Goal: Task Accomplishment & Management: Complete application form

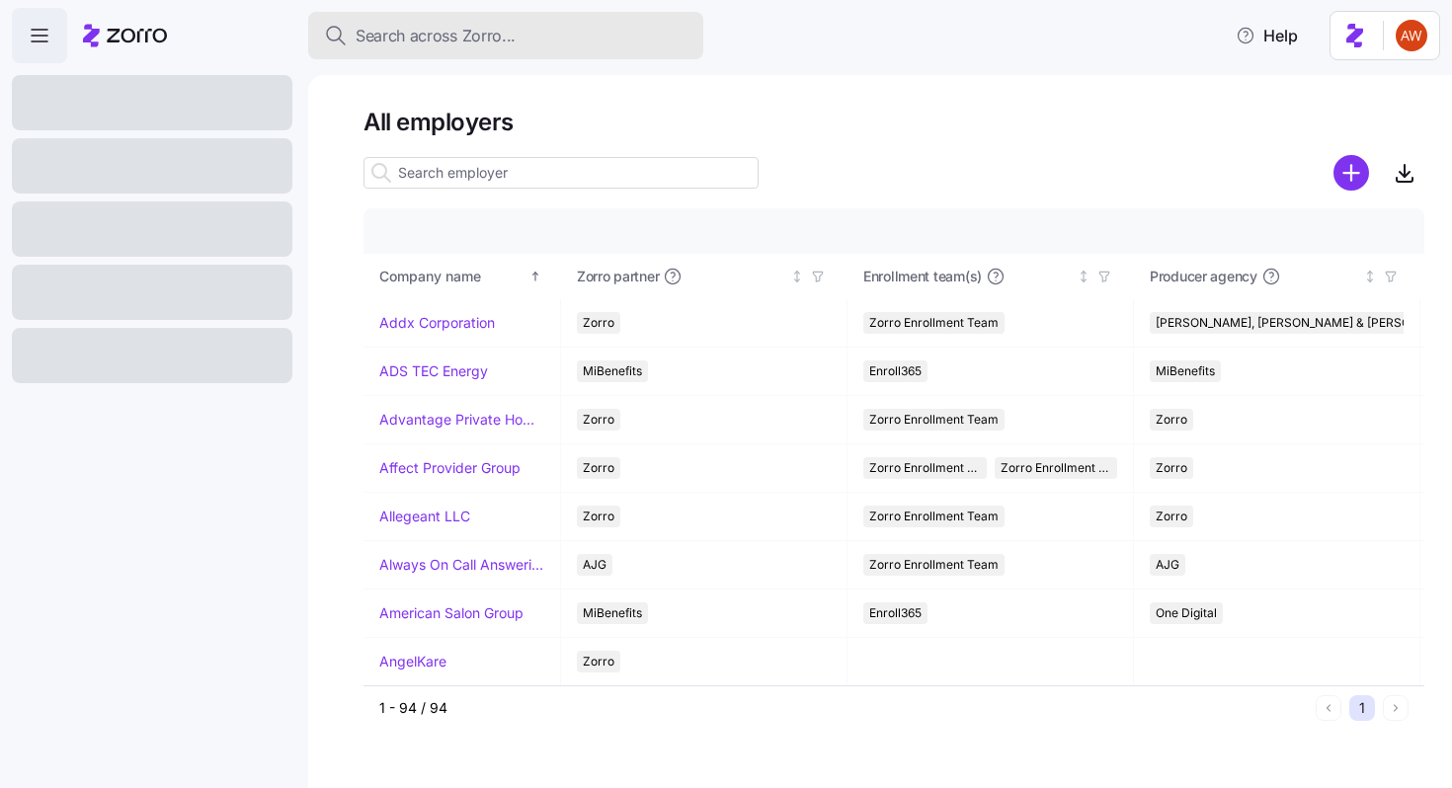
click at [442, 42] on span "Search across Zorro..." at bounding box center [436, 36] width 160 height 25
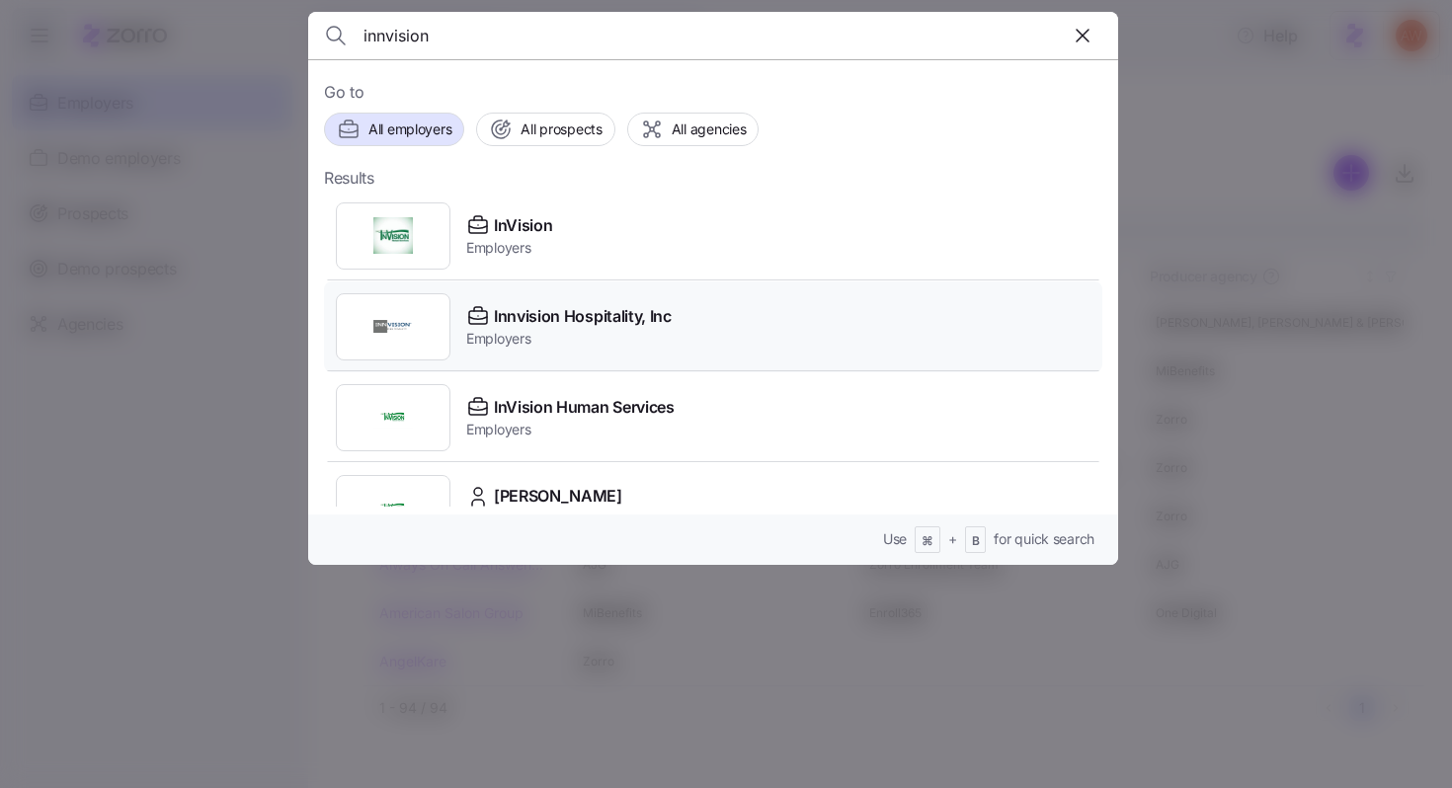
type input "innvision"
click at [642, 316] on span "Innvision Hospitality, Inc" at bounding box center [583, 316] width 178 height 25
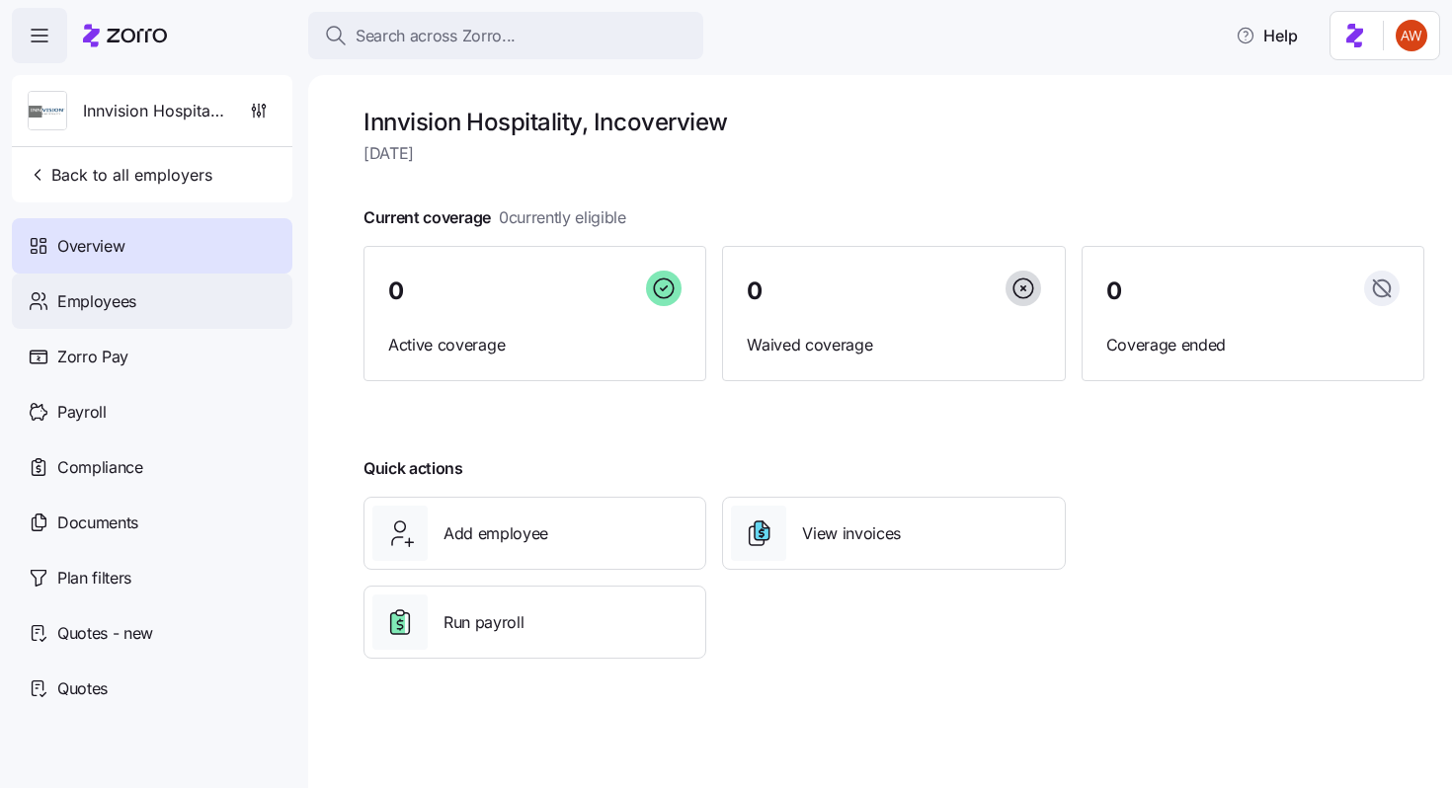
click at [187, 303] on div "Employees" at bounding box center [152, 301] width 280 height 55
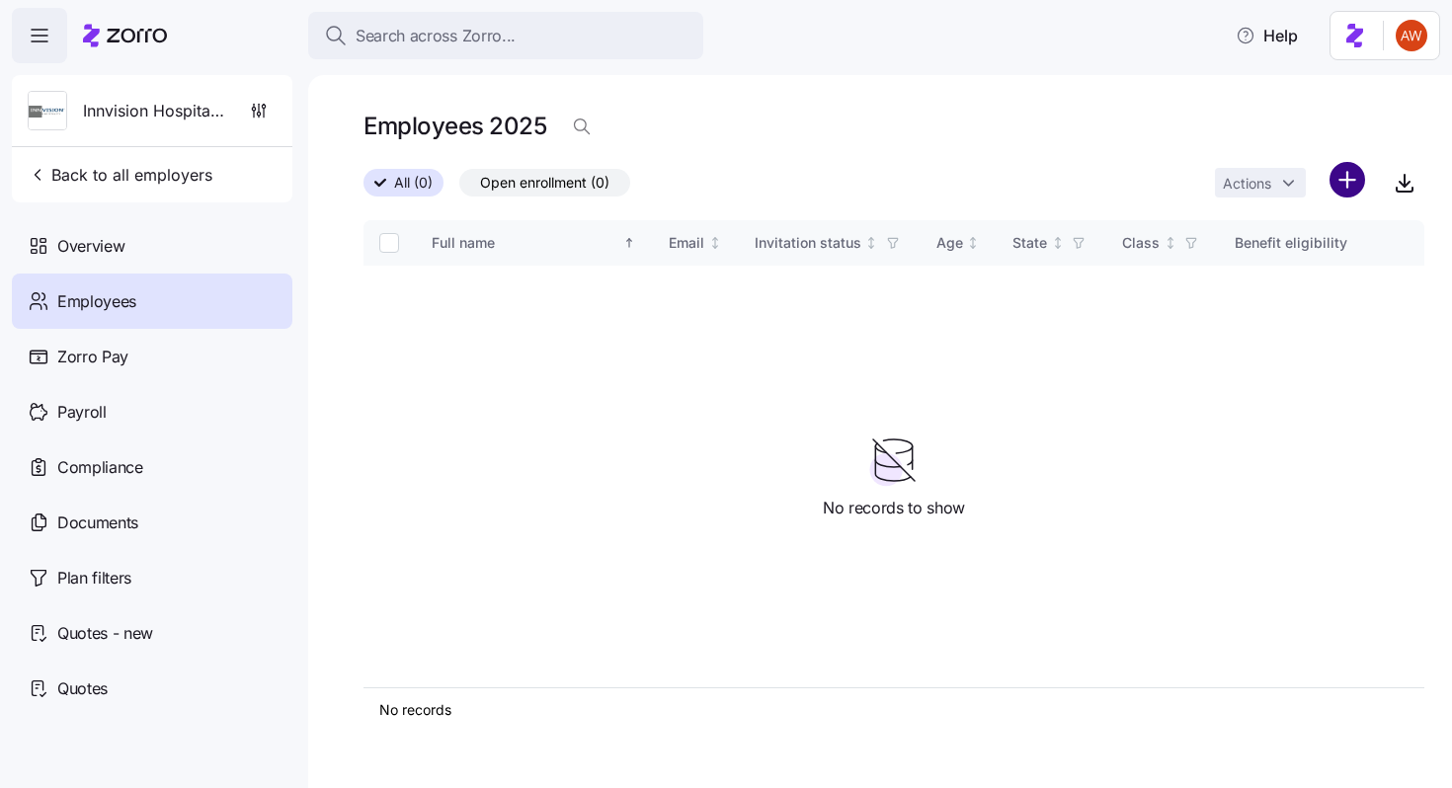
click at [1343, 174] on html "Search across Zorro... Help Innvision Hospitality, Inc Back to all employers Ov…" at bounding box center [726, 388] width 1452 height 776
click at [1291, 234] on span "Upload roster" at bounding box center [1260, 233] width 84 height 20
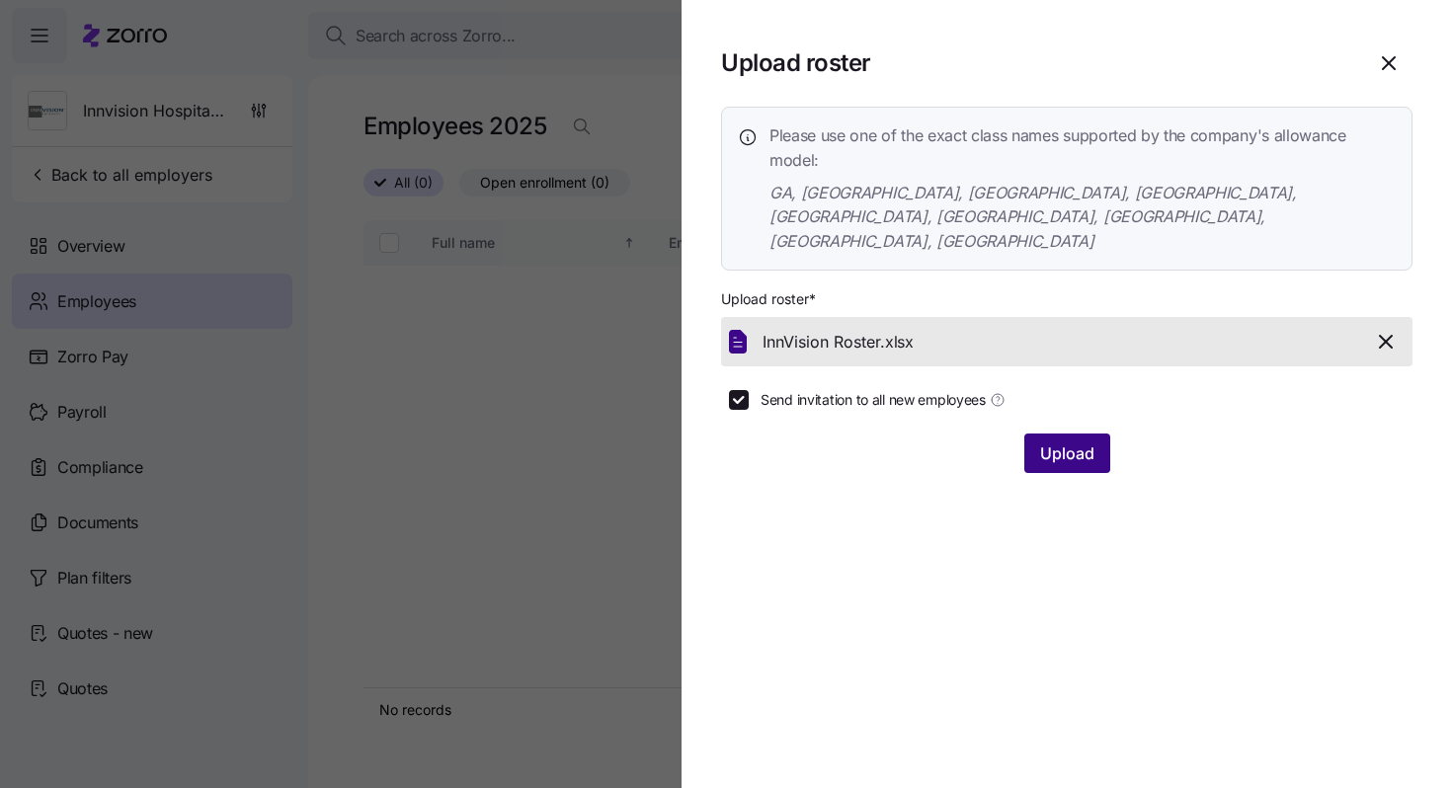
click at [1072, 441] on span "Upload" at bounding box center [1067, 453] width 54 height 24
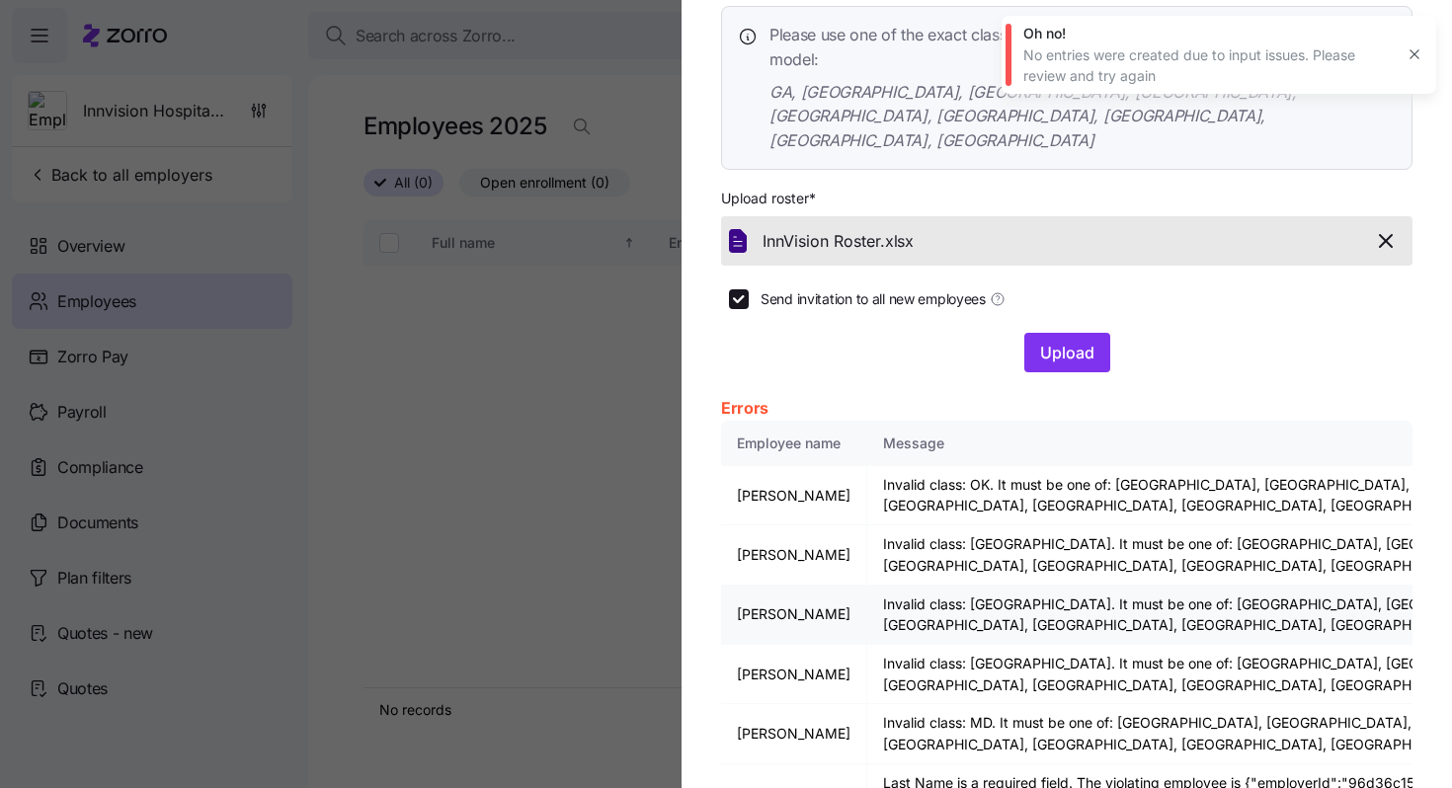
scroll to position [125, 0]
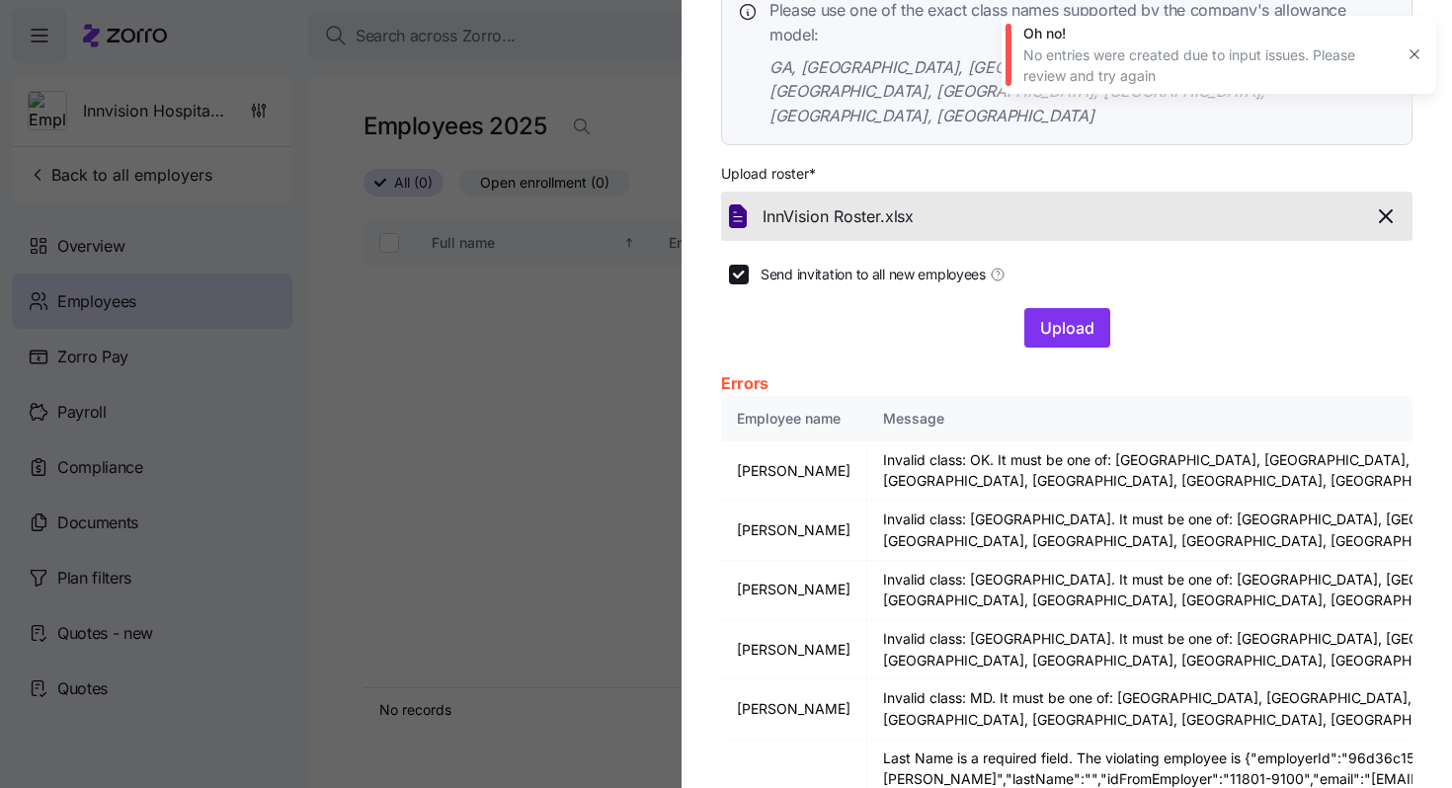
click at [633, 434] on div at bounding box center [726, 394] width 1452 height 788
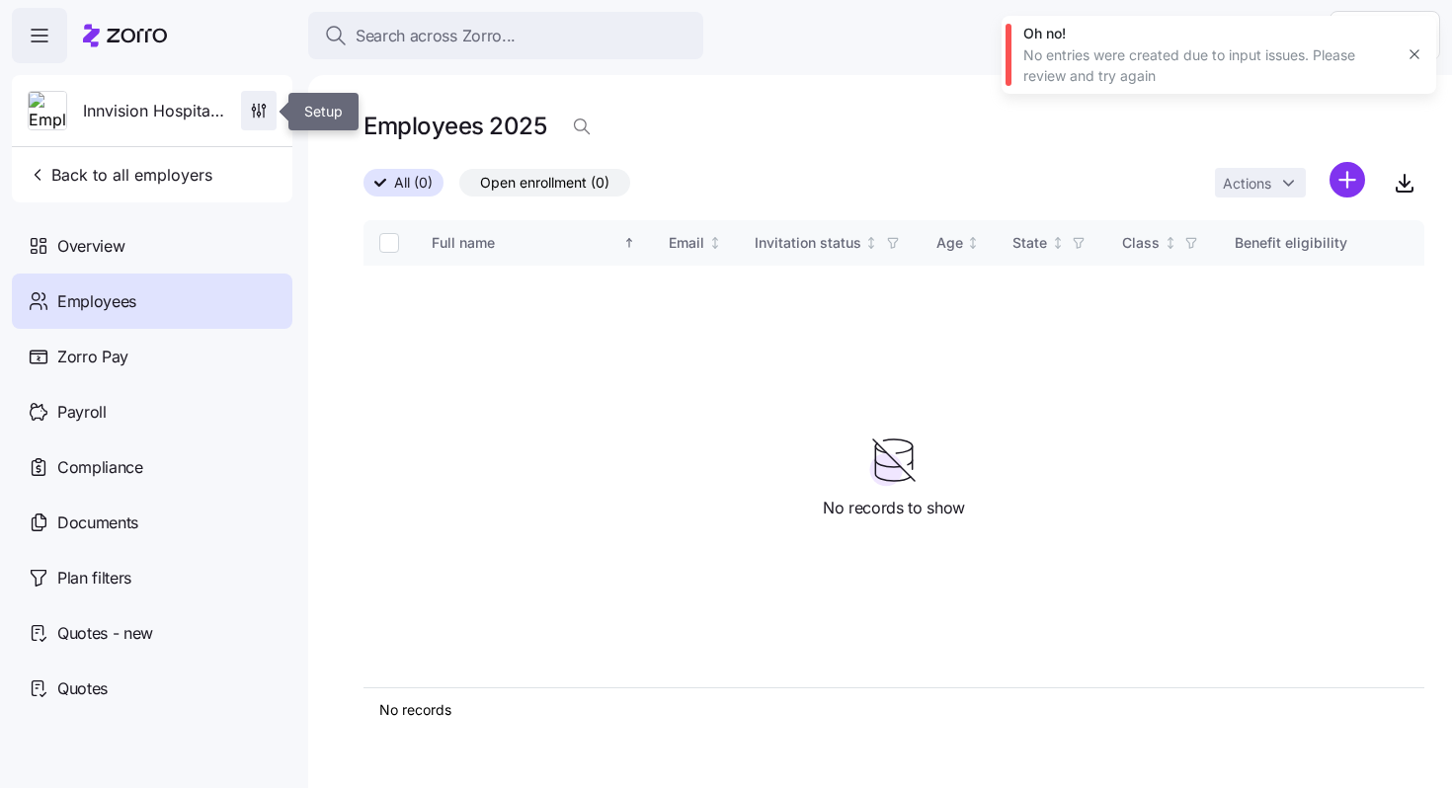
click at [253, 106] on icon "button" at bounding box center [259, 111] width 20 height 20
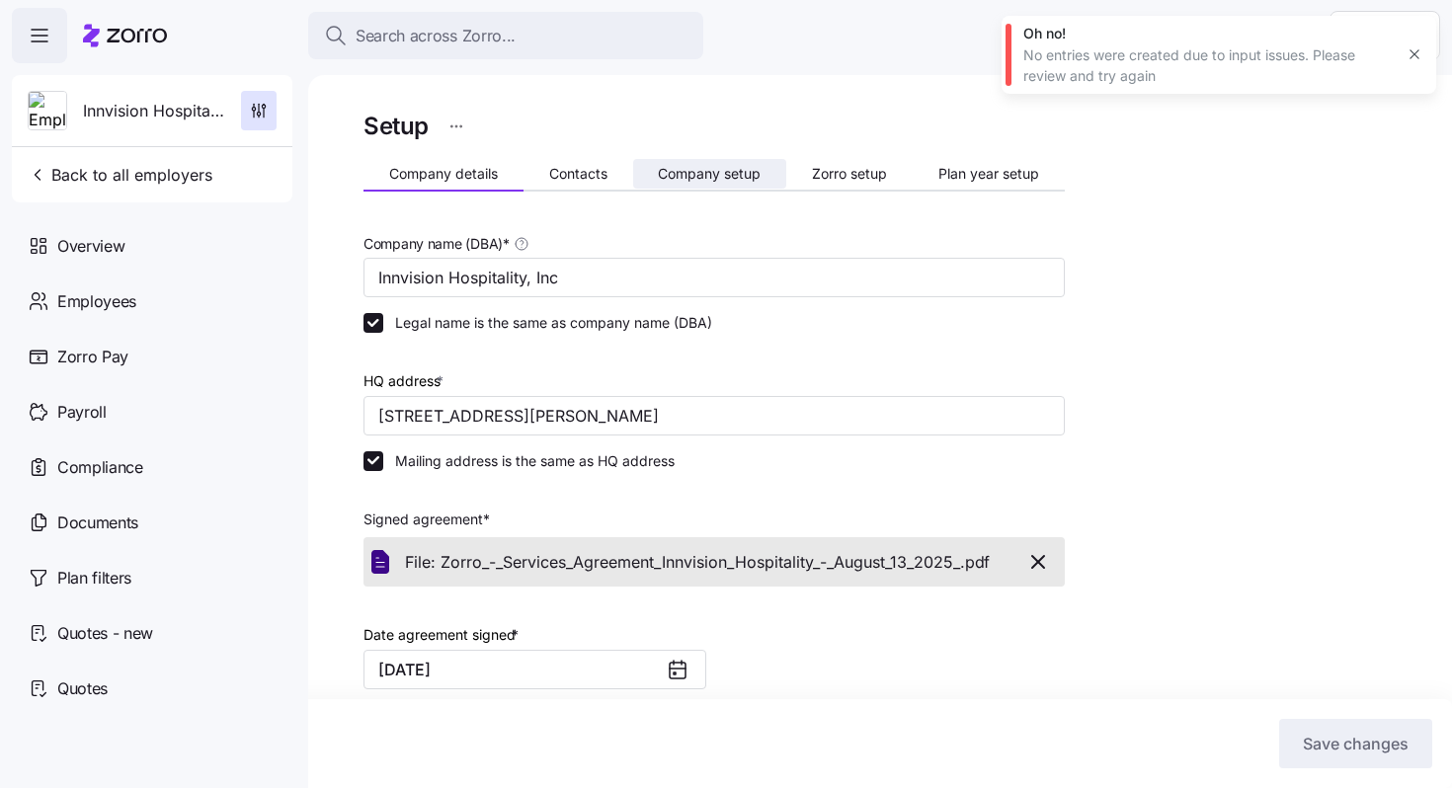
click at [682, 171] on span "Company setup" at bounding box center [709, 174] width 103 height 14
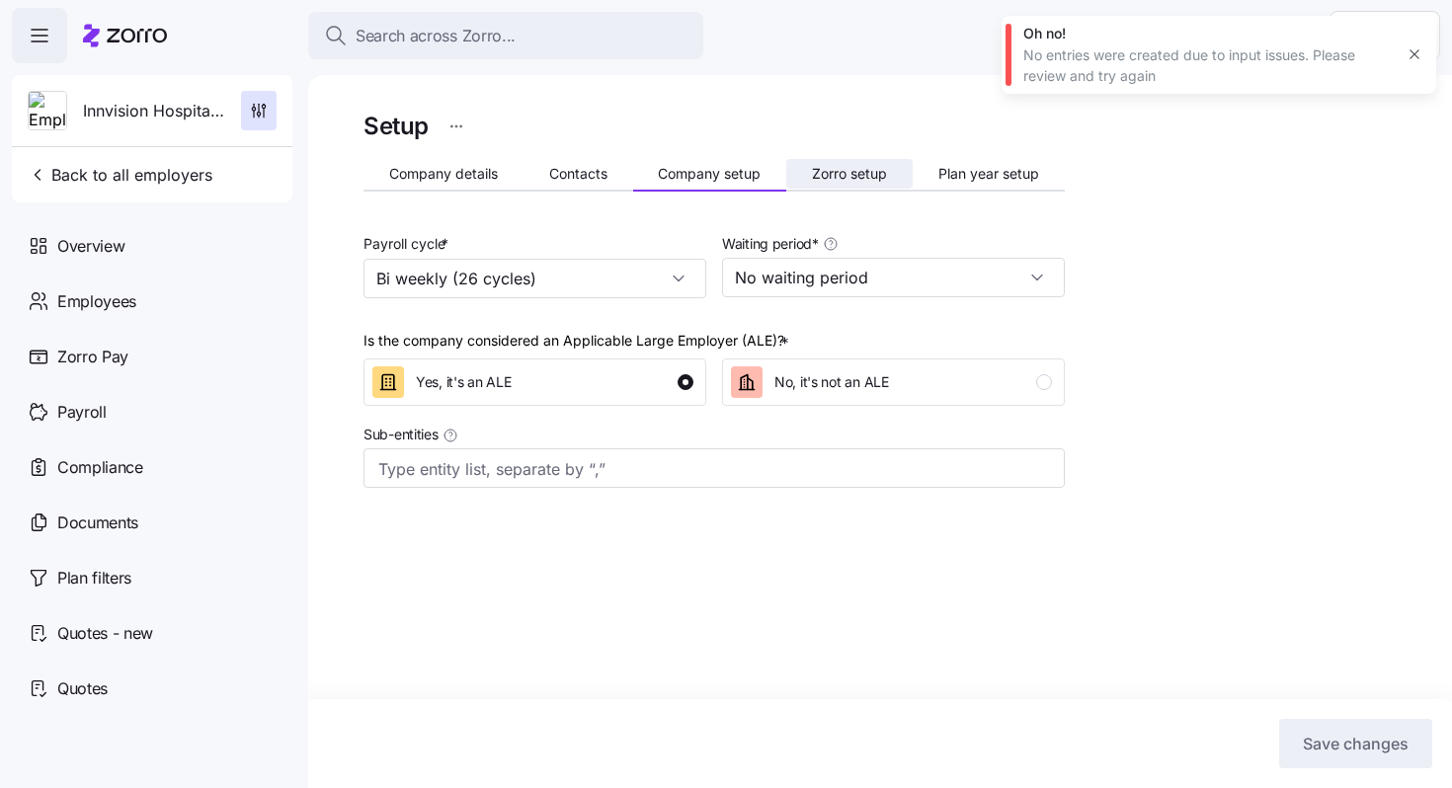
click at [851, 171] on span "Zorro setup" at bounding box center [849, 174] width 75 height 14
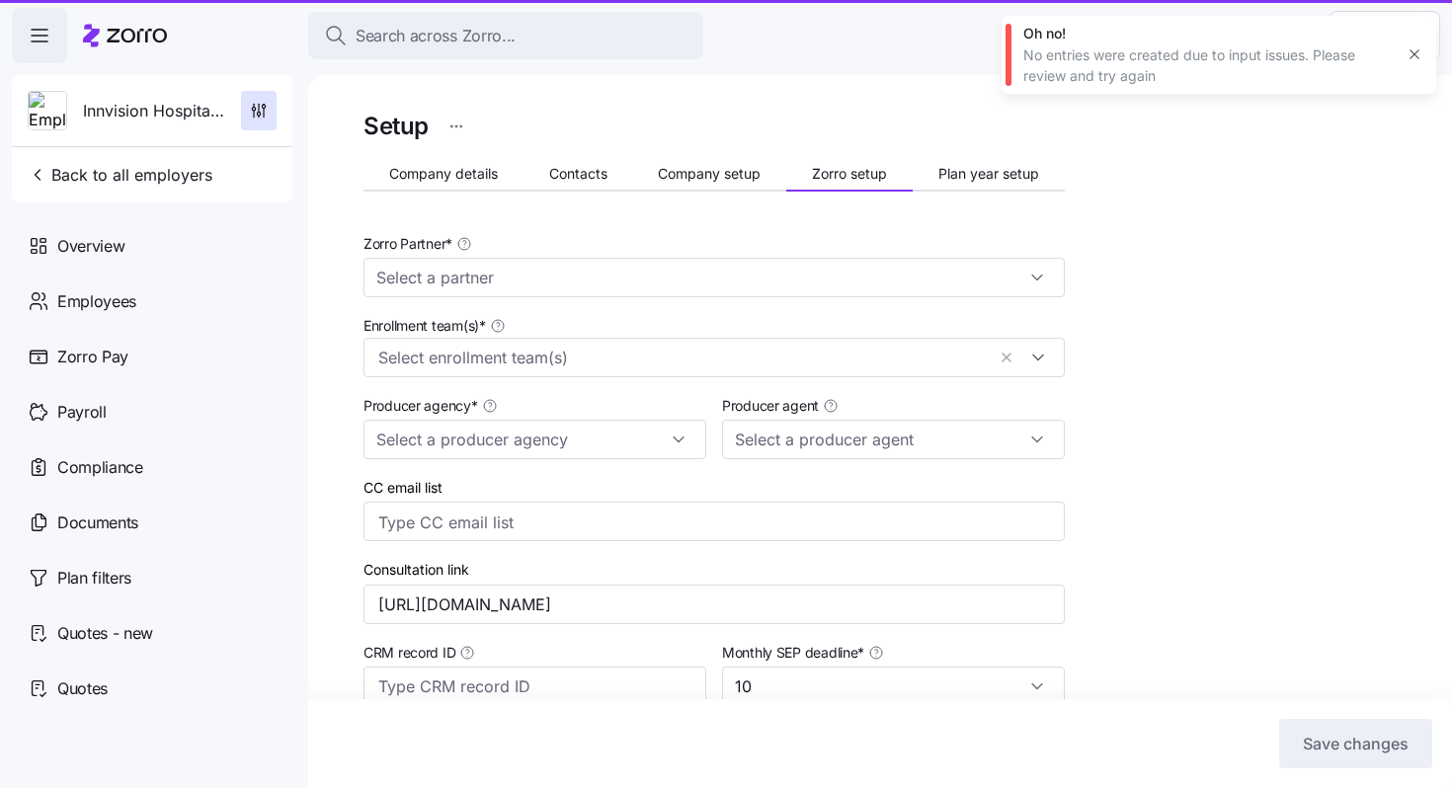
type input "Zorro"
type input "MMA"
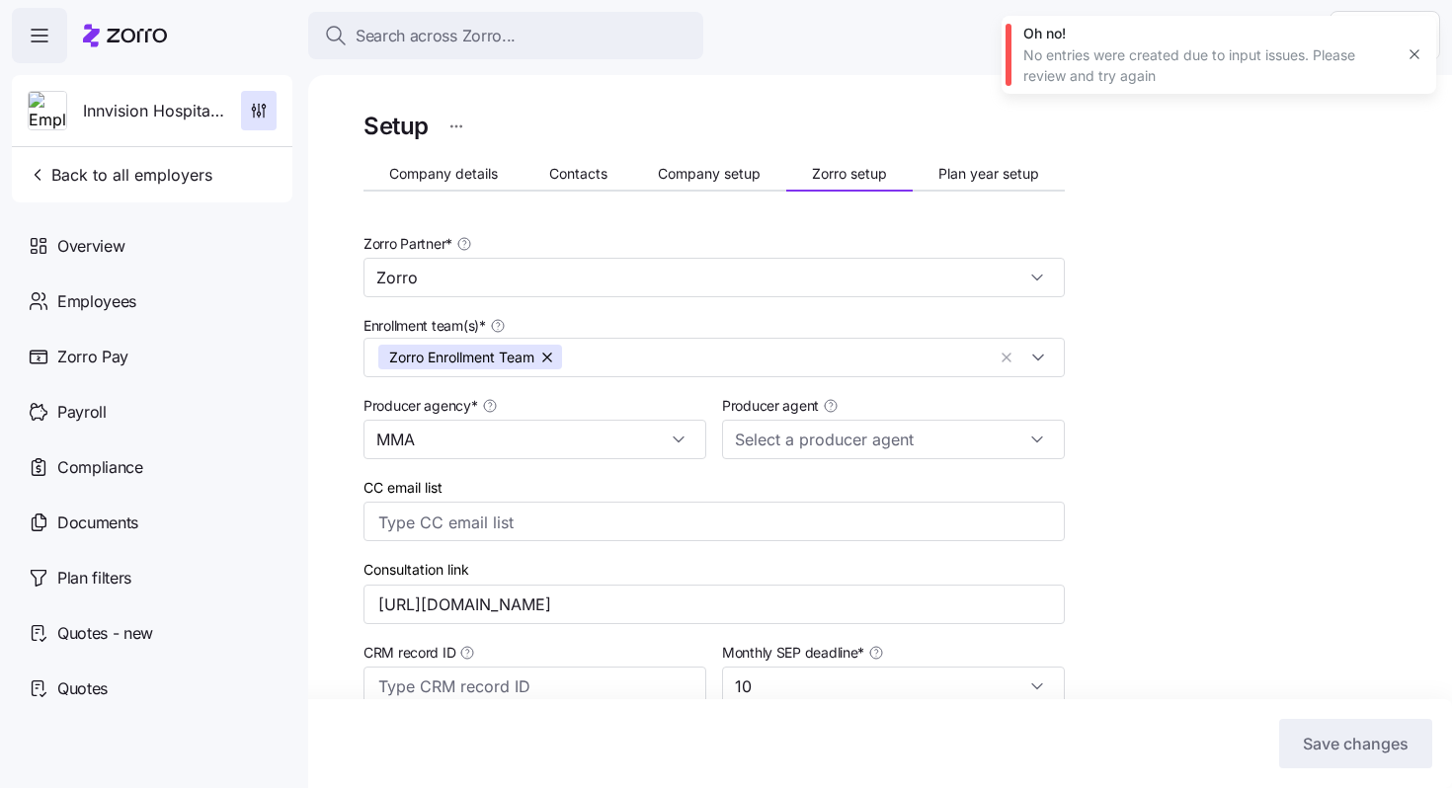
click at [1259, 49] on div "No entries were created due to input issues. Please review and try again" at bounding box center [1207, 65] width 369 height 40
click at [1415, 57] on icon "button" at bounding box center [1414, 54] width 16 height 16
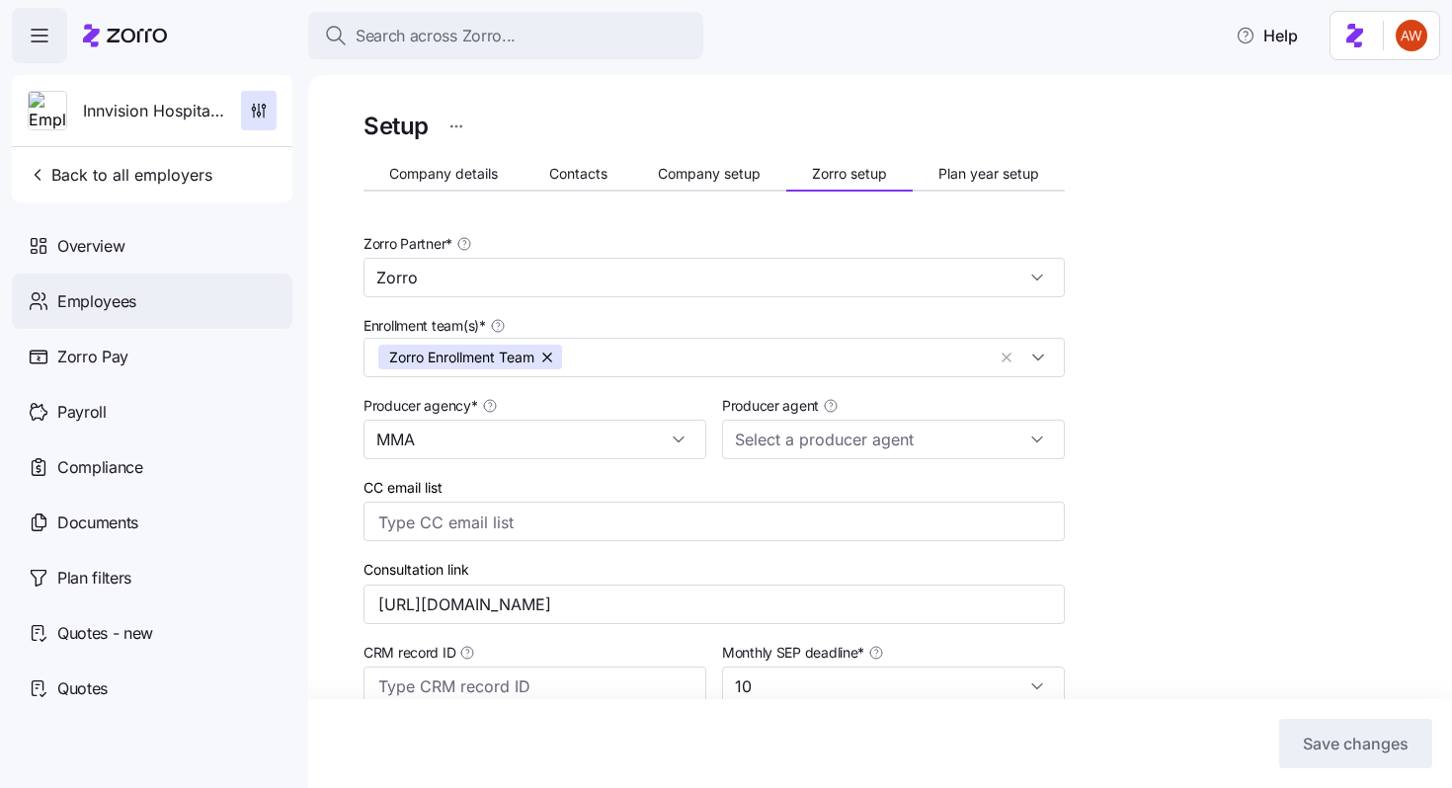
click at [82, 312] on span "Employees" at bounding box center [96, 301] width 79 height 25
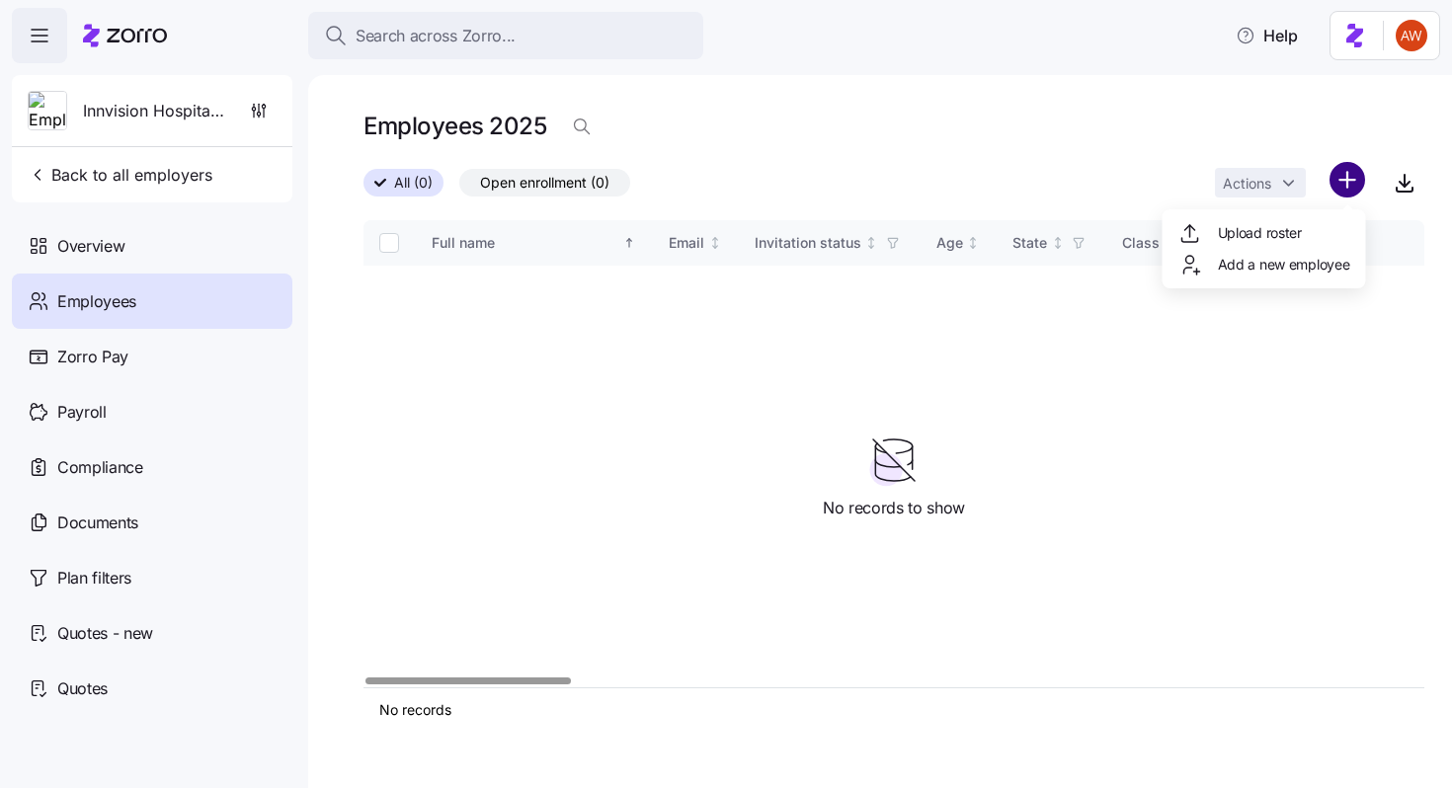
click at [1346, 183] on html "Search across Zorro... Help Innvision Hospitality, Inc Back to all employers Ov…" at bounding box center [726, 388] width 1452 height 776
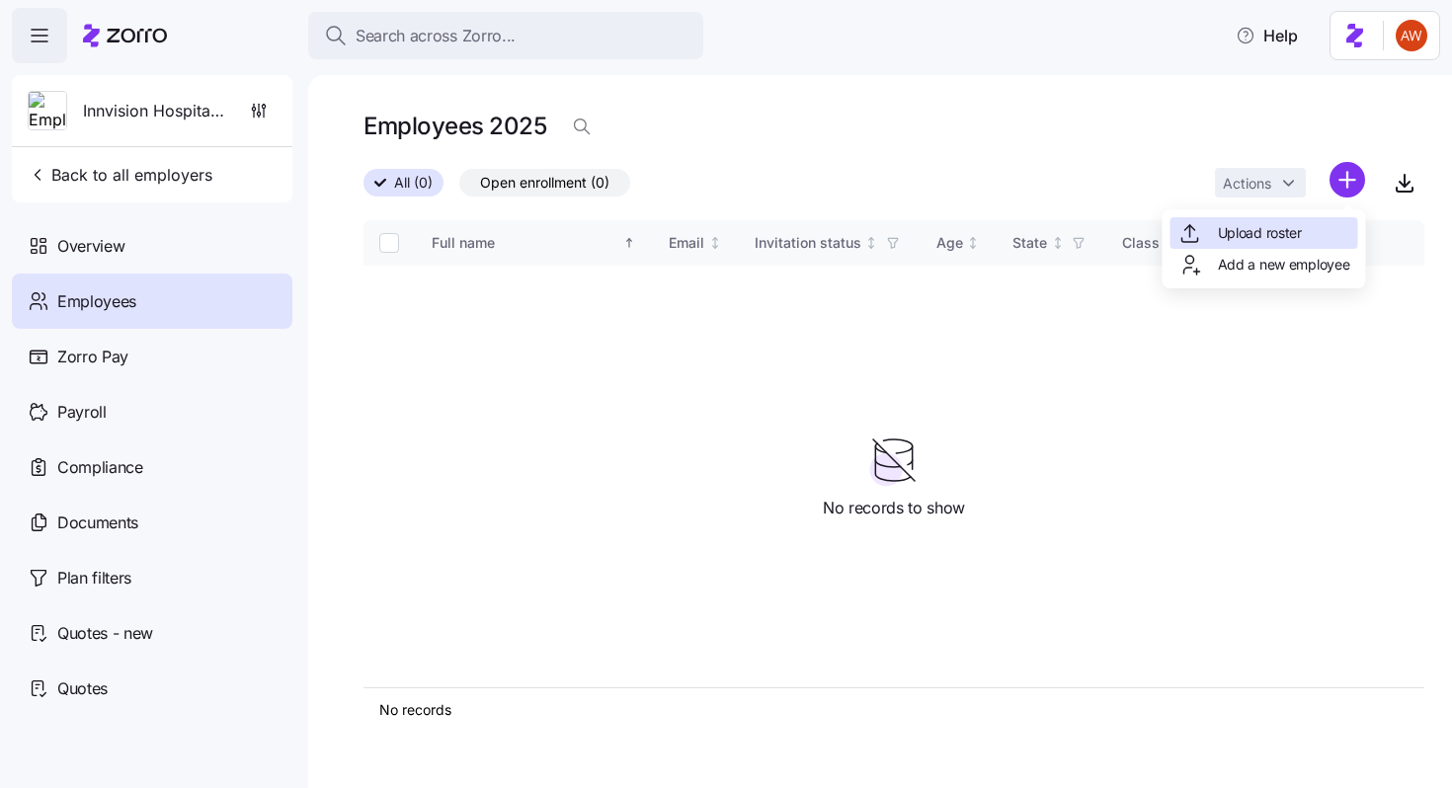
click at [1295, 233] on span "Upload roster" at bounding box center [1260, 233] width 84 height 20
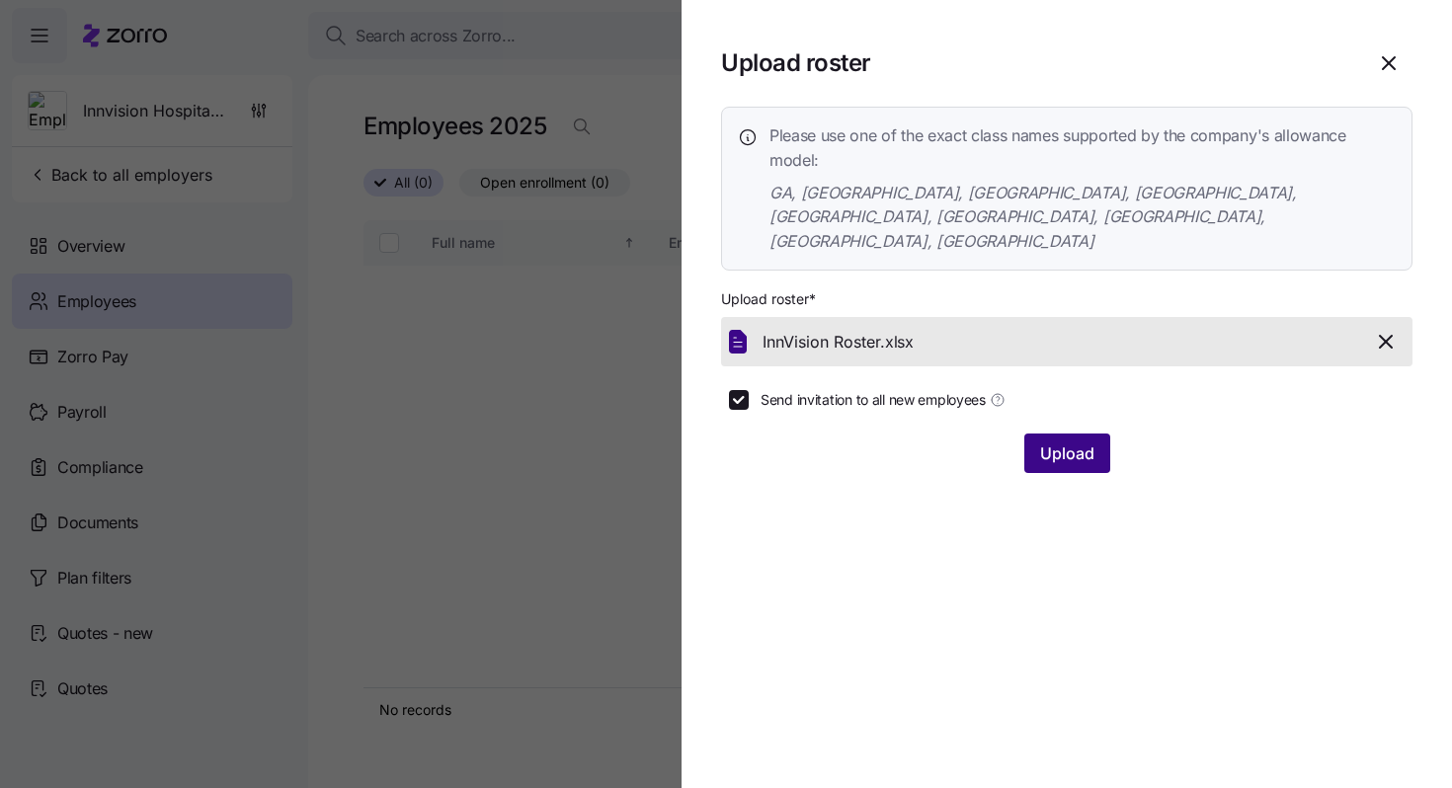
click at [1048, 441] on span "Upload" at bounding box center [1067, 453] width 54 height 24
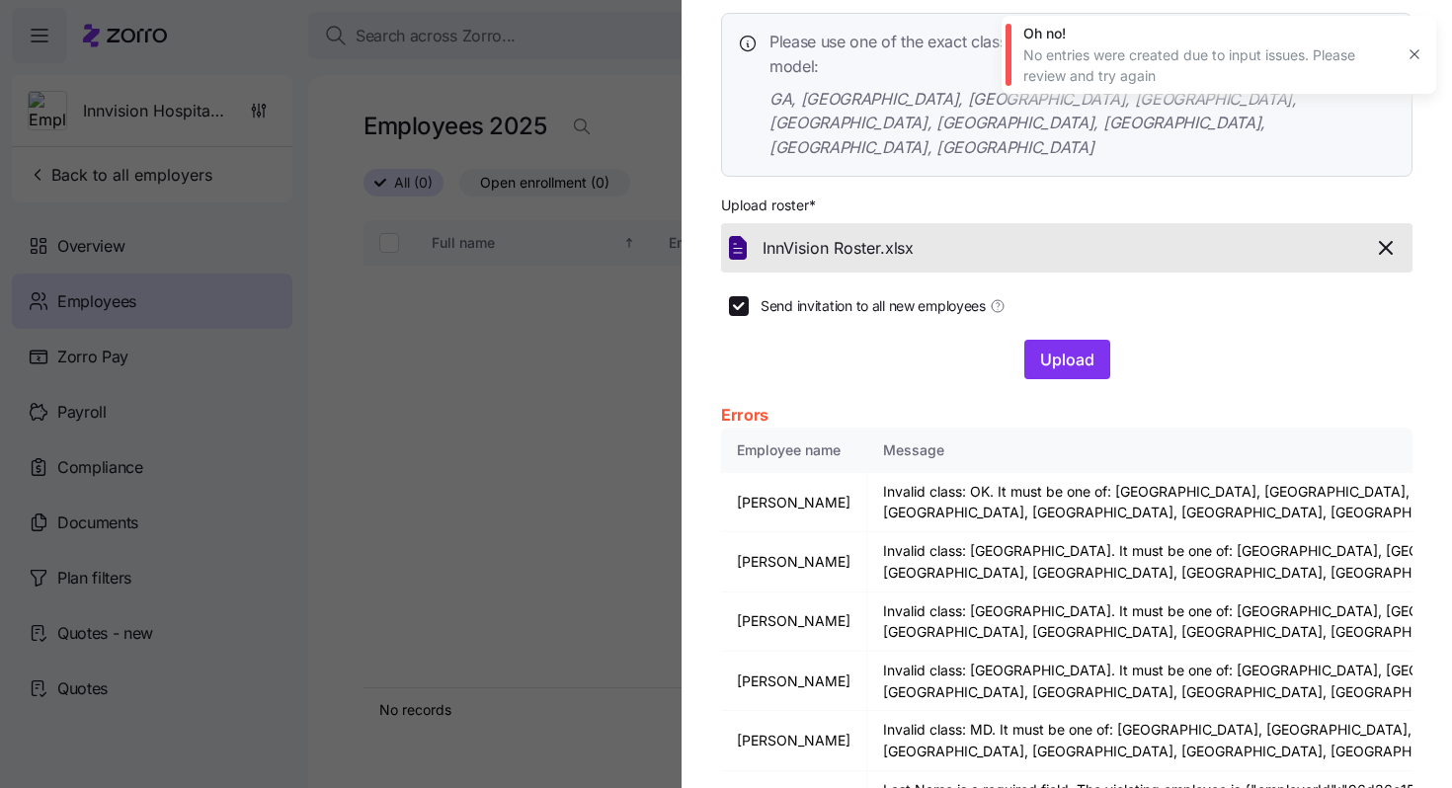
scroll to position [125, 0]
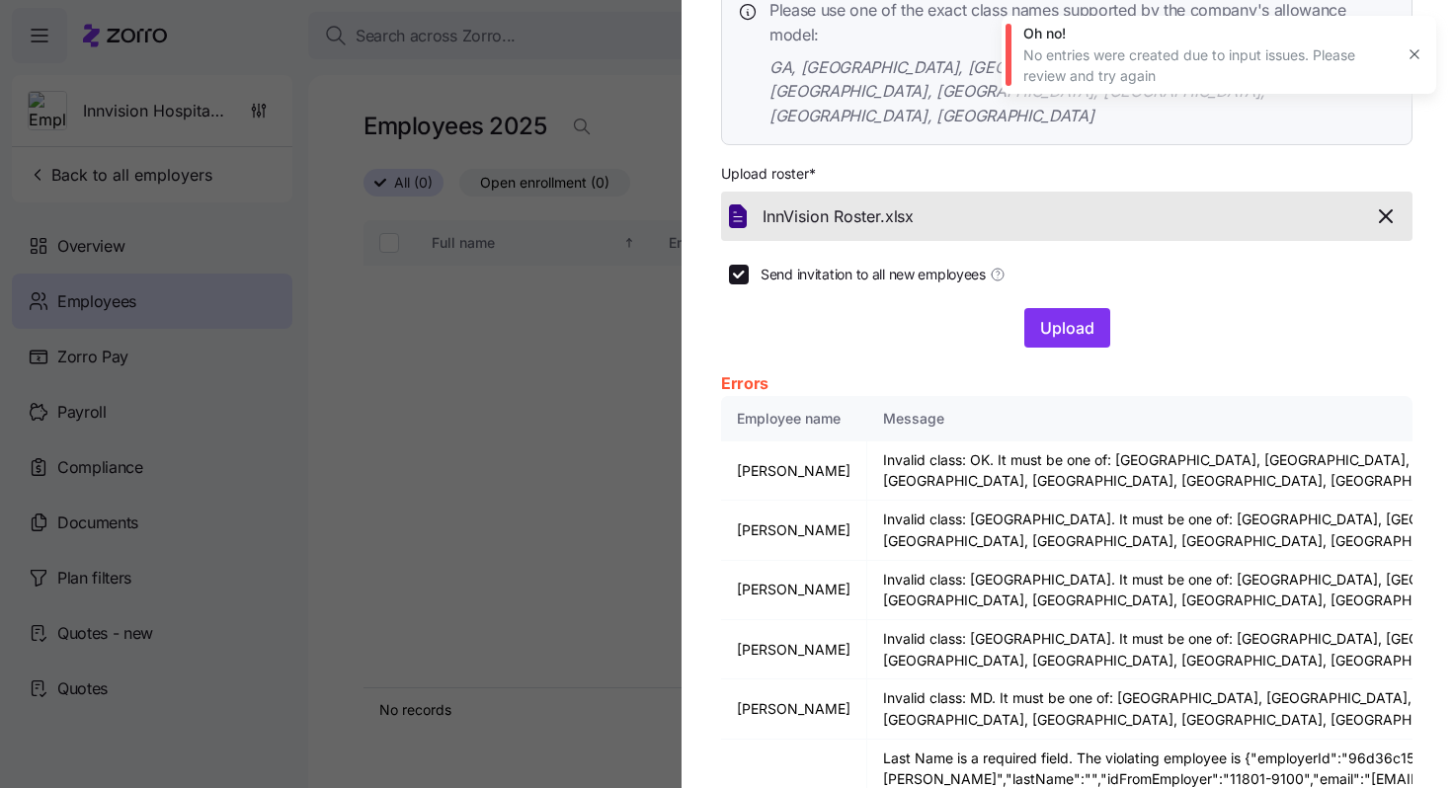
click at [564, 135] on div at bounding box center [726, 394] width 1452 height 788
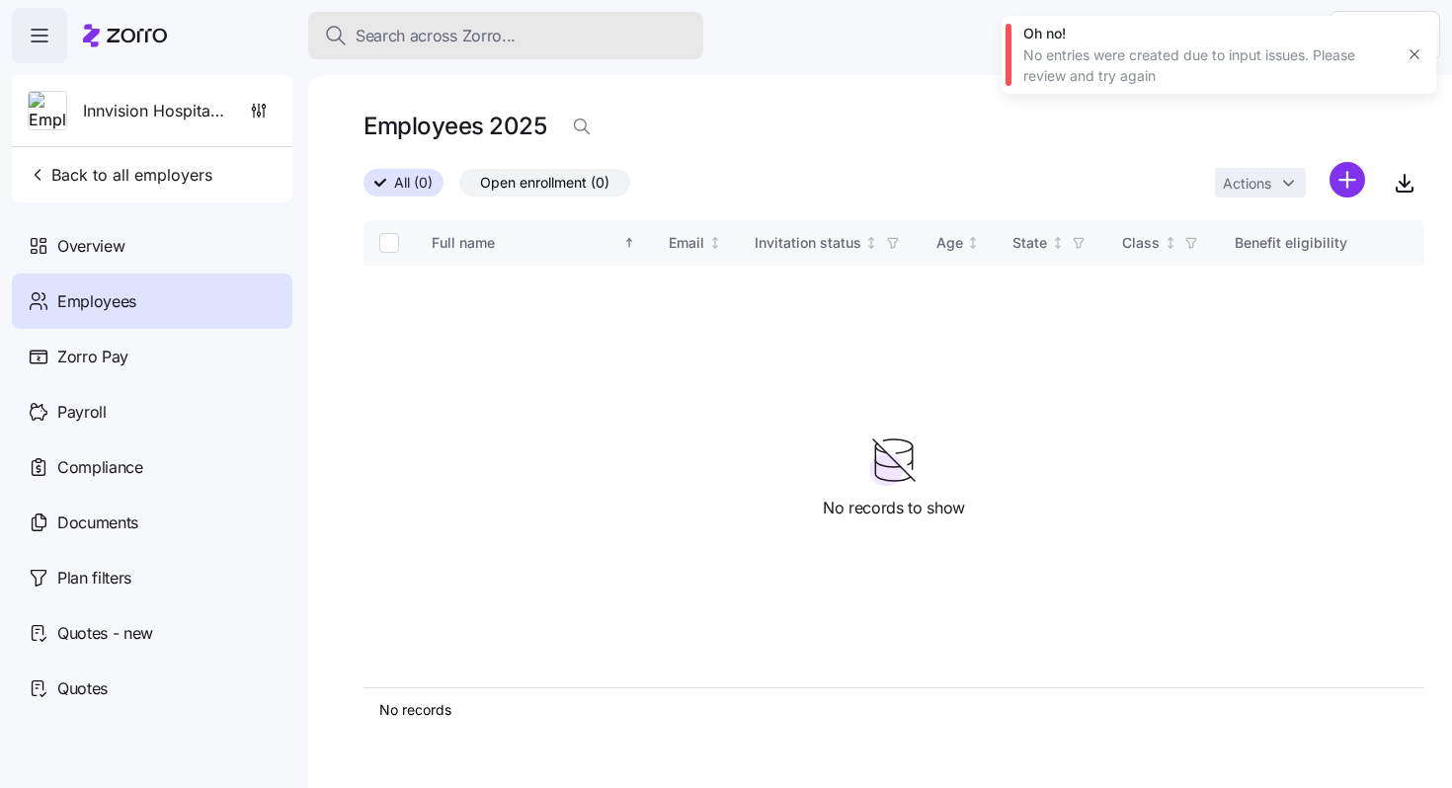
click at [533, 33] on div "Search across Zorro..." at bounding box center [505, 36] width 363 height 25
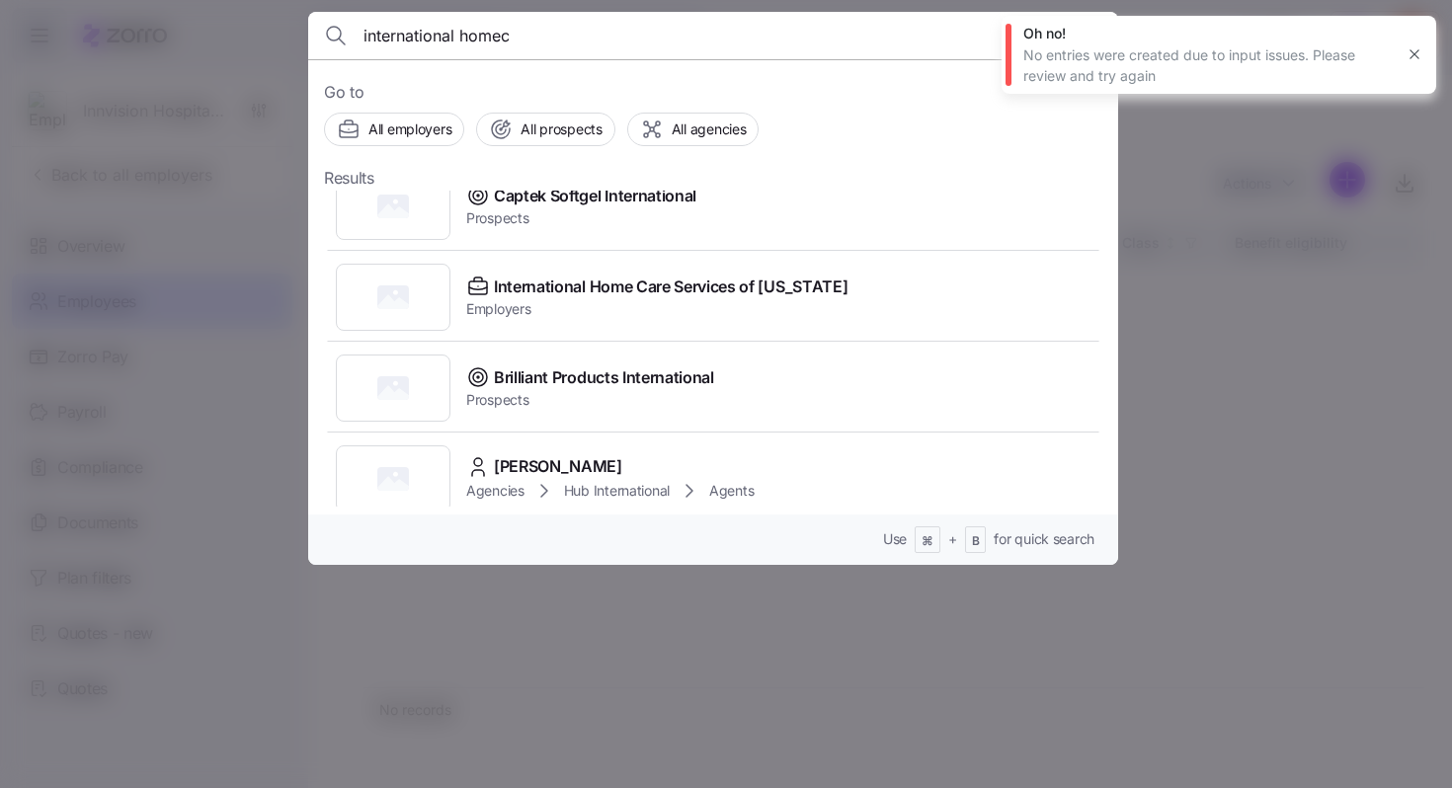
scroll to position [519, 0]
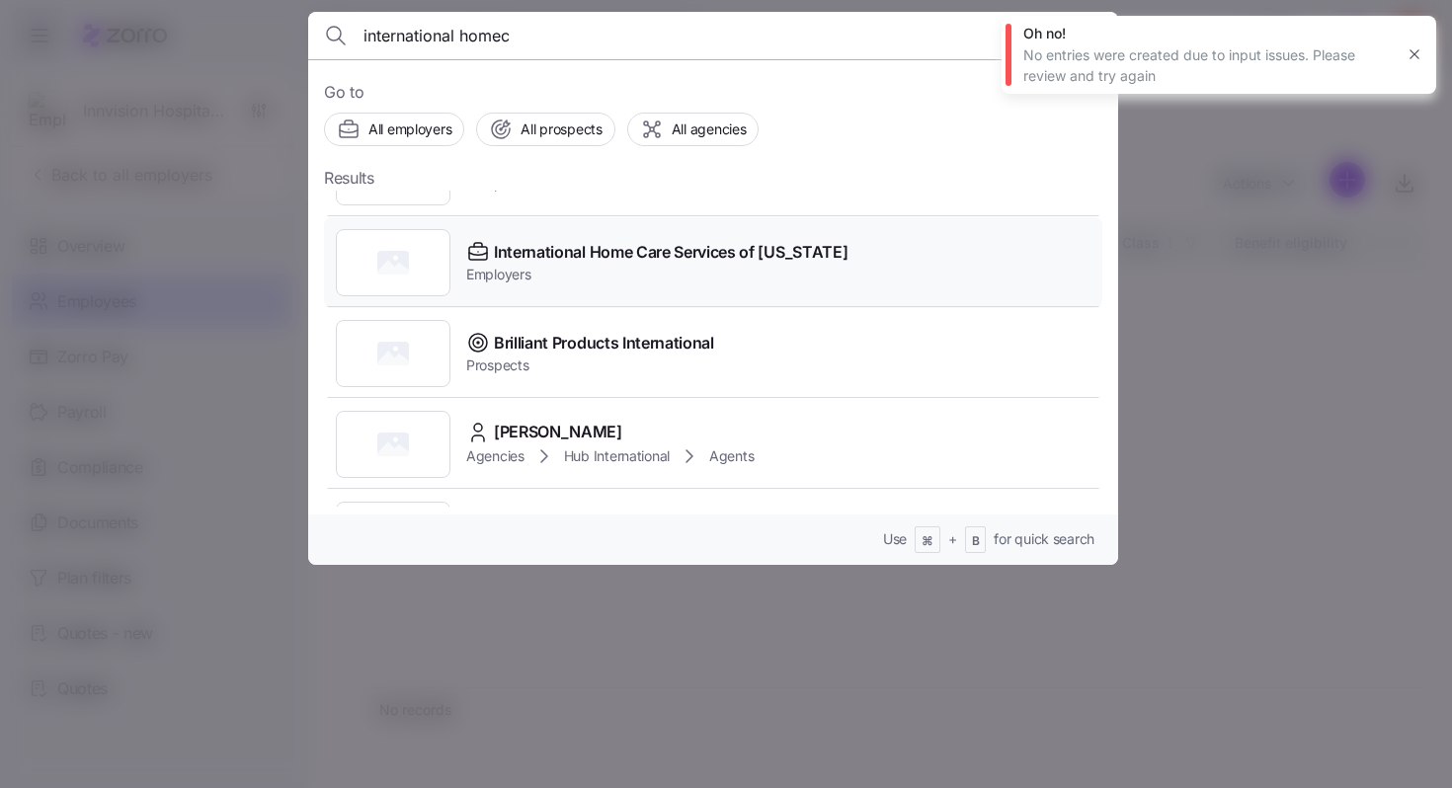
type input "international homec"
click at [654, 272] on span "Employers" at bounding box center [656, 275] width 381 height 20
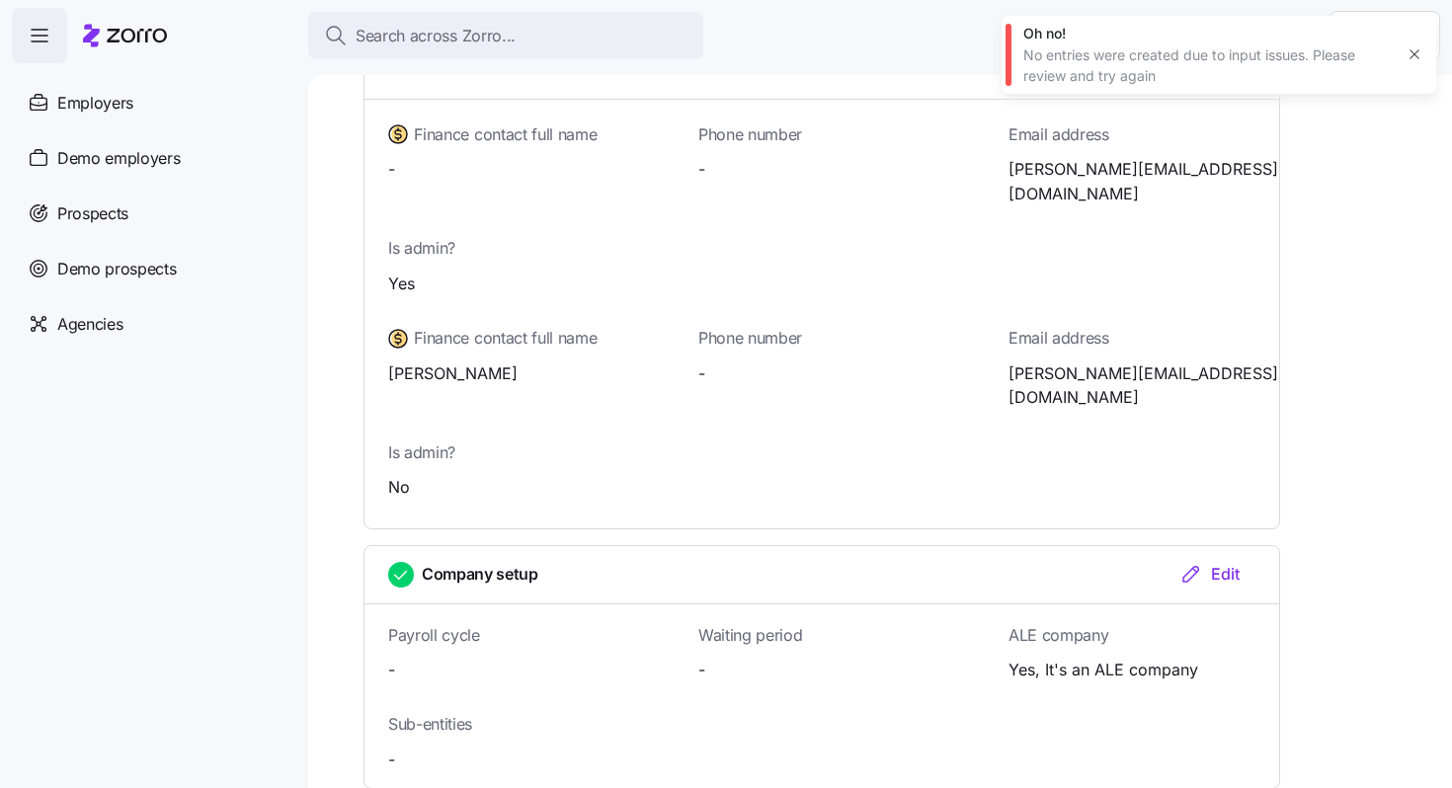
scroll to position [1423, 0]
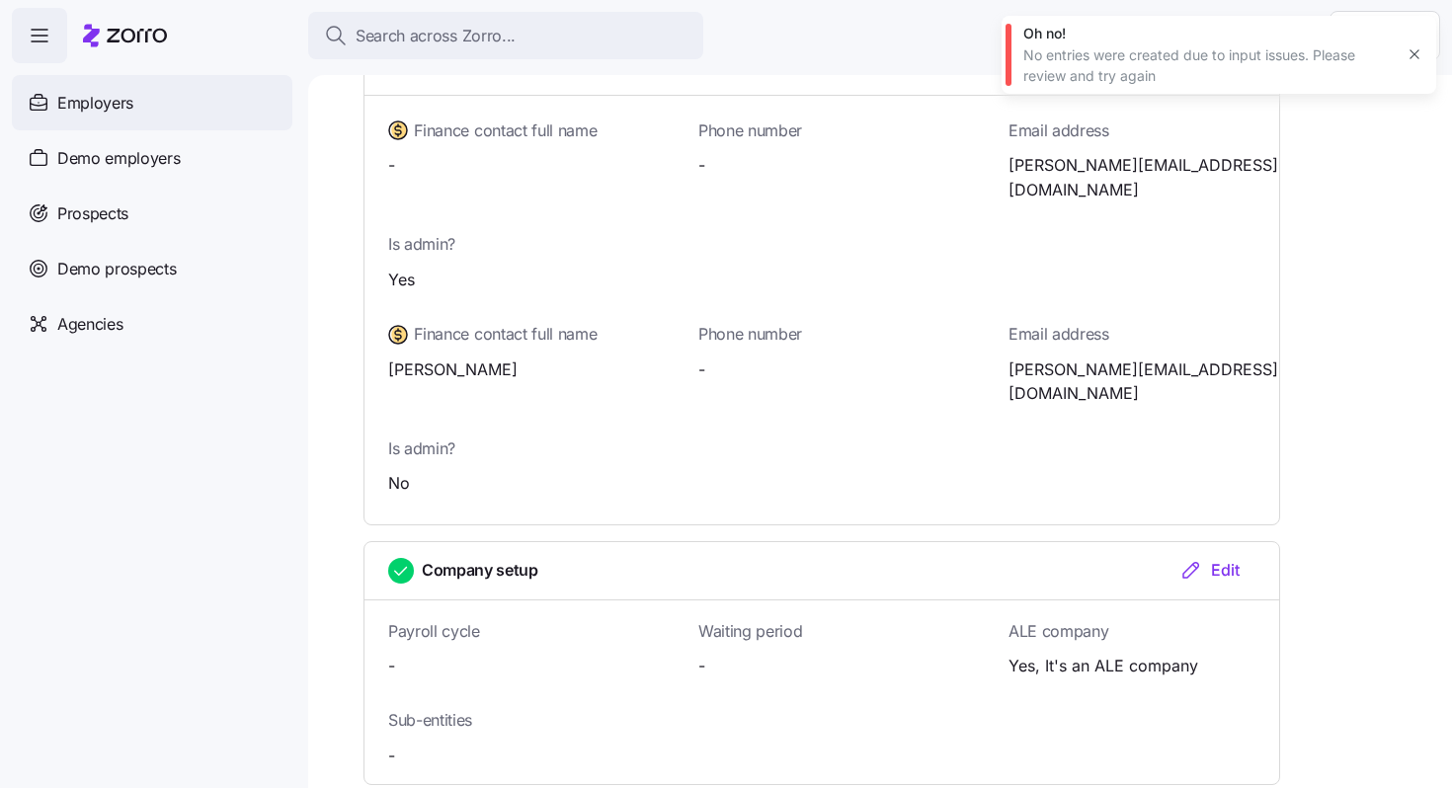
click at [208, 100] on div "Employers" at bounding box center [152, 102] width 280 height 55
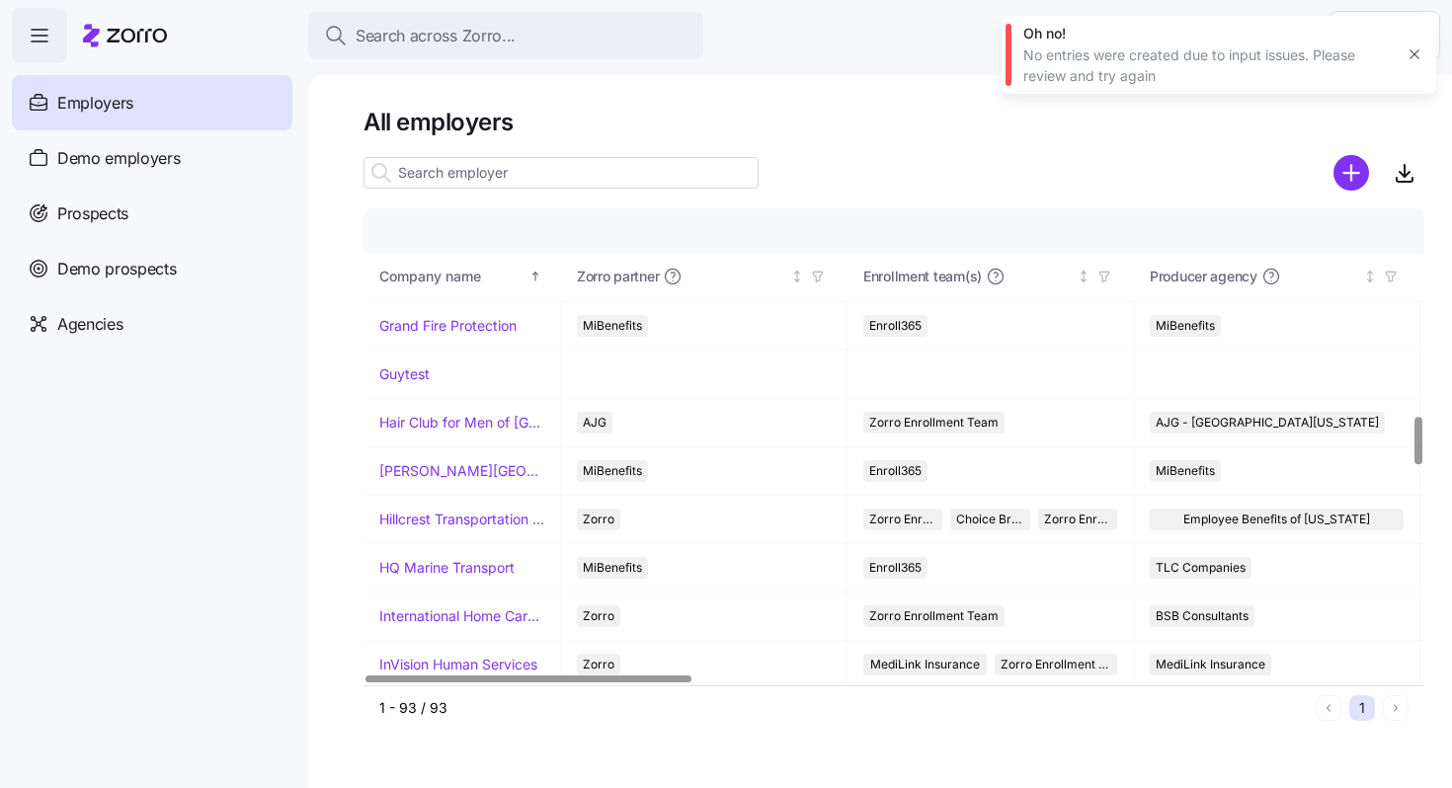
scroll to position [2499, 0]
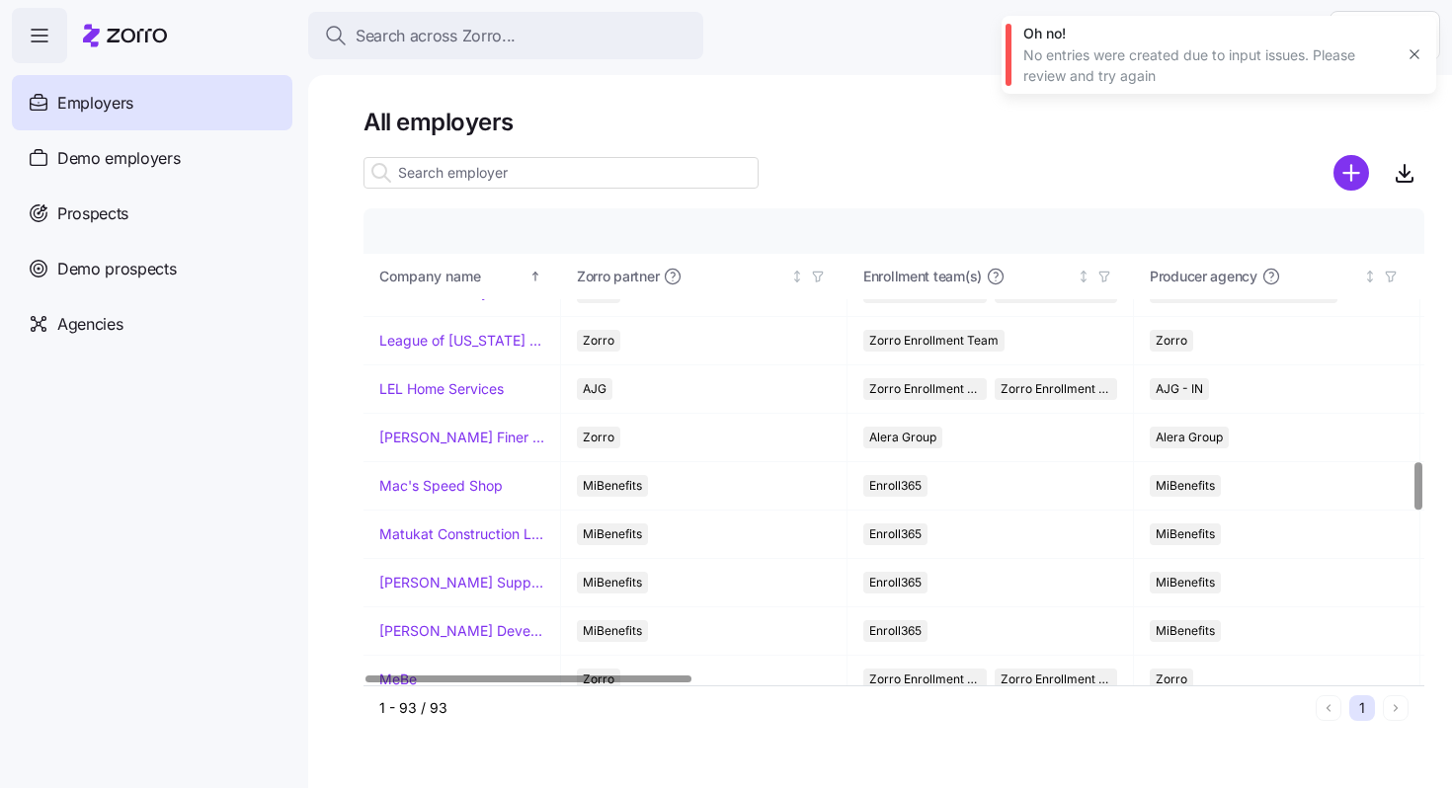
click at [435, 172] on input at bounding box center [560, 173] width 395 height 32
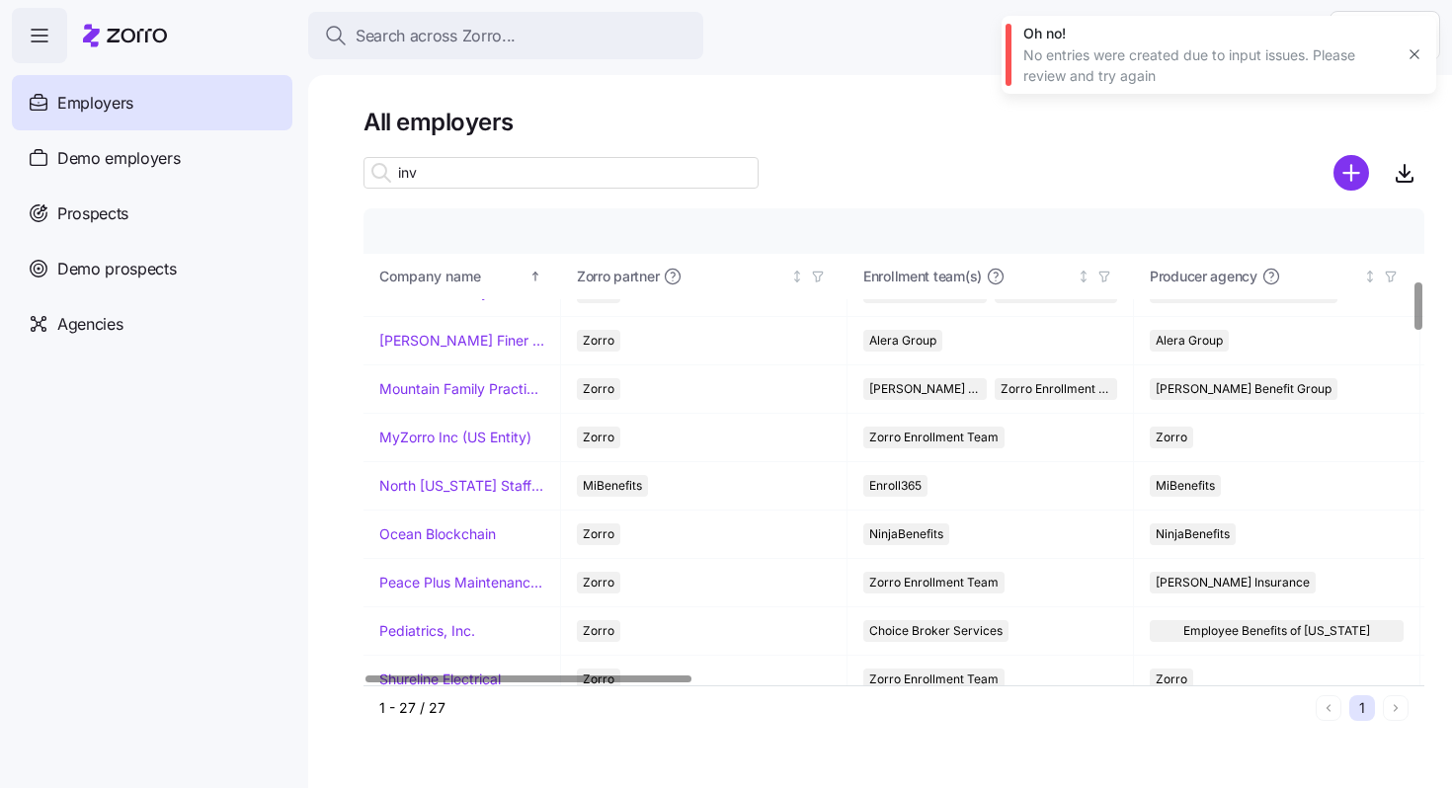
scroll to position [0, 0]
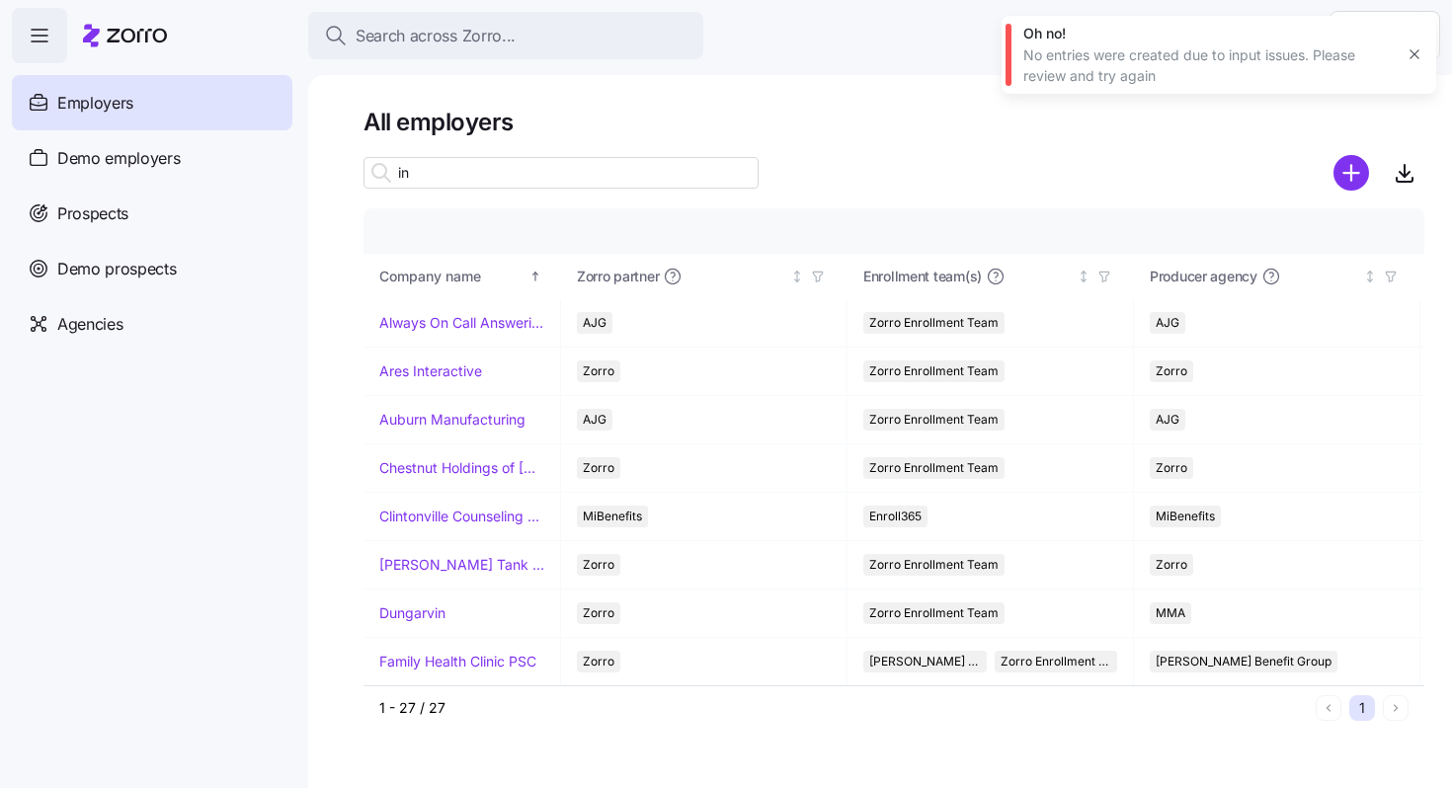
type input "i"
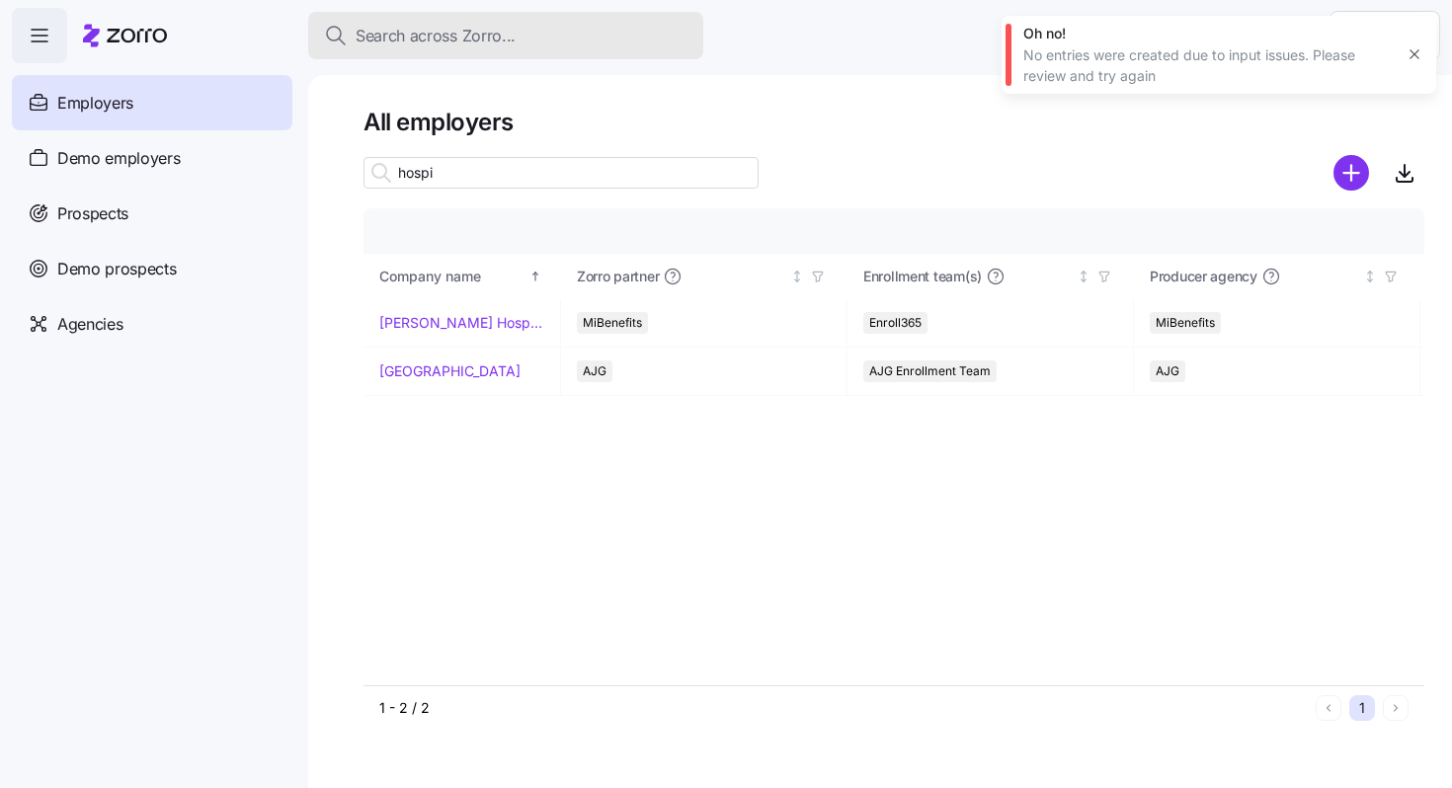
type input "hospi"
click at [450, 25] on span "Search across Zorro..." at bounding box center [436, 36] width 160 height 25
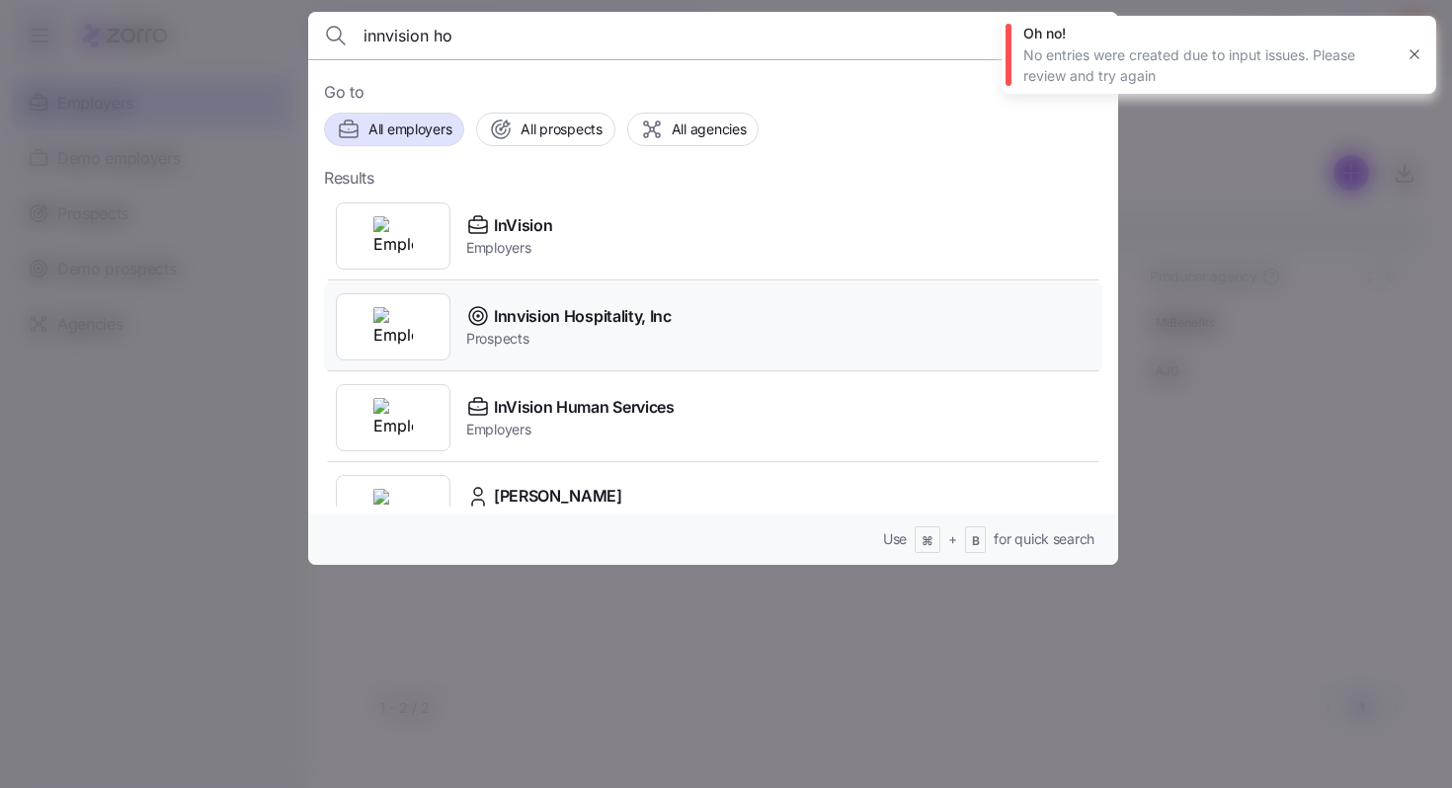
type input "innvision ho"
click at [535, 339] on span "Prospects" at bounding box center [568, 339] width 205 height 20
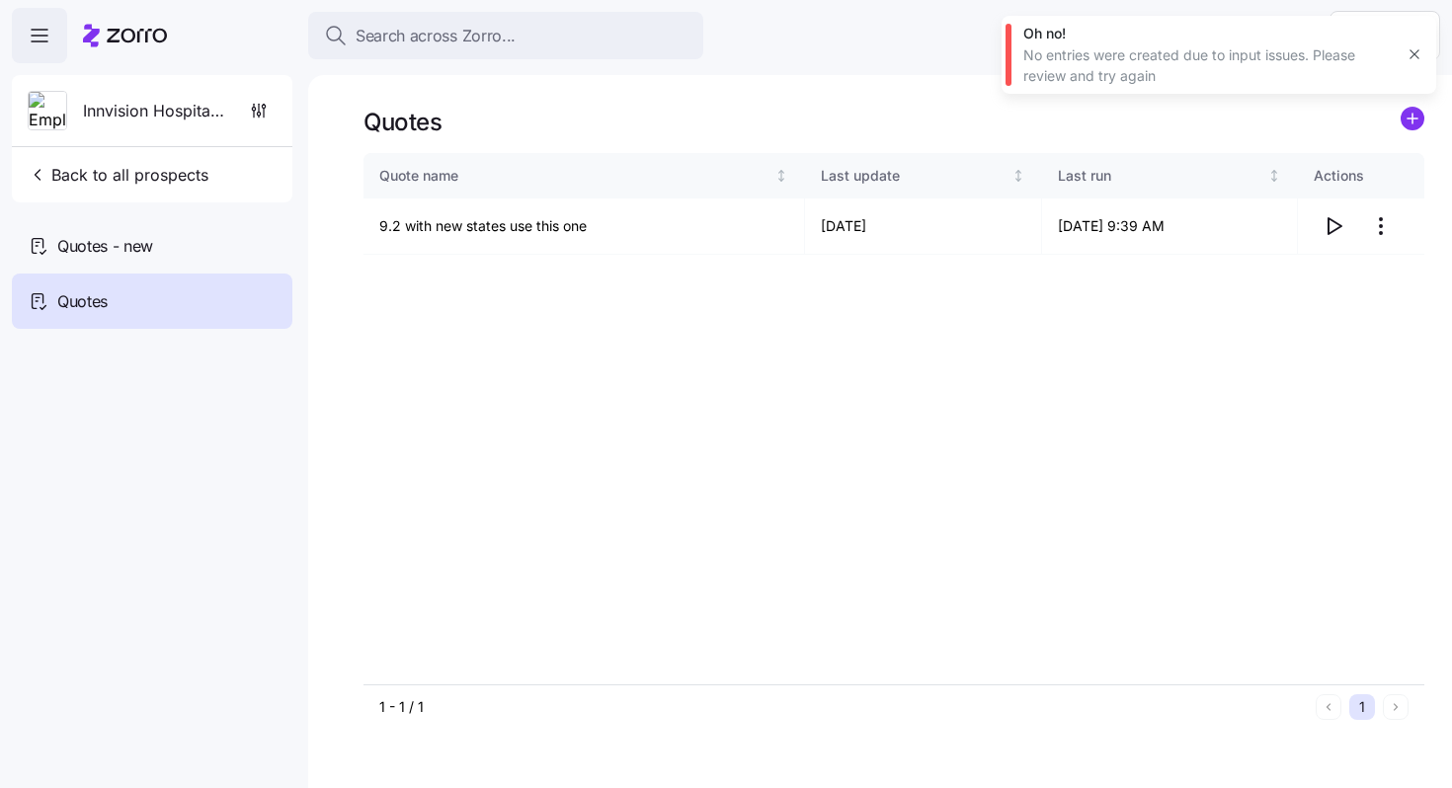
click at [1415, 51] on icon "button" at bounding box center [1414, 54] width 16 height 16
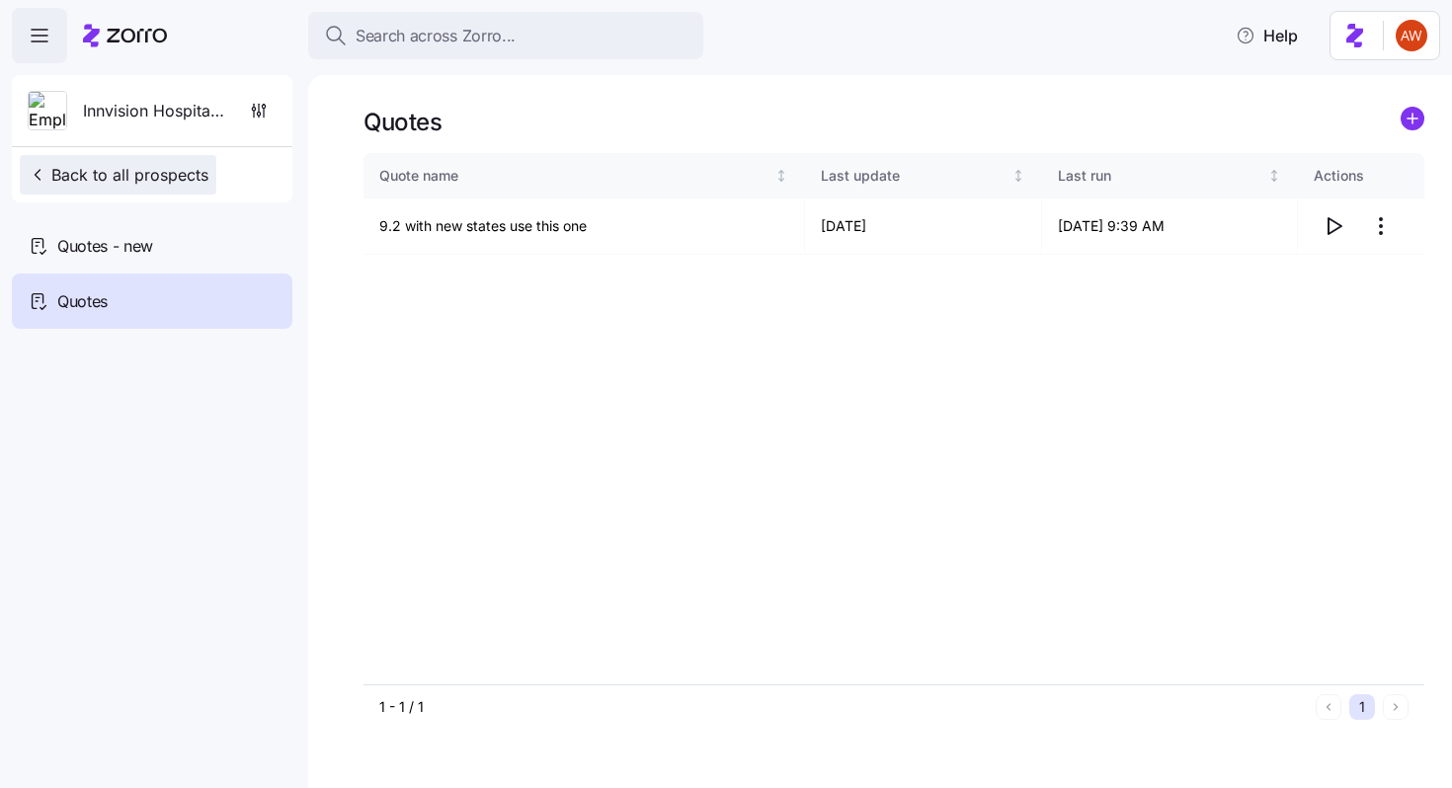
click at [146, 171] on span "Back to all prospects" at bounding box center [118, 175] width 181 height 24
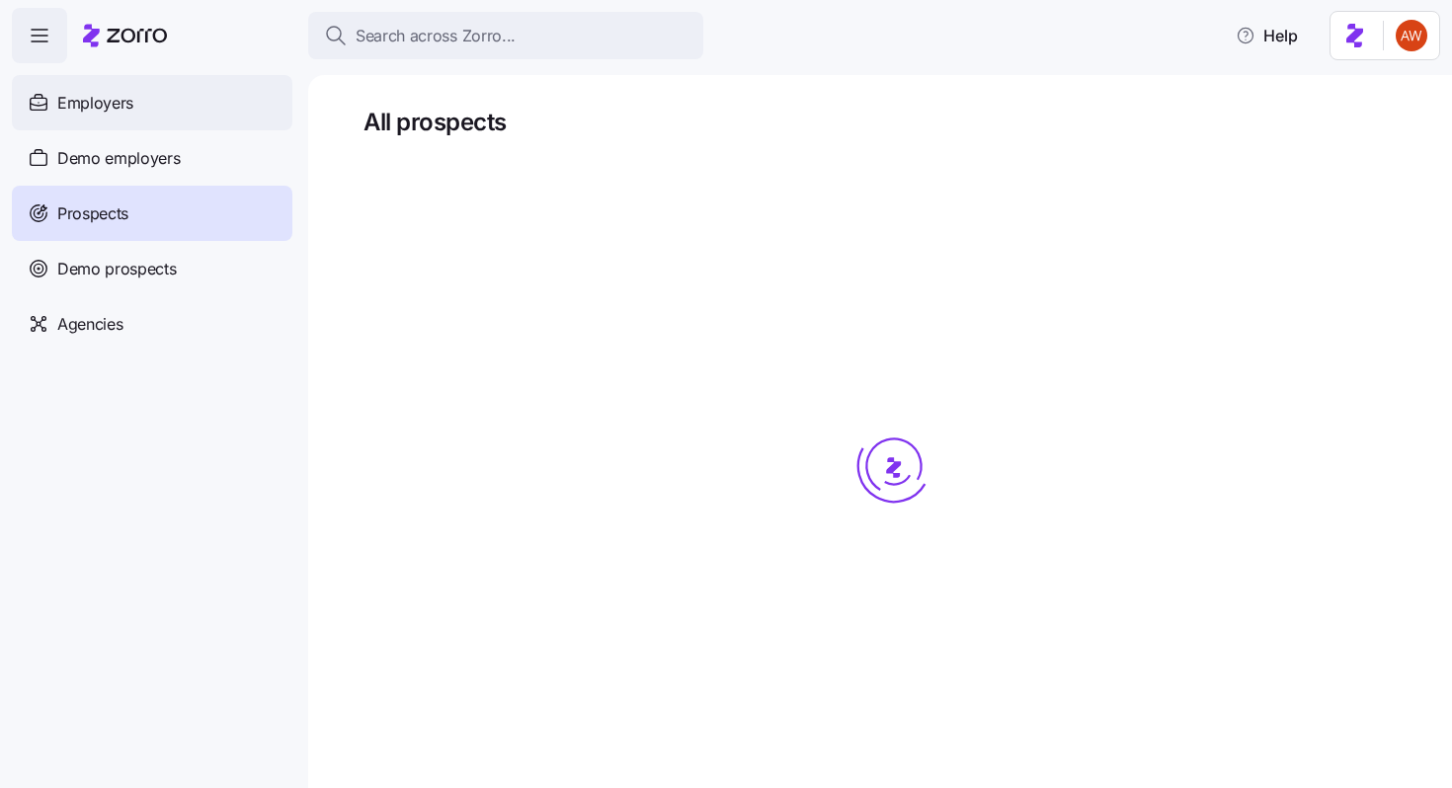
click at [159, 106] on div "Employers" at bounding box center [152, 102] width 280 height 55
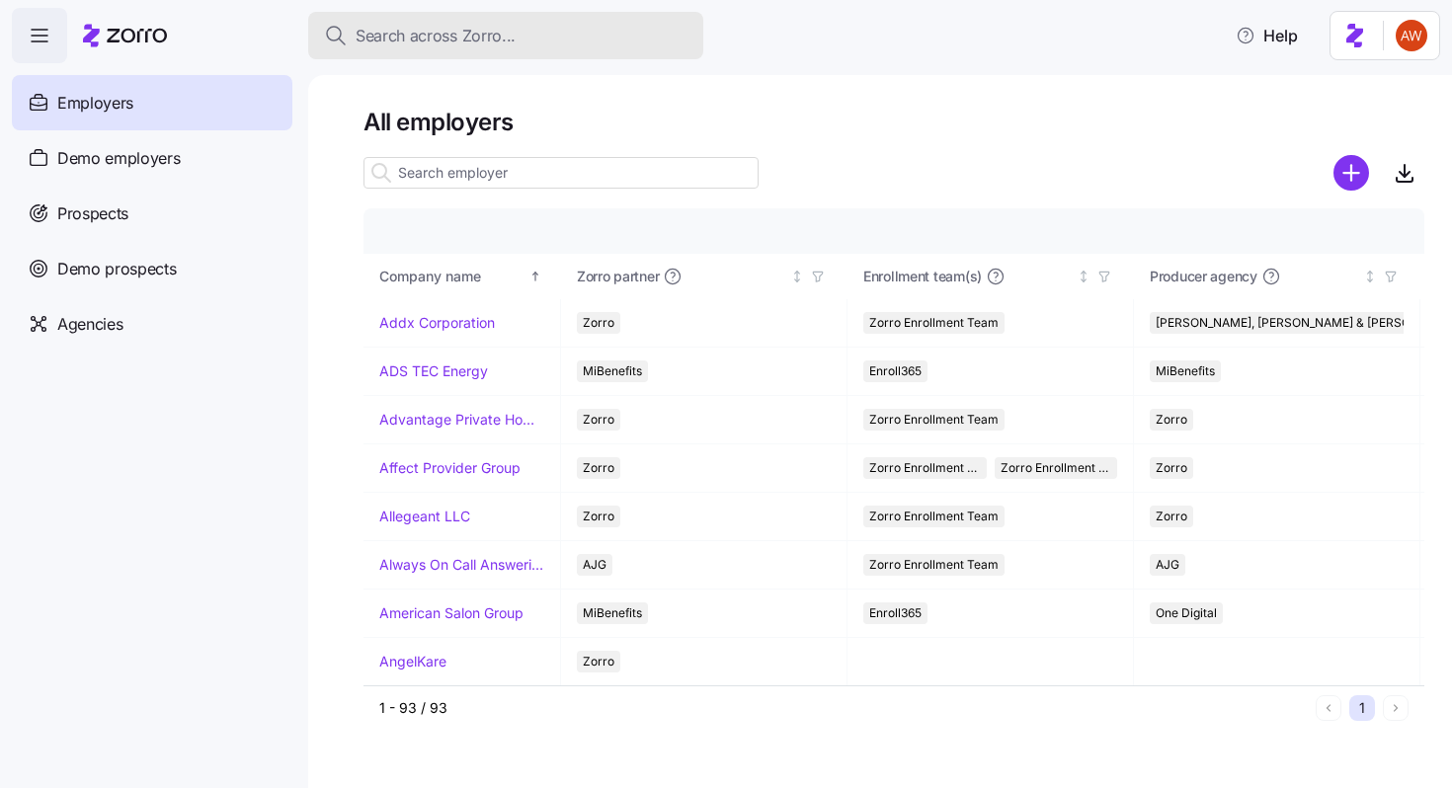
click at [470, 32] on span "Search across Zorro..." at bounding box center [436, 36] width 160 height 25
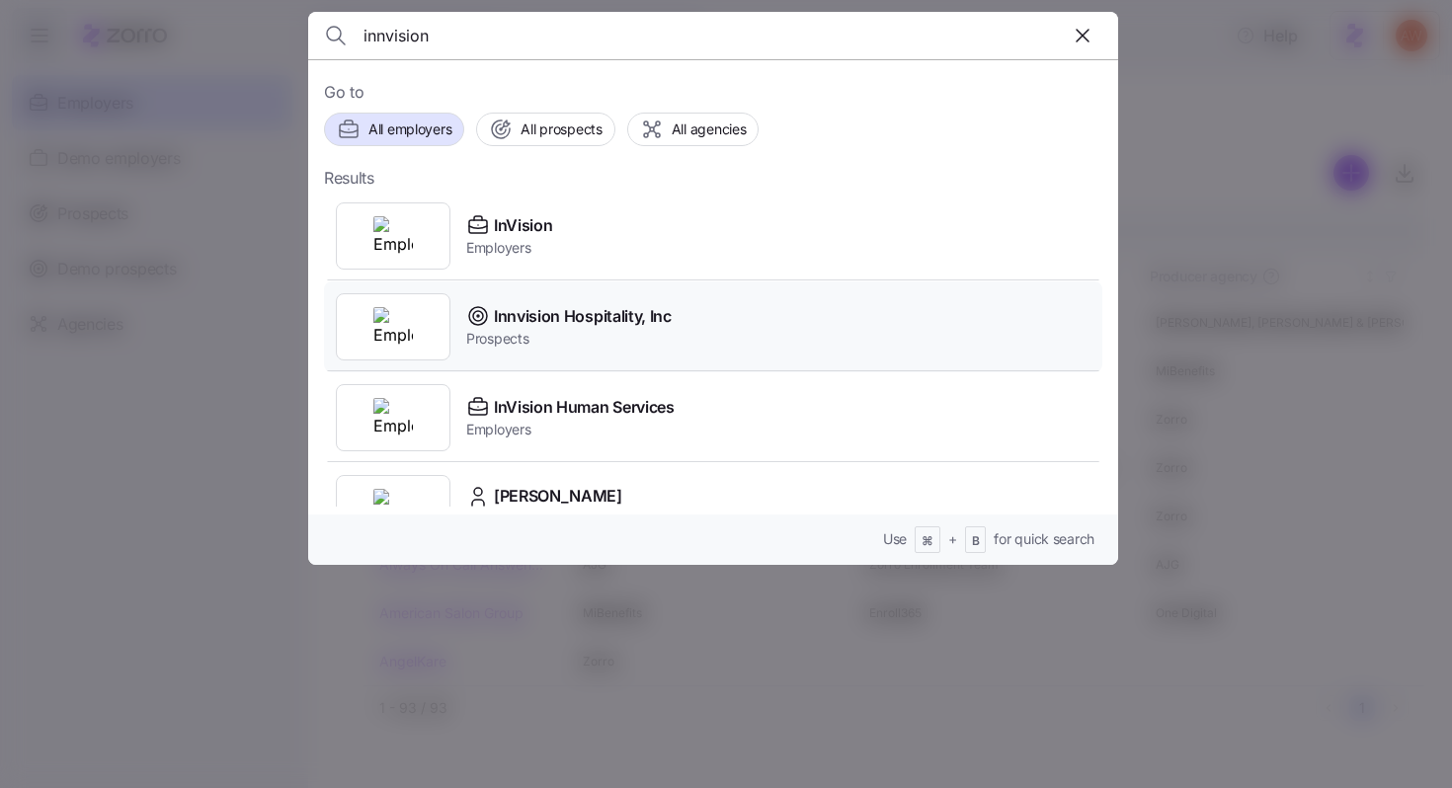
type input "innvision"
click at [540, 347] on span "Prospects" at bounding box center [568, 339] width 205 height 20
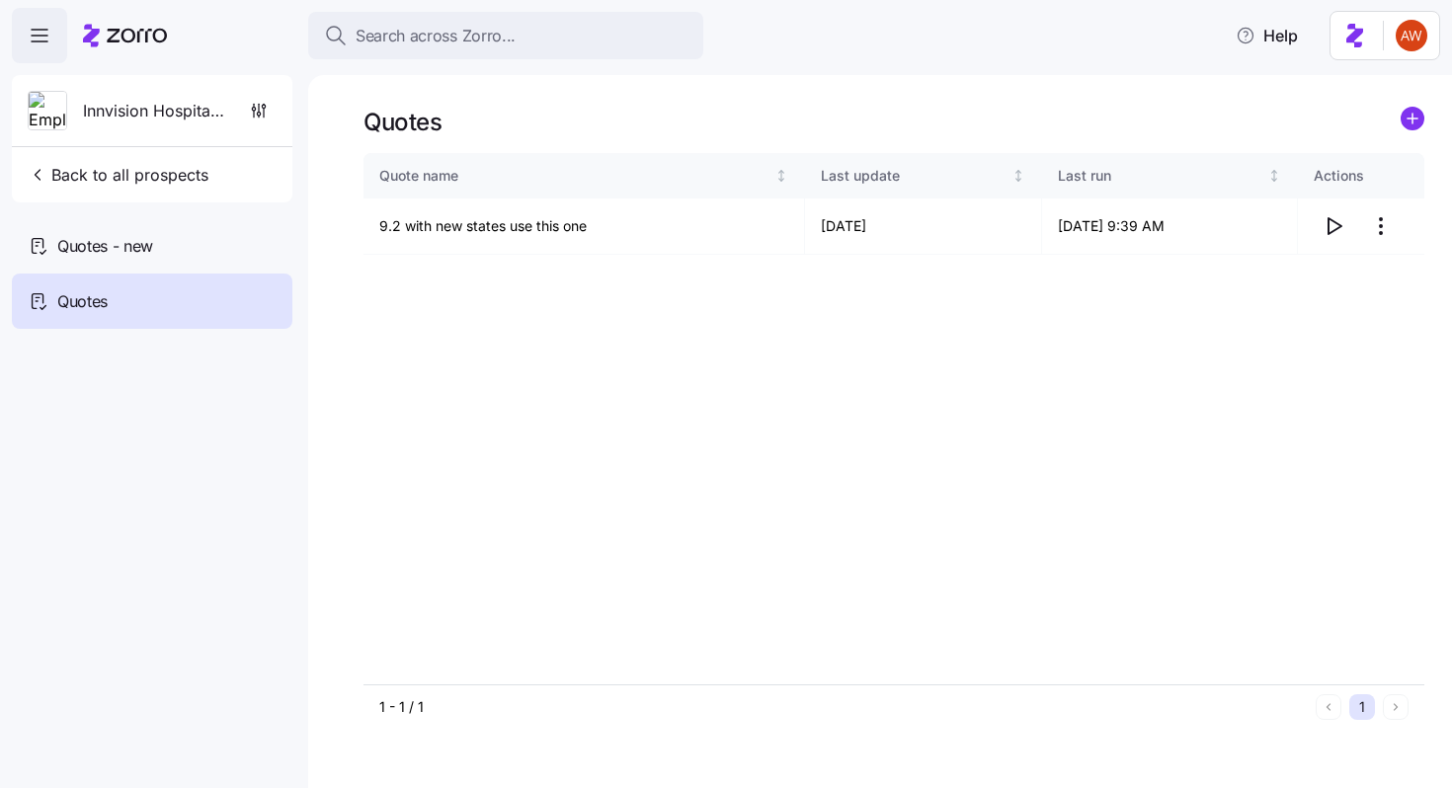
click at [731, 275] on div "Quote name Last update Last run Actions 9.2 with new states use this one 09/02/…" at bounding box center [893, 418] width 1061 height 530
click at [969, 243] on td "[DATE]" at bounding box center [923, 227] width 237 height 56
click at [1072, 224] on td "09/02/2025 9:39 AM" at bounding box center [1170, 227] width 256 height 56
click at [1384, 221] on html "Search across Zorro... Help Innvision Hospitality, Inc Back to all prospects Qu…" at bounding box center [726, 388] width 1452 height 776
click at [993, 339] on html "Search across Zorro... Help Innvision Hospitality, Inc Back to all prospects Qu…" at bounding box center [726, 388] width 1452 height 776
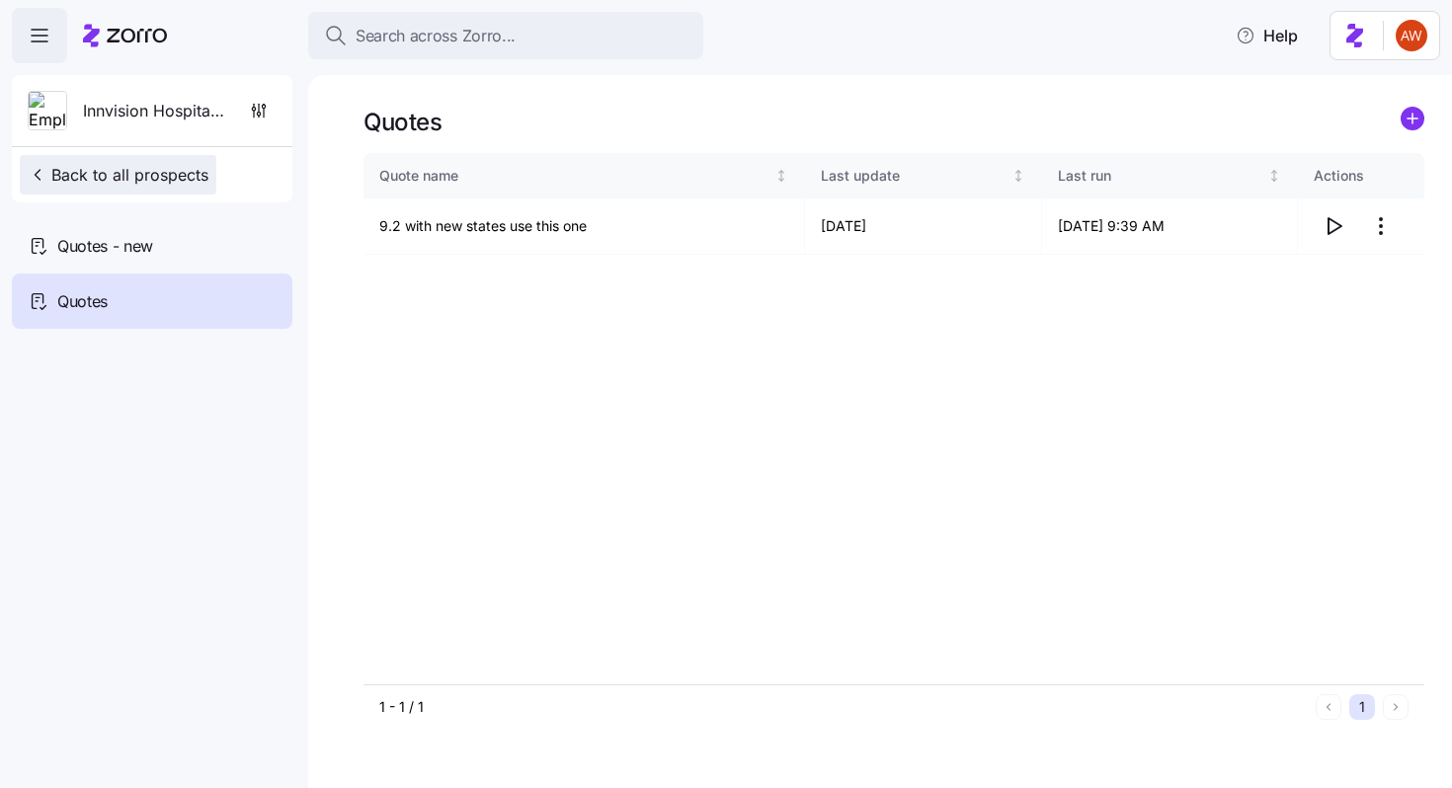
click at [84, 171] on span "Back to all prospects" at bounding box center [118, 175] width 181 height 24
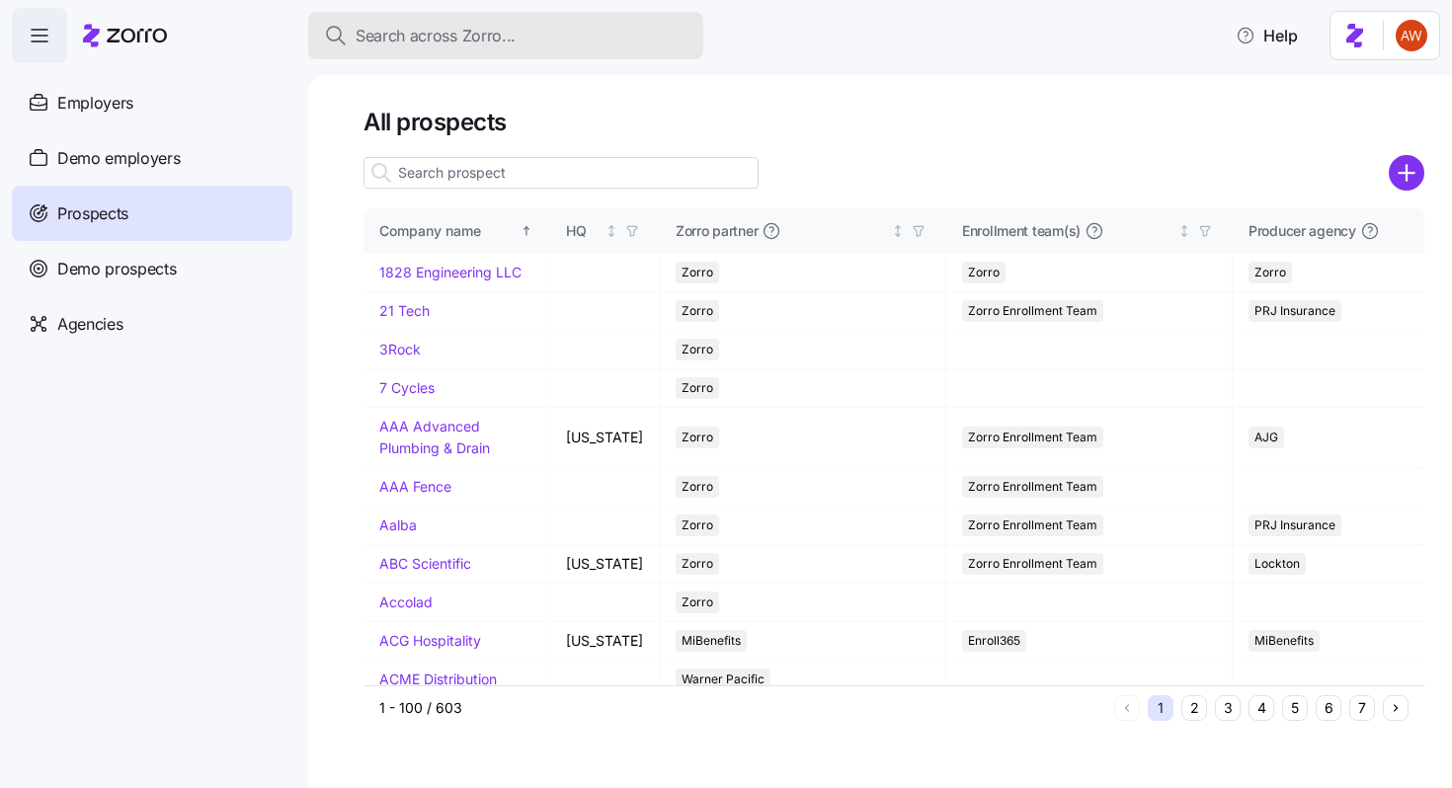
click at [407, 39] on span "Search across Zorro..." at bounding box center [436, 36] width 160 height 25
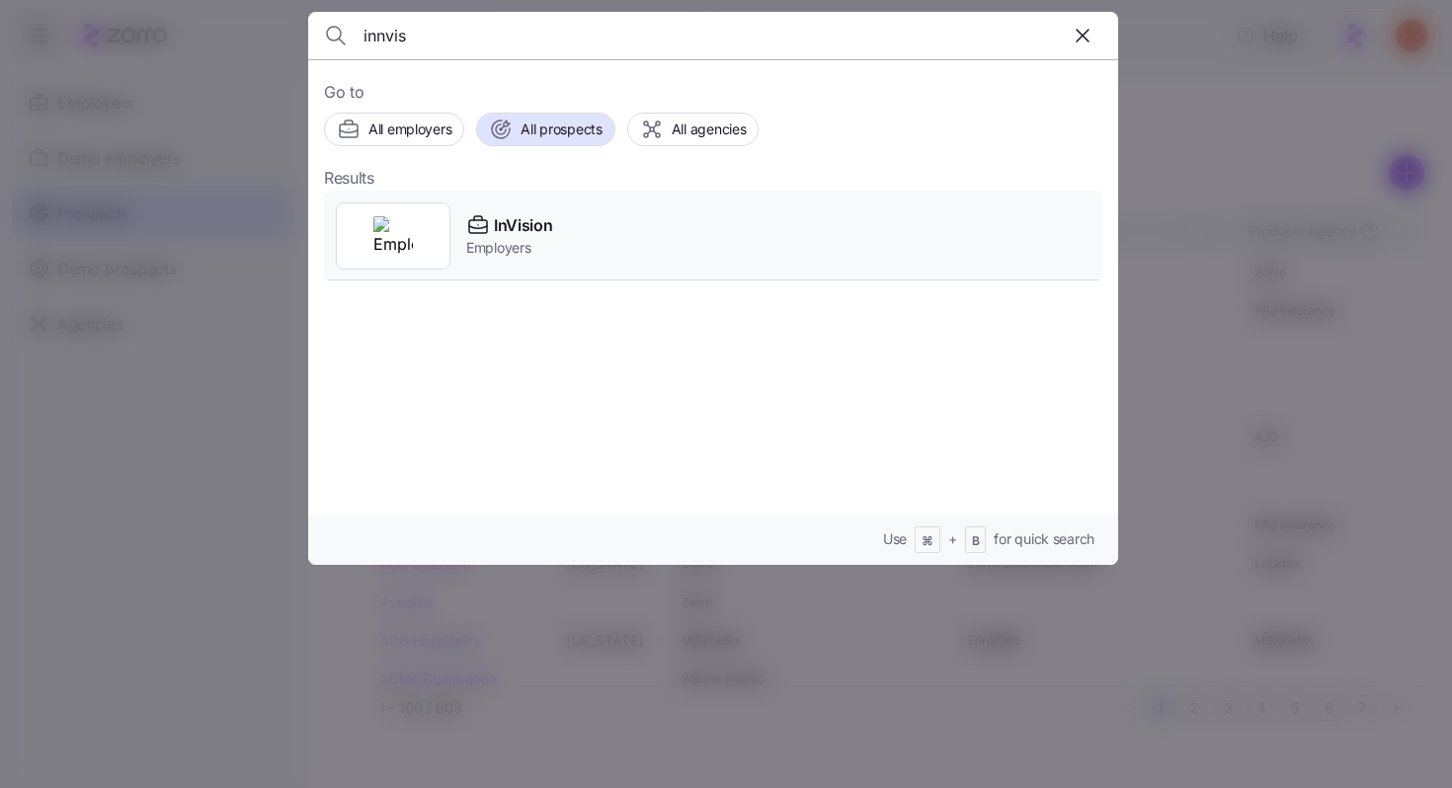
type input "innvis"
click at [500, 224] on span "InVision" at bounding box center [523, 225] width 58 height 25
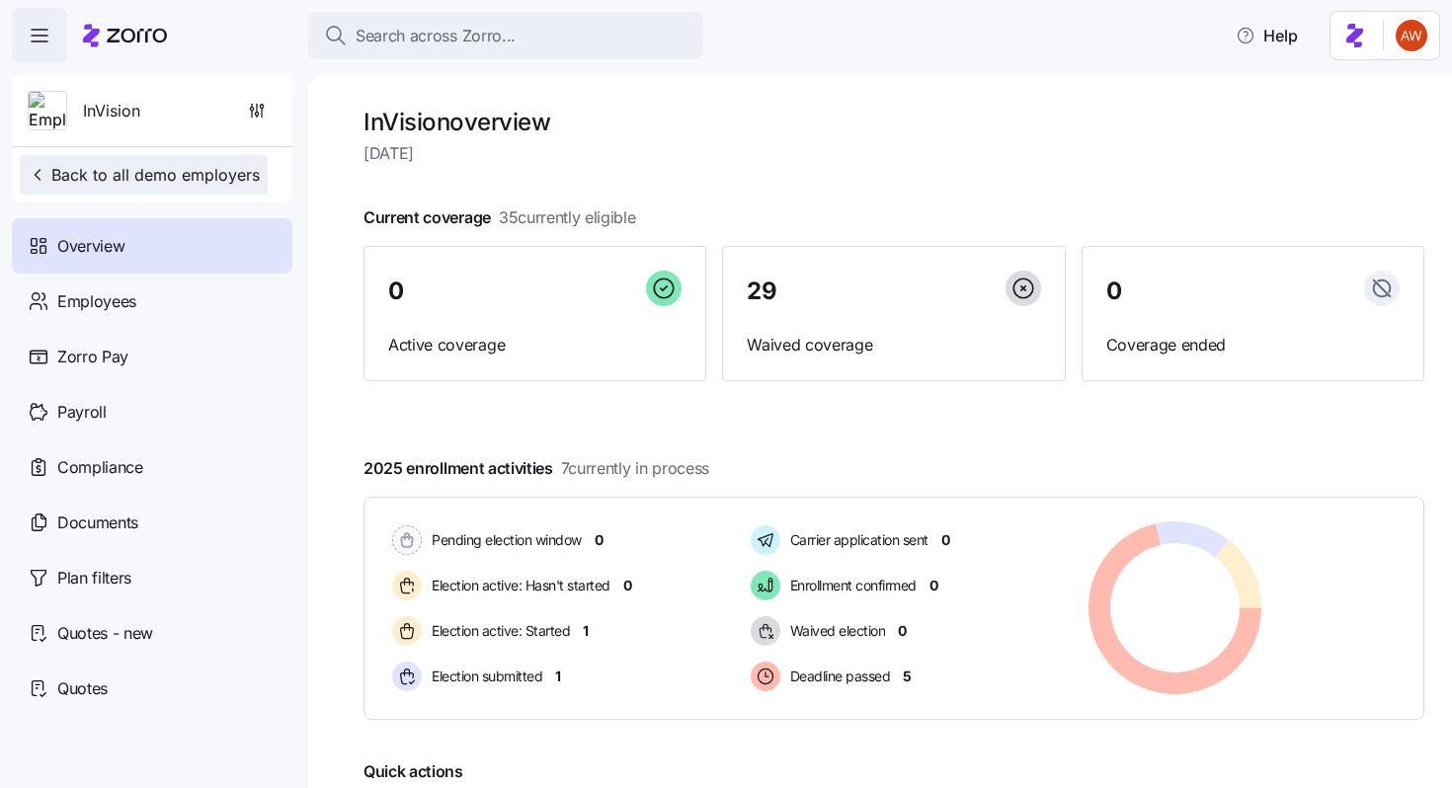
click at [185, 178] on span "Back to all demo employers" at bounding box center [144, 175] width 232 height 24
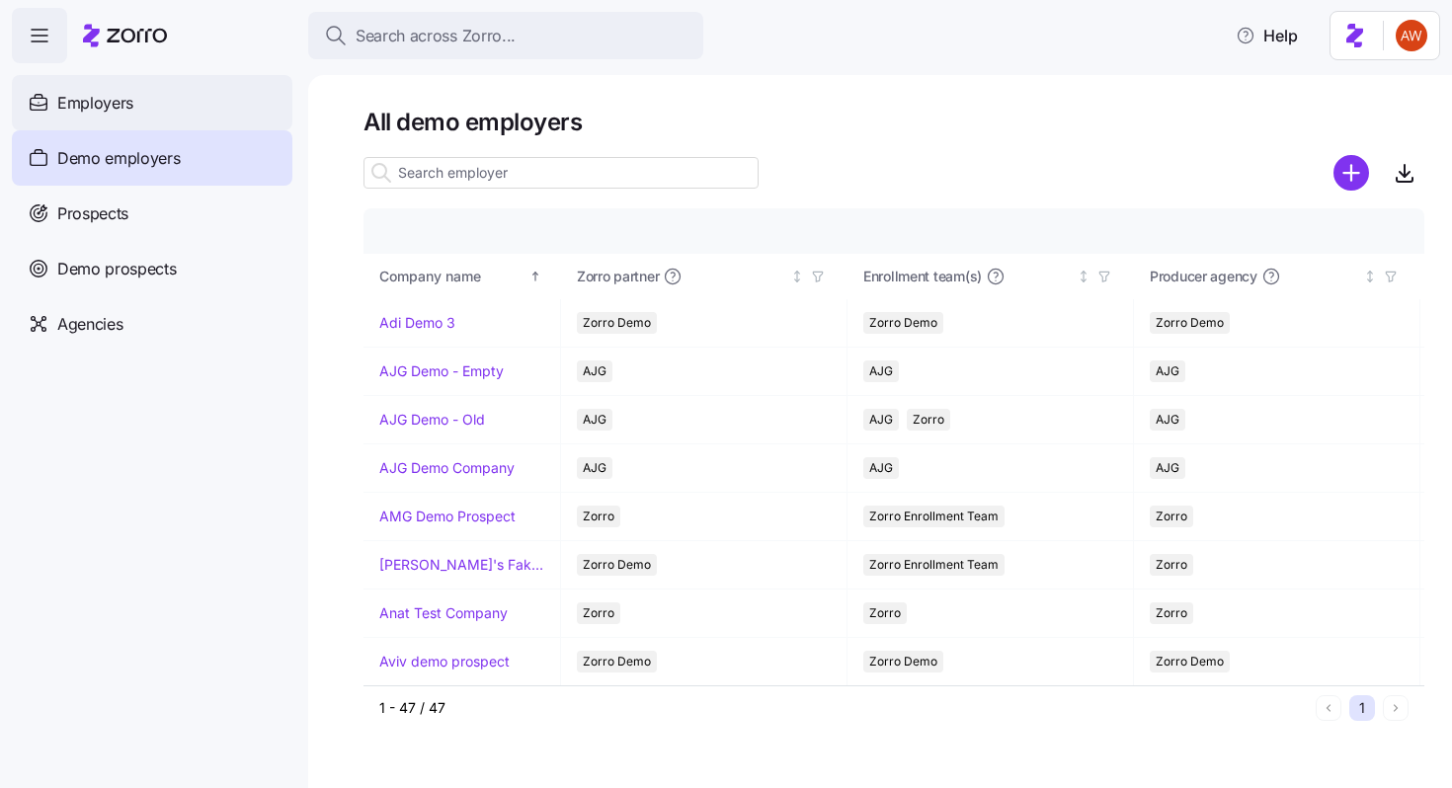
click at [191, 112] on div "Employers" at bounding box center [152, 102] width 280 height 55
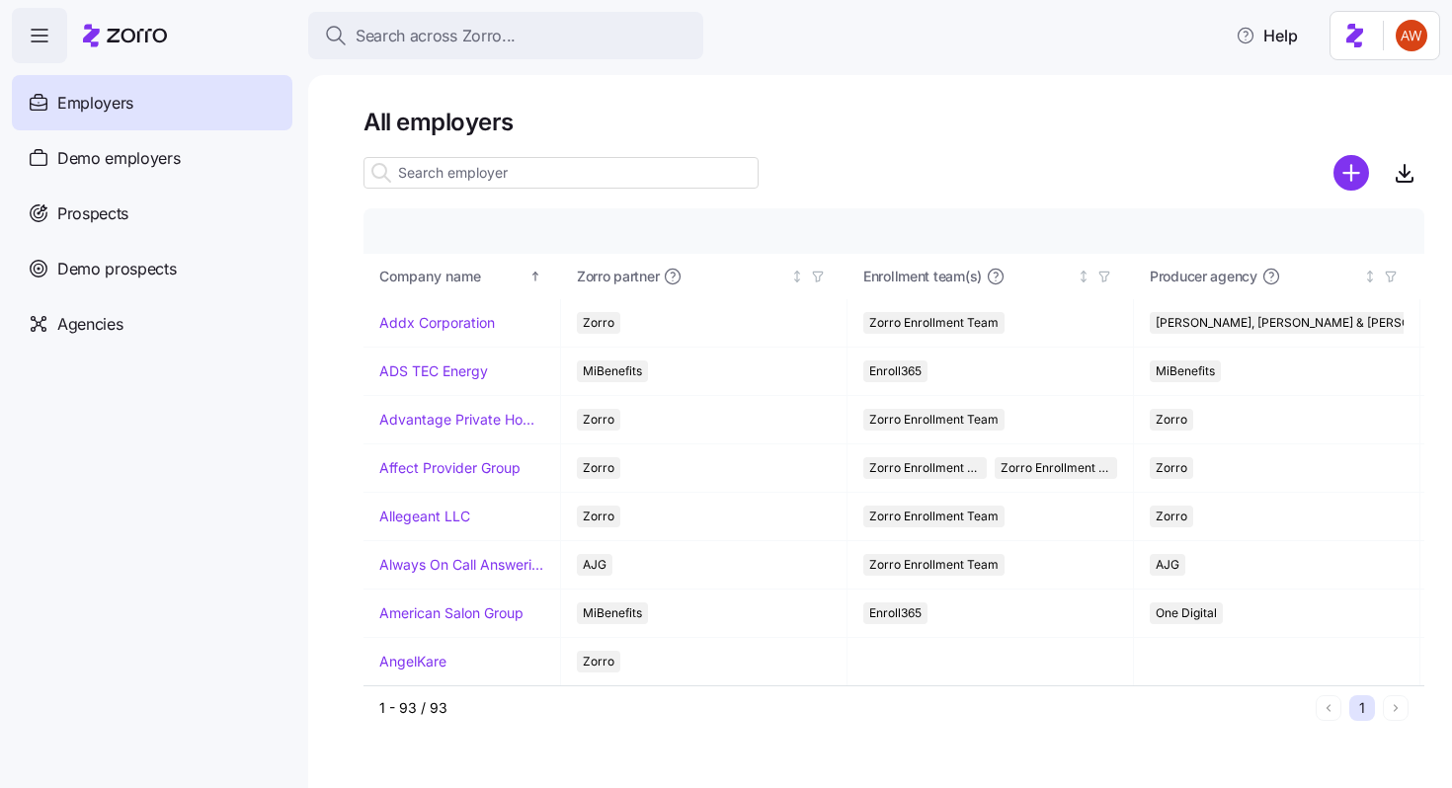
click at [486, 162] on input at bounding box center [560, 173] width 395 height 32
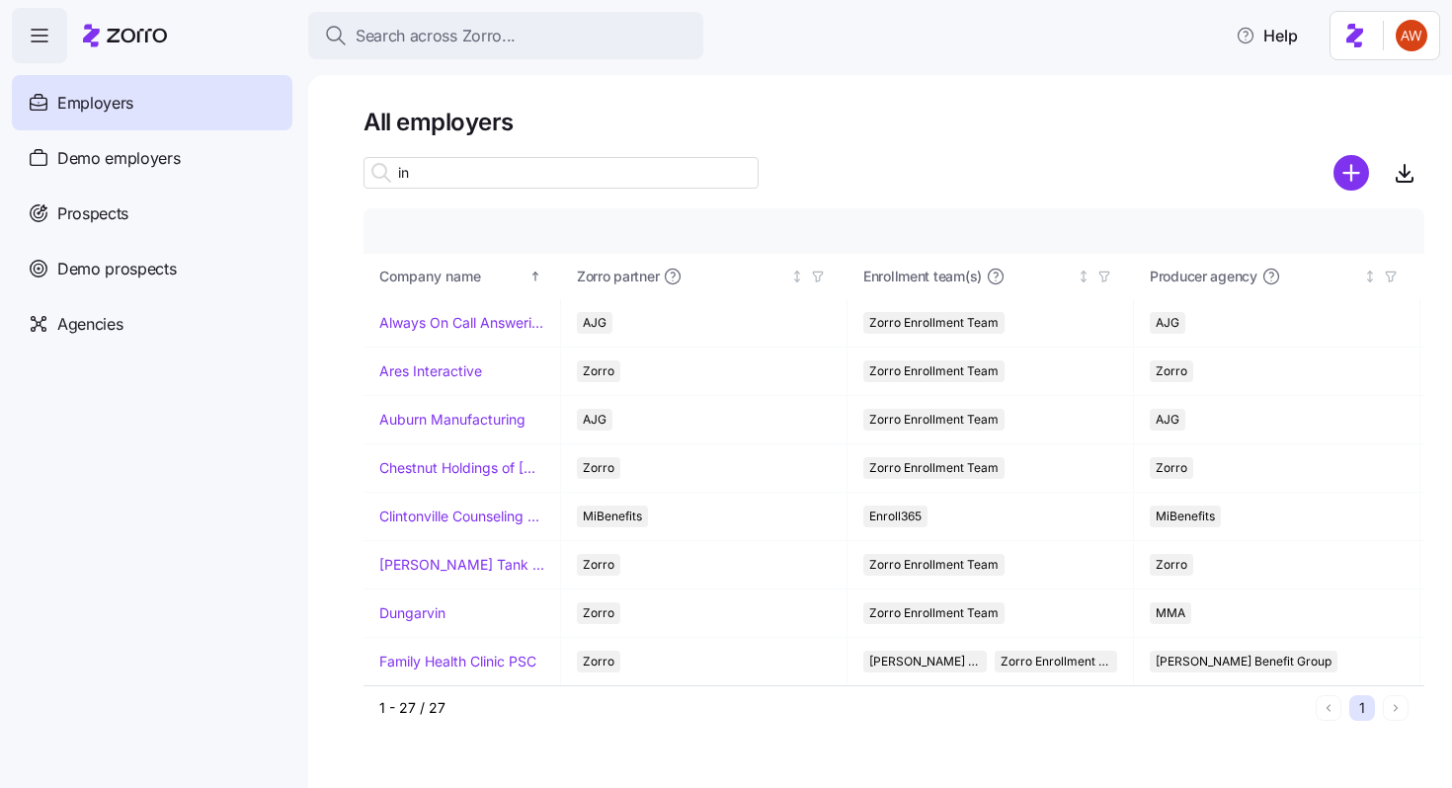
type input "i"
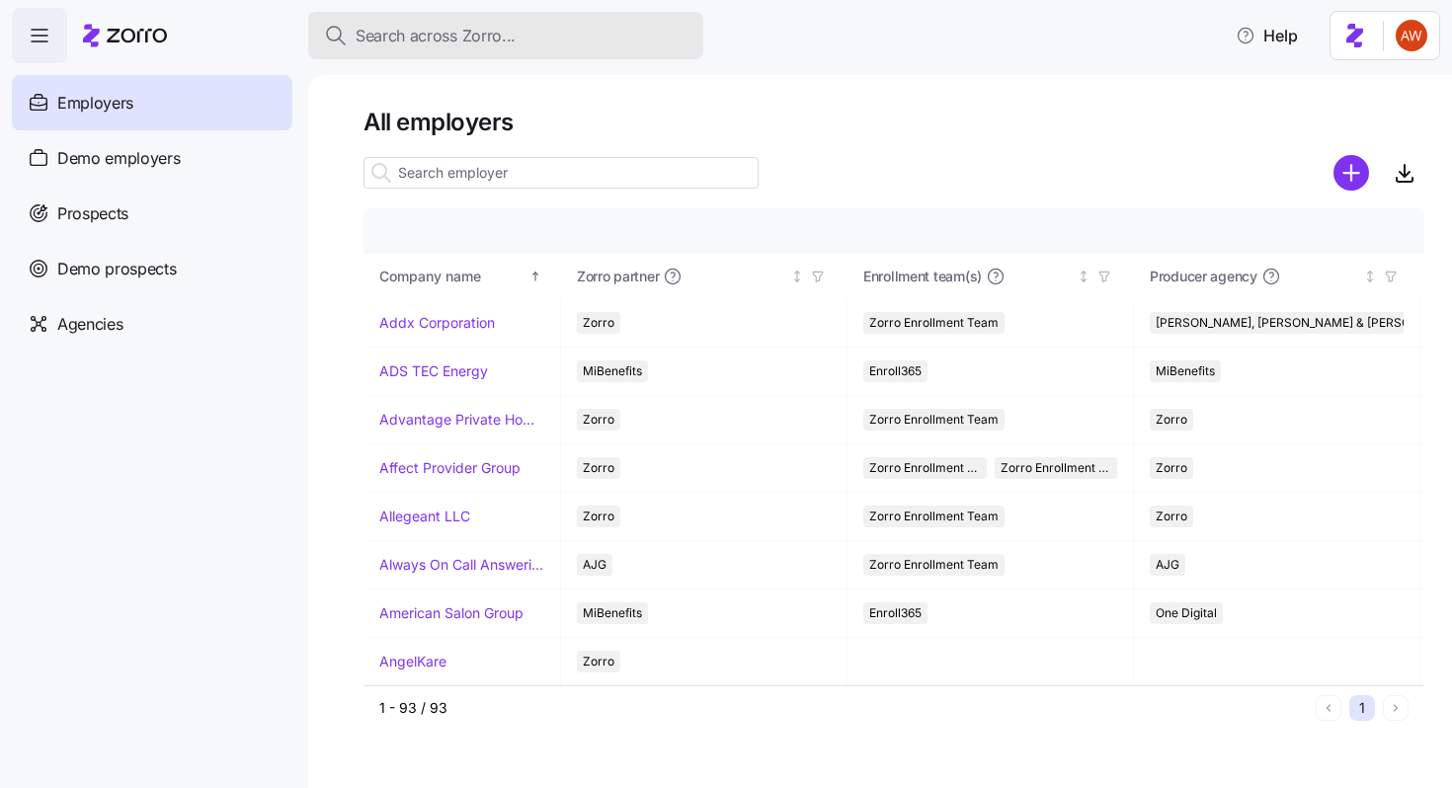
click at [509, 28] on span "Search across Zorro..." at bounding box center [436, 36] width 160 height 25
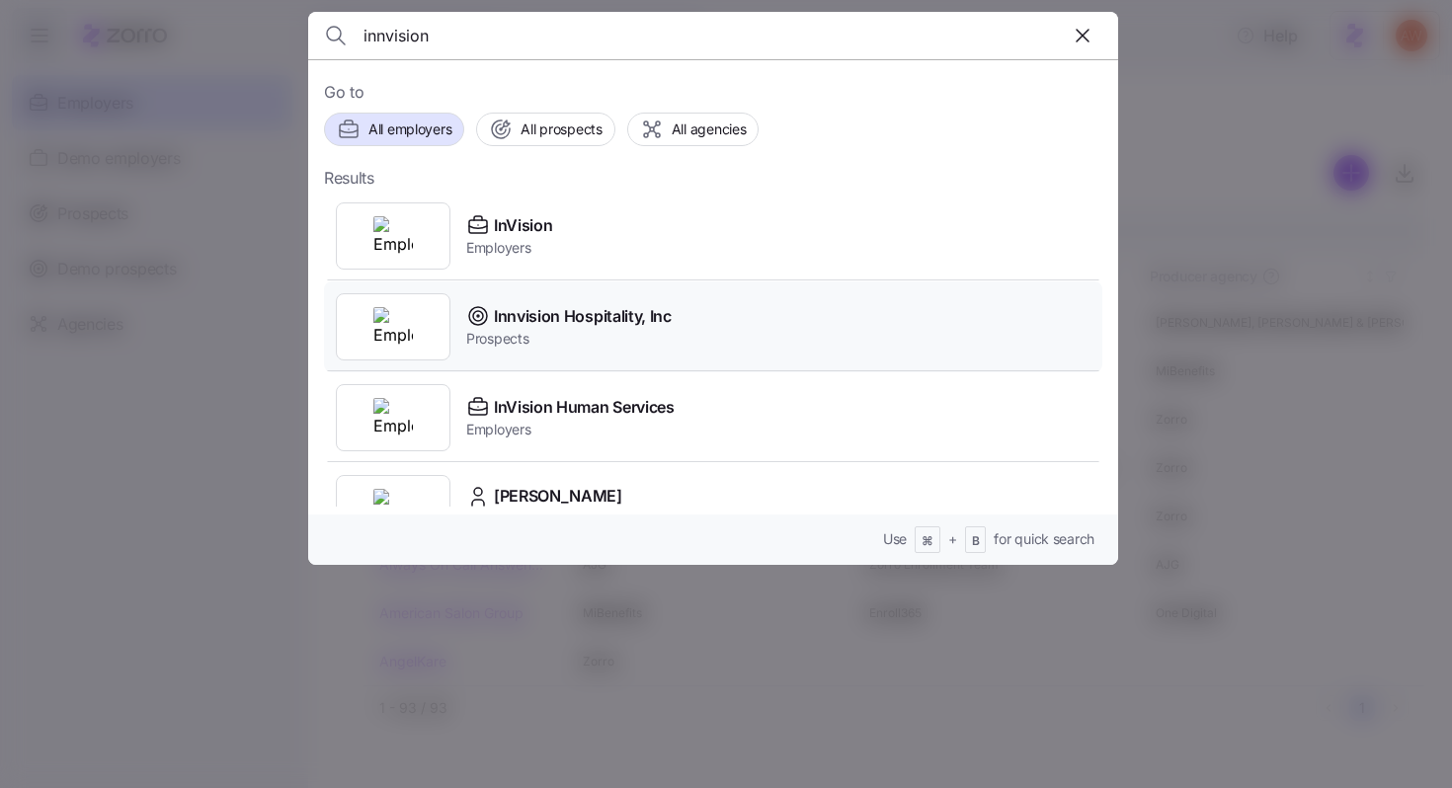
type input "innvision"
click at [606, 315] on span "Innvision Hospitality, Inc" at bounding box center [583, 316] width 178 height 25
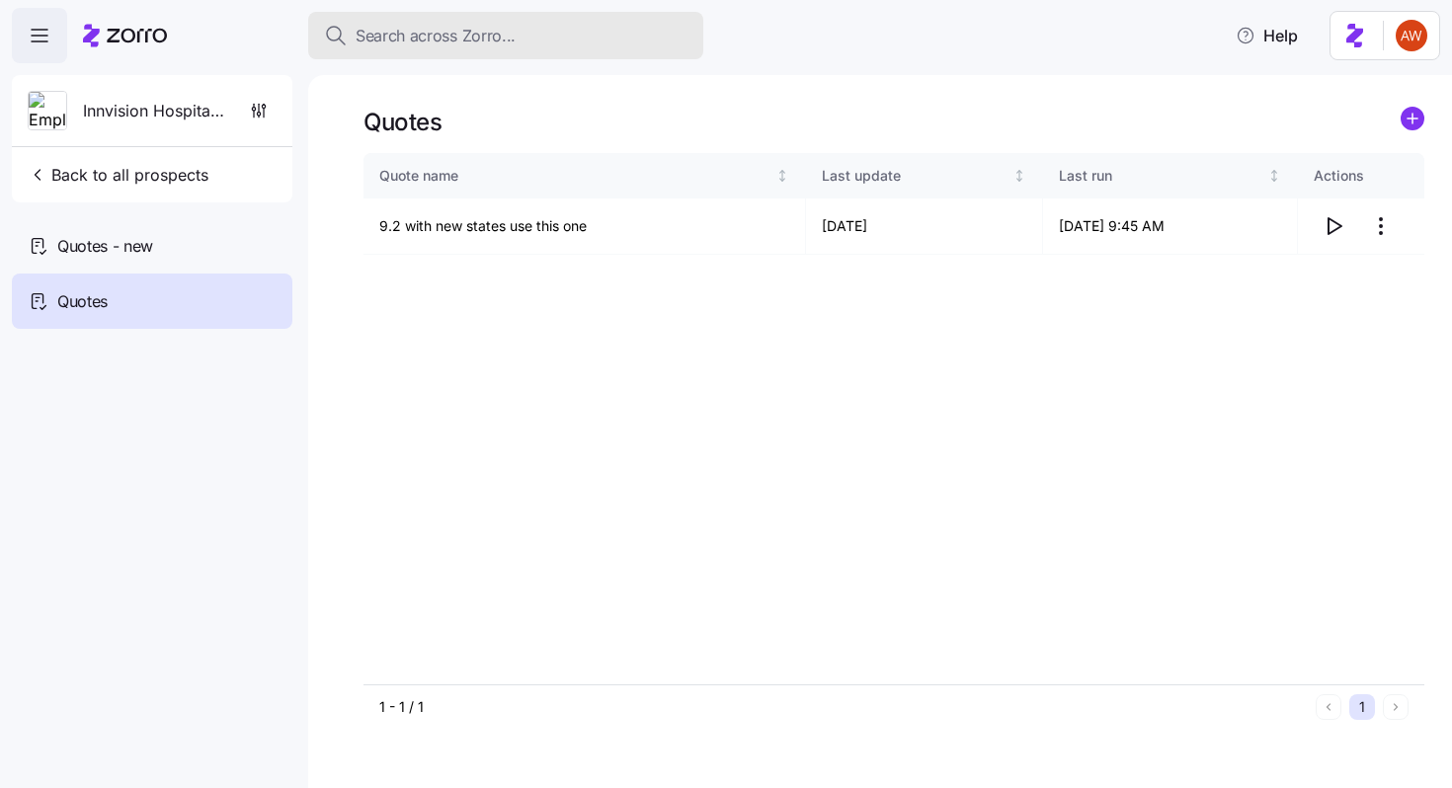
click at [417, 28] on span "Search across Zorro..." at bounding box center [436, 36] width 160 height 25
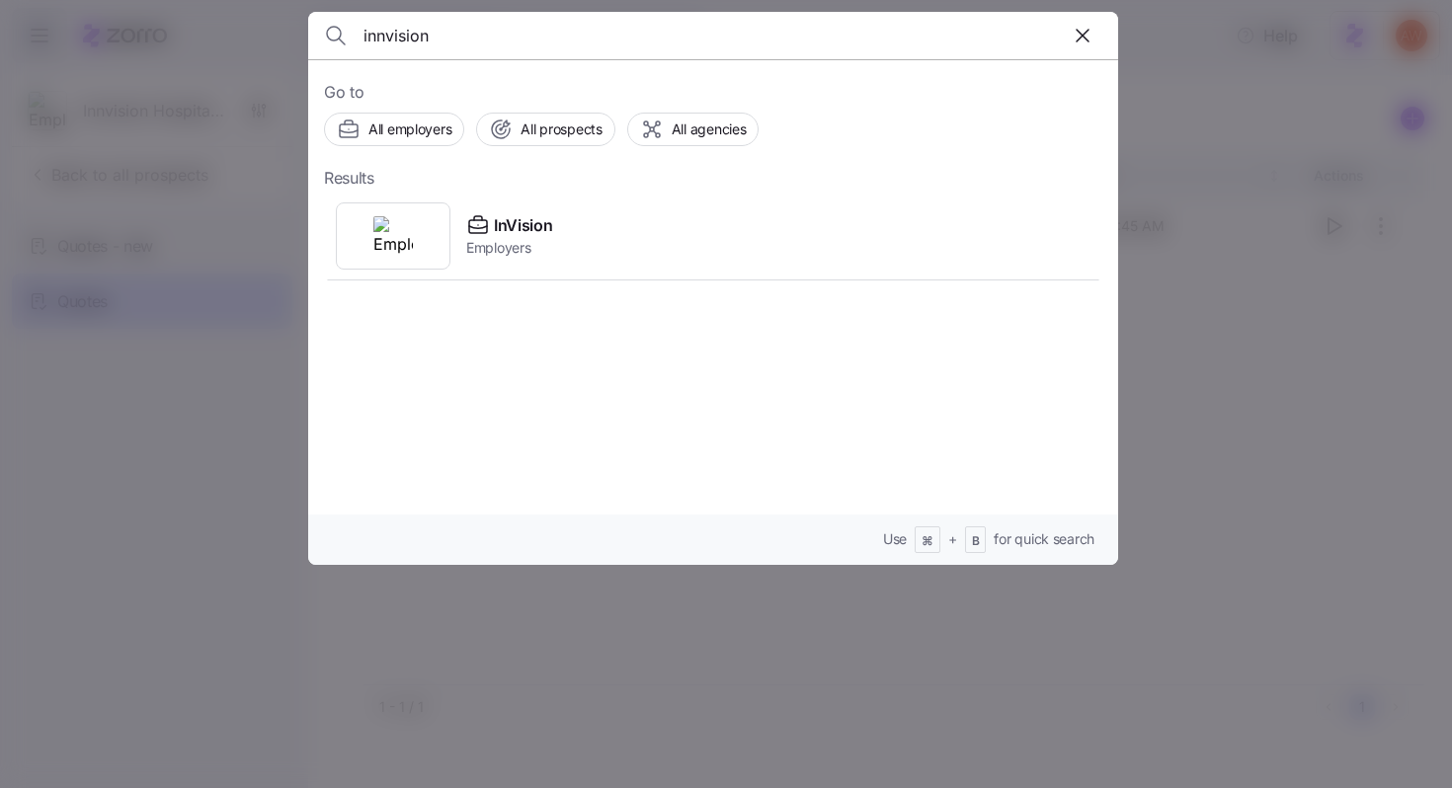
type input "innvision"
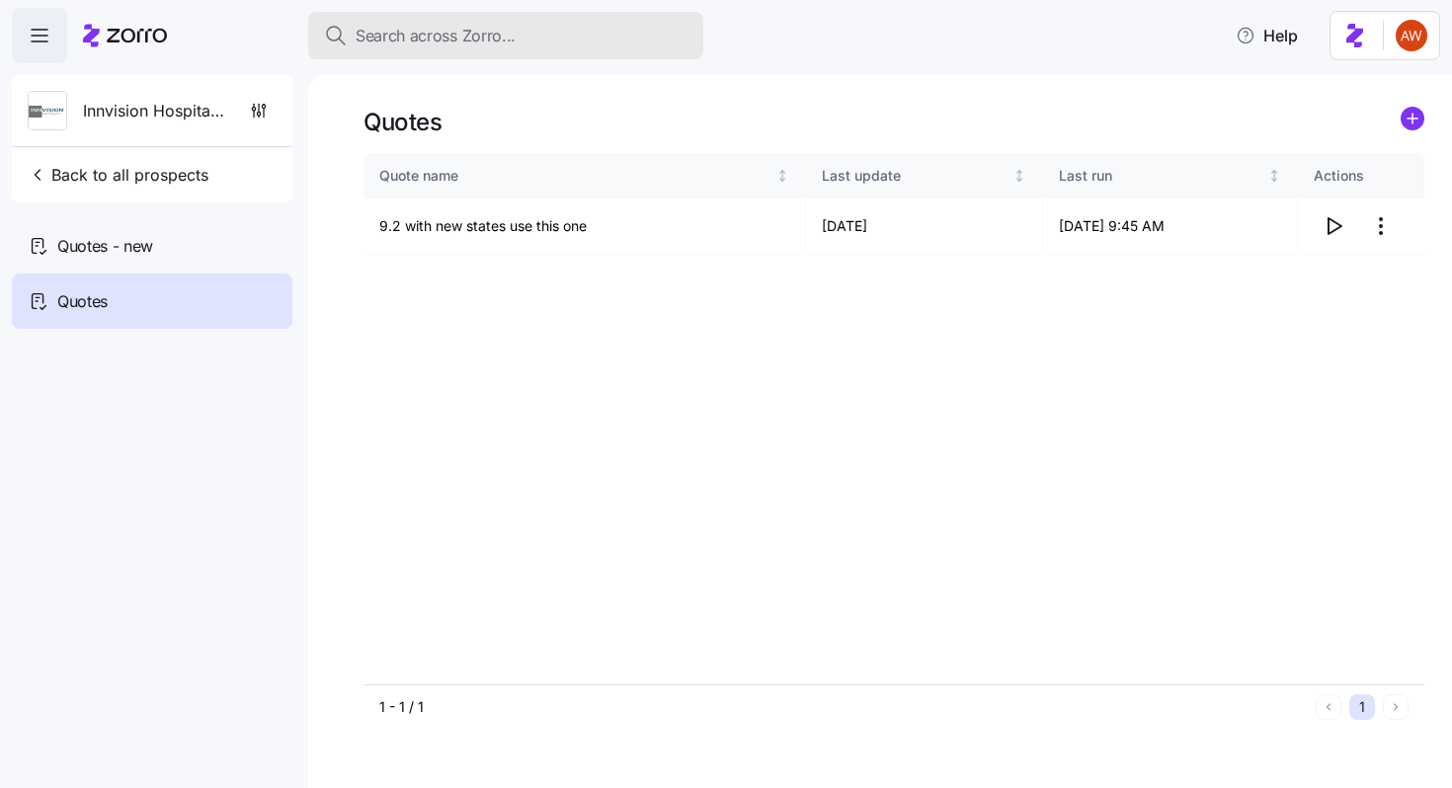
click at [357, 31] on span "Search across Zorro..." at bounding box center [436, 36] width 160 height 25
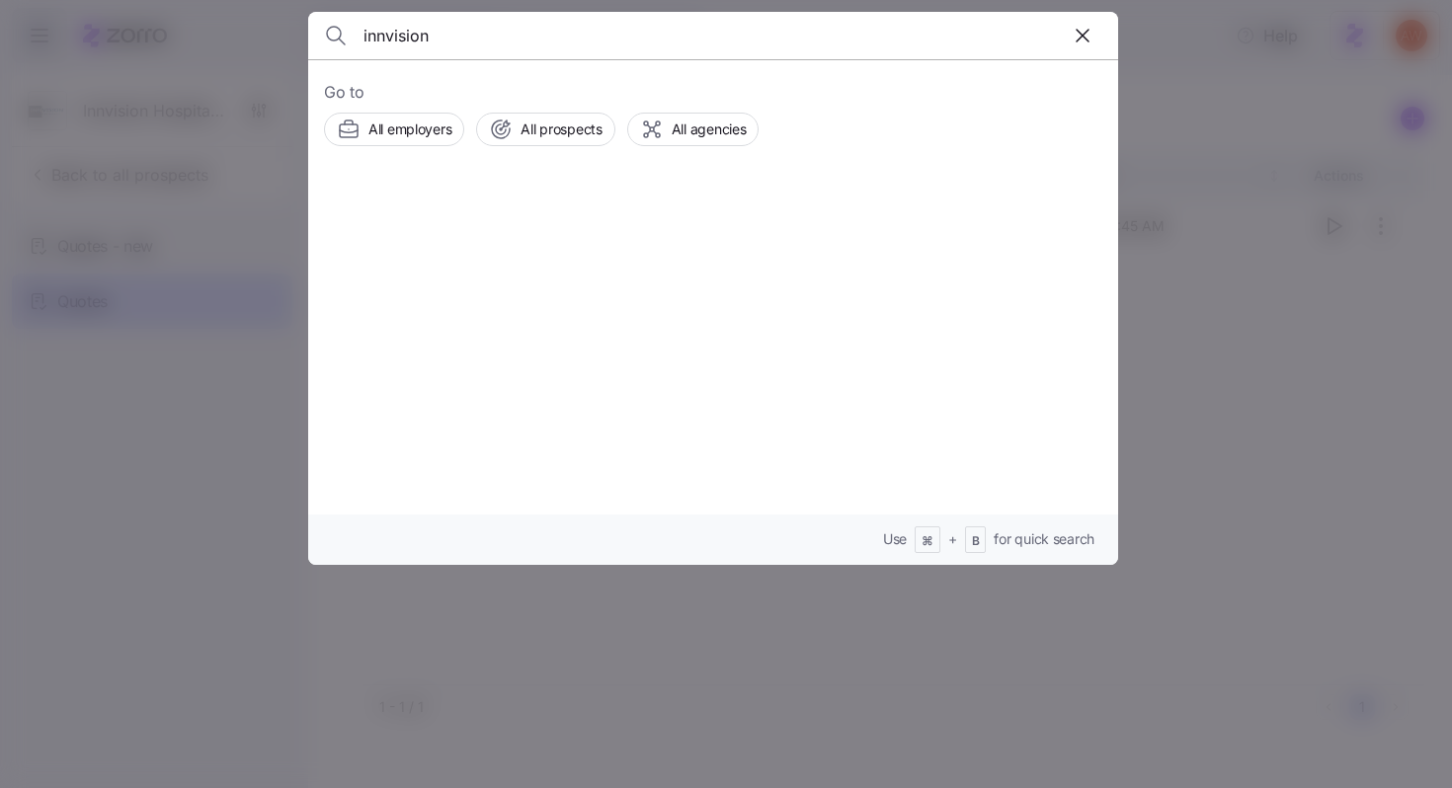
type input "innvision"
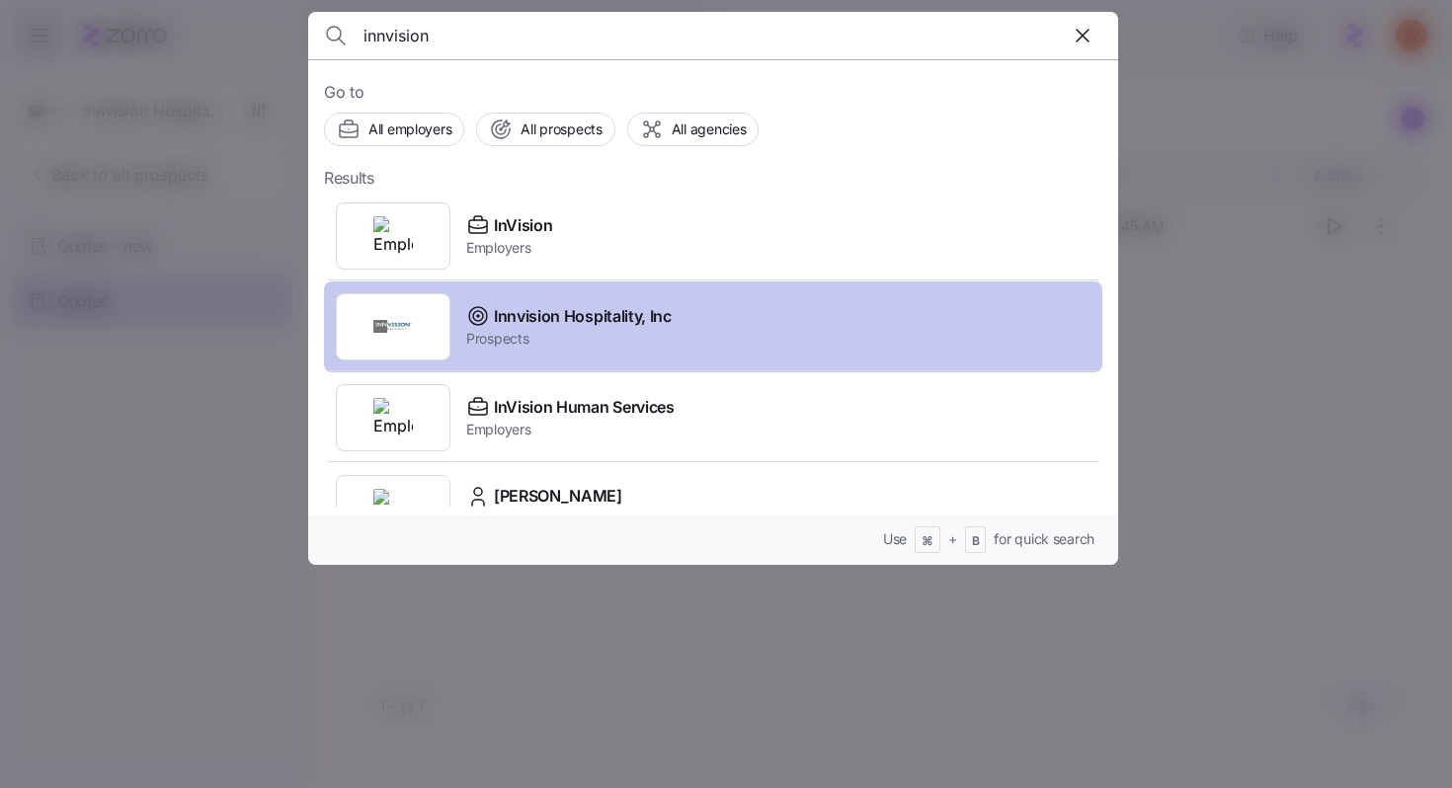
click at [609, 351] on div "Innvision Hospitality, Inc Prospects" at bounding box center [713, 326] width 778 height 91
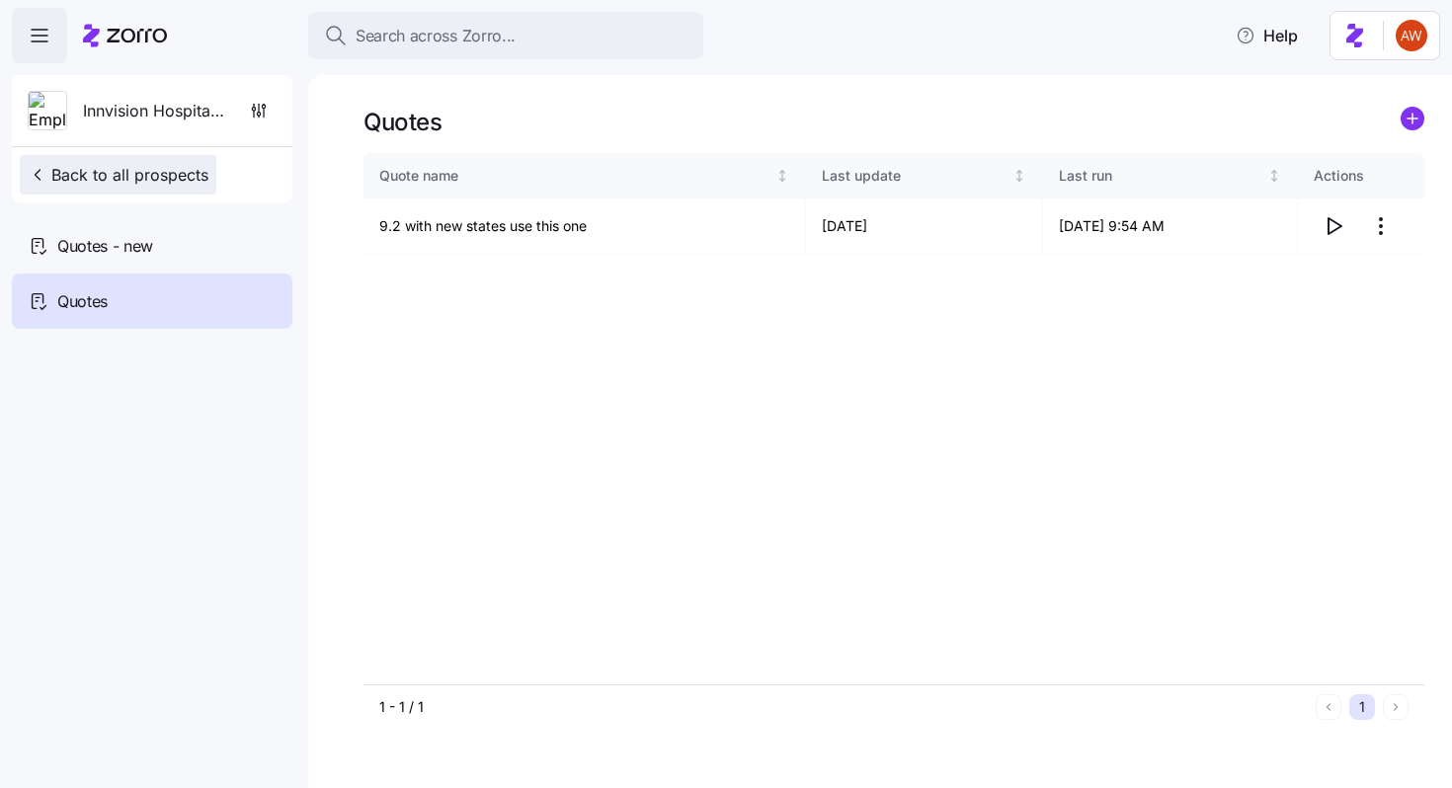
click at [88, 167] on span "Back to all prospects" at bounding box center [118, 175] width 181 height 24
click at [83, 172] on span "Back to all prospects" at bounding box center [118, 175] width 181 height 24
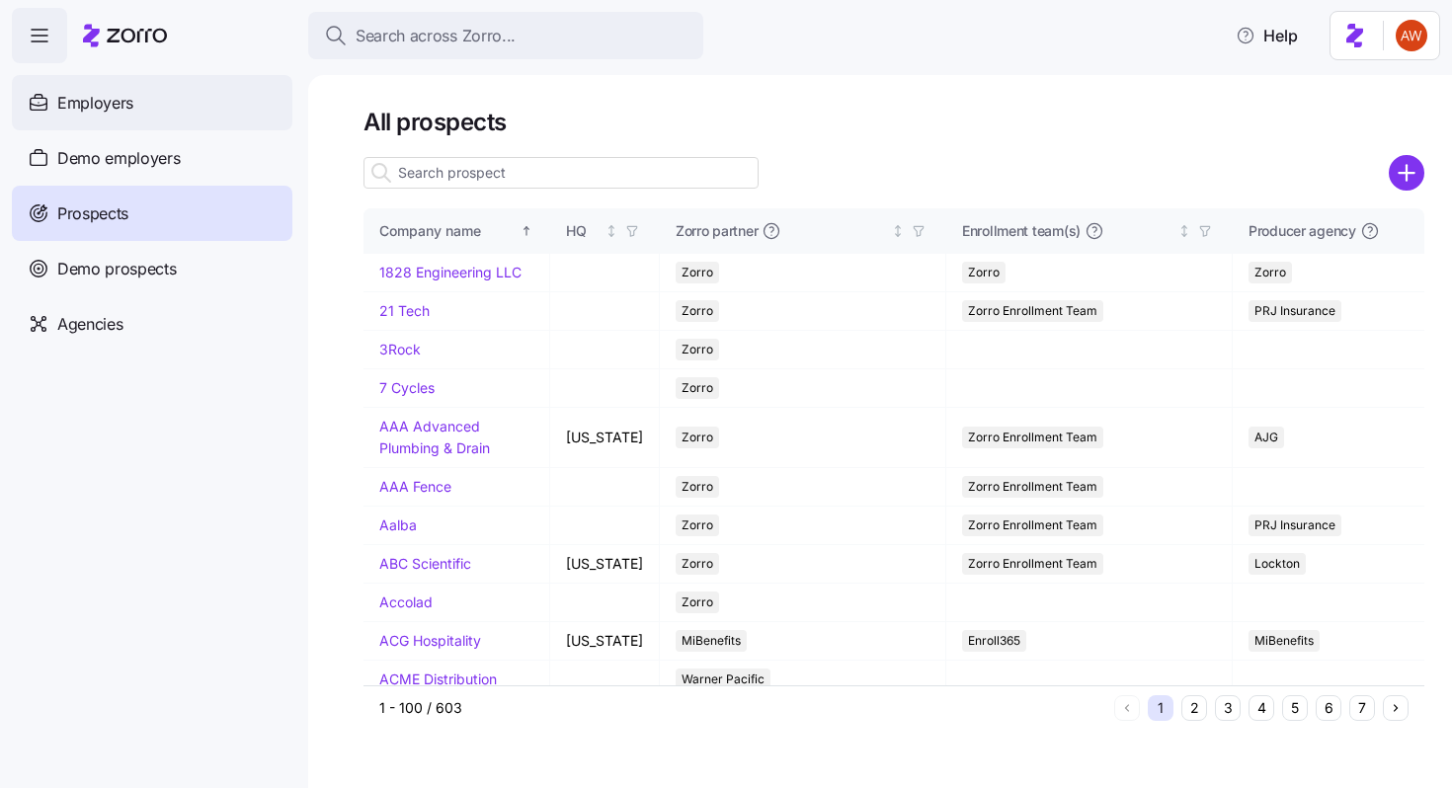
click at [161, 117] on div "Employers" at bounding box center [152, 102] width 280 height 55
click at [162, 117] on div "Employers" at bounding box center [152, 102] width 280 height 55
click at [185, 97] on div "Employers" at bounding box center [152, 102] width 280 height 55
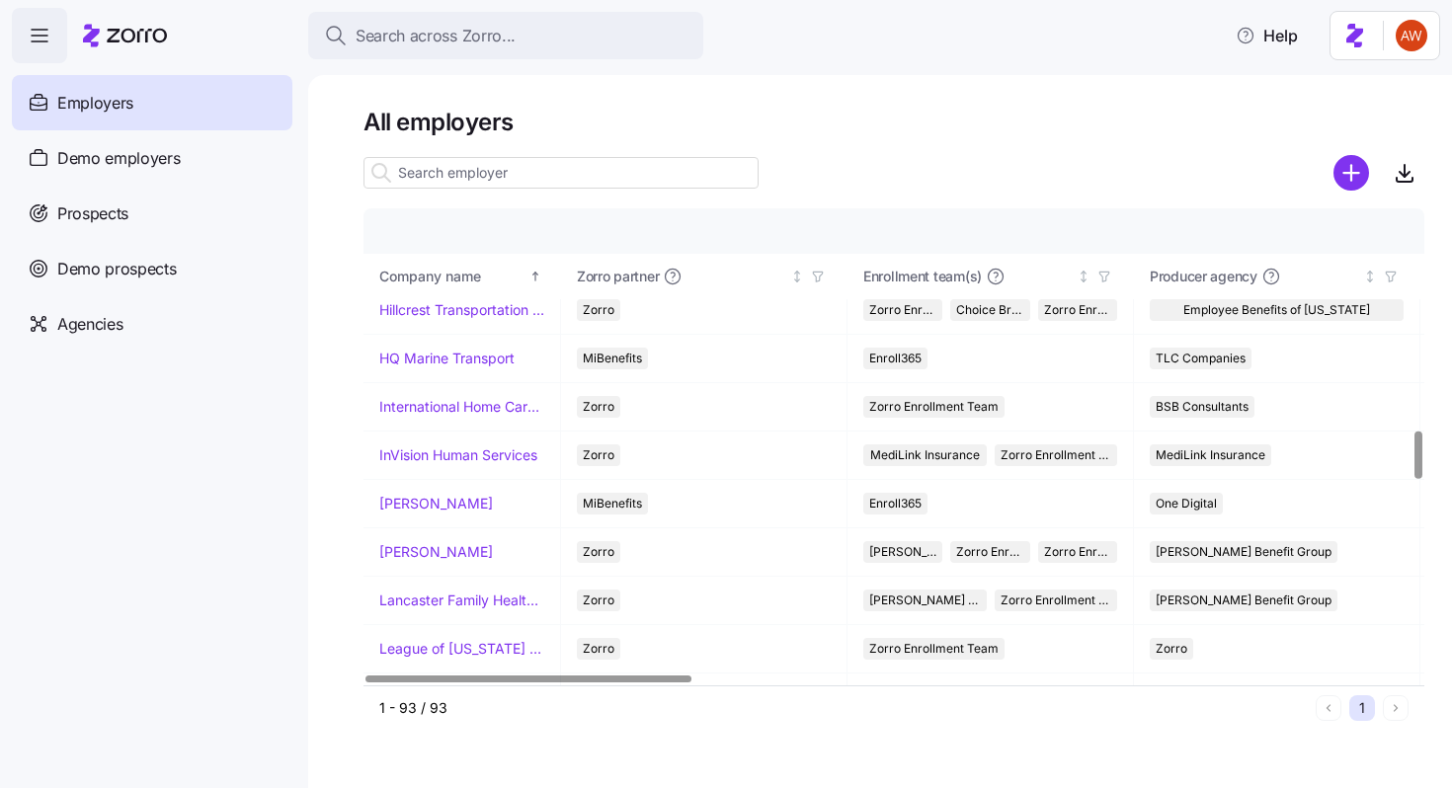
scroll to position [2189, 0]
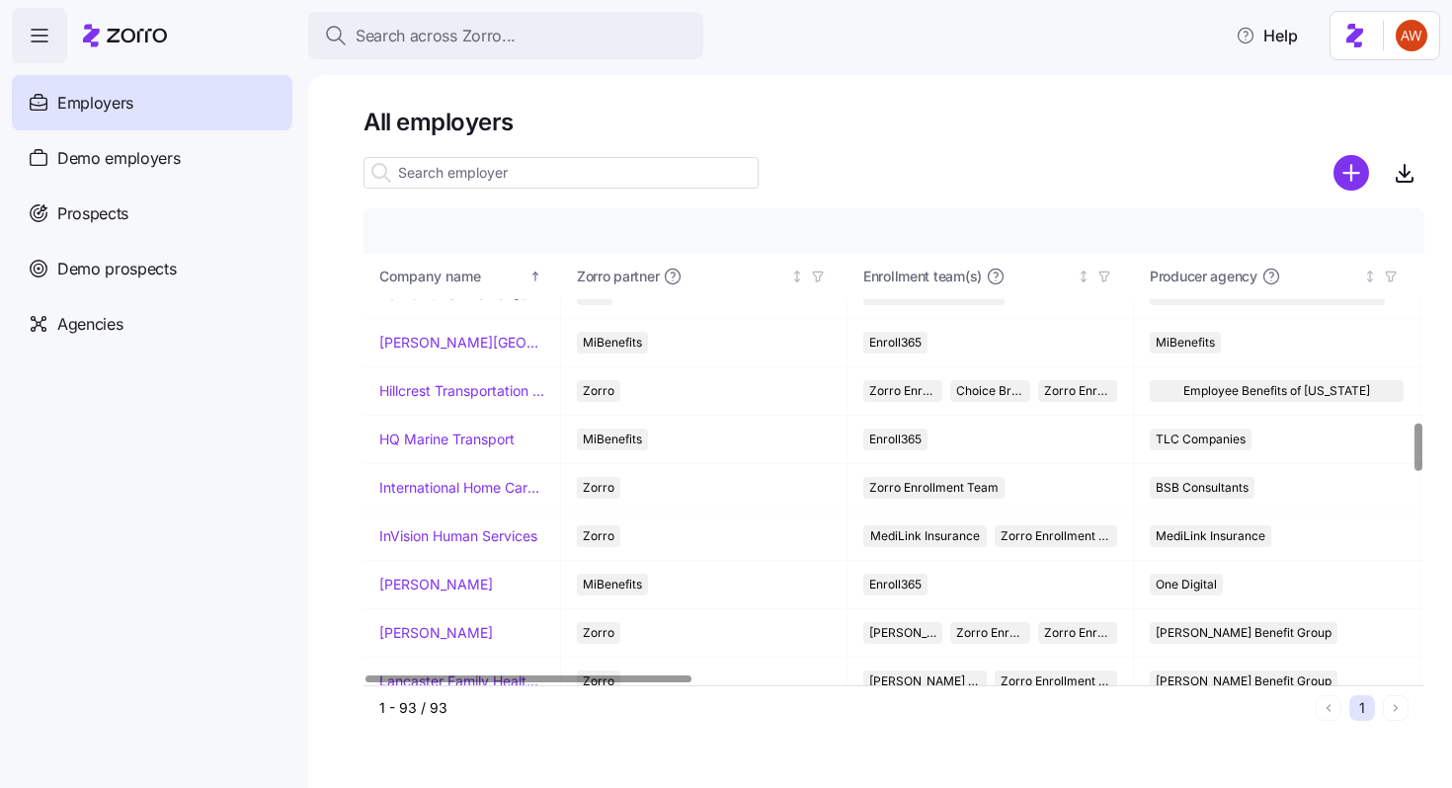
scroll to position [2115, 0]
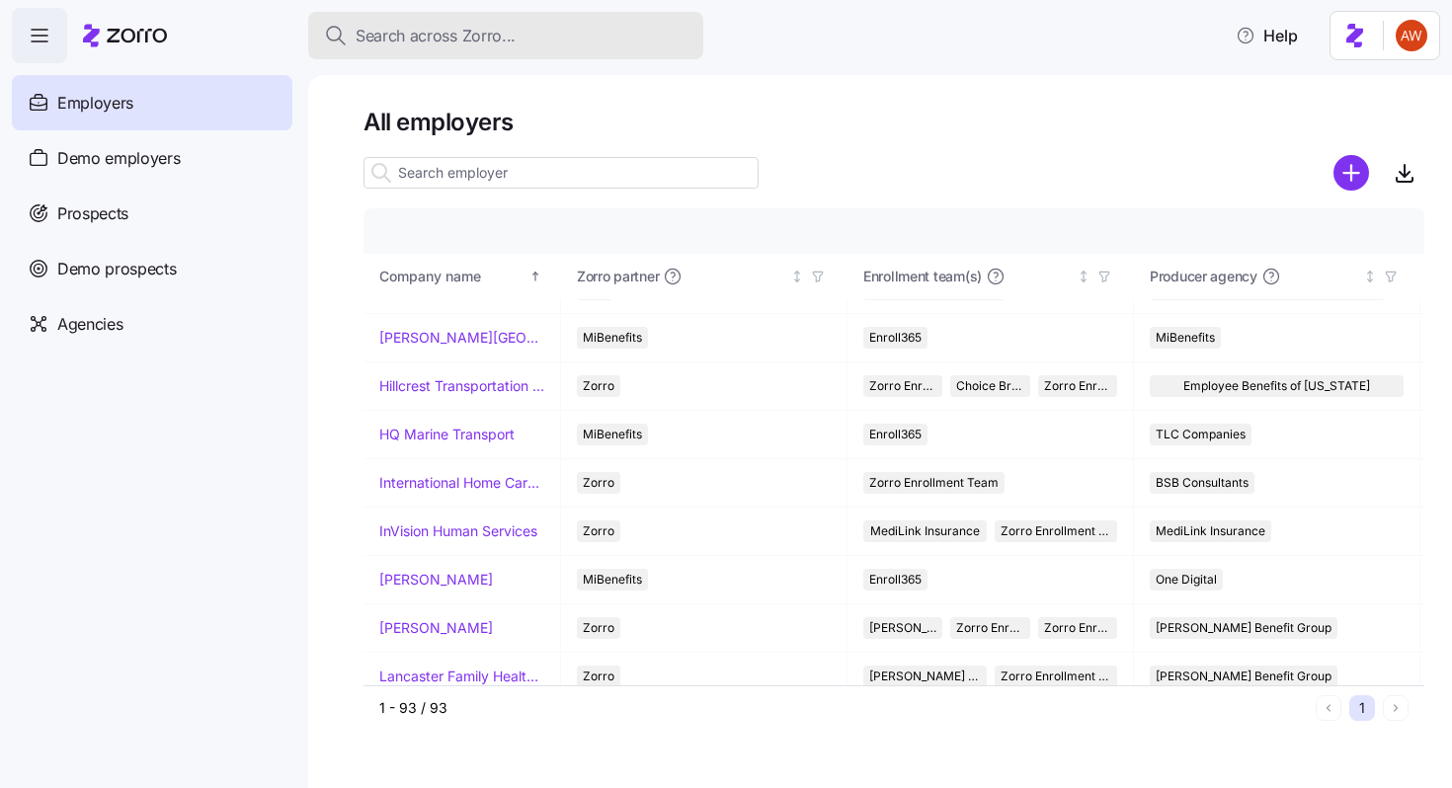
click at [426, 47] on span "Search across Zorro..." at bounding box center [436, 36] width 160 height 25
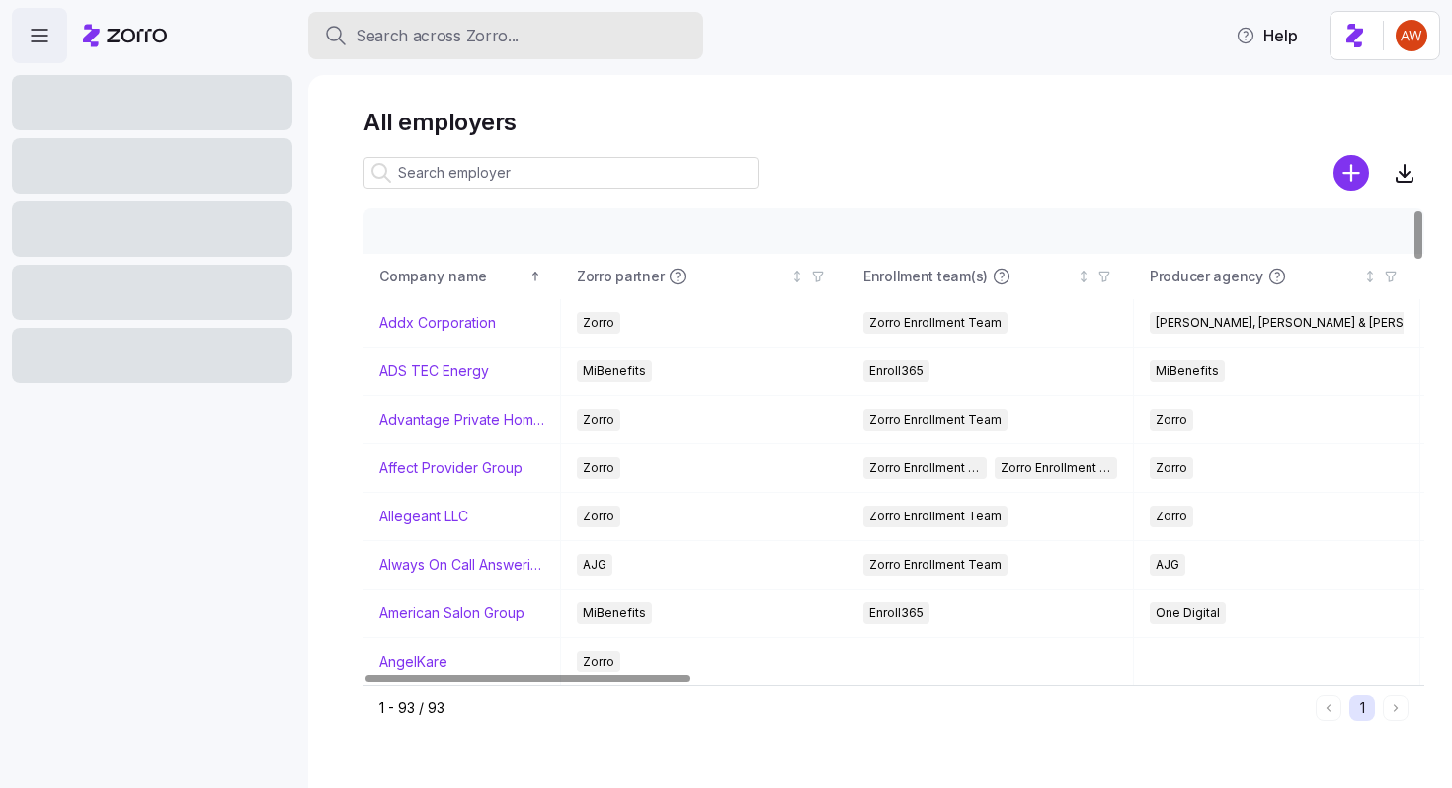
click at [475, 37] on span "Search across Zorro..." at bounding box center [437, 36] width 163 height 25
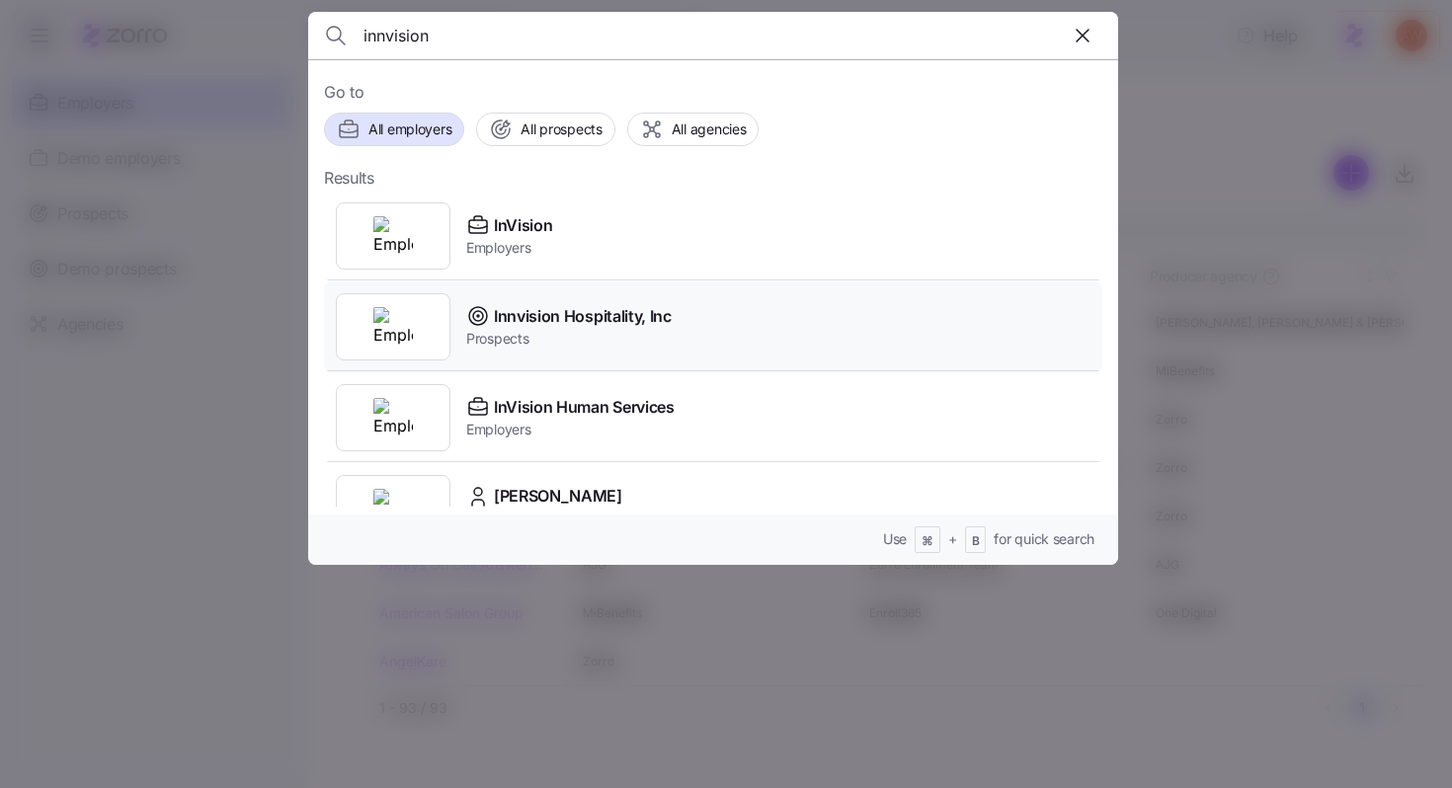
type input "innvision"
click at [545, 327] on span "Innvision Hospitality, Inc" at bounding box center [583, 316] width 178 height 25
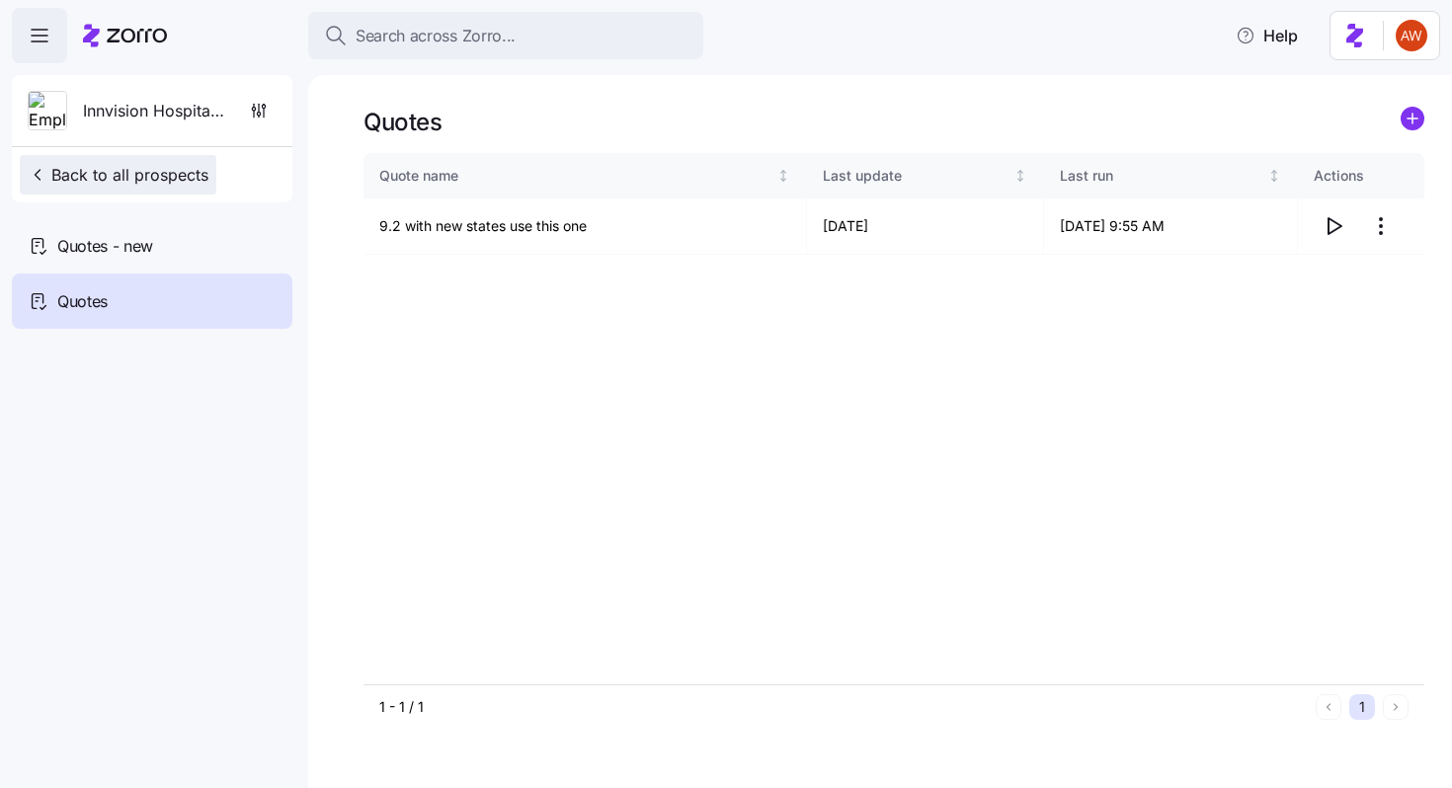
click at [160, 172] on span "Back to all prospects" at bounding box center [118, 175] width 181 height 24
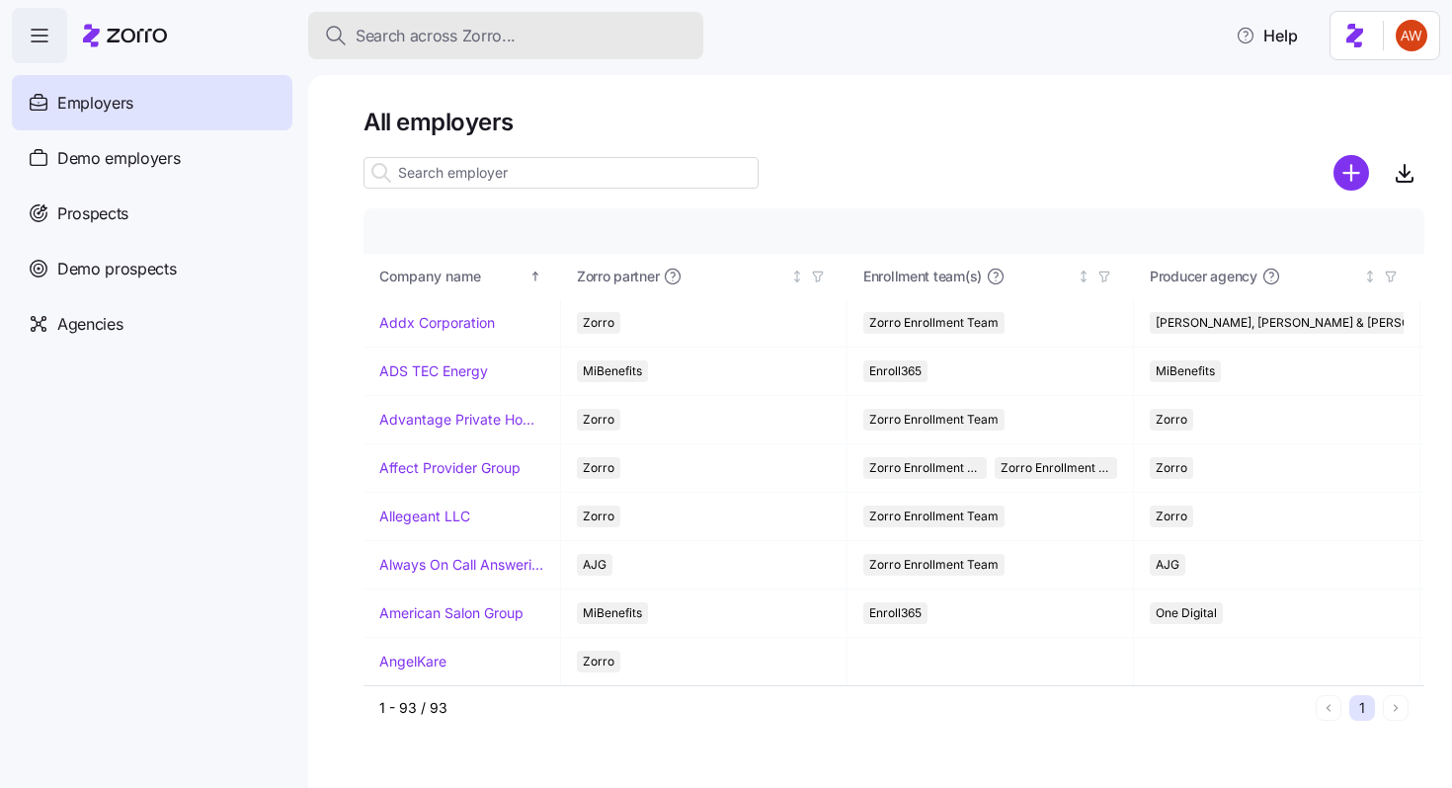
click at [527, 35] on div "Search across Zorro..." at bounding box center [505, 36] width 363 height 25
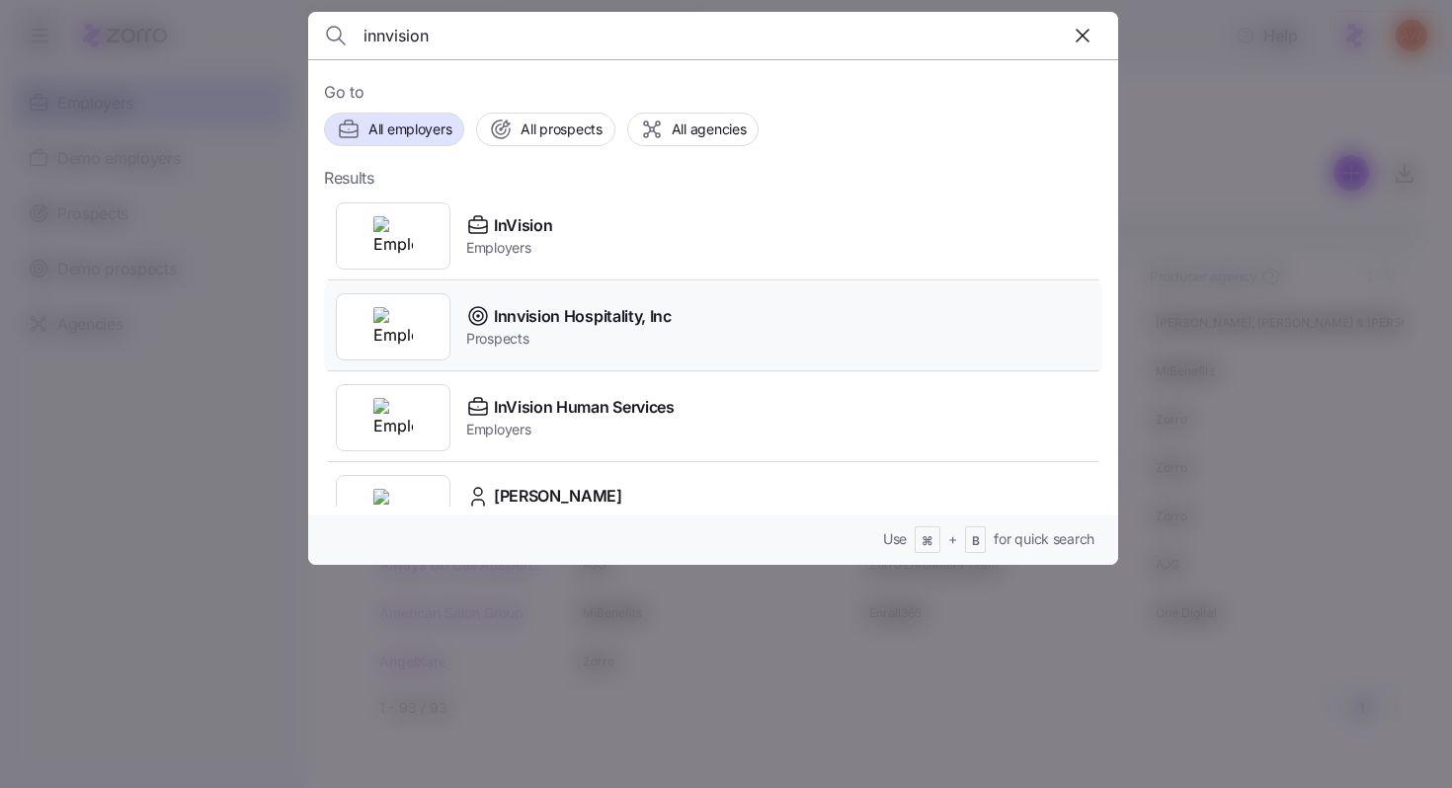
type input "innvision"
click at [537, 325] on span "Innvision Hospitality, Inc" at bounding box center [583, 316] width 178 height 25
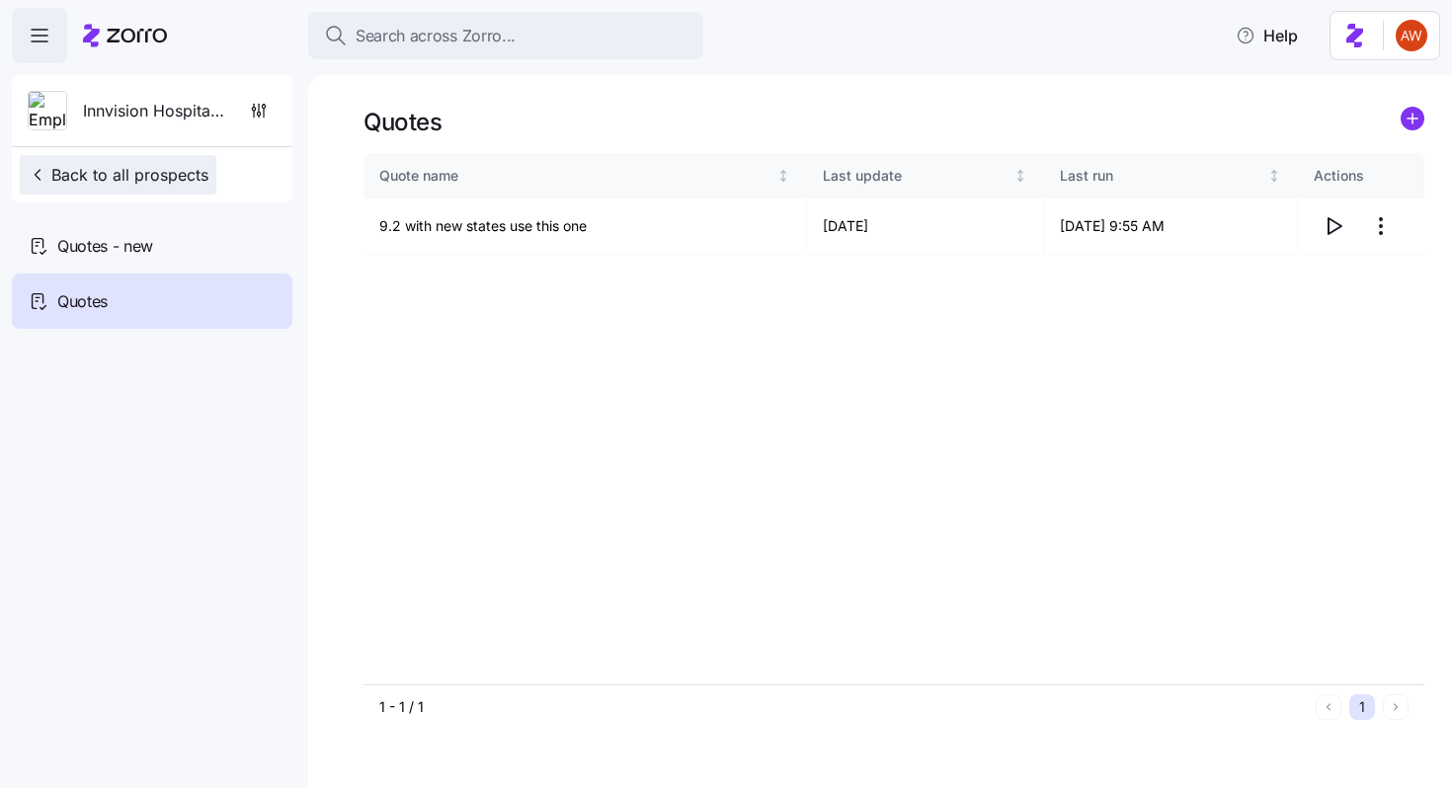
click at [104, 170] on span "Back to all prospects" at bounding box center [118, 175] width 181 height 24
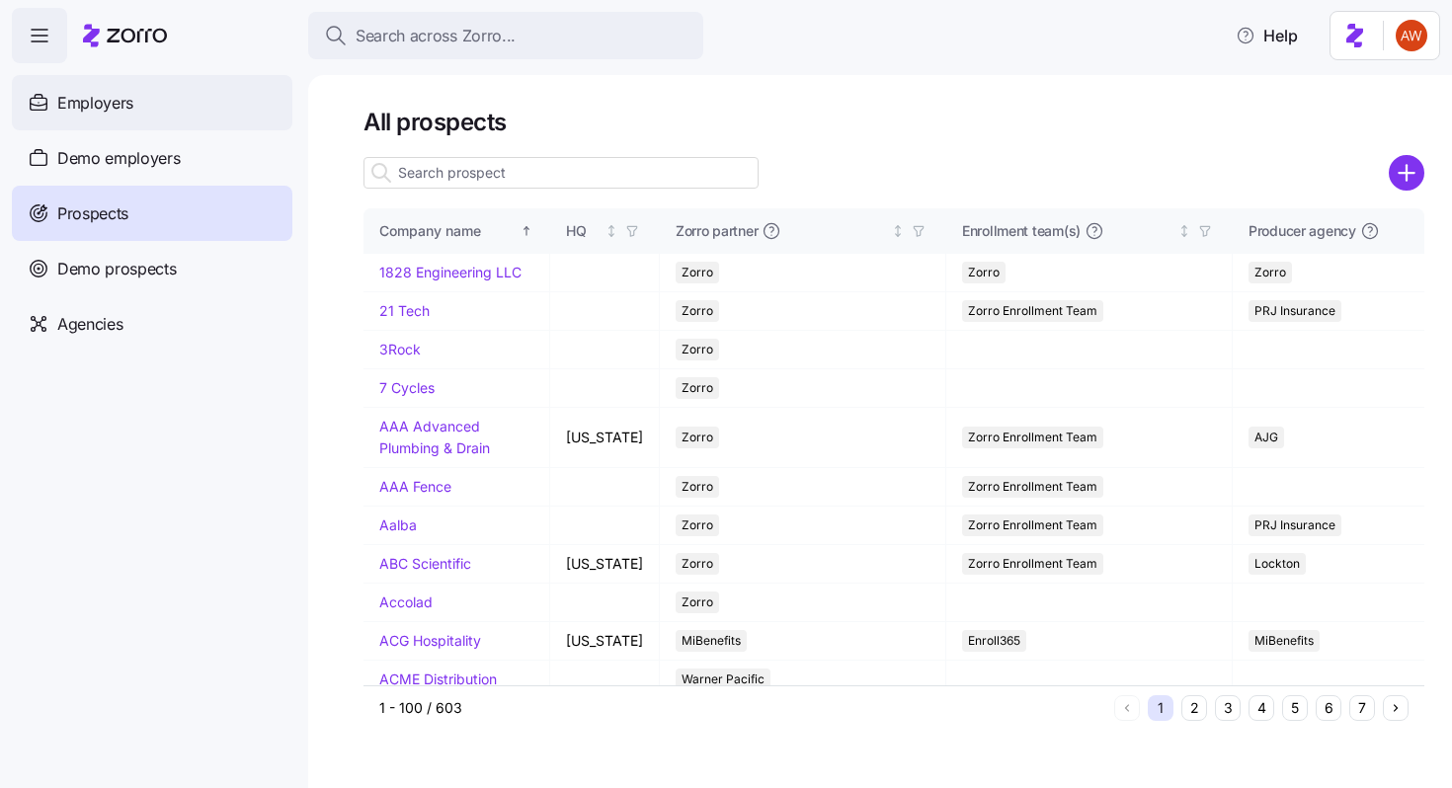
click at [189, 107] on div "Employers" at bounding box center [152, 102] width 280 height 55
click at [147, 93] on div "Employers" at bounding box center [152, 102] width 280 height 55
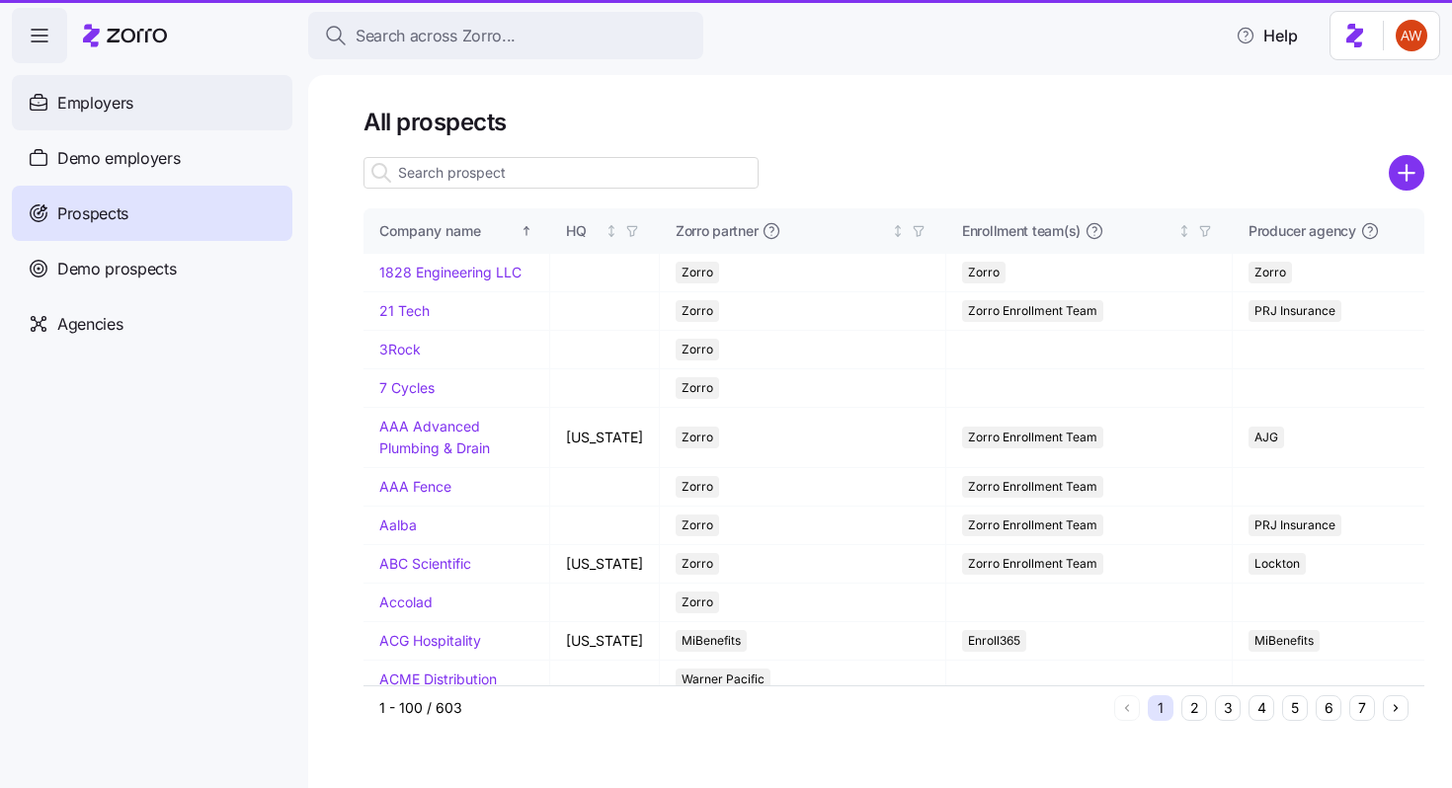
click at [95, 95] on span "Employers" at bounding box center [95, 103] width 76 height 25
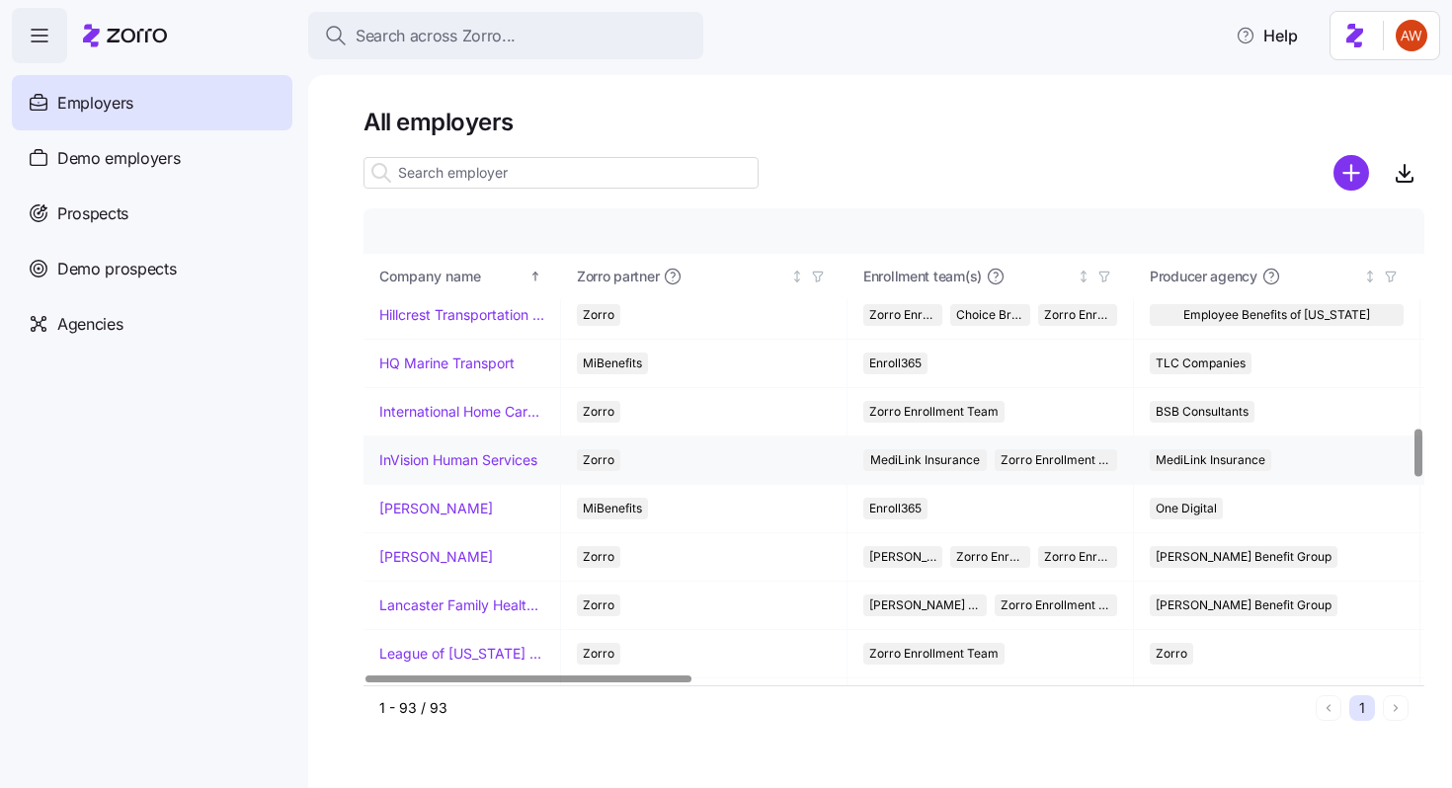
scroll to position [2167, 0]
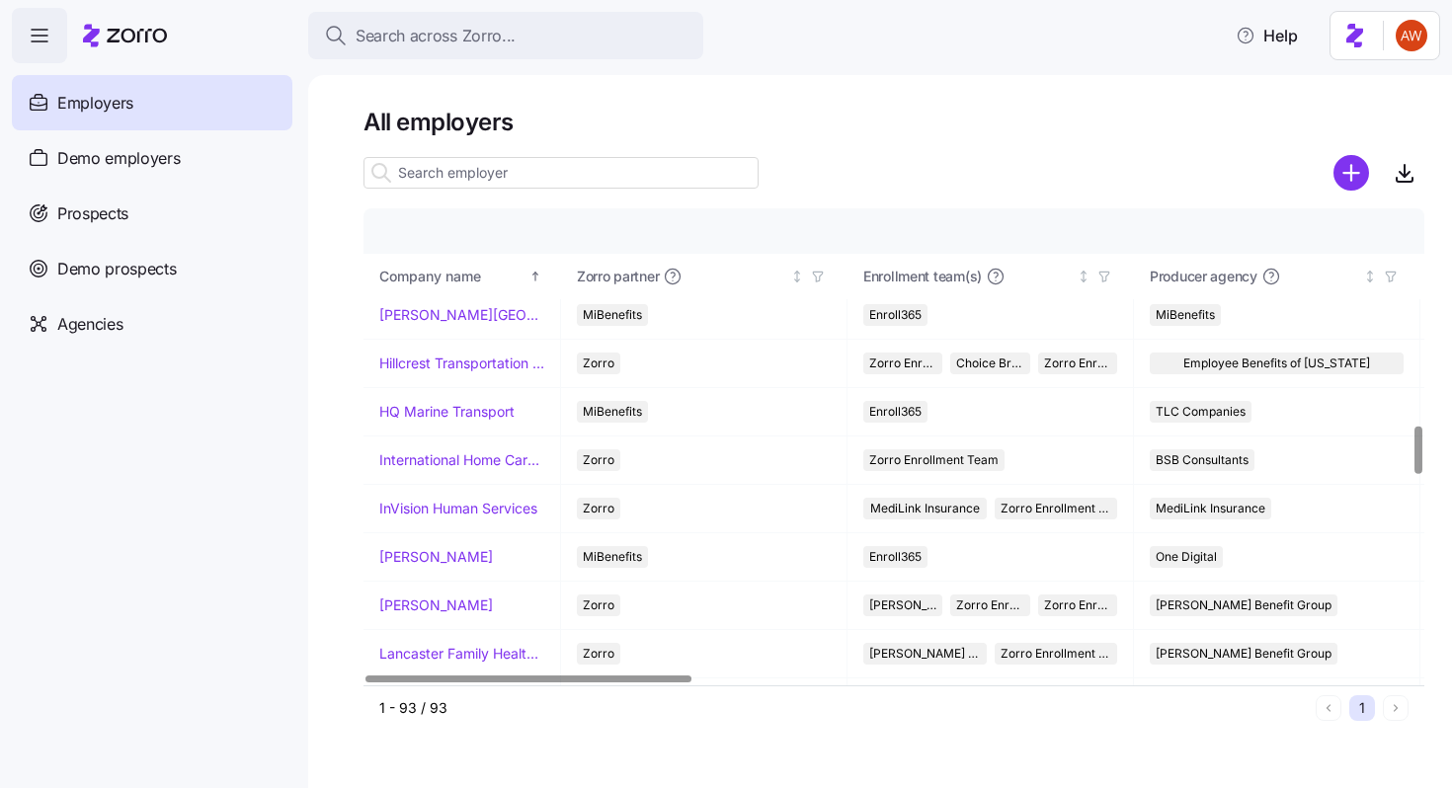
scroll to position [2141, 0]
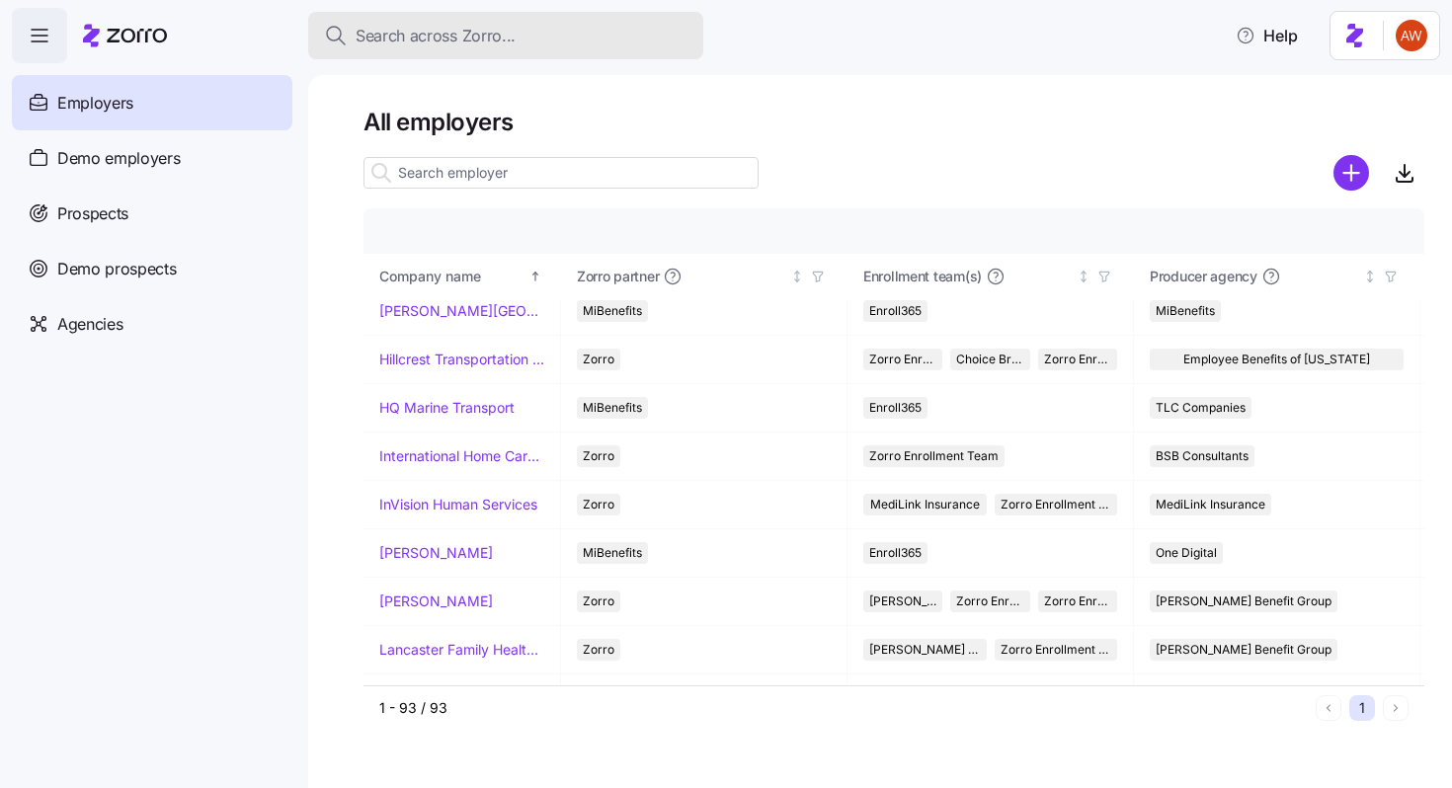
click at [440, 42] on span "Search across Zorro..." at bounding box center [436, 36] width 160 height 25
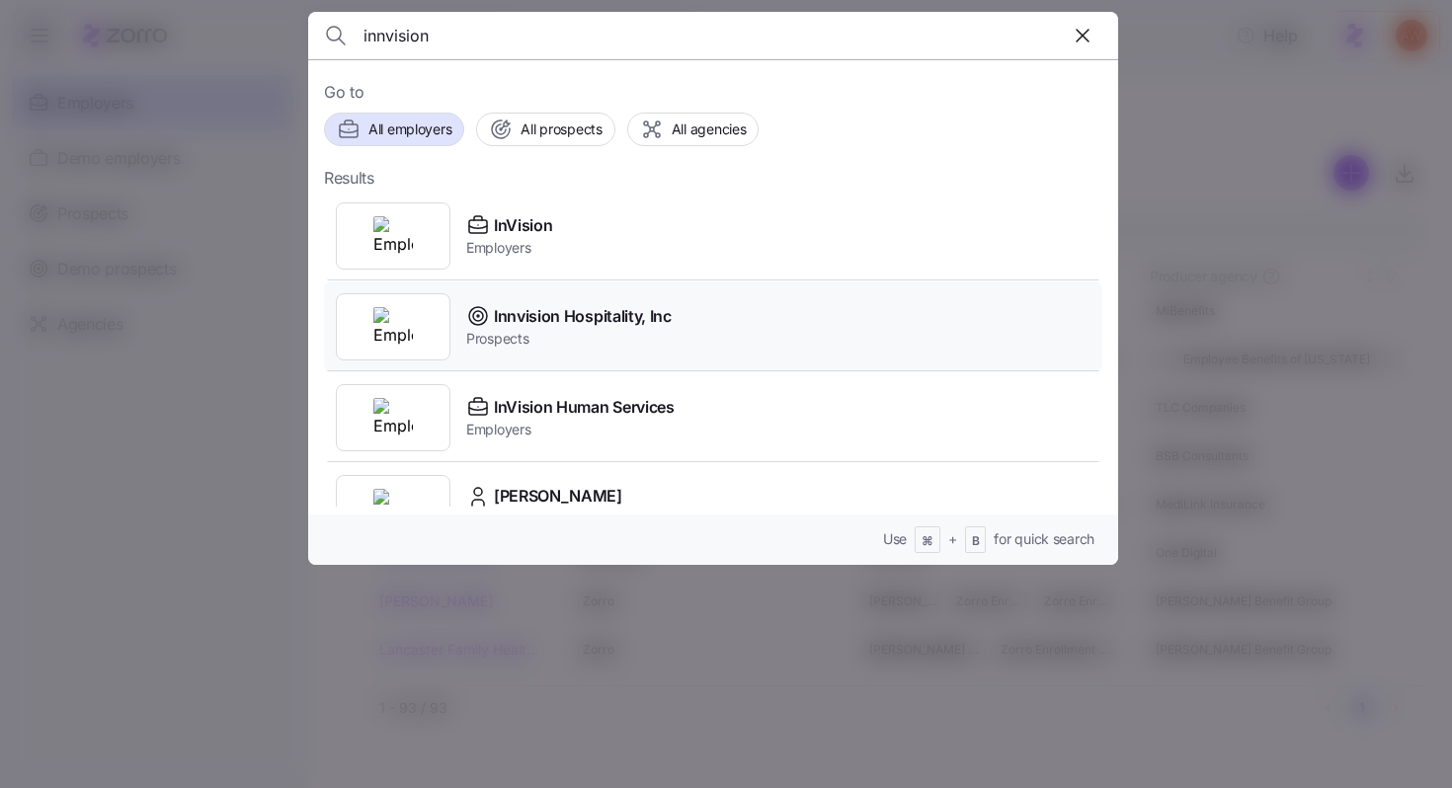
type input "innvision"
click at [500, 310] on span "Innvision Hospitality, Inc" at bounding box center [583, 316] width 178 height 25
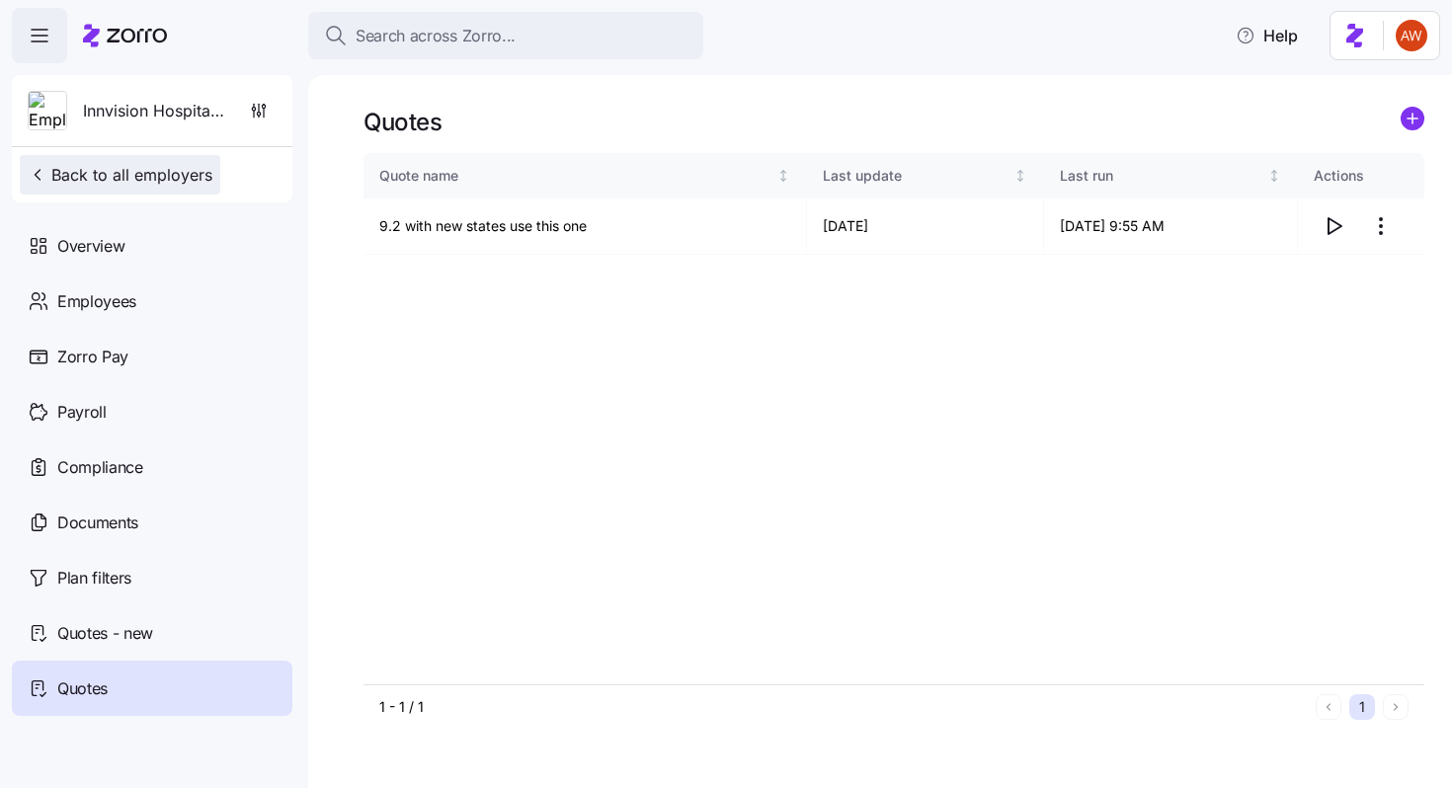
click at [214, 173] on button "Back to all employers" at bounding box center [120, 175] width 200 height 40
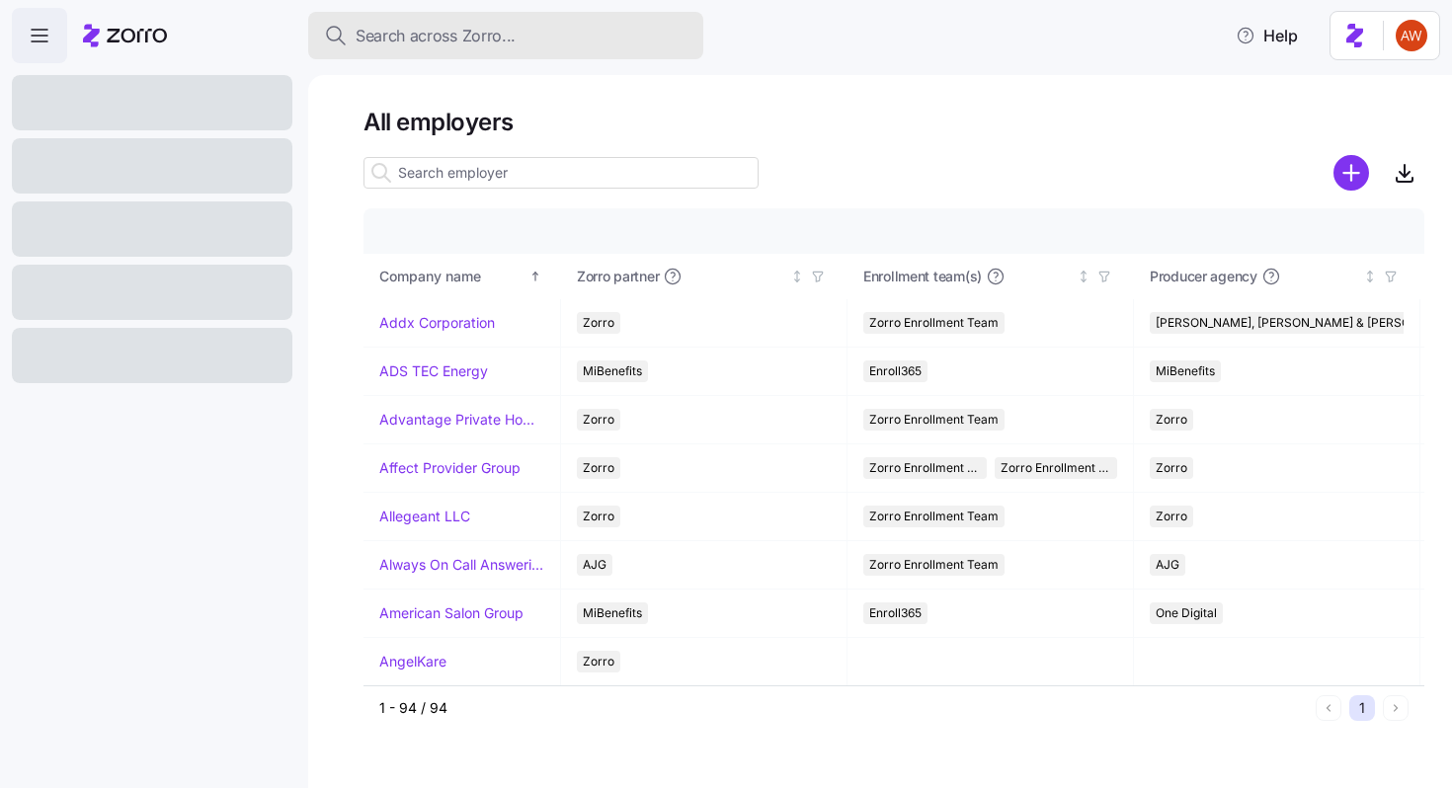
click at [415, 25] on span "Search across Zorro..." at bounding box center [436, 36] width 160 height 25
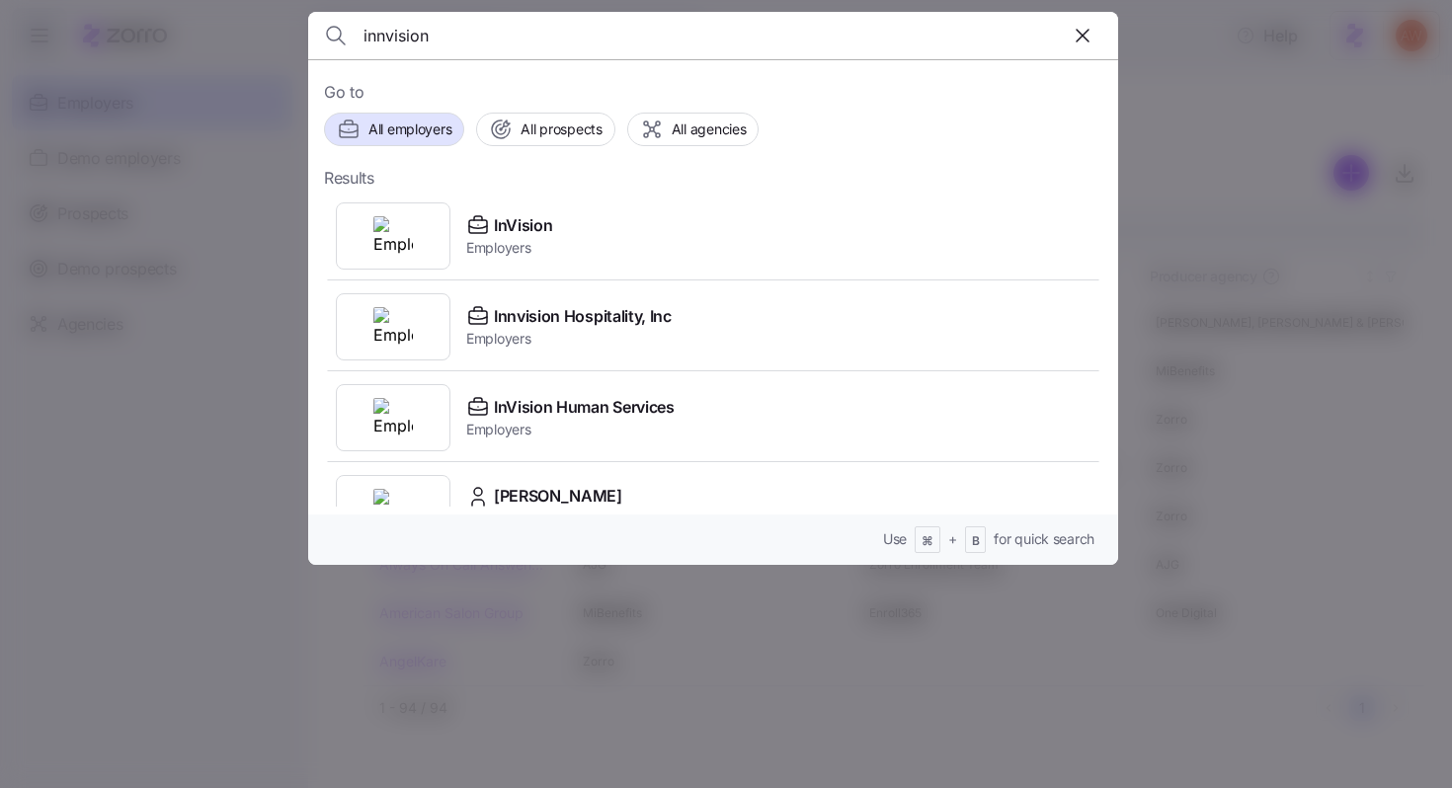
type input "innvision"
click at [498, 327] on span "Innvision Hospitality, Inc" at bounding box center [583, 316] width 178 height 25
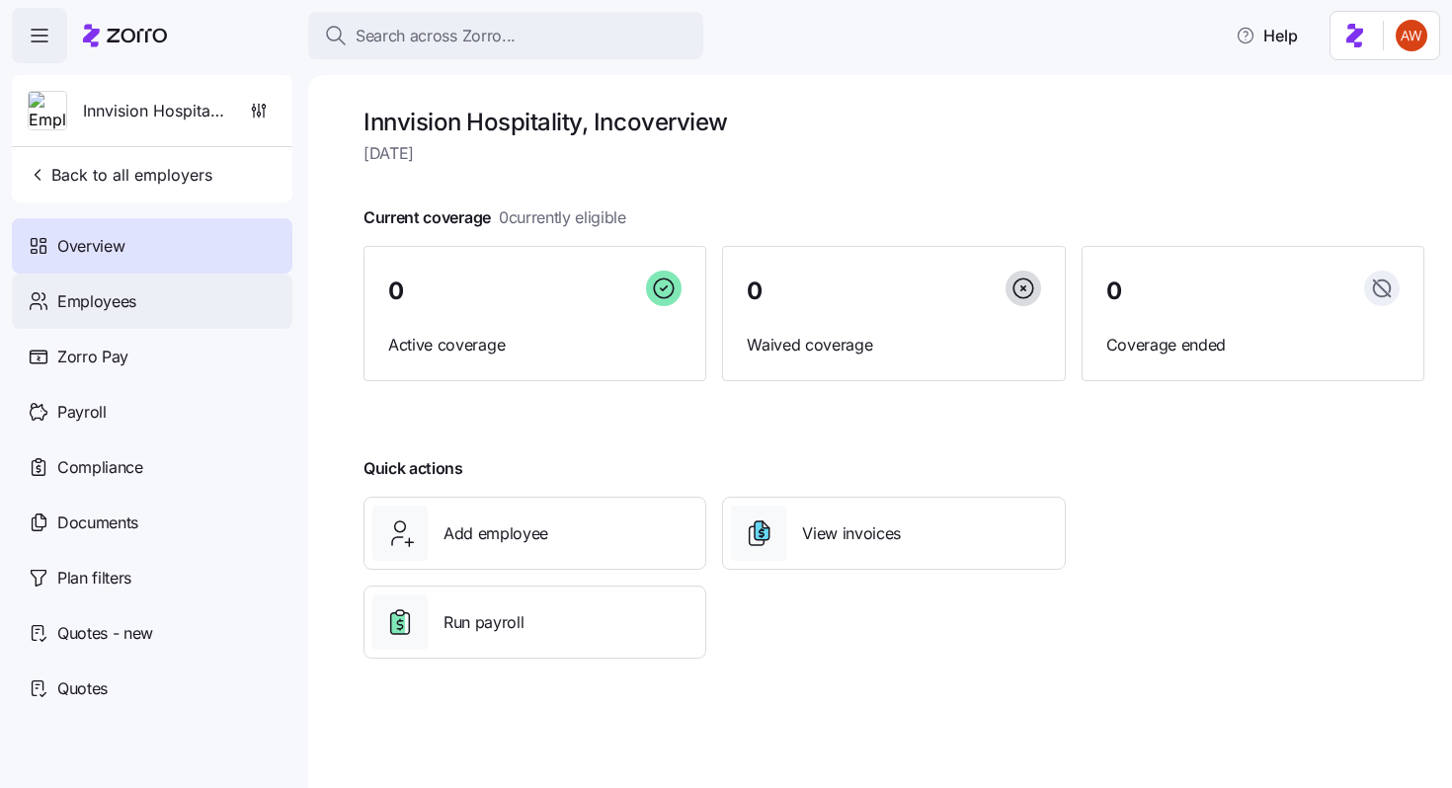
click at [192, 317] on div "Employees" at bounding box center [152, 301] width 280 height 55
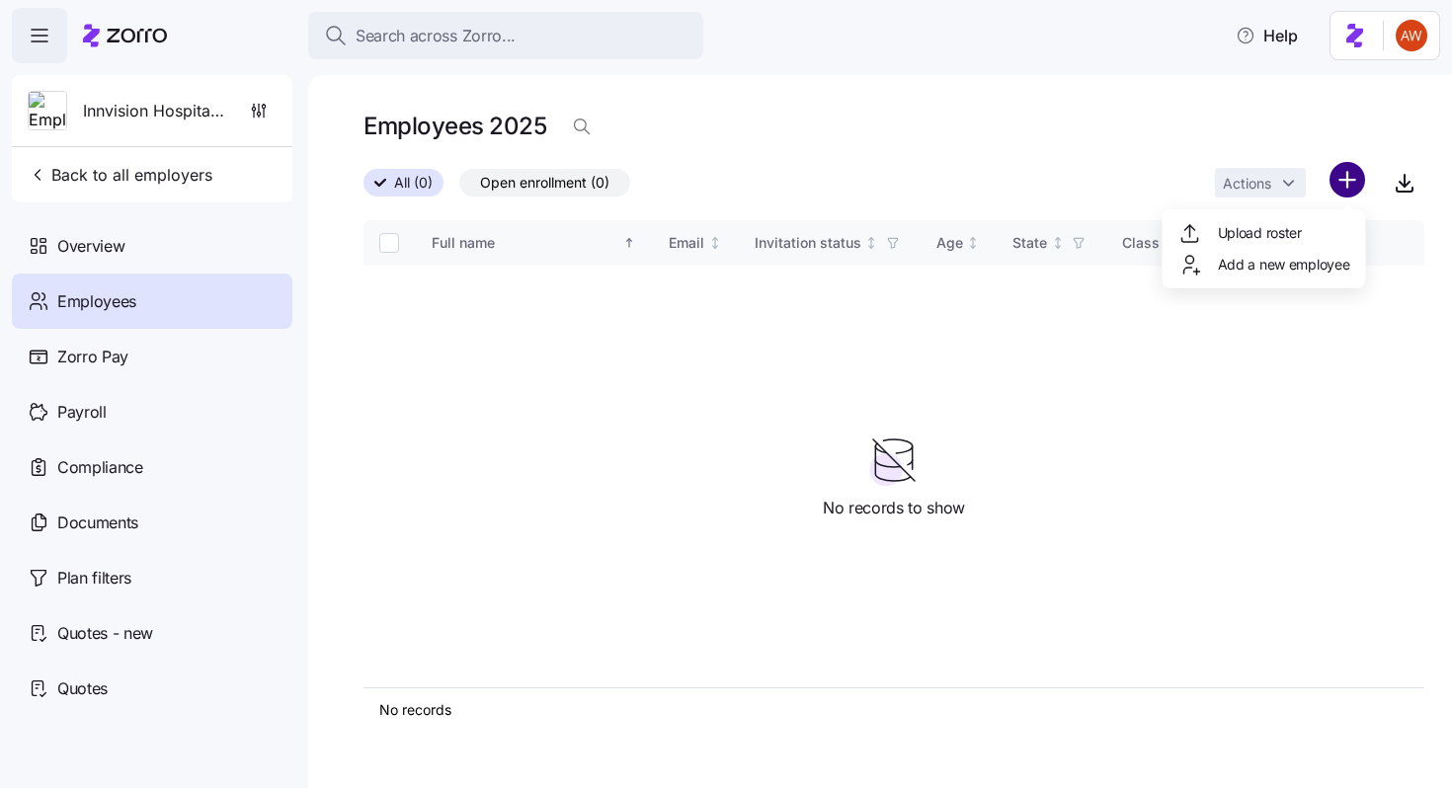
click at [1334, 177] on html "Search across Zorro... Help Innvision Hospitality, Inc Back to all employers Ov…" at bounding box center [726, 388] width 1452 height 776
click at [1282, 224] on span "Upload roster" at bounding box center [1260, 233] width 84 height 20
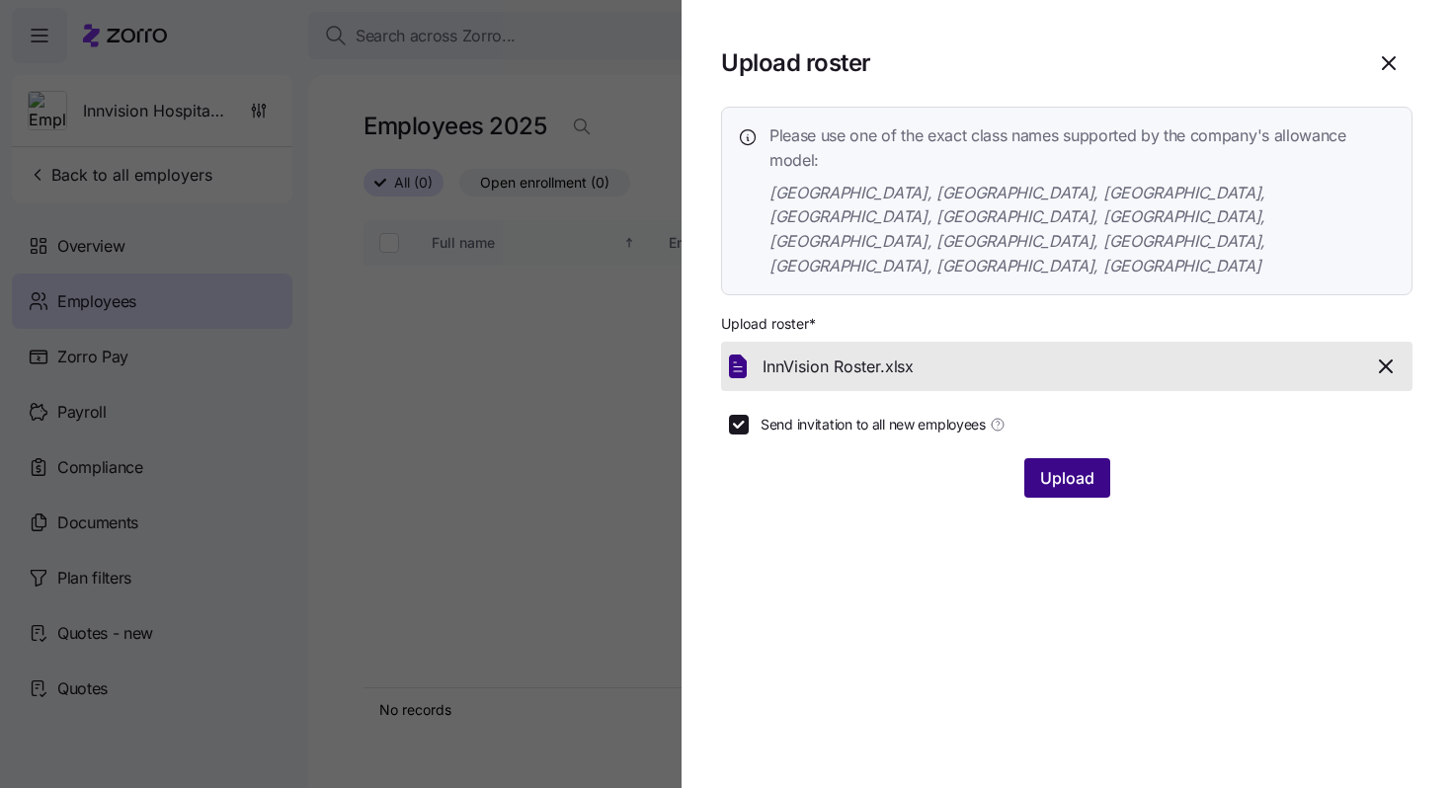
click at [1070, 466] on span "Upload" at bounding box center [1067, 478] width 54 height 24
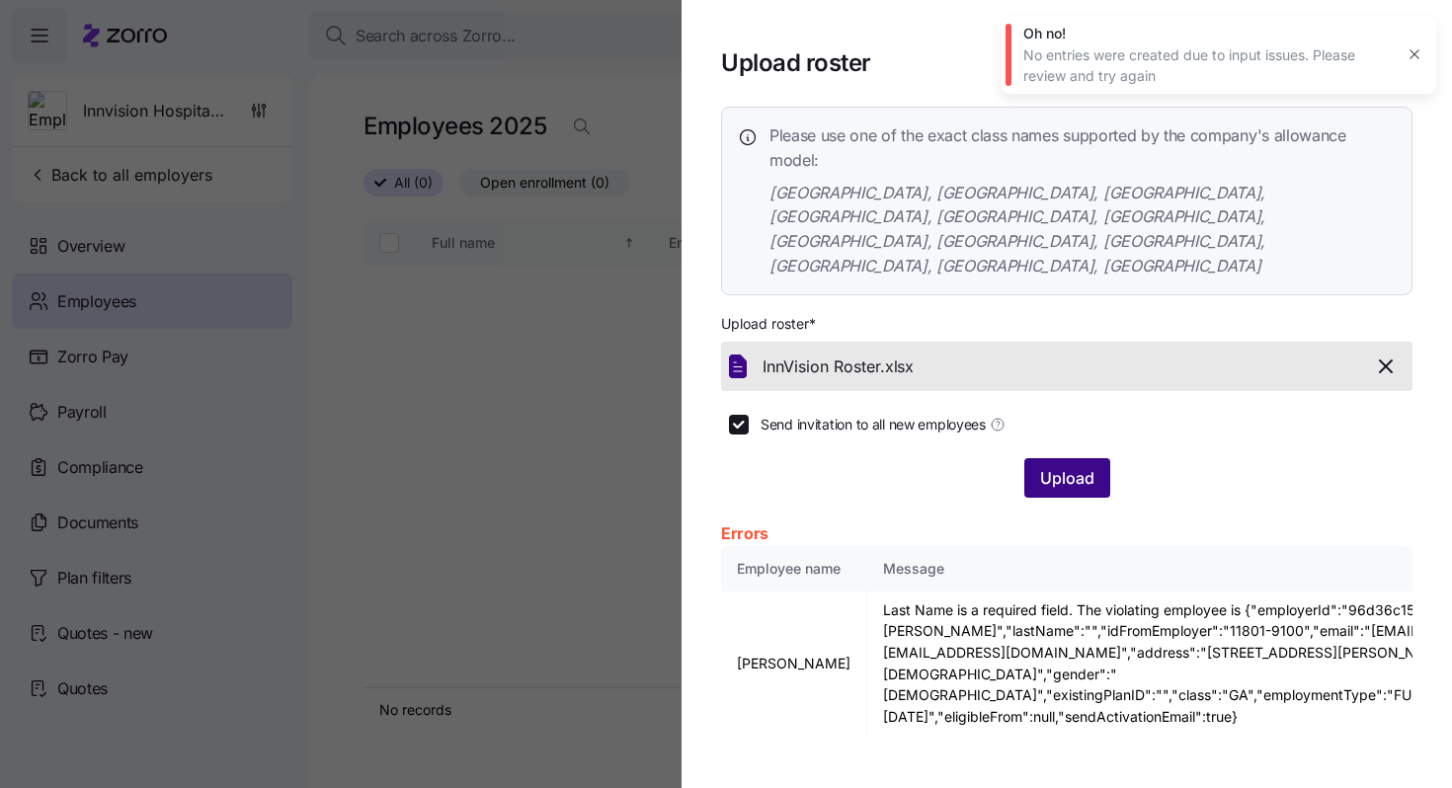
click at [1070, 466] on span "Upload" at bounding box center [1067, 478] width 54 height 24
click at [1380, 360] on icon "button" at bounding box center [1386, 366] width 12 height 12
click at [1073, 466] on span "Upload" at bounding box center [1067, 478] width 54 height 24
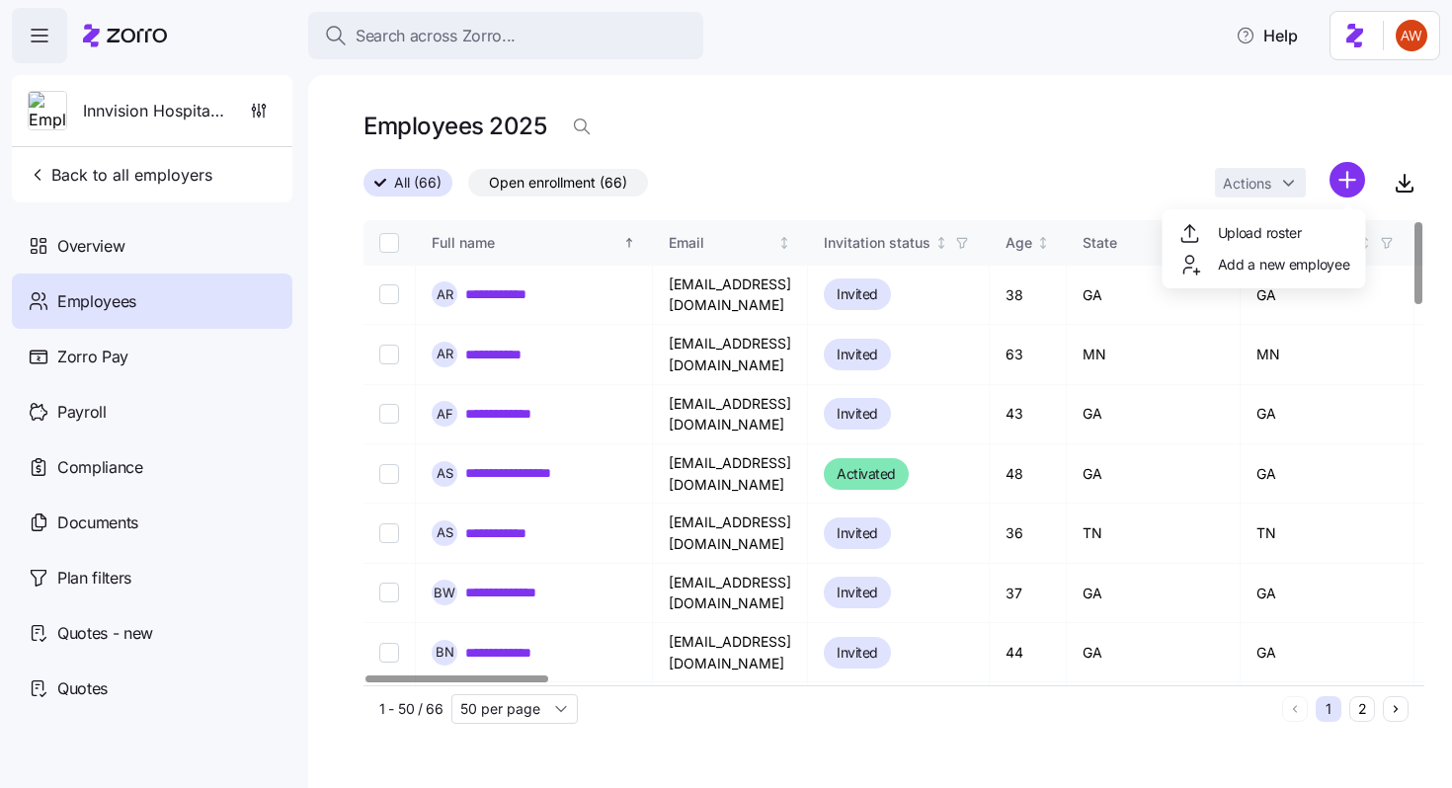
click at [1346, 184] on html "**********" at bounding box center [726, 388] width 1452 height 776
click at [1301, 261] on span "Add a new employee" at bounding box center [1284, 265] width 132 height 20
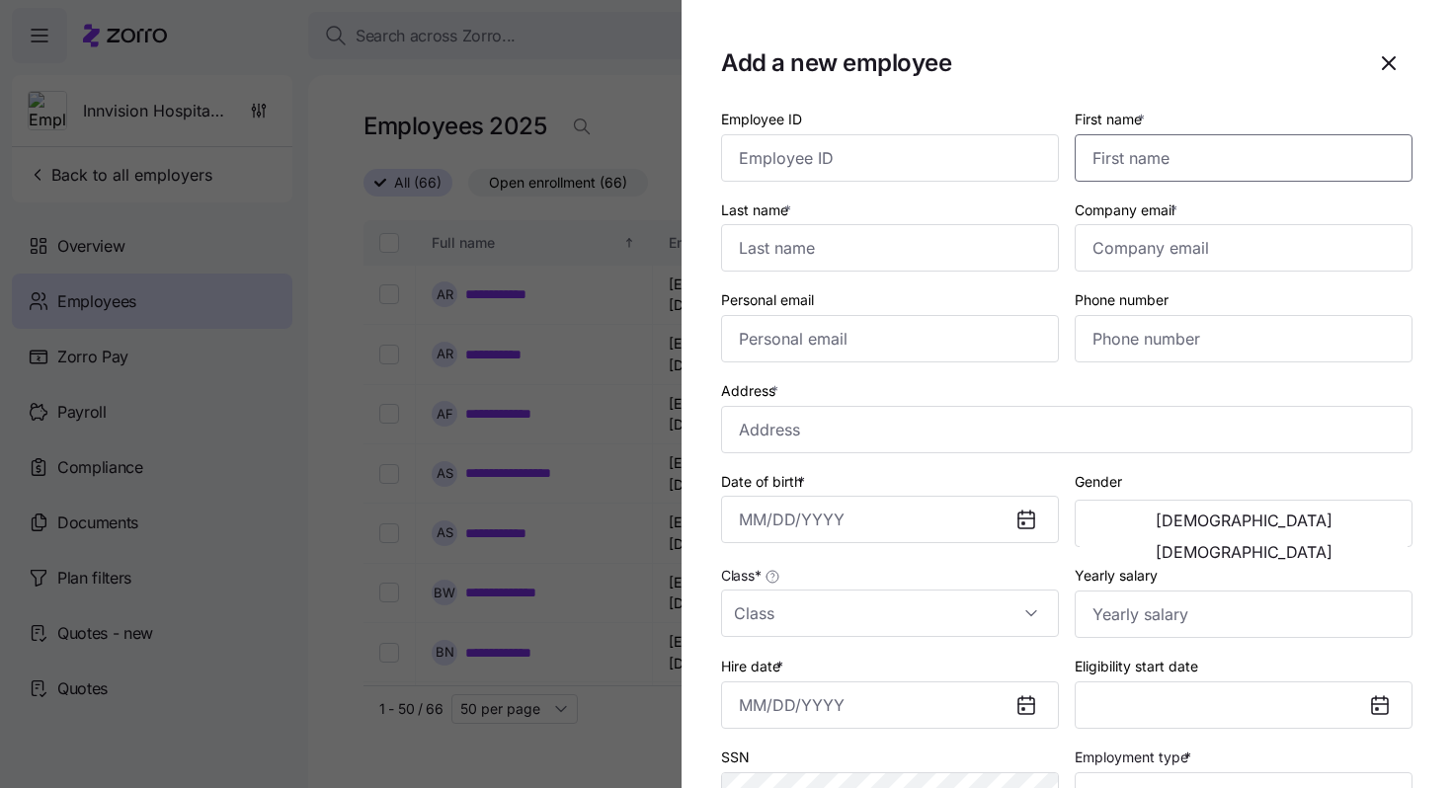
click at [1149, 142] on input "First name *" at bounding box center [1244, 157] width 338 height 47
paste input "[PERSON_NAME]"
type input "[PERSON_NAME]"
click at [893, 266] on input "Last name *" at bounding box center [890, 247] width 338 height 47
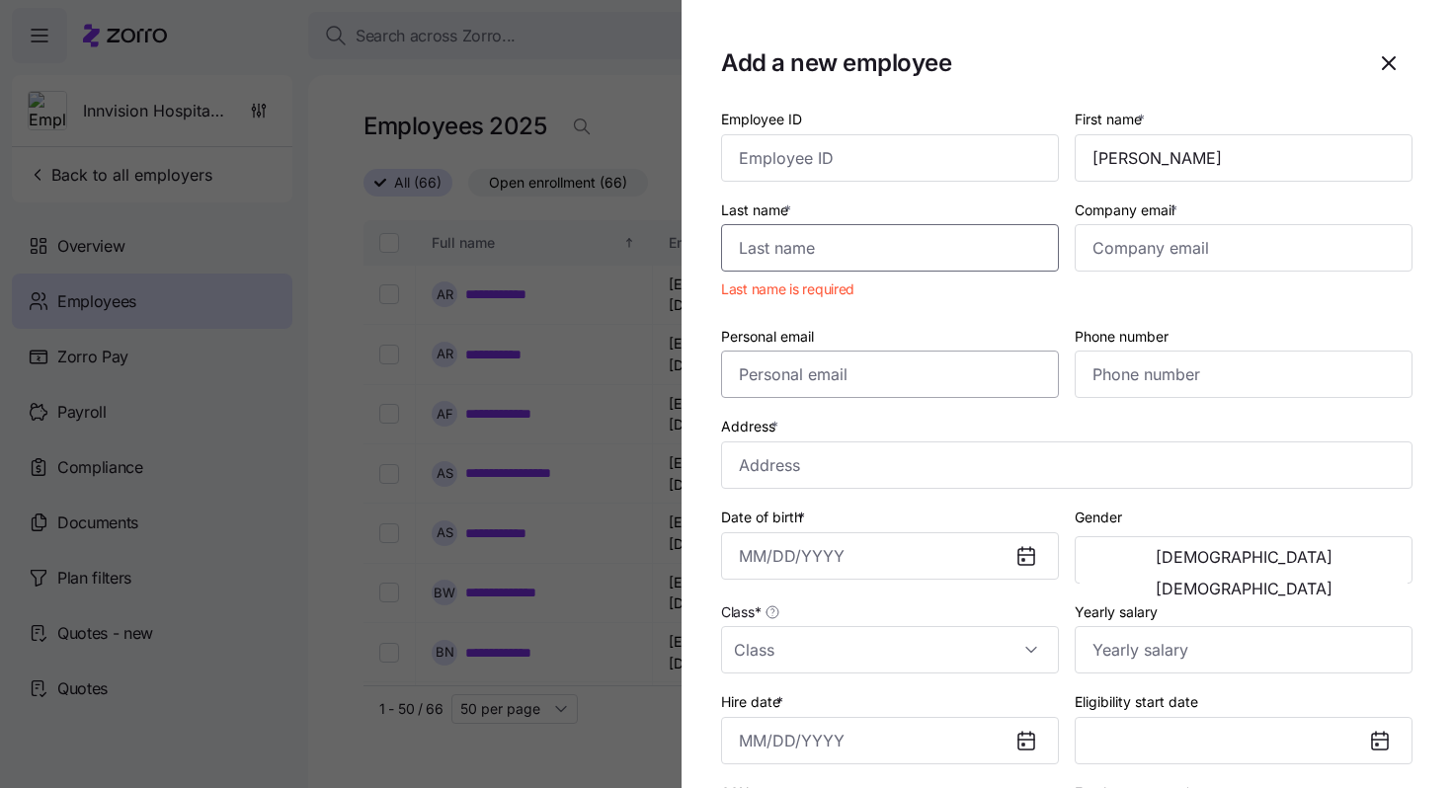
paste input "[PERSON_NAME]"
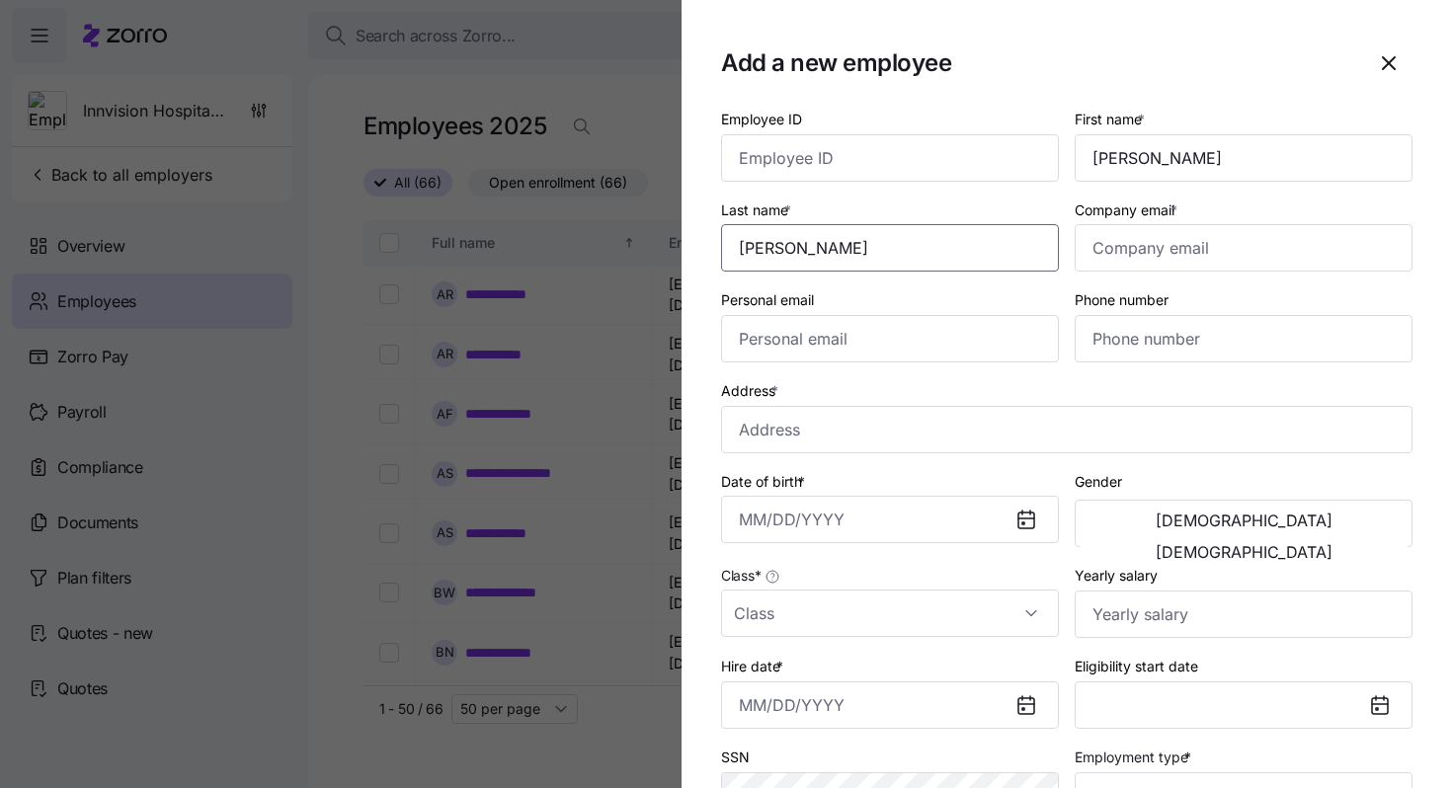
type input "[PERSON_NAME]"
click at [1107, 249] on input "Company email *" at bounding box center [1244, 247] width 338 height 47
paste input "[EMAIL_ADDRESS][DOMAIN_NAME]"
type input "[EMAIL_ADDRESS][DOMAIN_NAME]"
click at [948, 344] on input "Personal email" at bounding box center [890, 338] width 338 height 47
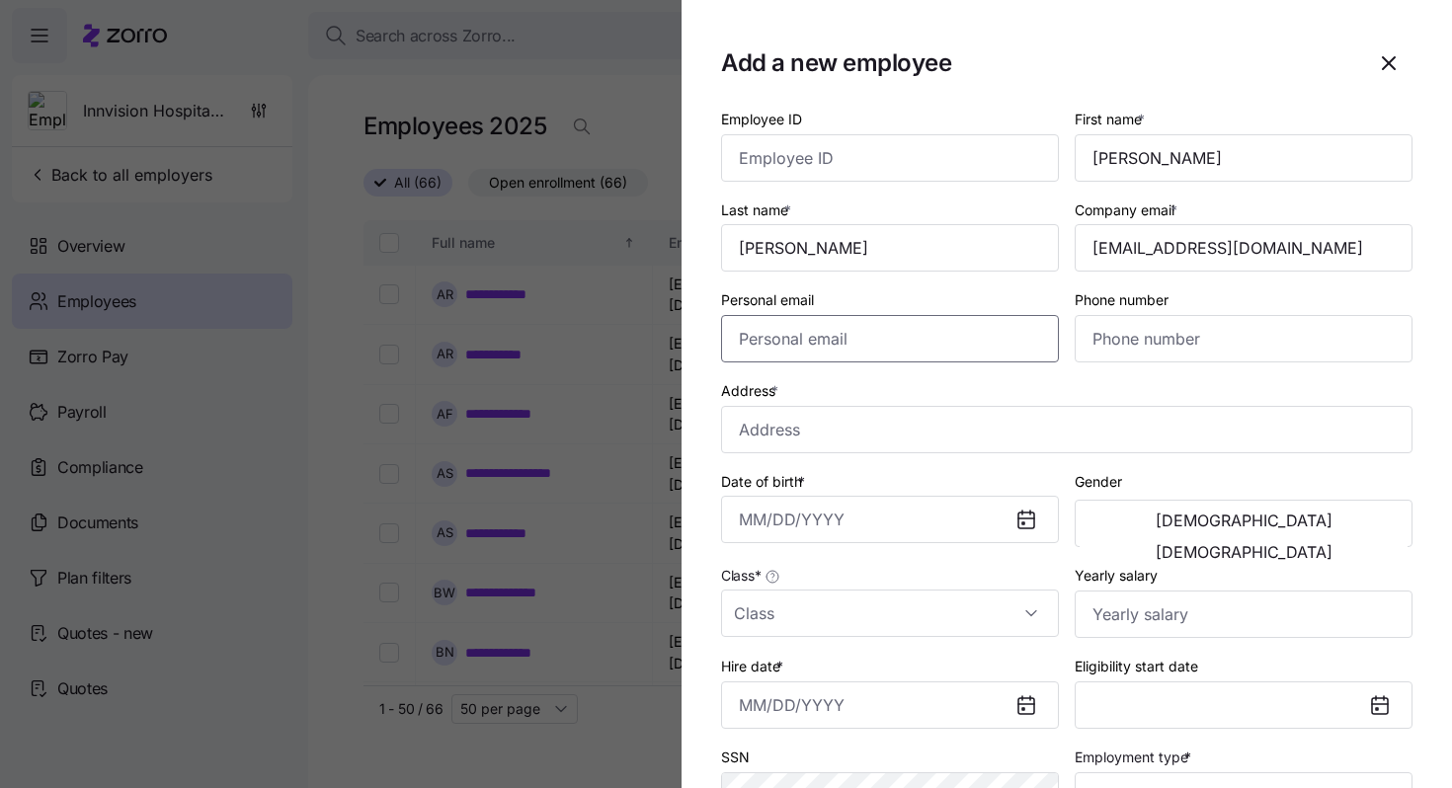
paste input "[EMAIL_ADDRESS][DOMAIN_NAME]"
type input "[EMAIL_ADDRESS][DOMAIN_NAME]"
click at [1168, 352] on input "Phone number" at bounding box center [1244, 338] width 338 height 47
paste input "[PHONE_NUMBER]"
type input "[PHONE_NUMBER]"
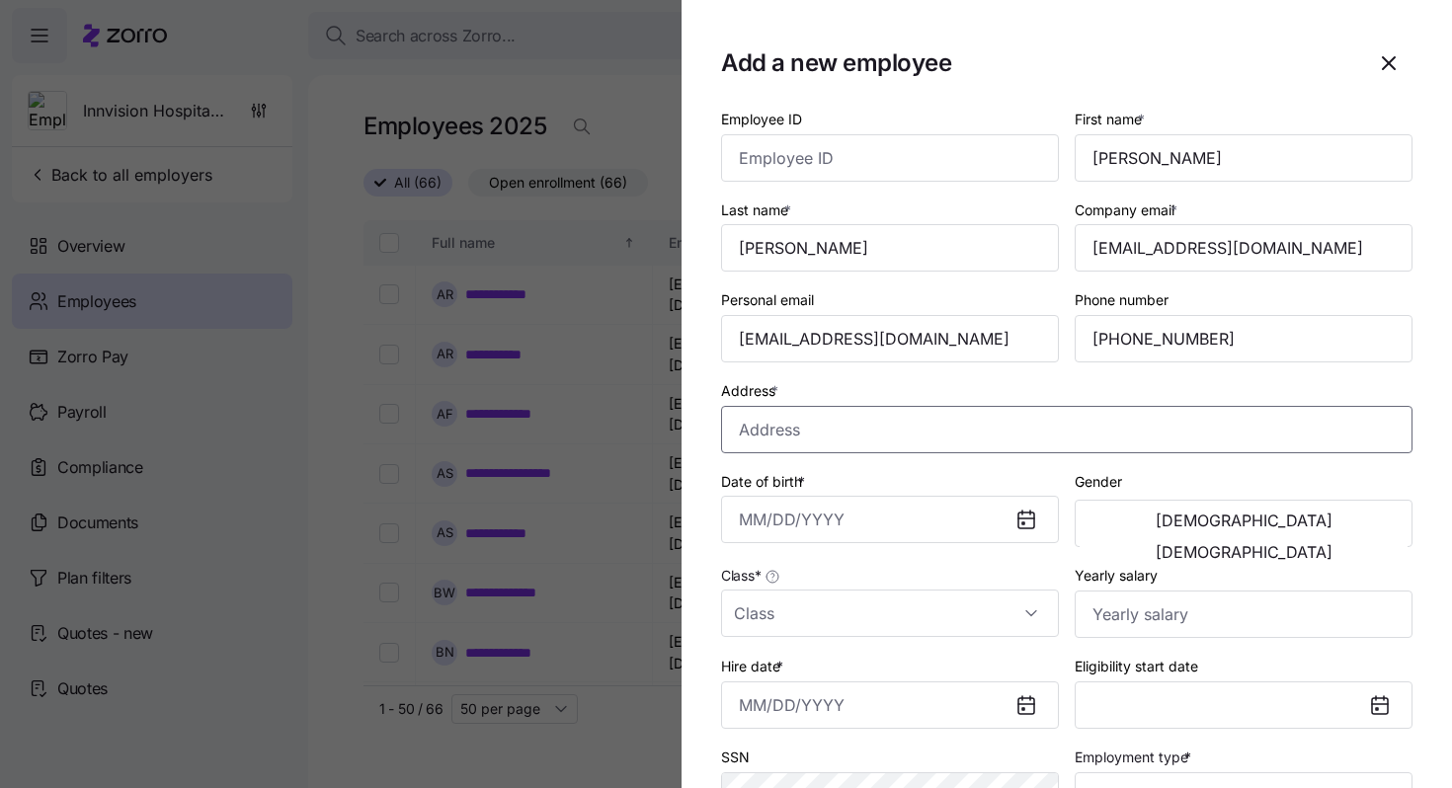
click at [794, 437] on input "Address *" at bounding box center [1066, 429] width 691 height 47
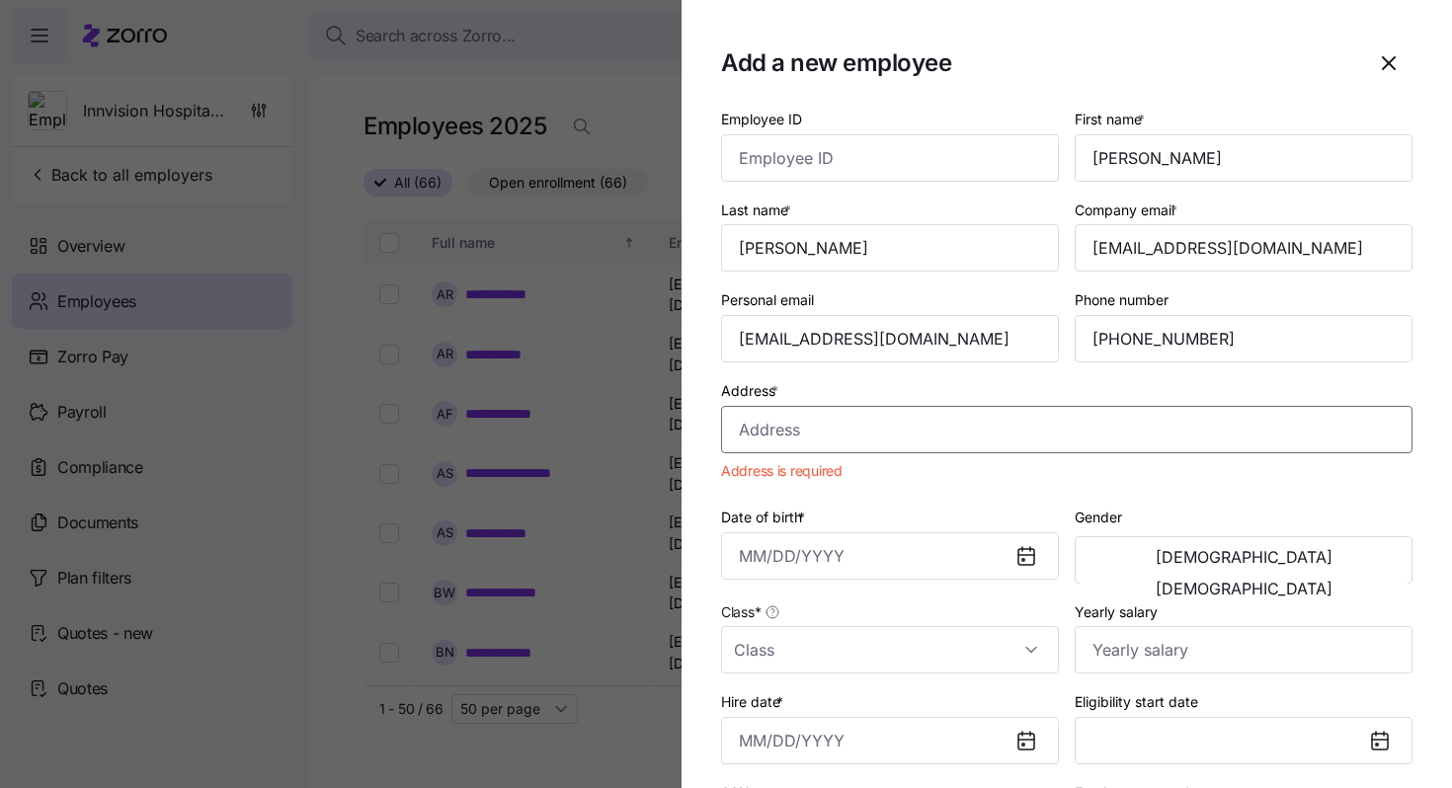
paste input "[STREET_ADDRESS][PERSON_NAME]"
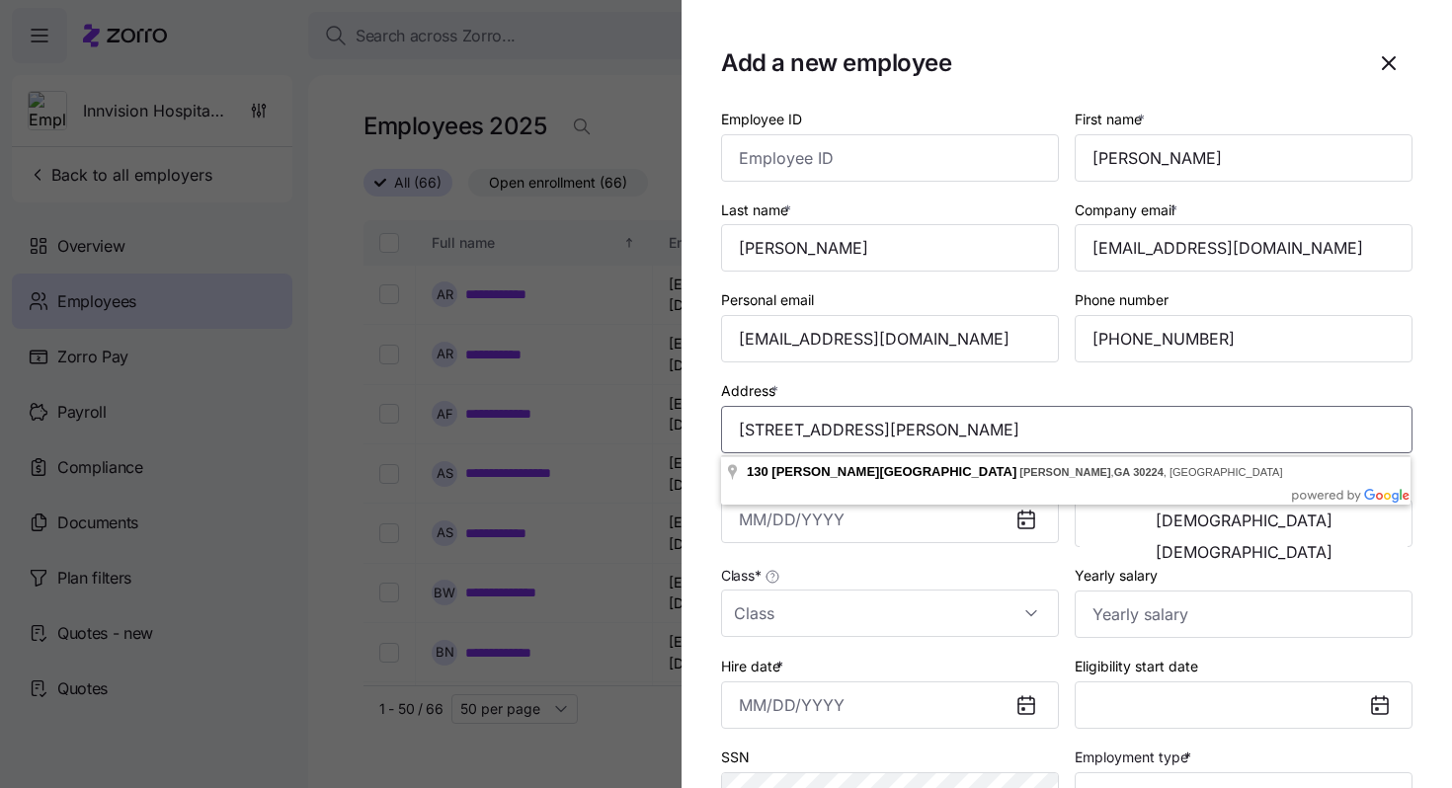
type input "[STREET_ADDRESS][PERSON_NAME]"
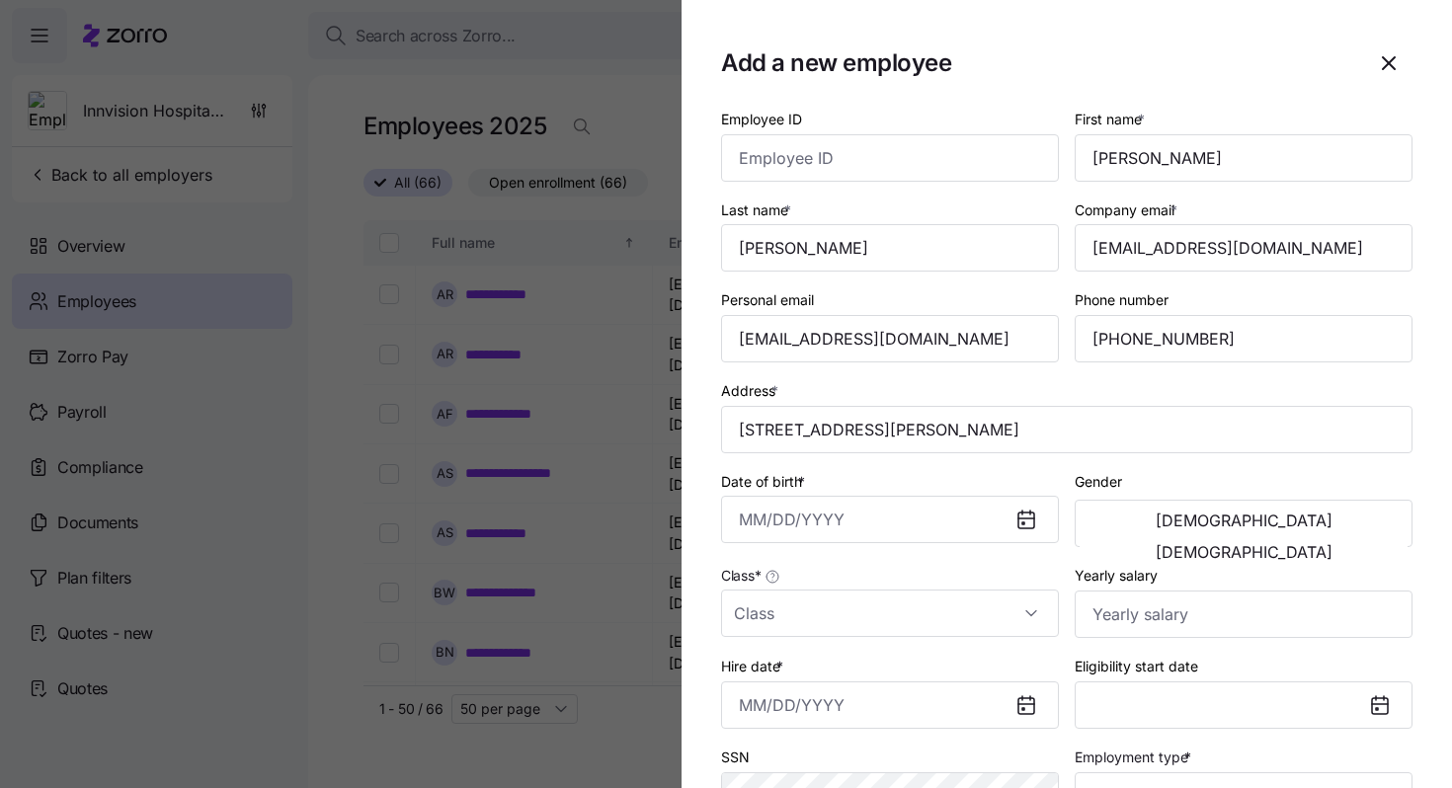
click at [1068, 571] on div "Yearly salary" at bounding box center [1244, 600] width 354 height 91
click at [1318, 544] on span "[DEMOGRAPHIC_DATA]" at bounding box center [1244, 552] width 177 height 16
click at [782, 162] on input "Employee ID" at bounding box center [890, 157] width 338 height 47
paste input "11801-9100"
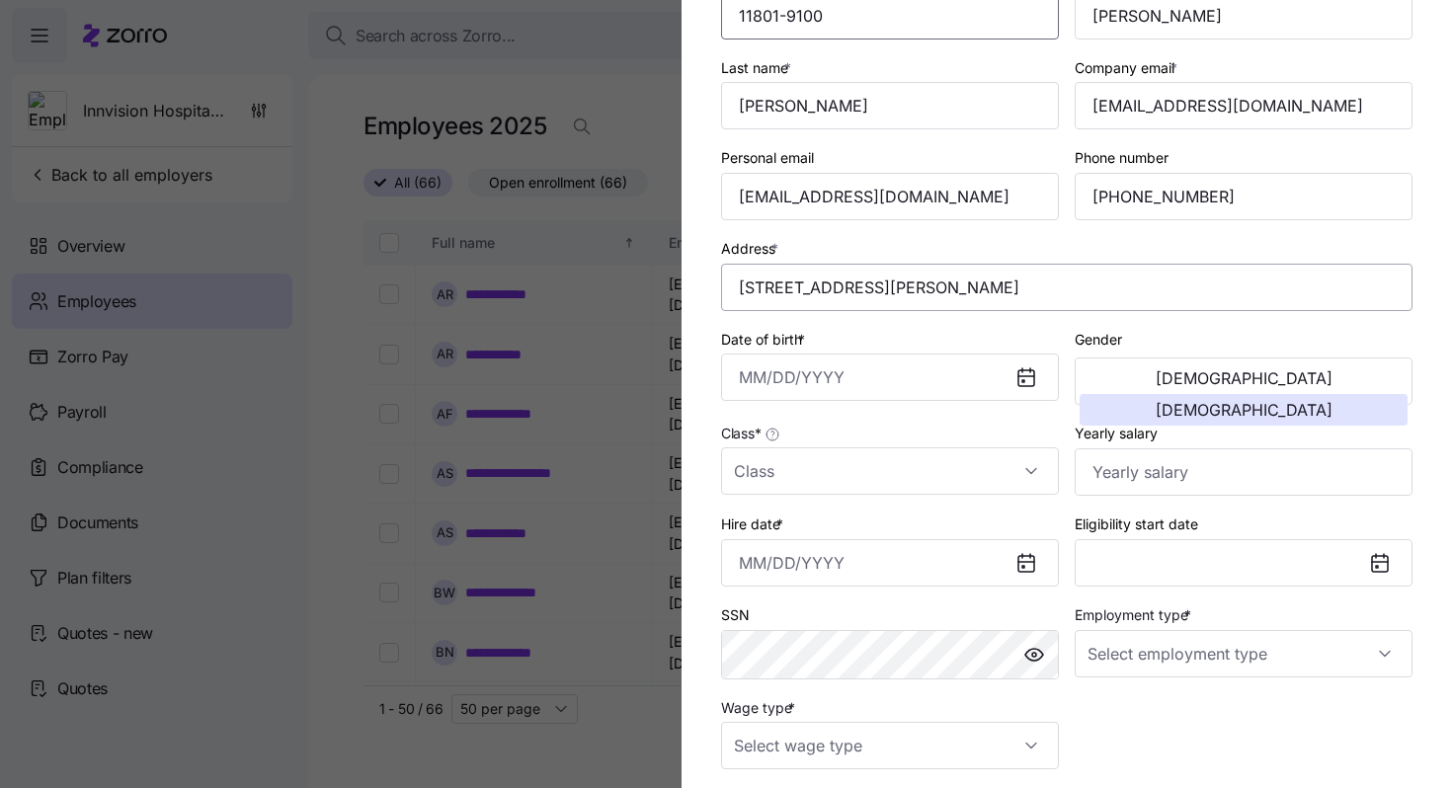
scroll to position [143, 0]
type input "11801-9100"
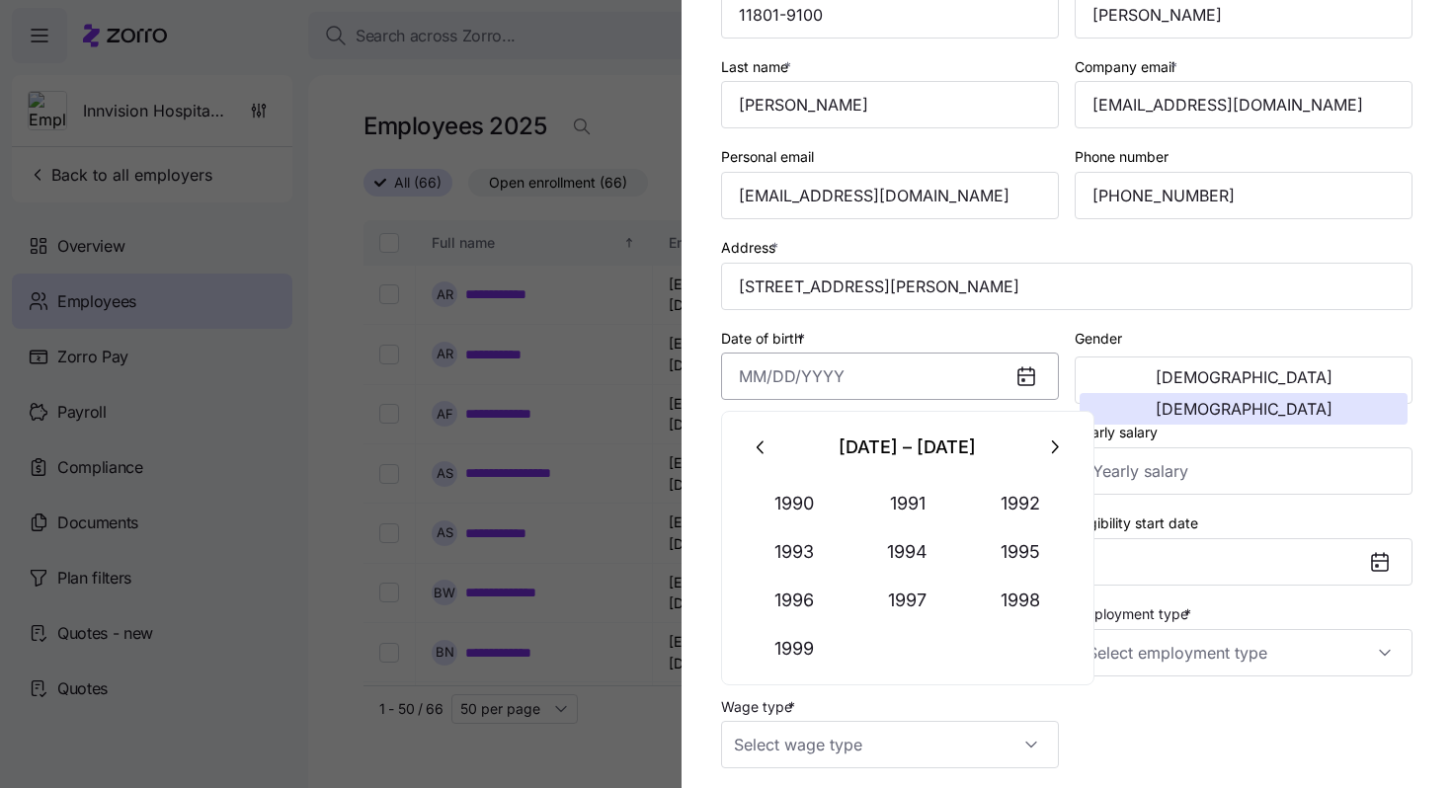
click at [748, 385] on input "Date of birth *" at bounding box center [890, 376] width 338 height 47
paste input "[DATE]"
type input "[DATE]"
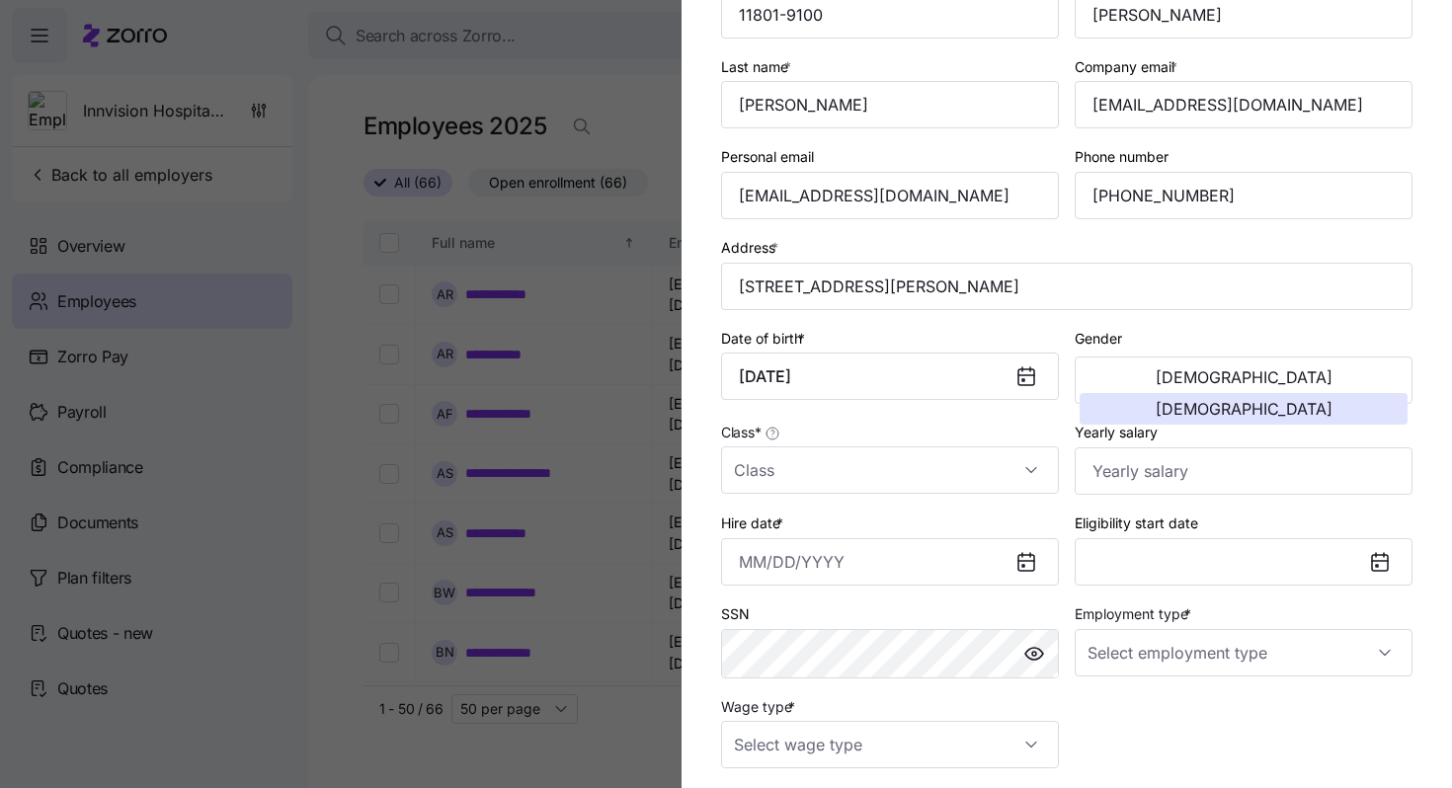
click at [1158, 431] on label "Yearly salary" at bounding box center [1116, 433] width 83 height 22
click at [1158, 447] on input "Yearly salary" at bounding box center [1244, 470] width 338 height 47
click at [800, 465] on input "Class *" at bounding box center [890, 469] width 338 height 47
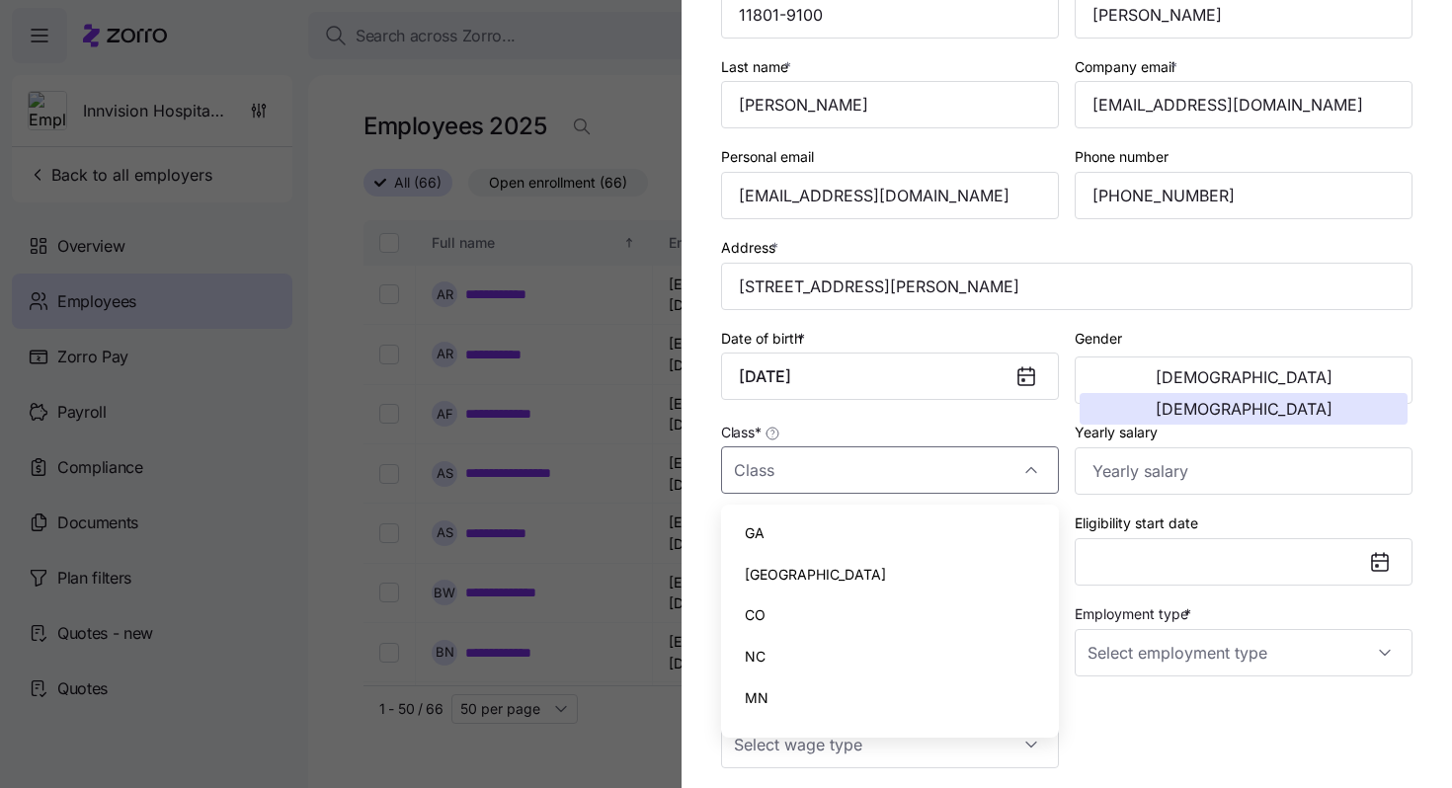
click at [810, 533] on div "GA" at bounding box center [890, 533] width 322 height 41
type input "GA"
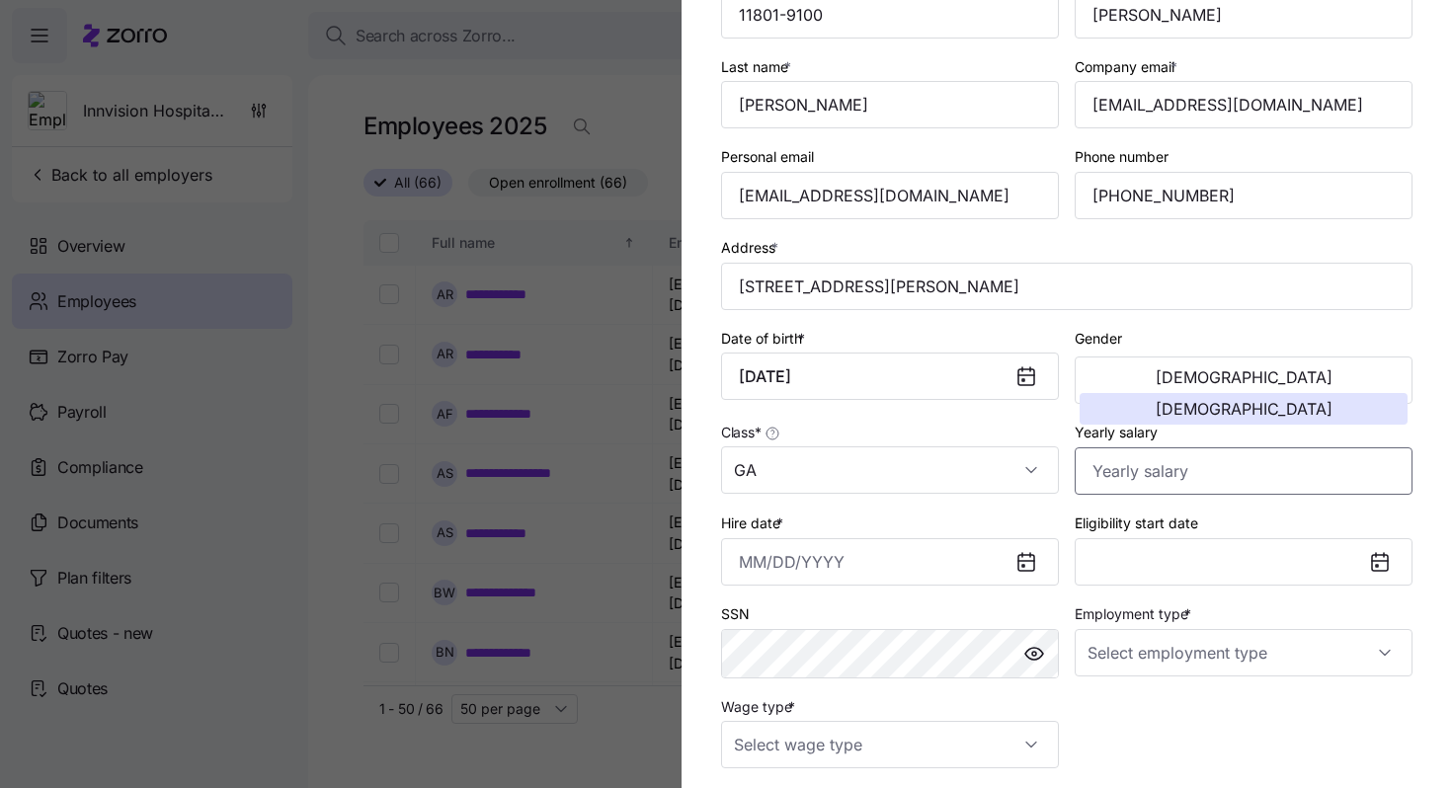
click at [1124, 472] on input "Yearly salary" at bounding box center [1244, 470] width 338 height 47
paste input "$55,484"
type input "$55,484"
click at [768, 561] on input "Hire date *" at bounding box center [890, 561] width 338 height 47
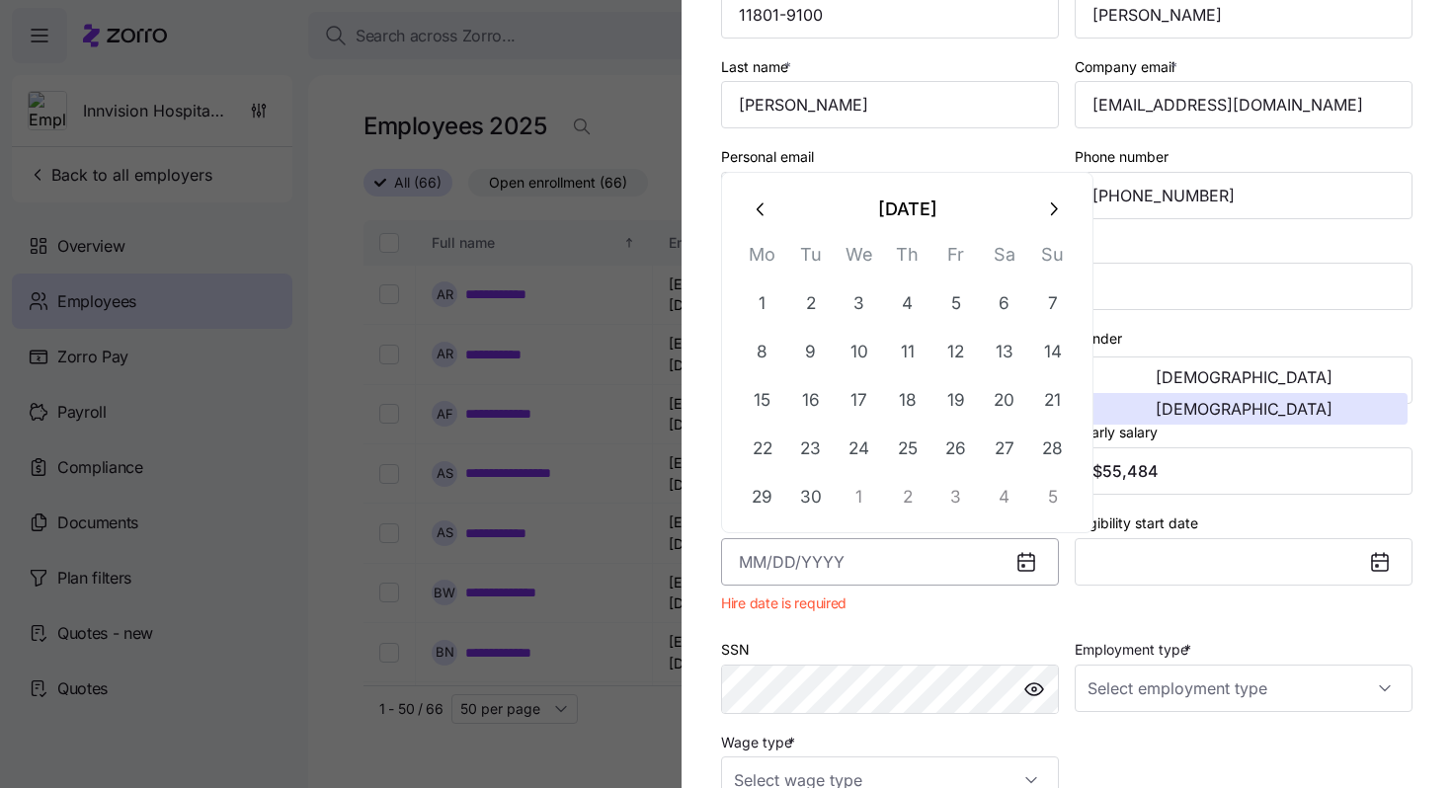
click at [744, 557] on input "Hire date *" at bounding box center [890, 561] width 338 height 47
paste input "[DATE]"
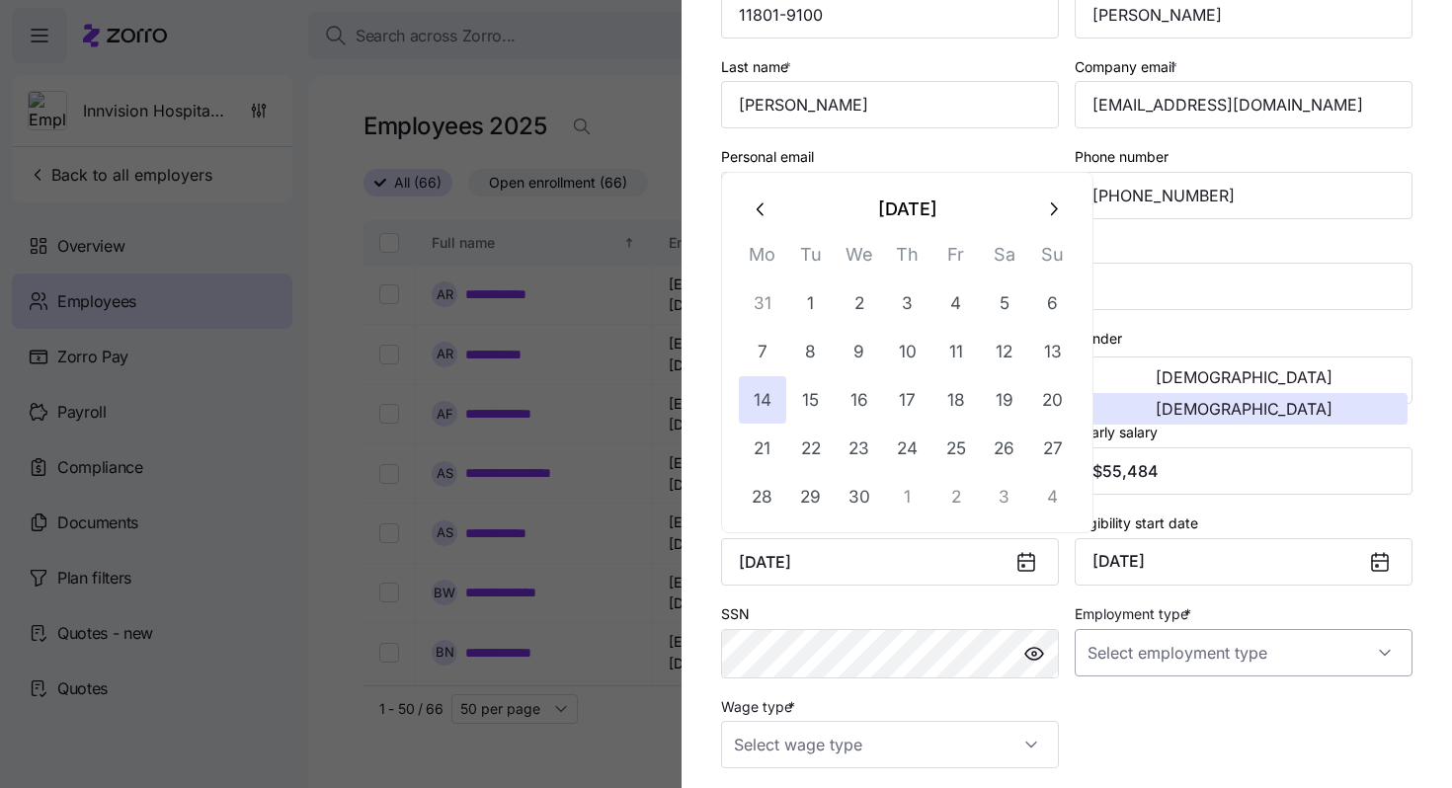
type input "[DATE]"
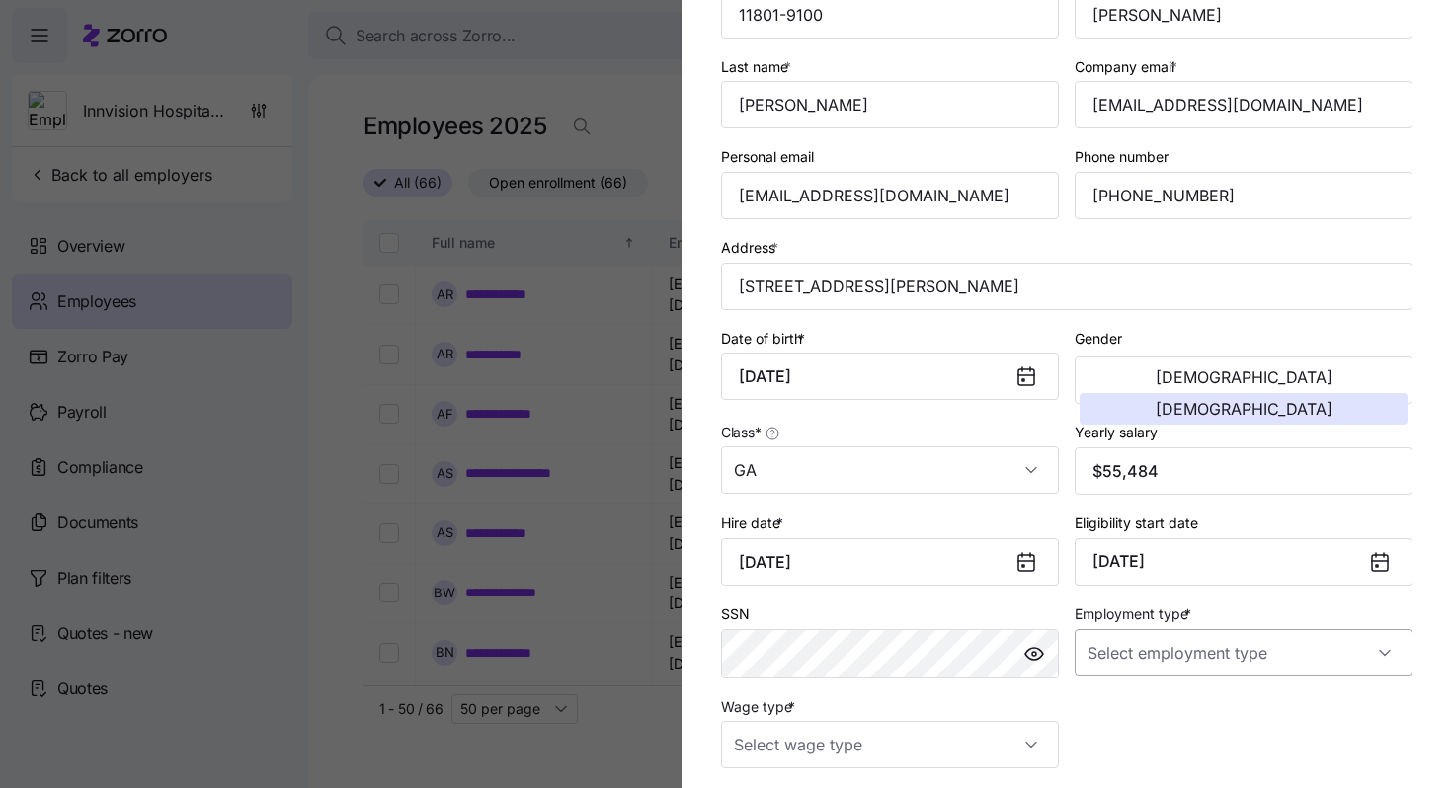
click at [1248, 662] on input "Employment type *" at bounding box center [1244, 652] width 338 height 47
click at [1112, 713] on span "Full Time" at bounding box center [1126, 717] width 57 height 22
type input "Full Time"
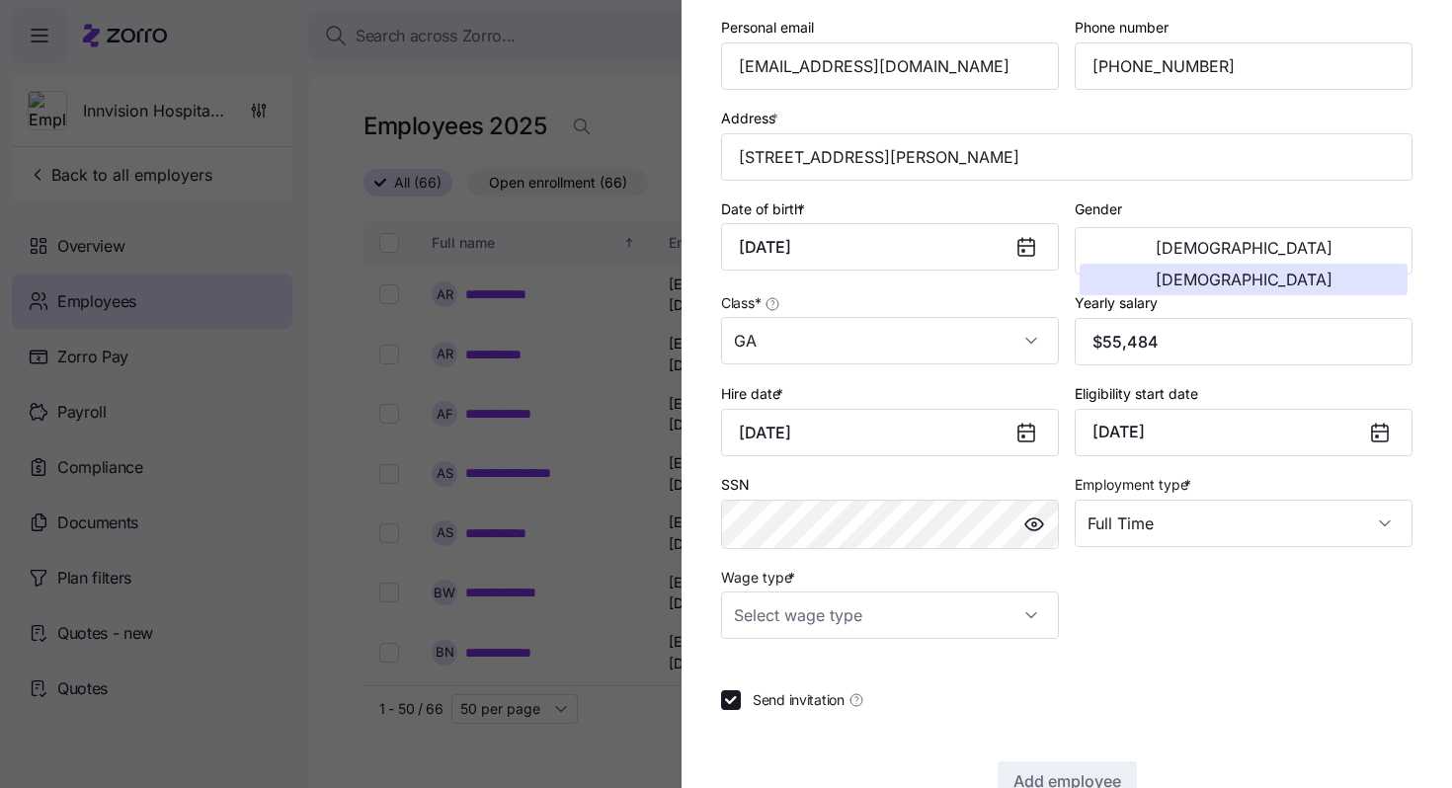
scroll to position [301, 0]
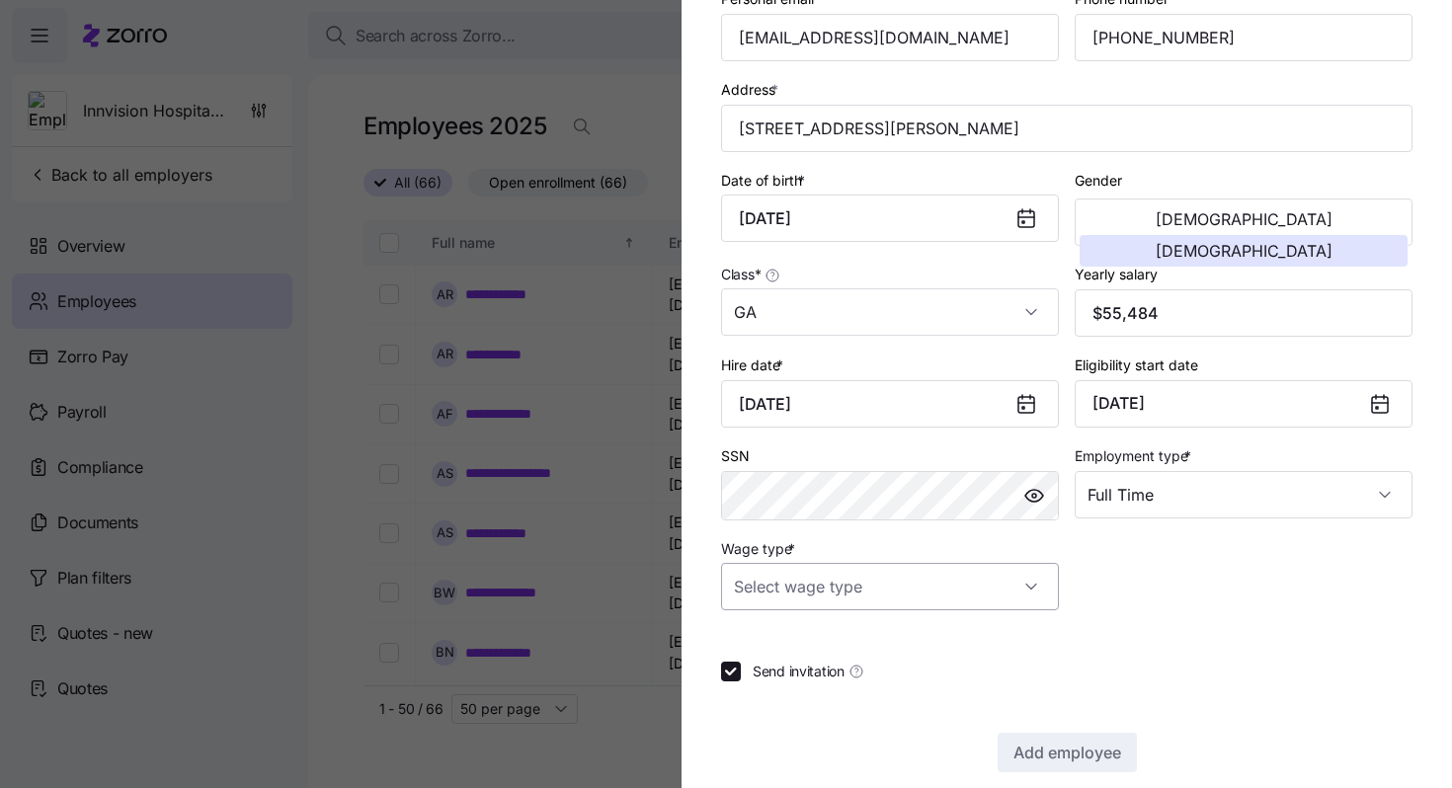
click at [981, 600] on input "Wage type *" at bounding box center [890, 586] width 338 height 47
click at [879, 680] on div "Hourly" at bounding box center [890, 692] width 322 height 41
click at [866, 600] on input "Hourly" at bounding box center [890, 586] width 338 height 47
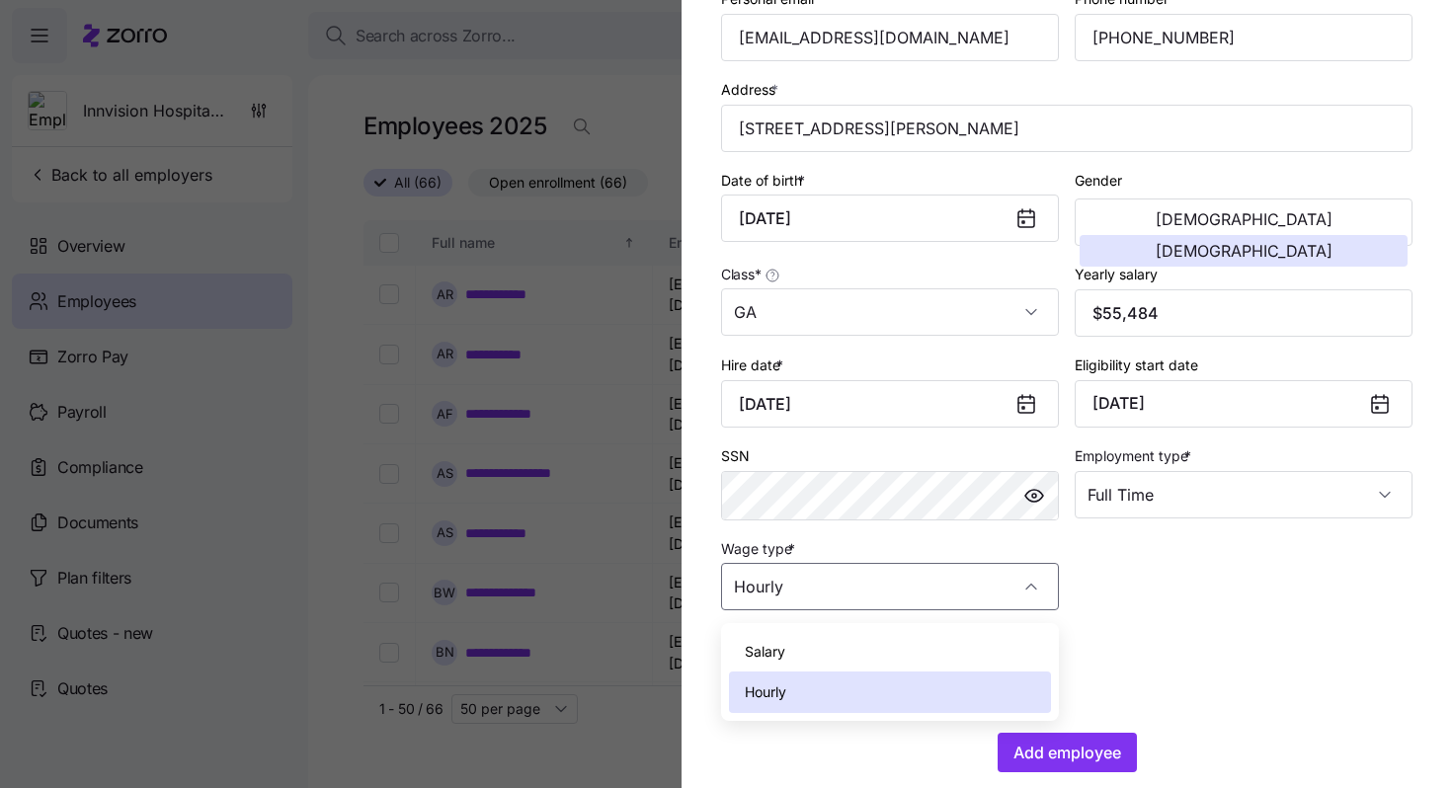
click at [866, 638] on div "Salary" at bounding box center [890, 651] width 322 height 41
type input "Salary"
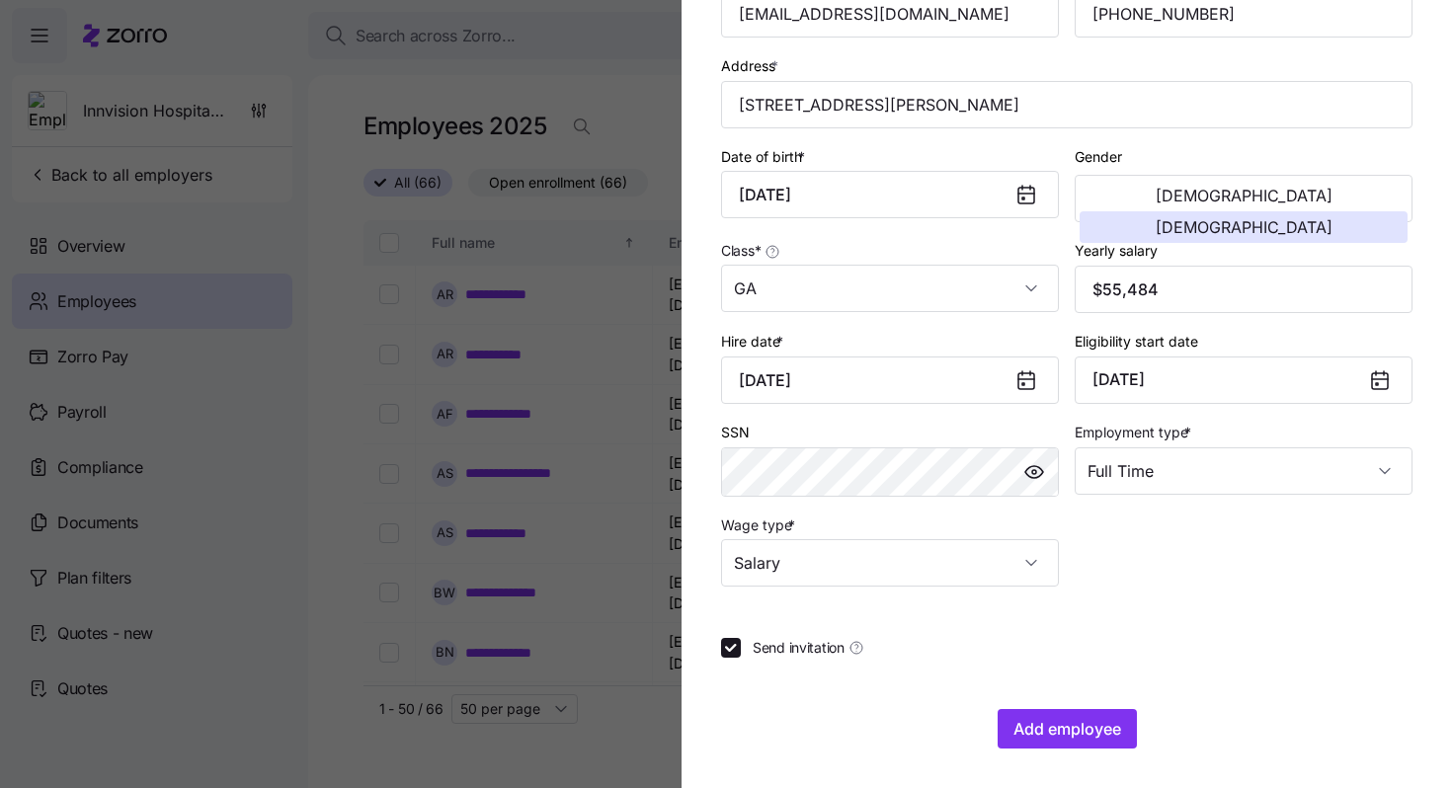
scroll to position [330, 0]
click at [1081, 716] on button "Add employee" at bounding box center [1067, 729] width 139 height 40
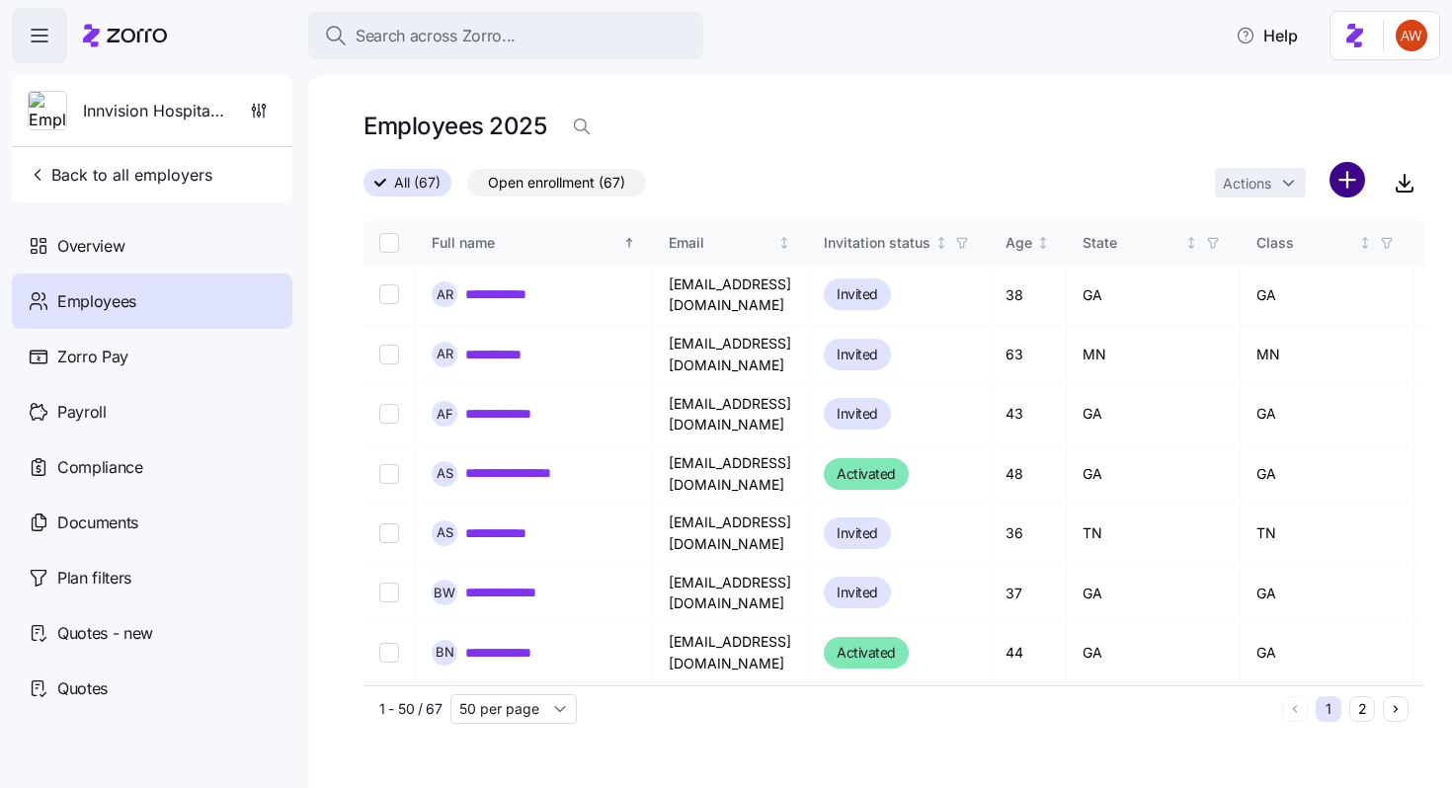
click at [1347, 194] on html "**********" at bounding box center [726, 388] width 1452 height 776
click at [1284, 262] on span "Add a new employee" at bounding box center [1284, 265] width 132 height 20
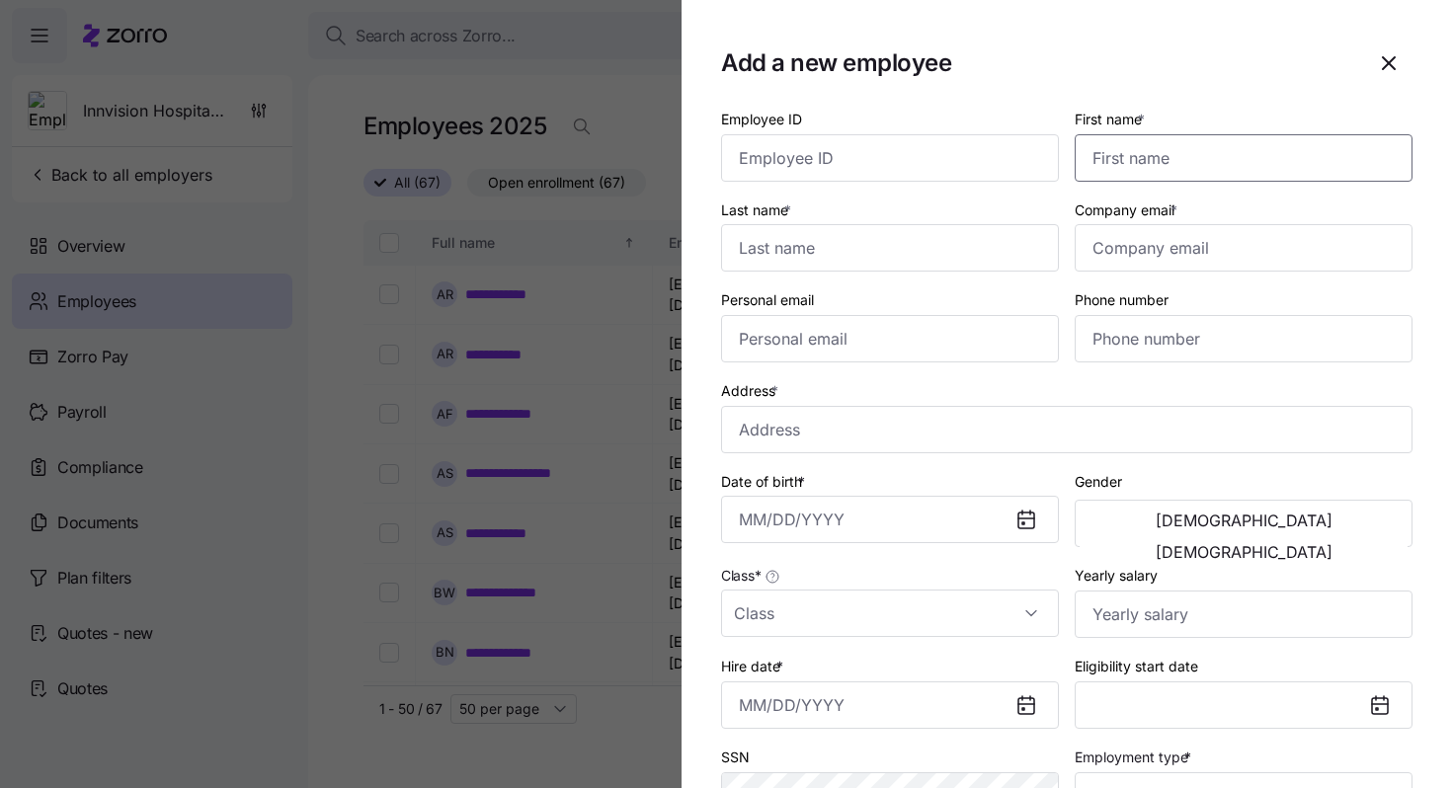
click at [1131, 172] on input "First name *" at bounding box center [1244, 157] width 338 height 47
paste input "[PERSON_NAME]"
type input "[PERSON_NAME]"
click at [900, 243] on input "Last name *" at bounding box center [890, 247] width 338 height 47
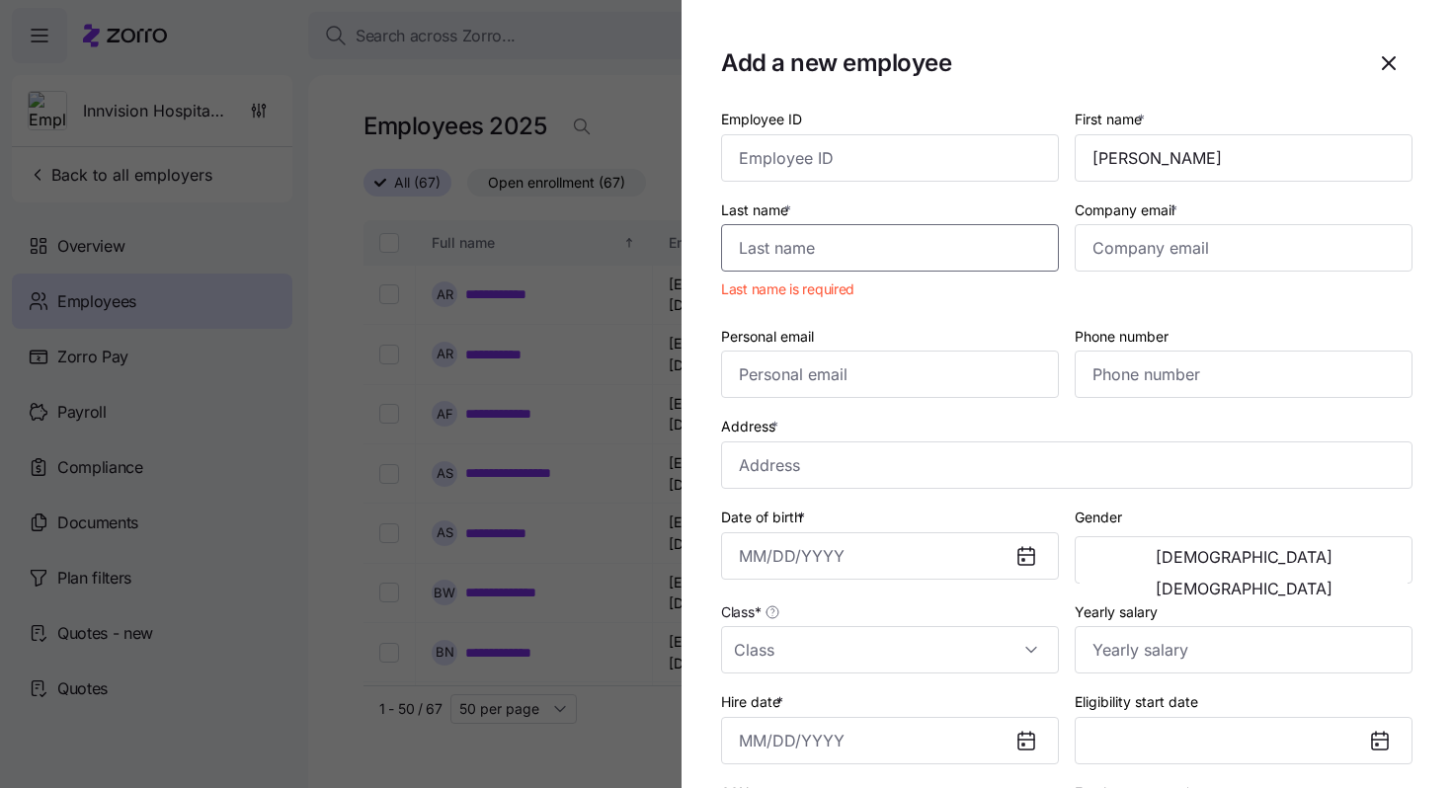
paste input "[PERSON_NAME]"
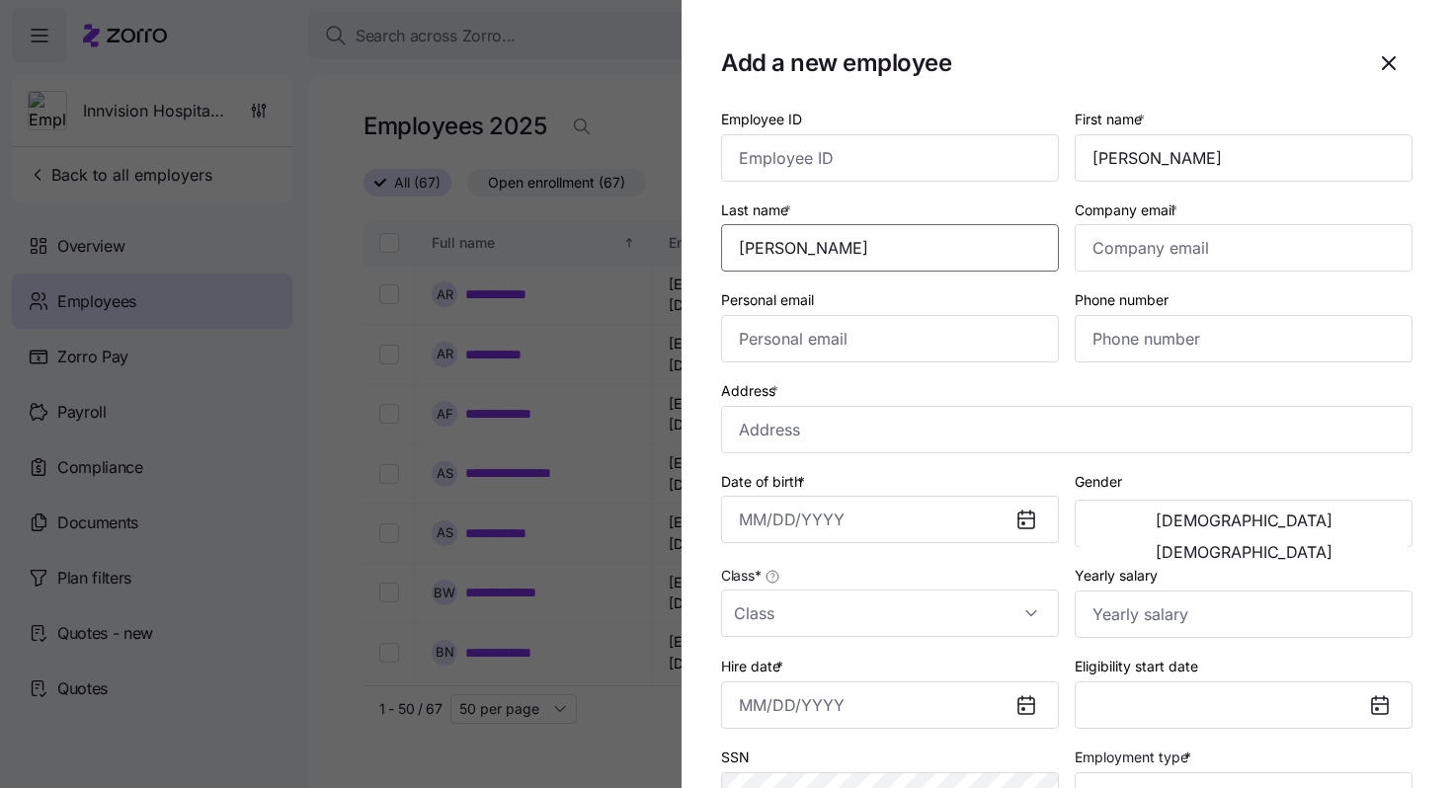
type input "[PERSON_NAME]"
click at [1150, 250] on input "Company email *" at bounding box center [1244, 247] width 338 height 47
paste input "[EMAIL_ADDRESS][DOMAIN_NAME]"
type input "[EMAIL_ADDRESS][DOMAIN_NAME]"
click at [1109, 348] on input "Phone number" at bounding box center [1244, 338] width 338 height 47
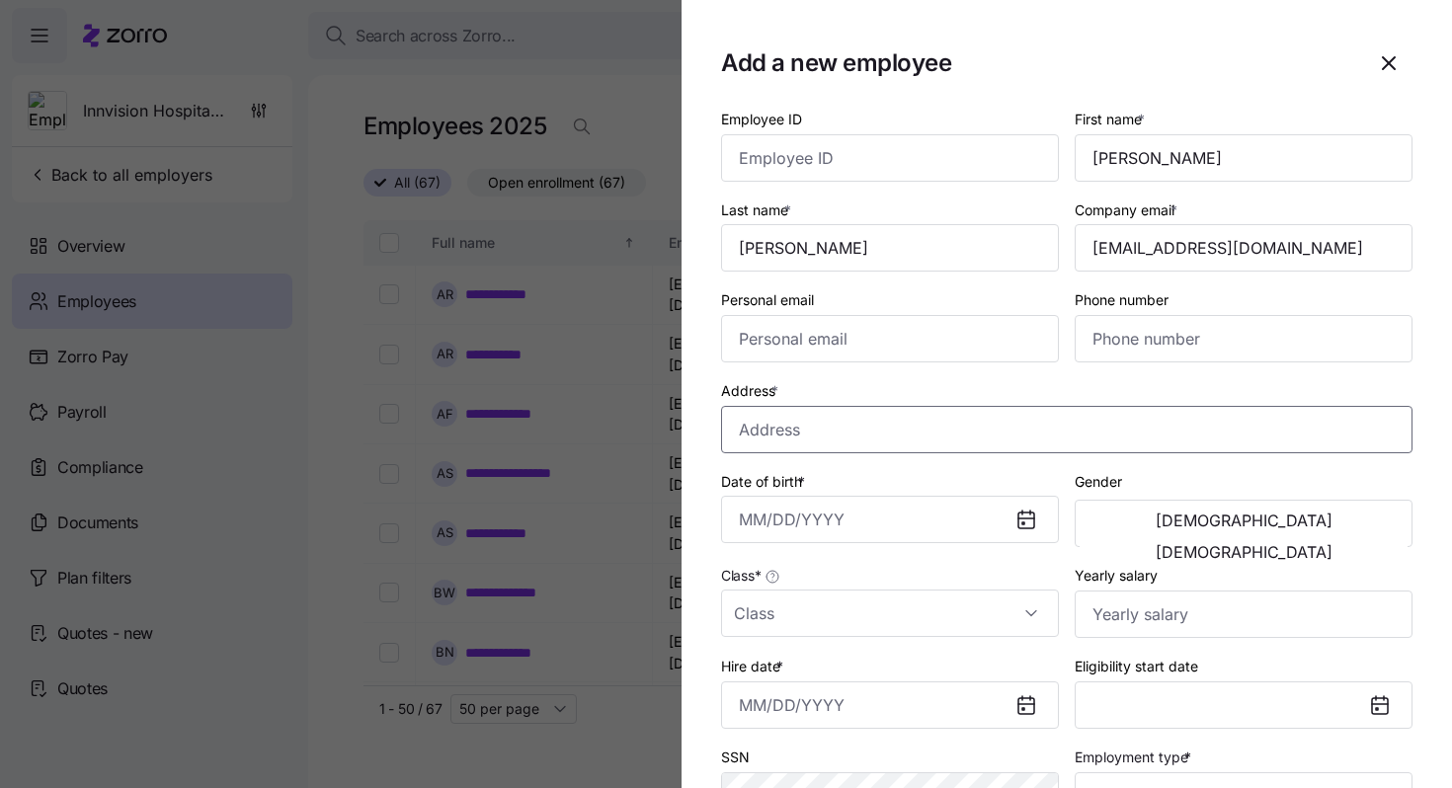
click at [999, 435] on input "Address *" at bounding box center [1066, 429] width 691 height 47
paste input "[STREET_ADDRESS][PERSON_NAME]"
type input "[PERSON_NAME][GEOGRAPHIC_DATA], [GEOGRAPHIC_DATA]"
click at [1301, 536] on button "[DEMOGRAPHIC_DATA]" at bounding box center [1244, 552] width 328 height 32
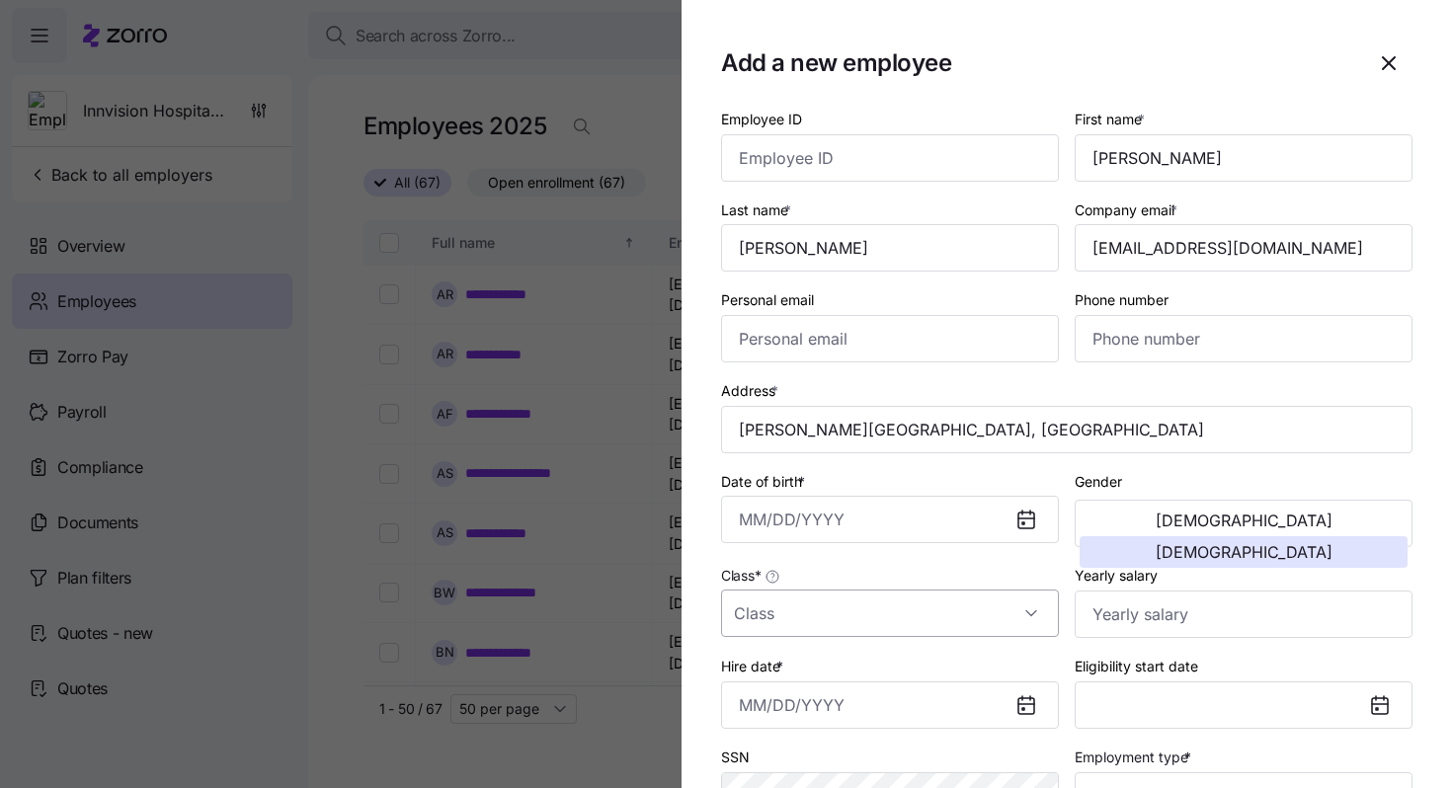
click at [988, 609] on input "Class *" at bounding box center [890, 613] width 338 height 47
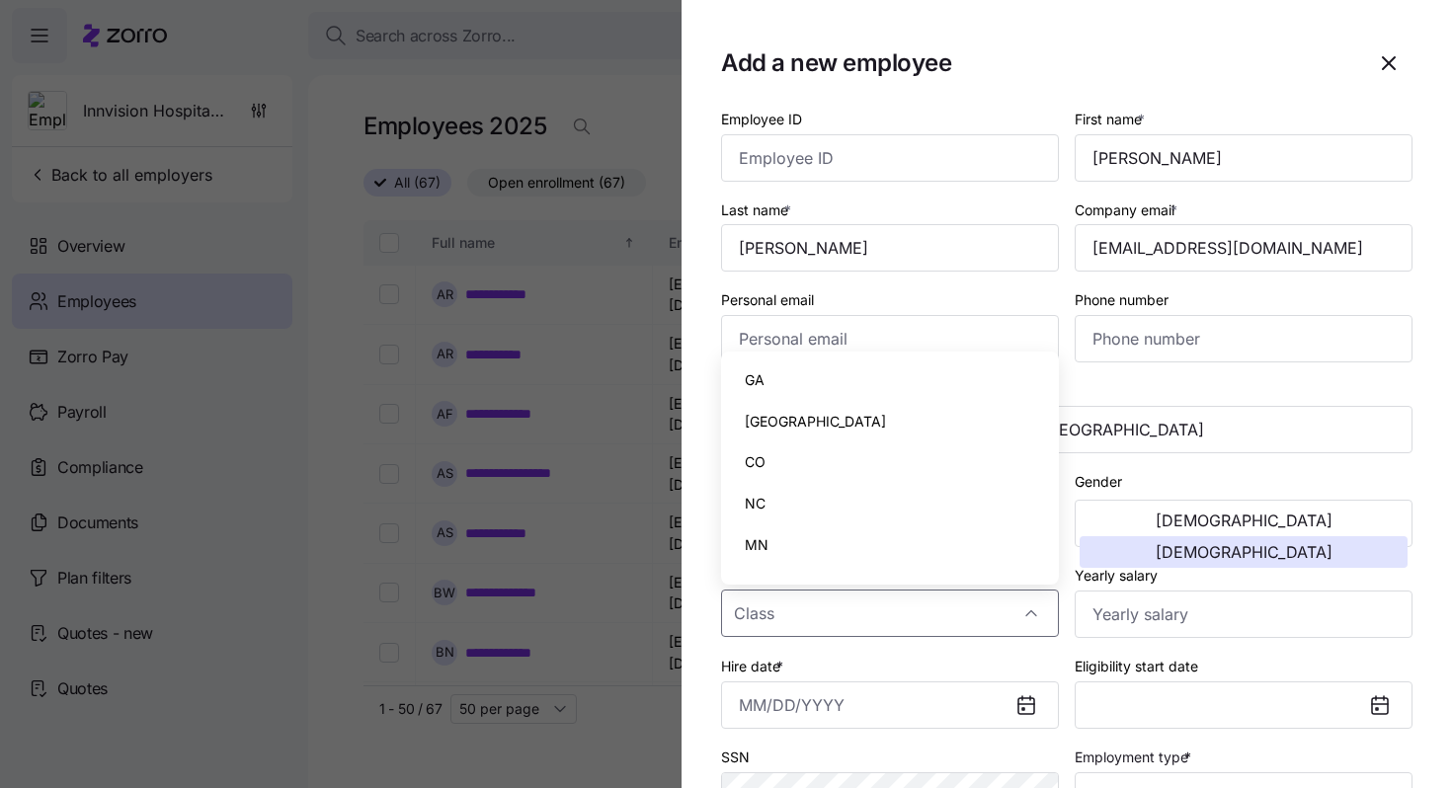
click at [884, 381] on div "GA" at bounding box center [890, 380] width 322 height 41
type input "GA"
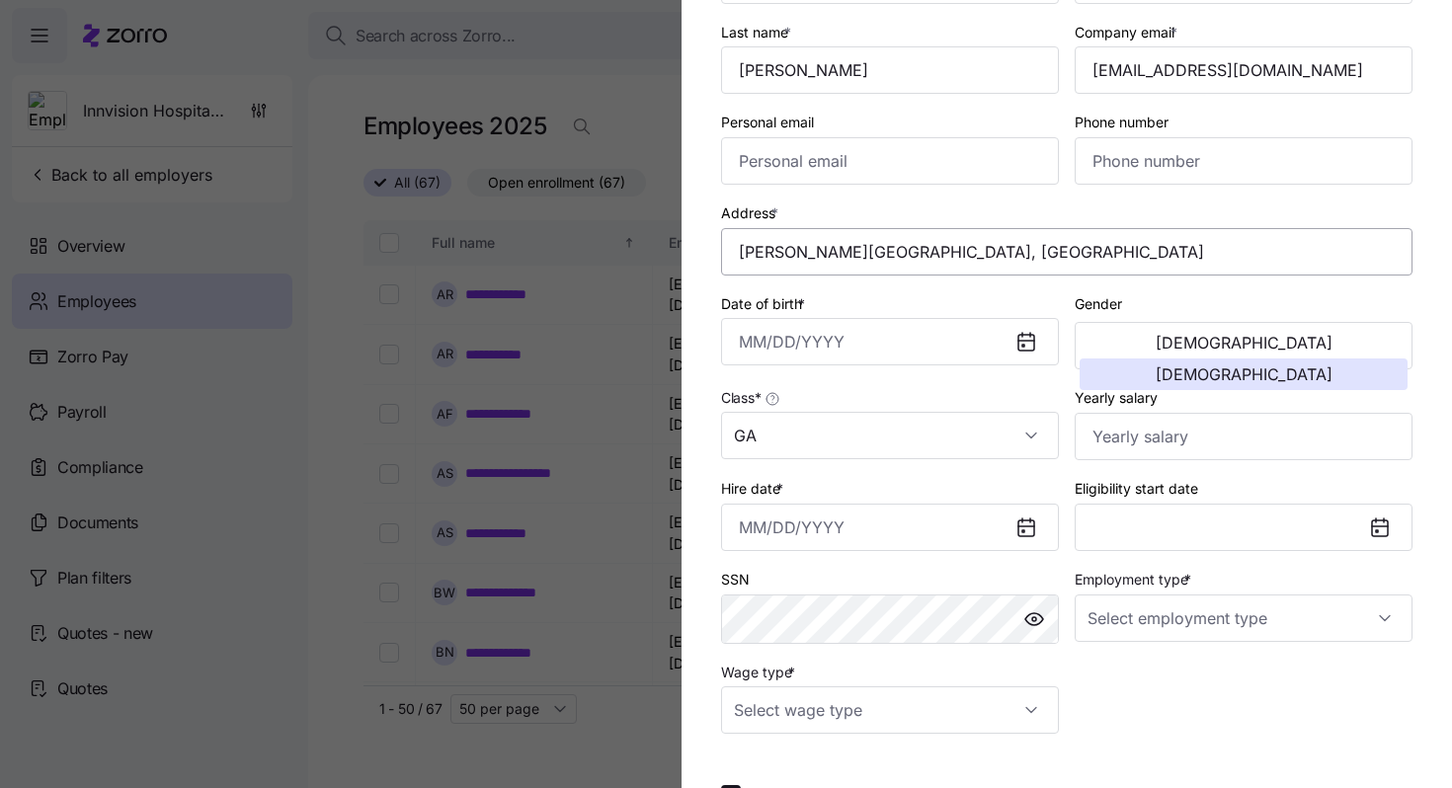
scroll to position [217, 0]
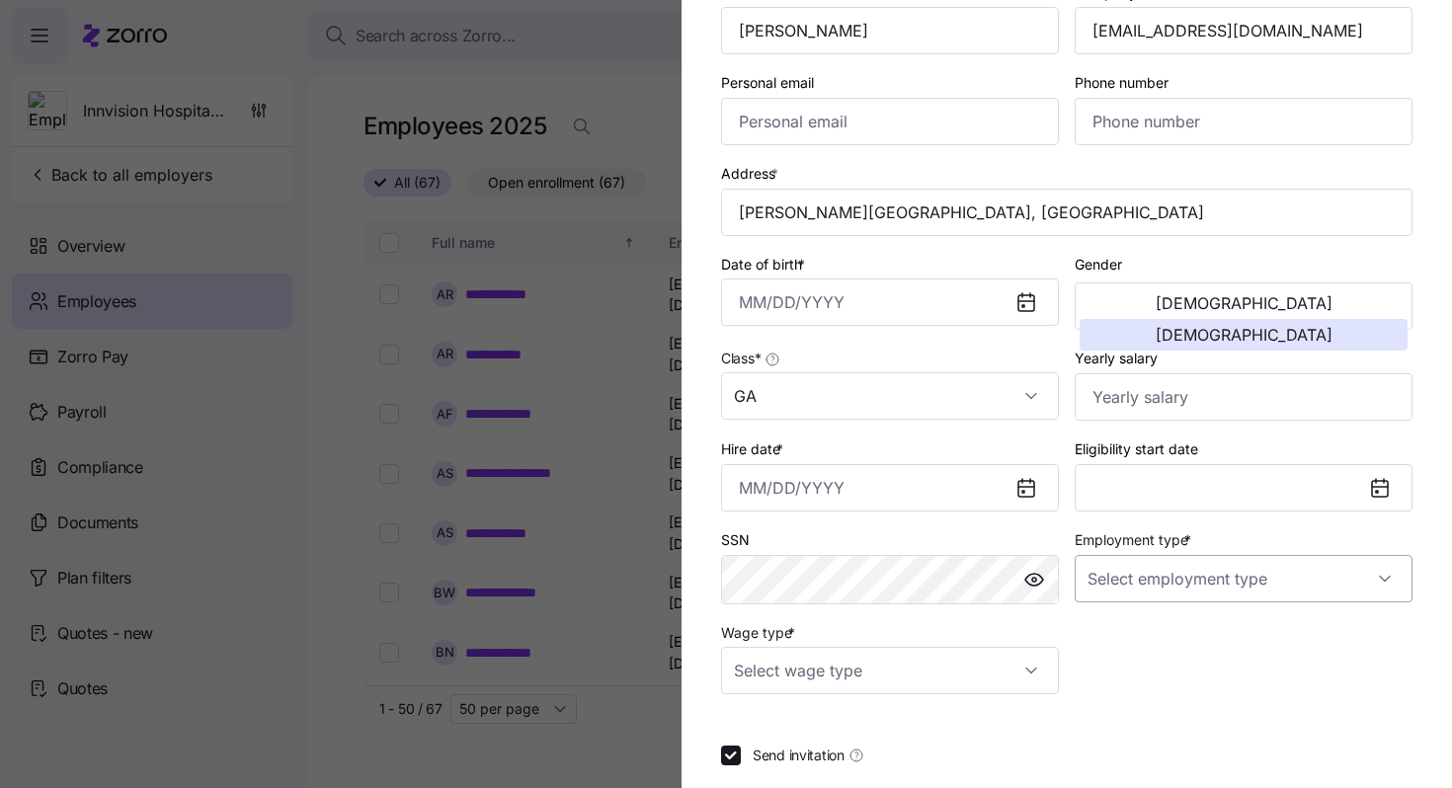
click at [1155, 591] on input "Employment type *" at bounding box center [1244, 578] width 338 height 47
click at [1156, 630] on div "Full Time" at bounding box center [1243, 642] width 322 height 41
type input "Full Time"
click at [782, 680] on input "Wage type *" at bounding box center [890, 670] width 338 height 47
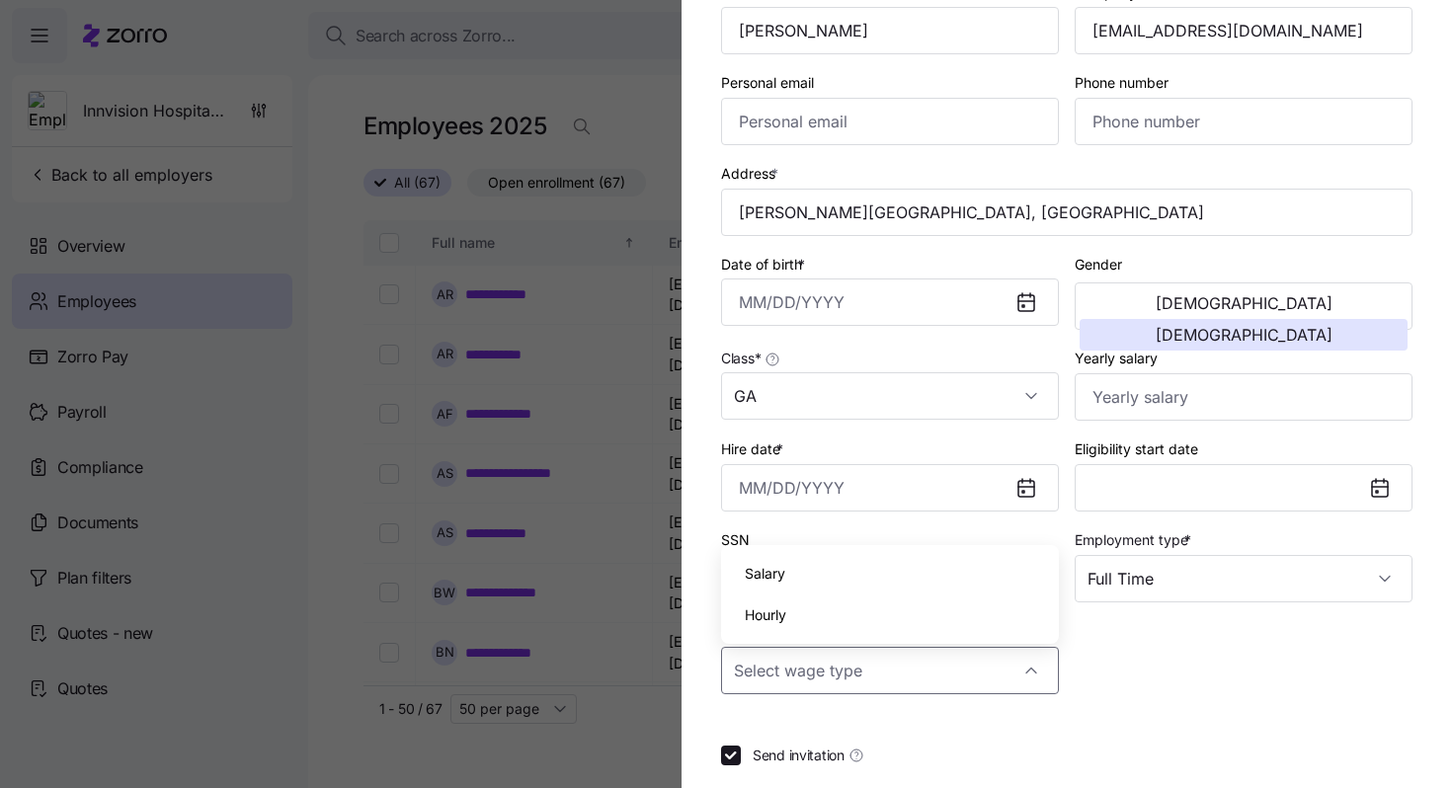
click at [775, 572] on span "Salary" at bounding box center [765, 574] width 40 height 22
type input "Salary"
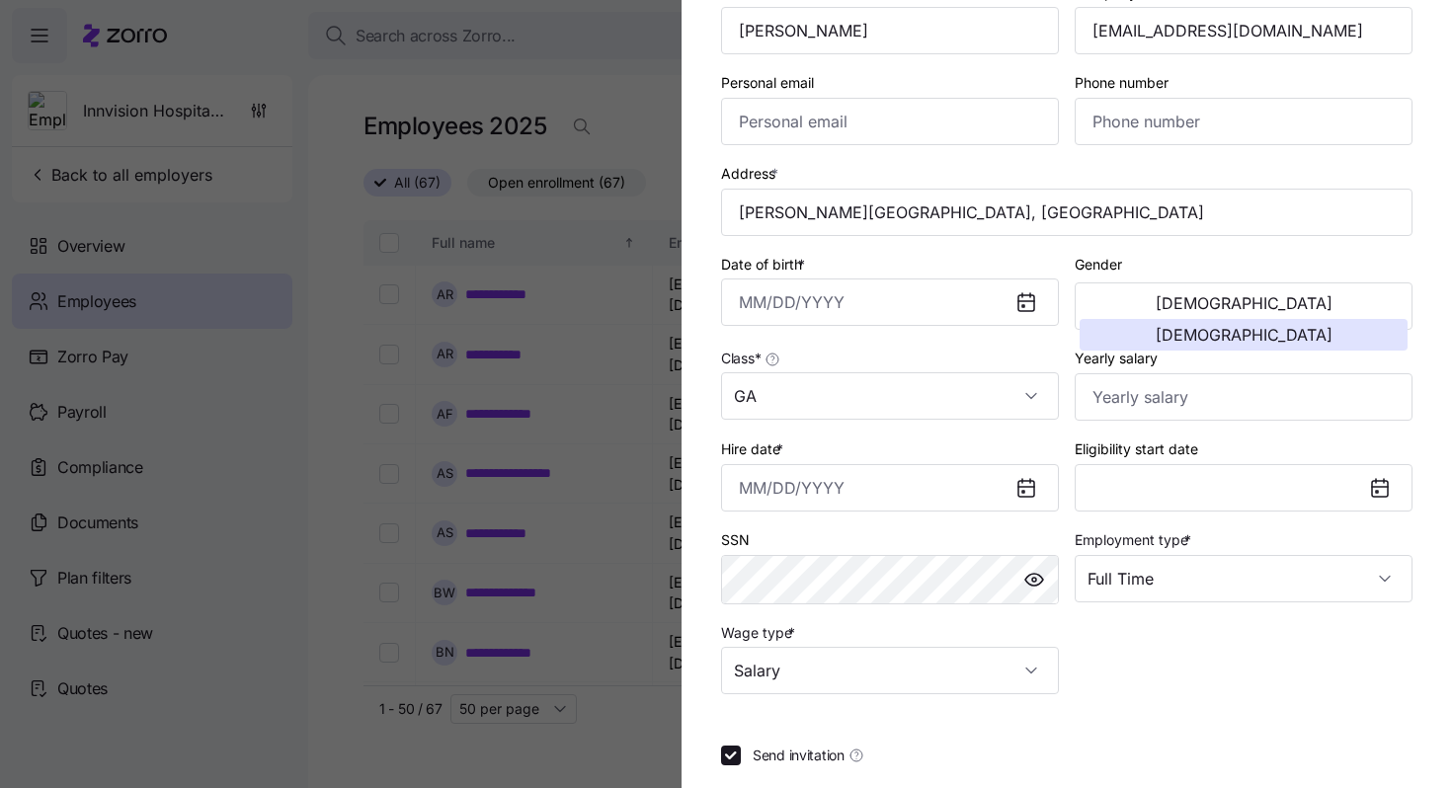
scroll to position [330, 0]
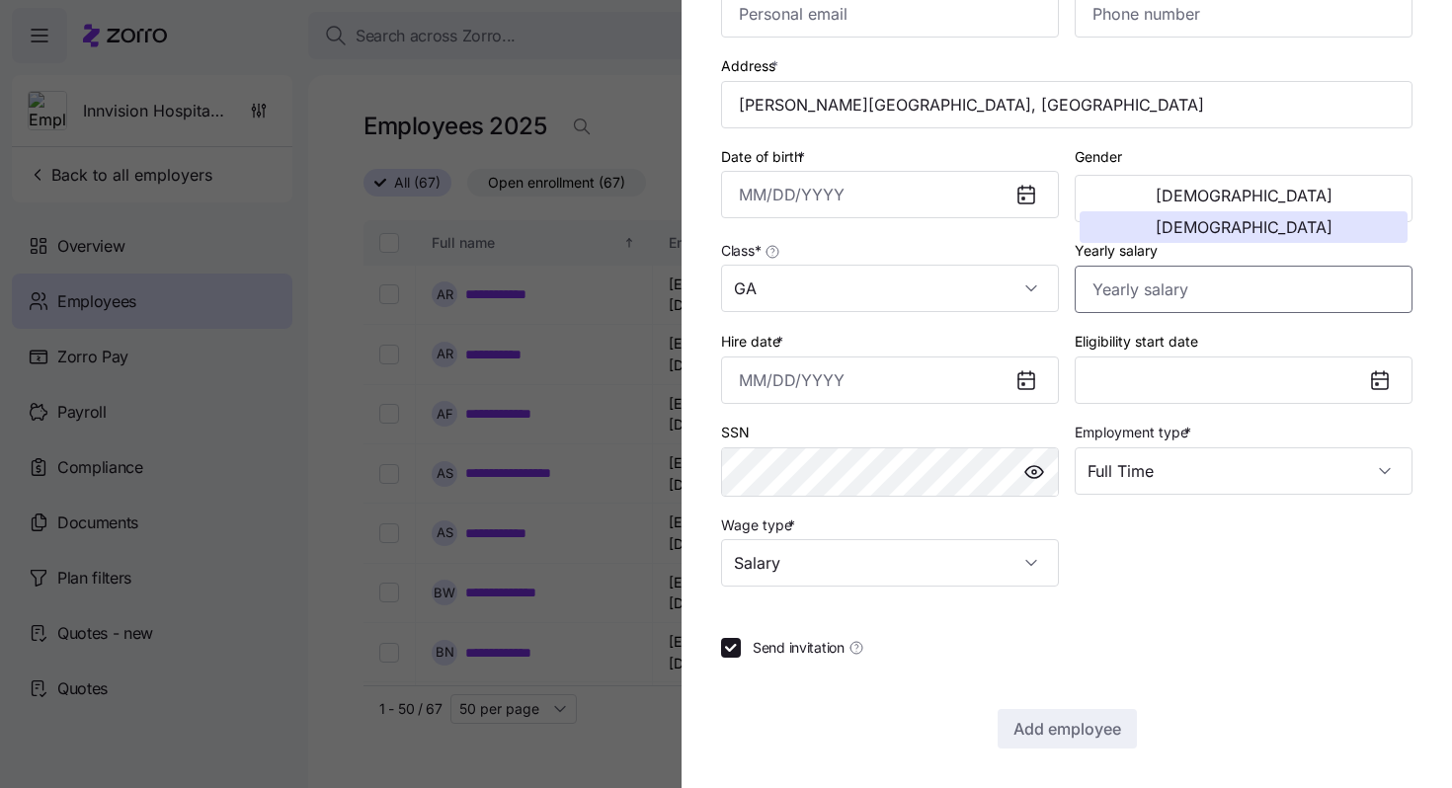
click at [1149, 301] on input "Yearly salary" at bounding box center [1244, 289] width 338 height 47
paste input "$88,000"
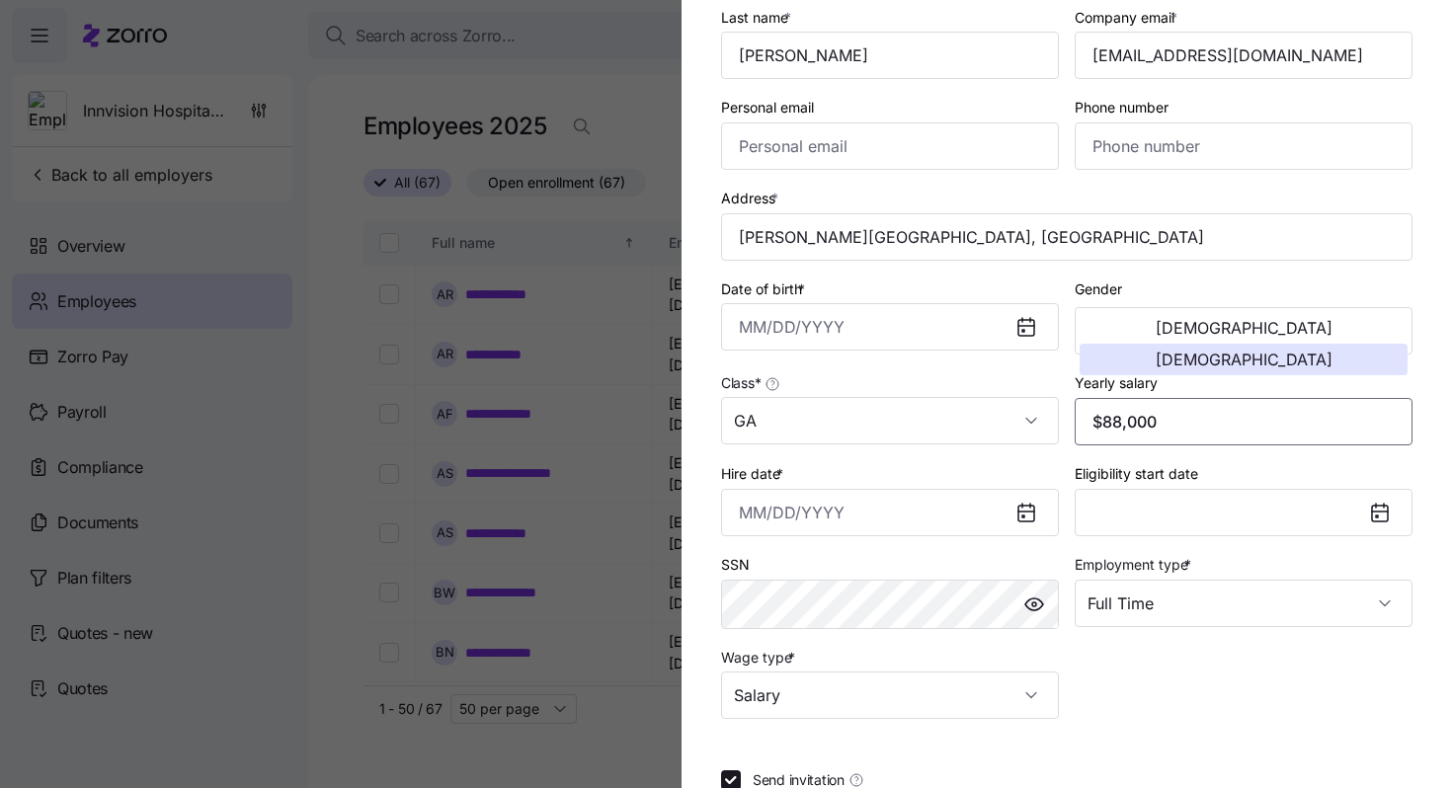
scroll to position [179, 0]
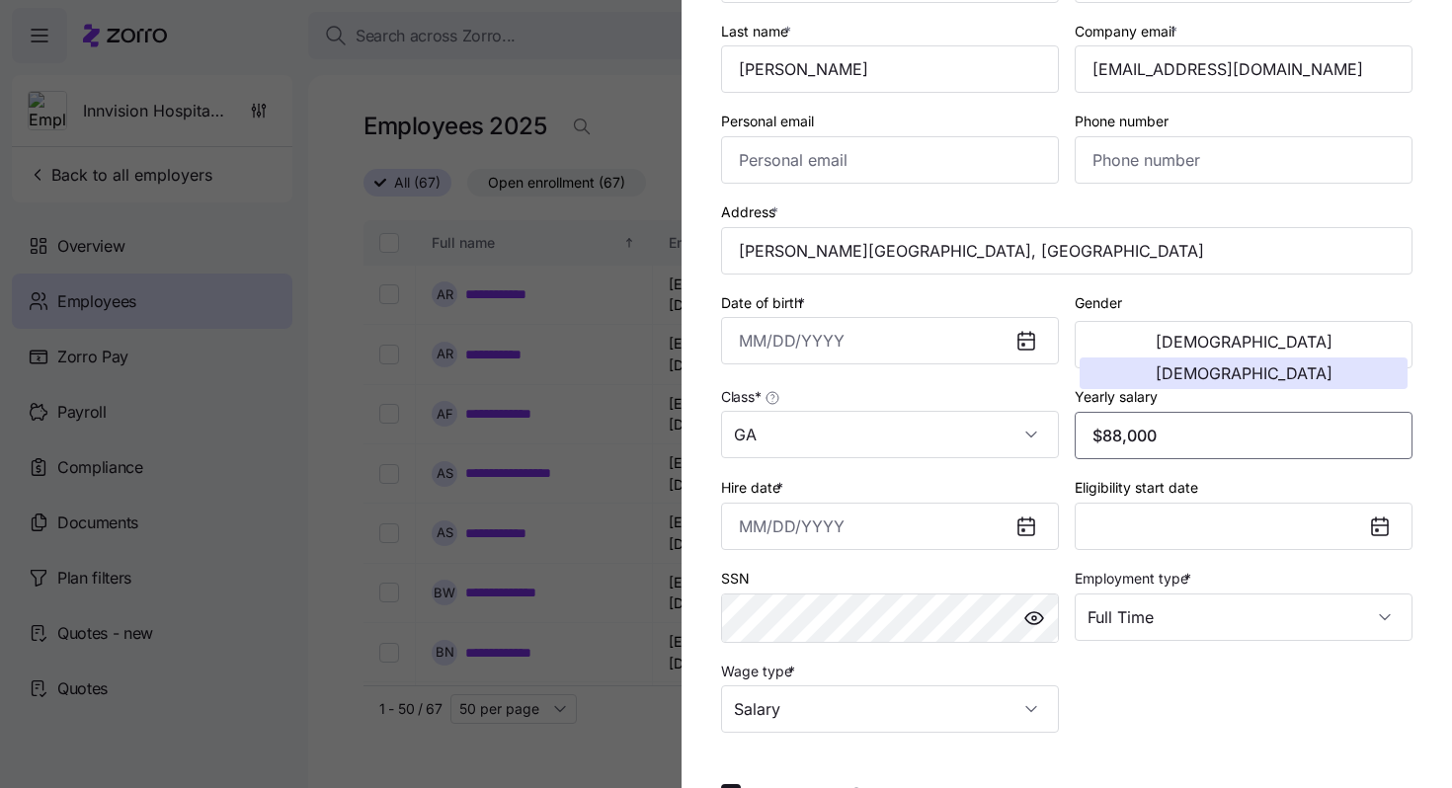
type input "$88,000"
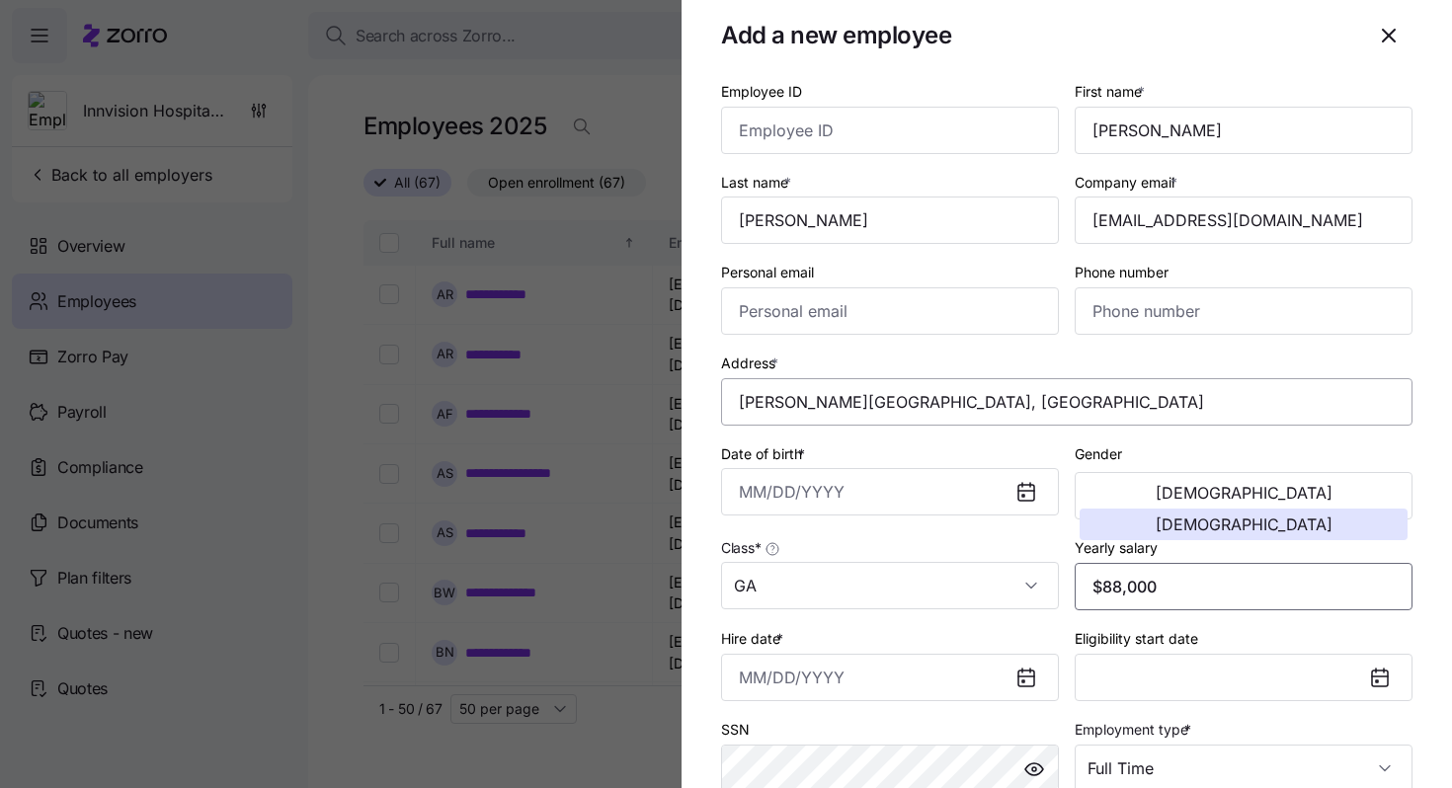
scroll to position [0, 0]
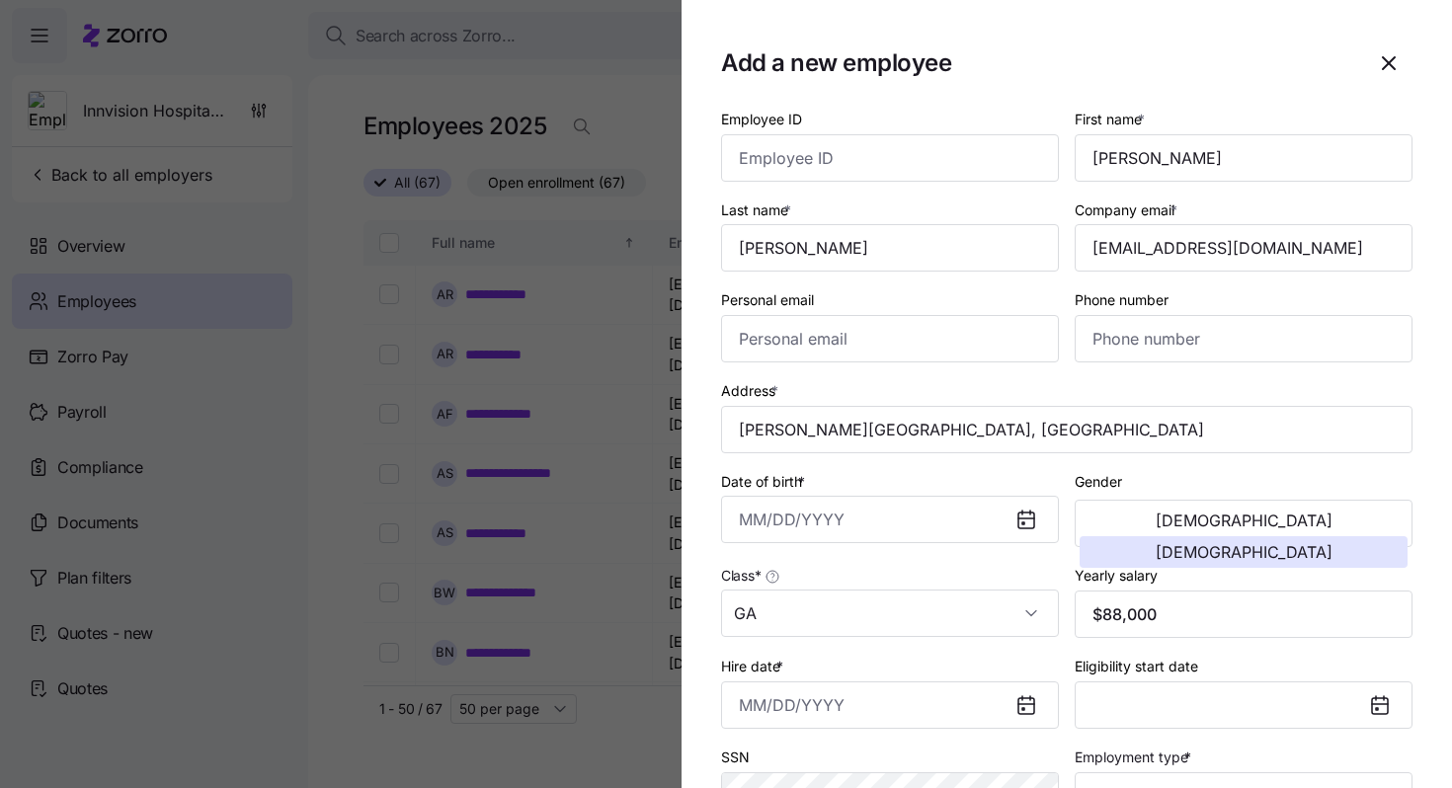
click at [366, 139] on div at bounding box center [726, 394] width 1452 height 788
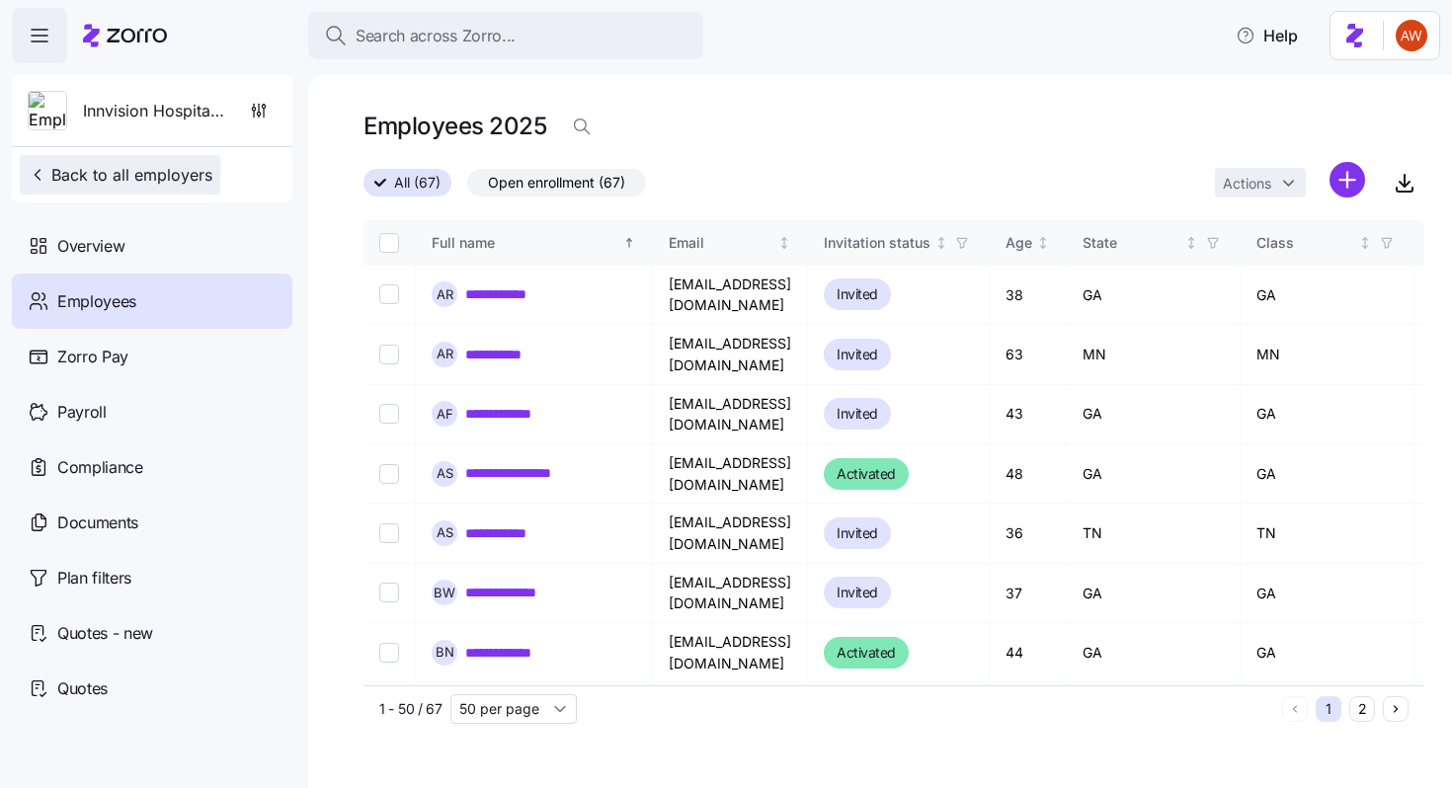
click at [170, 185] on span "Back to all employers" at bounding box center [120, 175] width 185 height 24
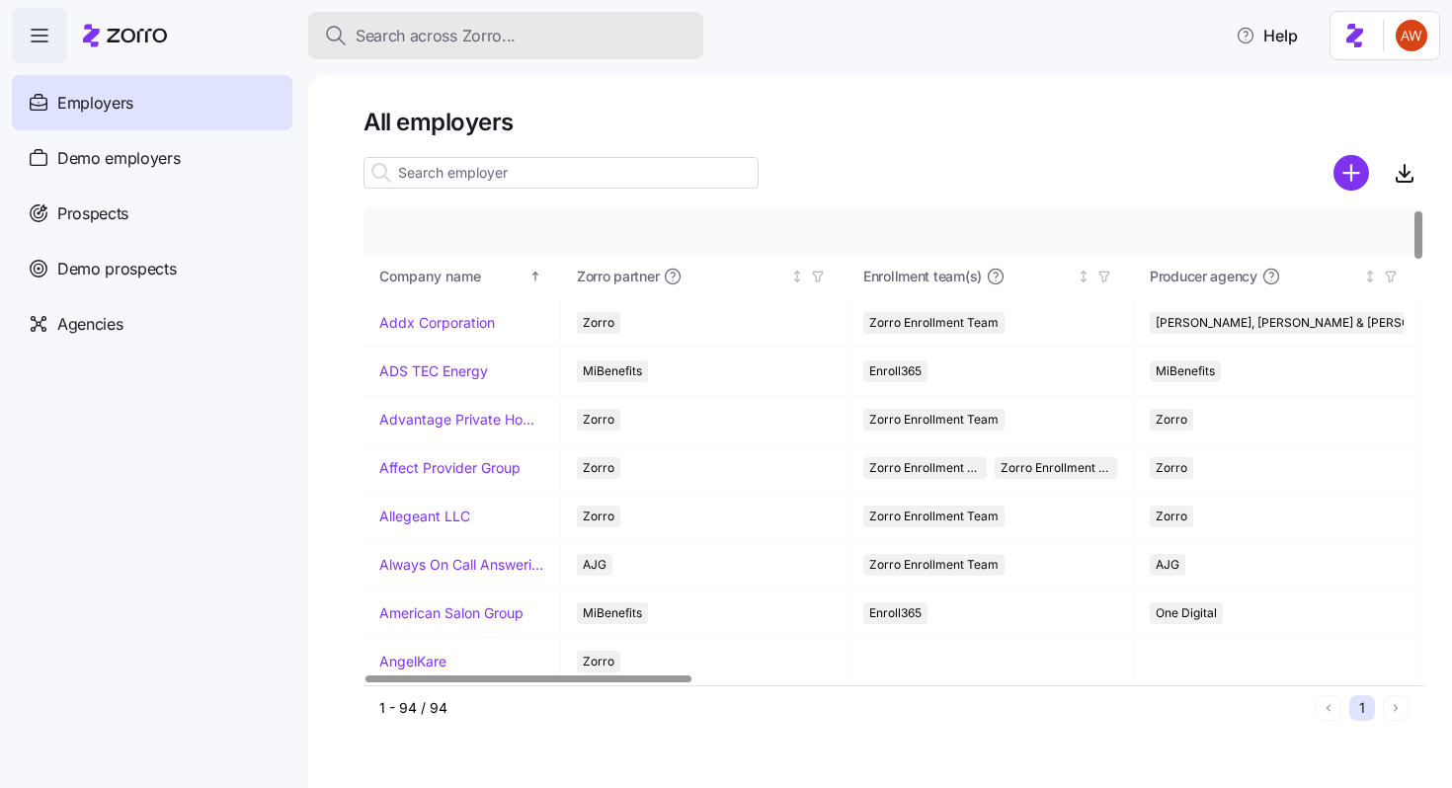
click at [396, 40] on span "Search across Zorro..." at bounding box center [436, 36] width 160 height 25
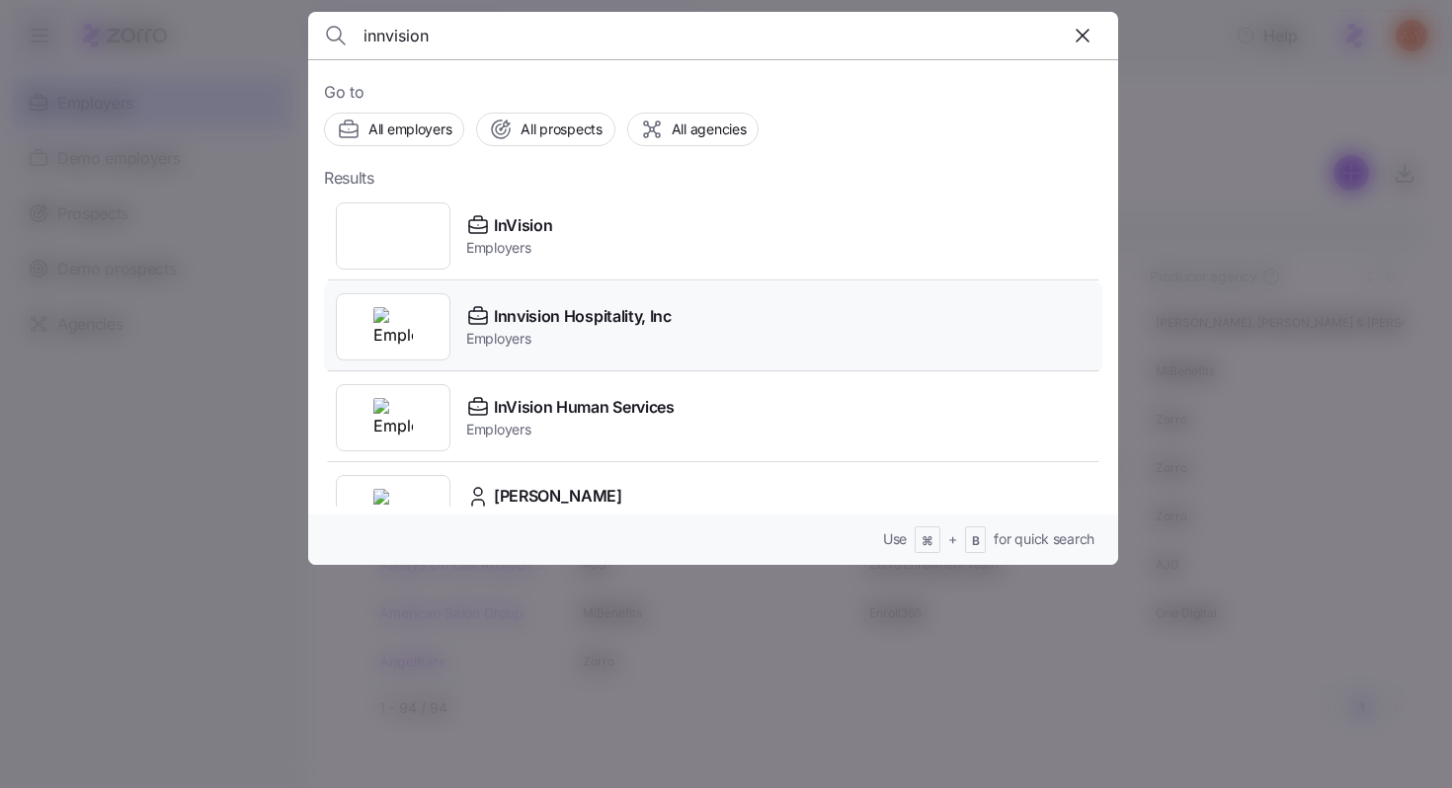
type input "innvision"
click at [523, 337] on span "Employers" at bounding box center [568, 339] width 205 height 20
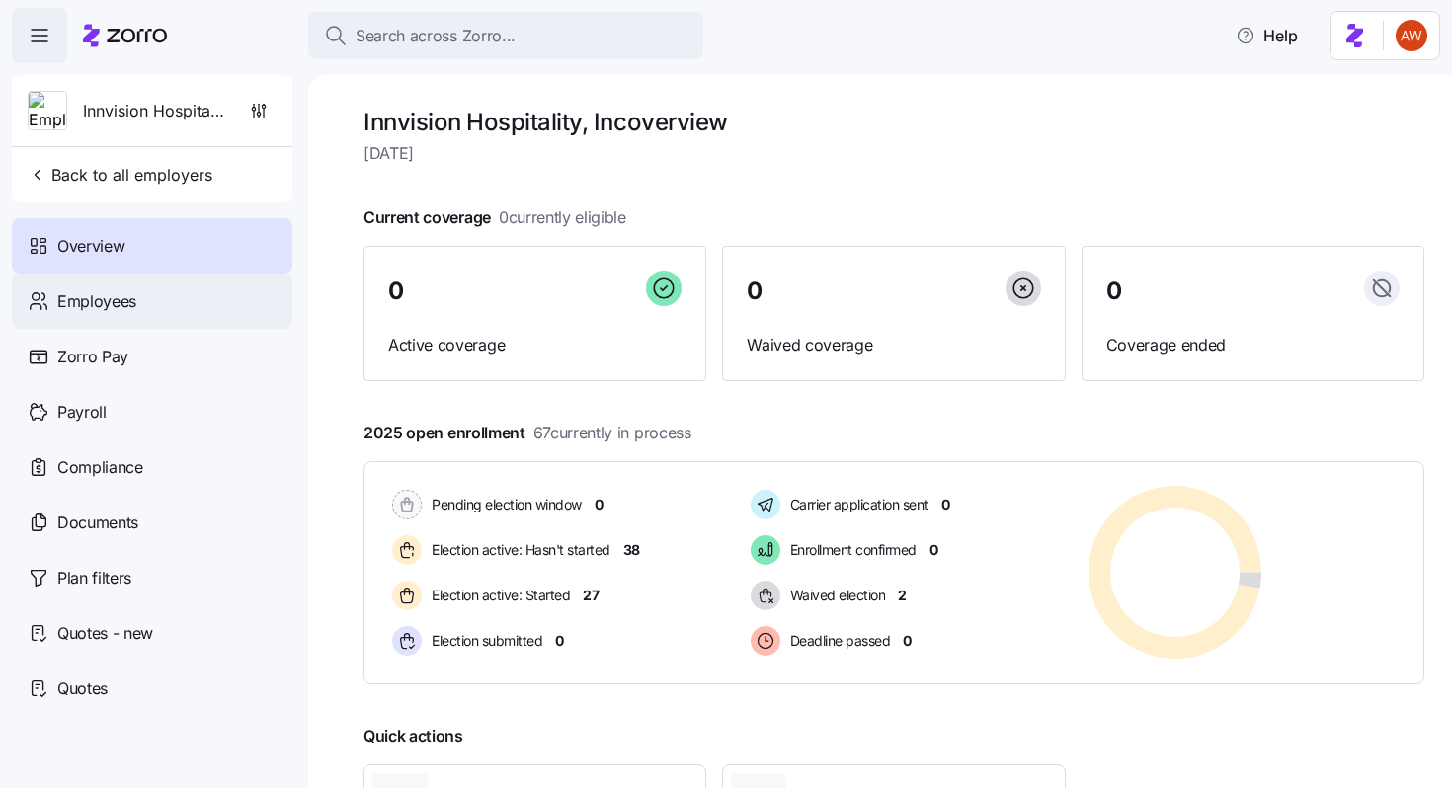
click at [247, 296] on div "Employees" at bounding box center [152, 301] width 280 height 55
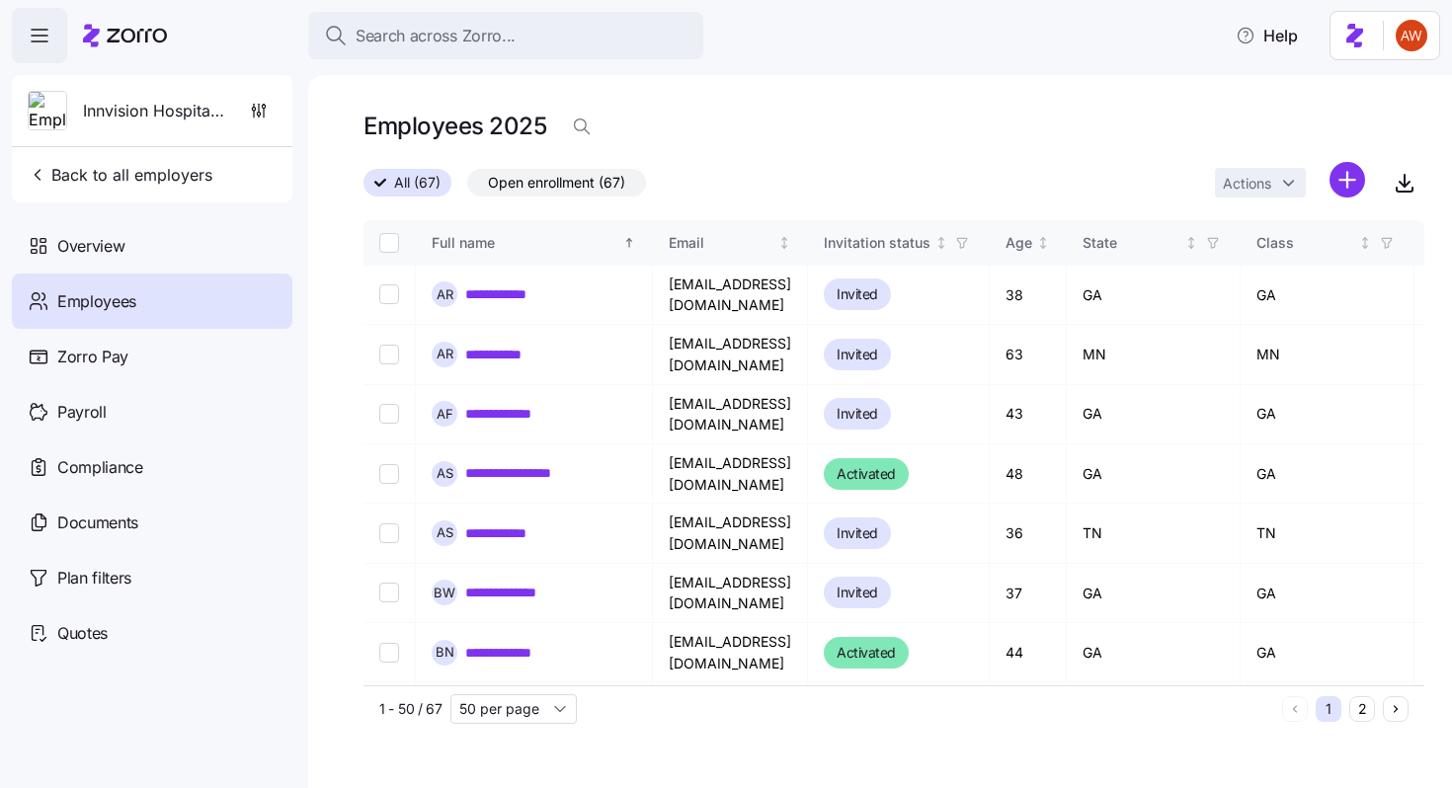
click at [1348, 173] on html "**********" at bounding box center [726, 388] width 1452 height 776
click at [1288, 275] on div "Add a new employee" at bounding box center [1264, 265] width 172 height 24
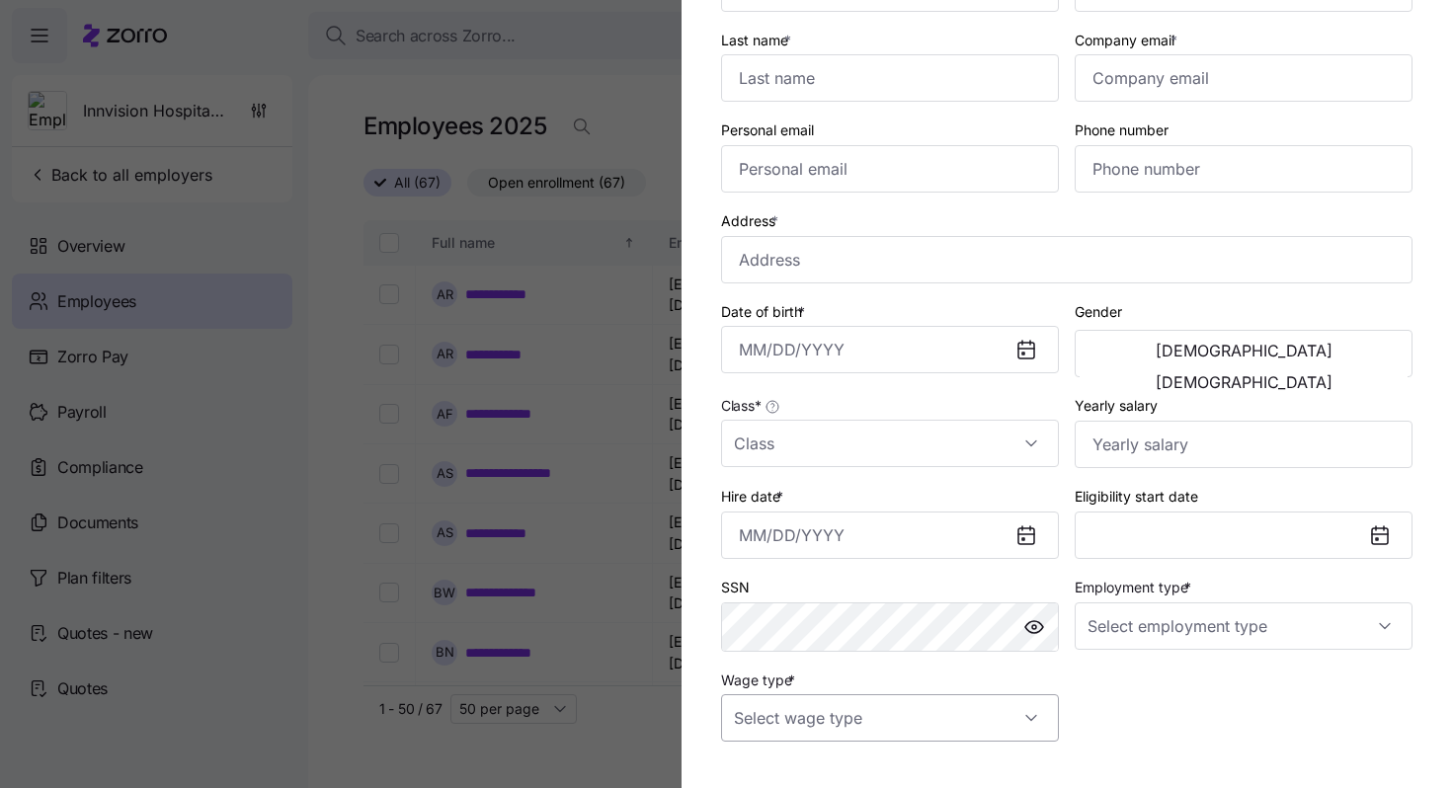
scroll to position [230, 0]
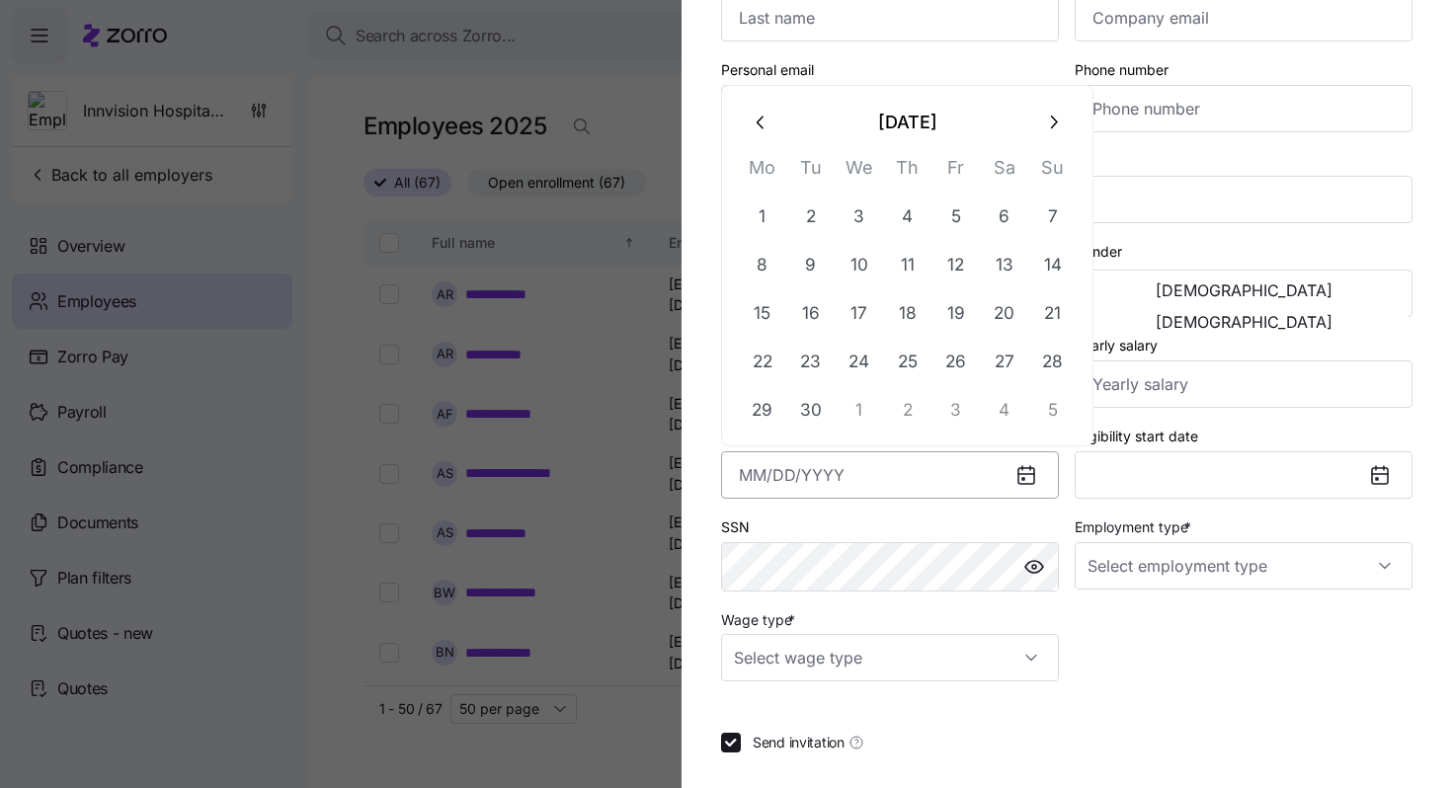
click at [783, 485] on input "Hire date *" at bounding box center [890, 474] width 338 height 47
paste input "[DATE]"
type input "[DATE]"
click at [821, 523] on div "SSN" at bounding box center [890, 553] width 338 height 77
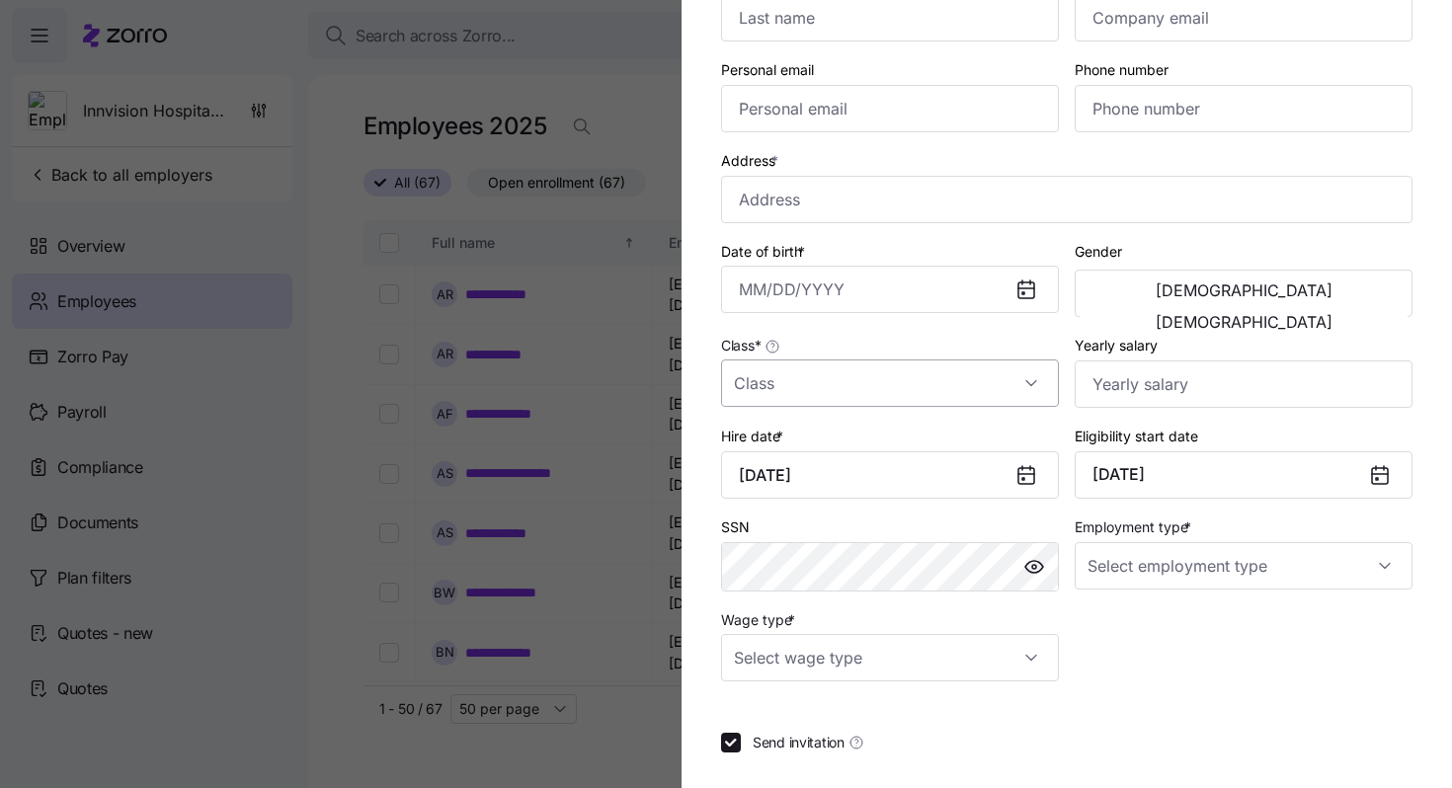
click at [799, 399] on input "Class *" at bounding box center [890, 383] width 338 height 47
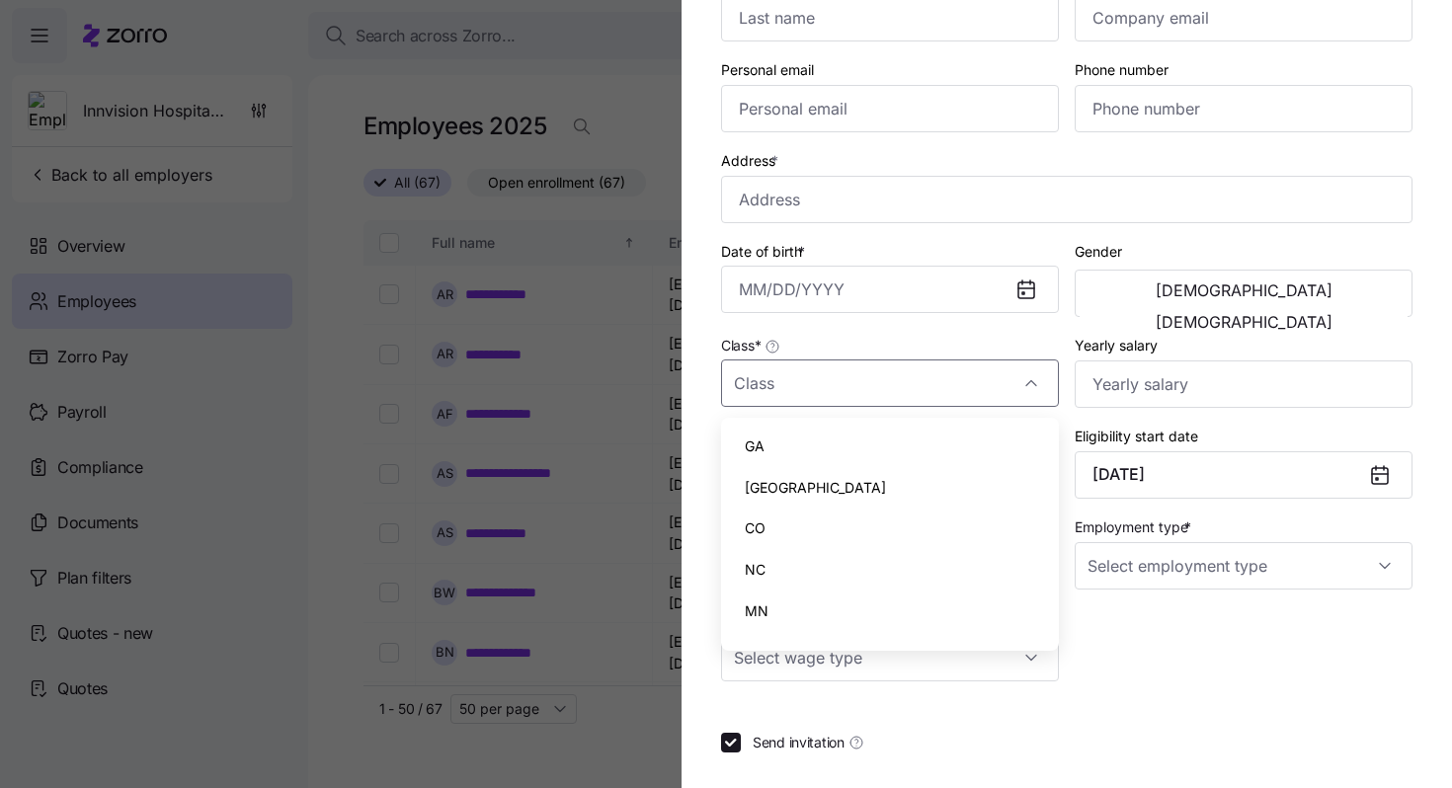
click at [796, 447] on div "GA" at bounding box center [890, 446] width 322 height 41
type input "GA"
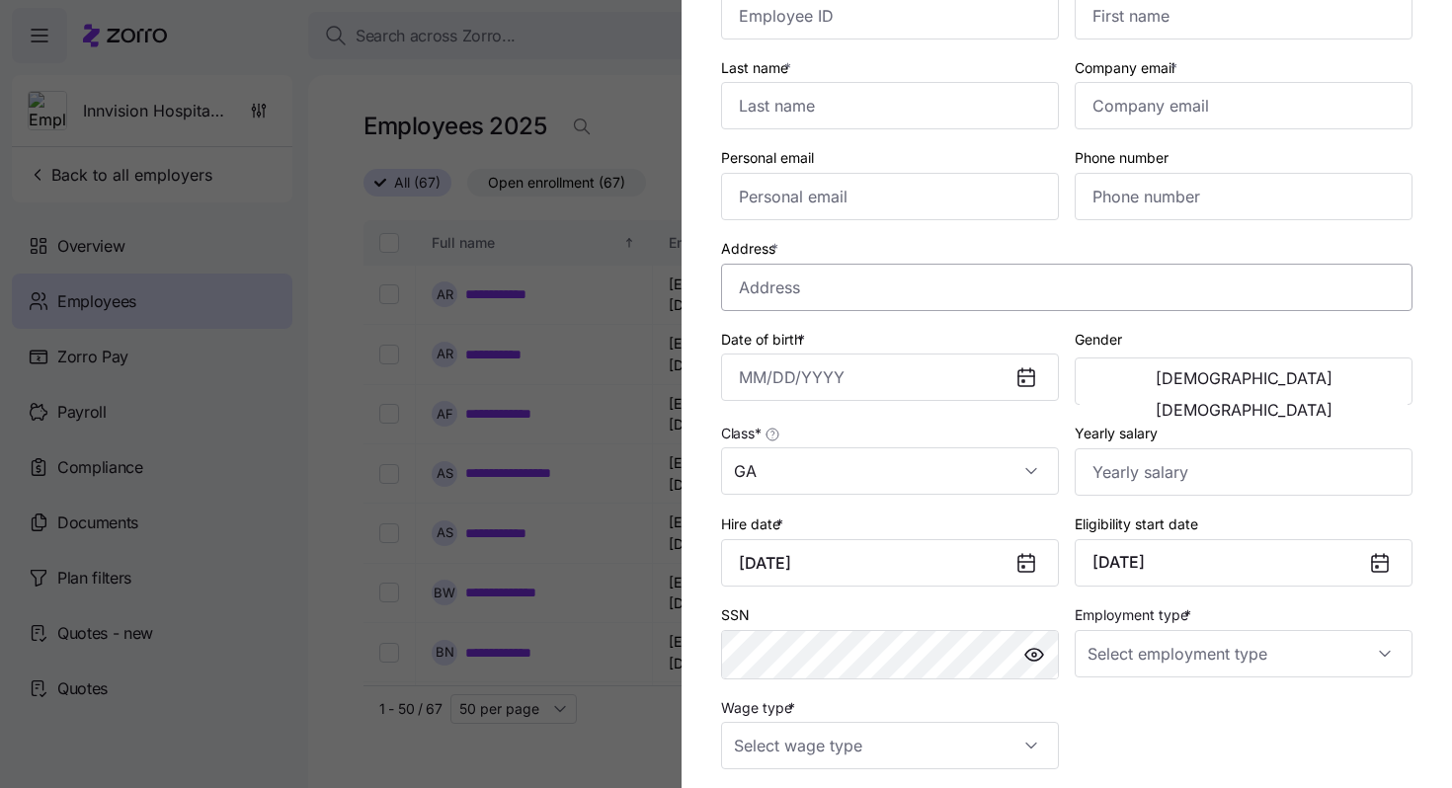
scroll to position [0, 0]
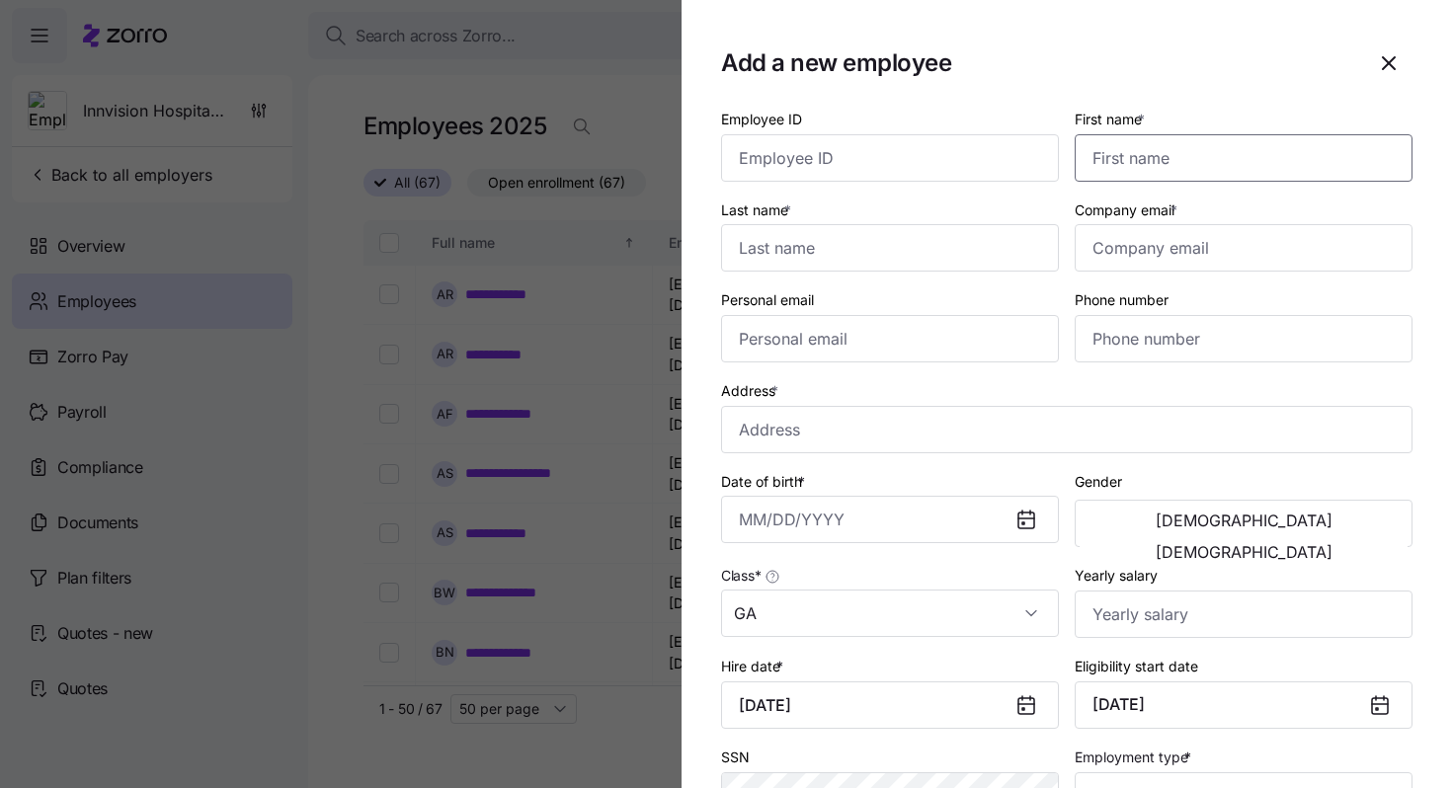
click at [1133, 162] on input "First name *" at bounding box center [1244, 157] width 338 height 47
paste input "[PERSON_NAME]"
type input "[PERSON_NAME]"
click at [932, 242] on input "Last name *" at bounding box center [890, 247] width 338 height 47
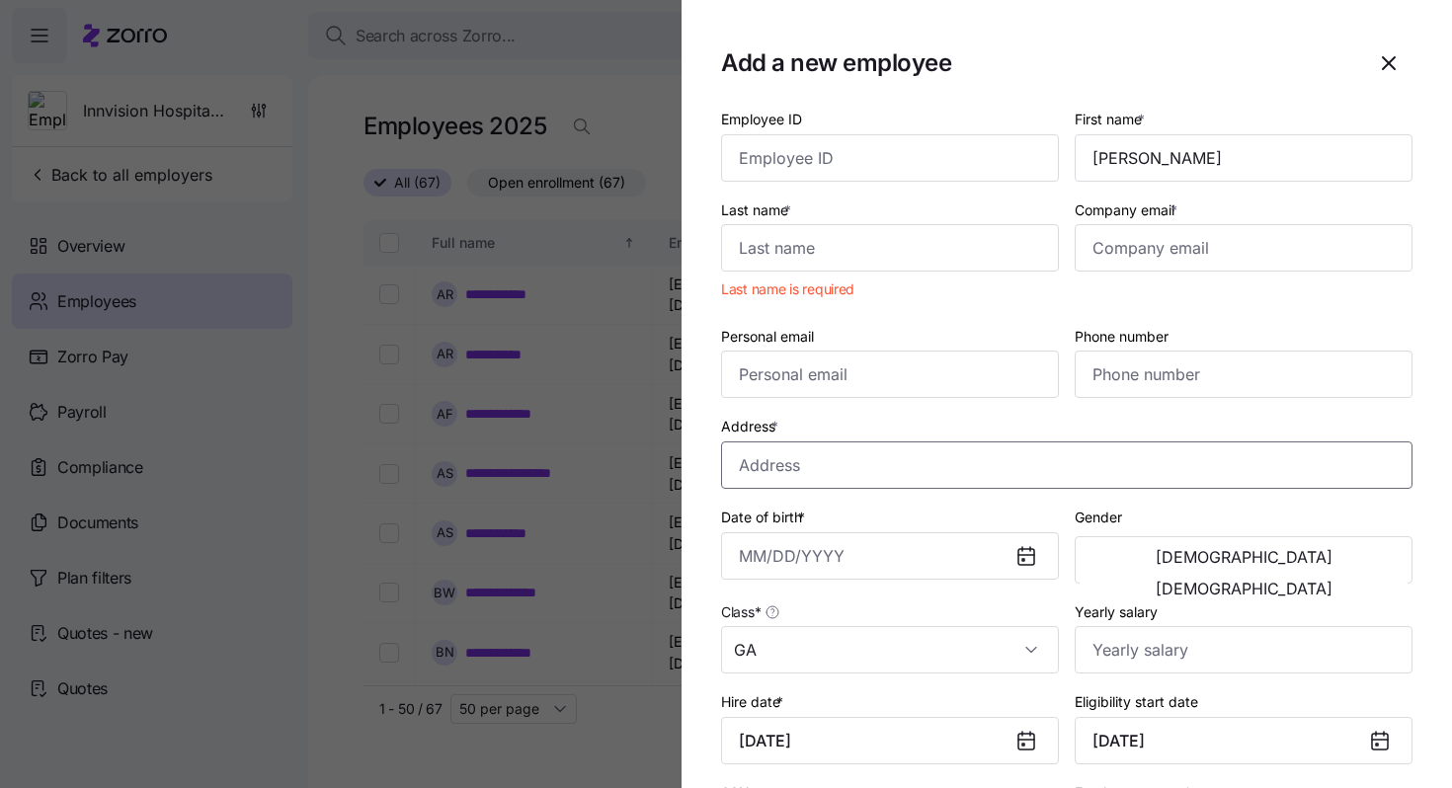
click at [879, 458] on input "Address *" at bounding box center [1066, 464] width 691 height 47
paste input "[STREET_ADDRESS][PERSON_NAME]"
type input "[PERSON_NAME][GEOGRAPHIC_DATA], [GEOGRAPHIC_DATA]"
click at [1322, 581] on span "[DEMOGRAPHIC_DATA]" at bounding box center [1244, 589] width 177 height 16
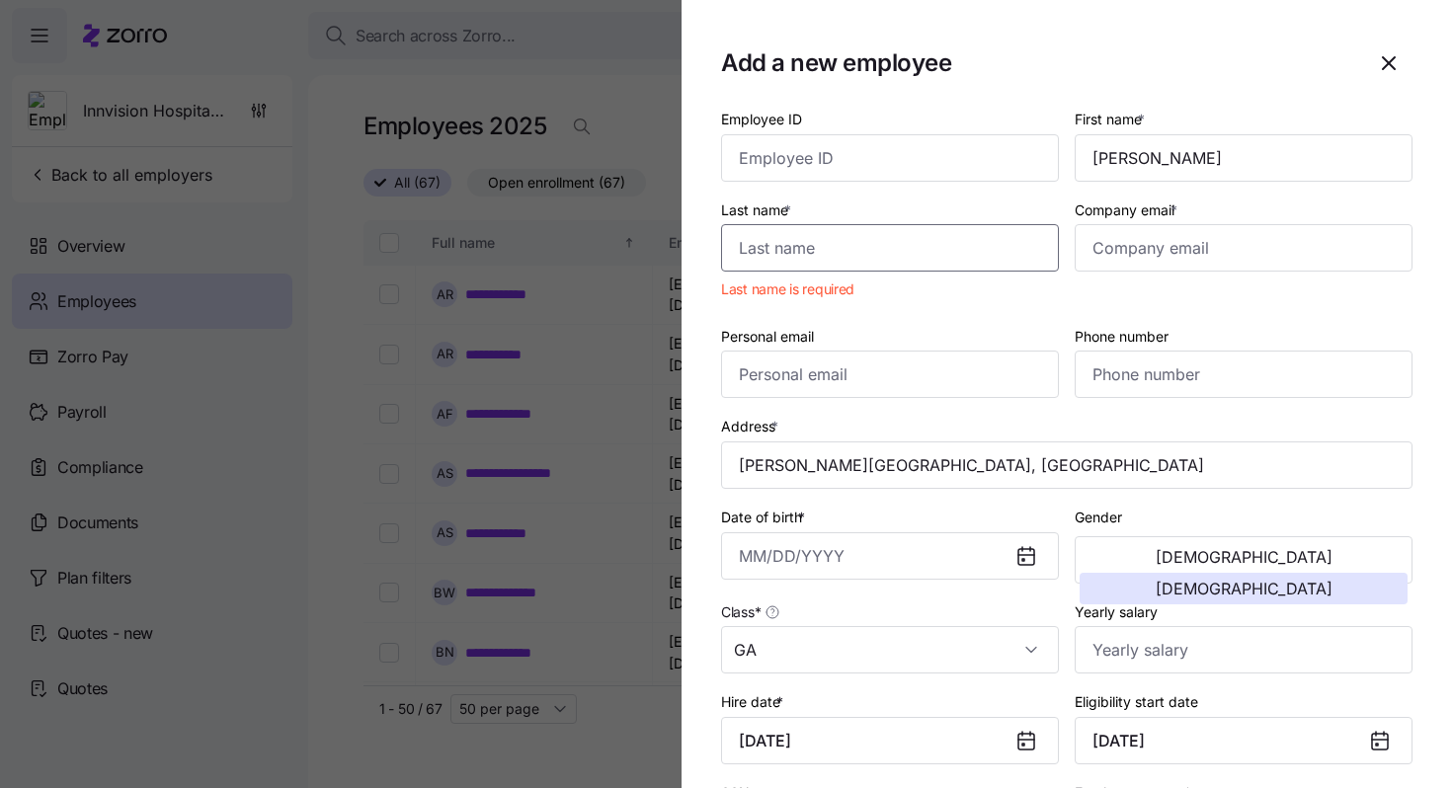
click at [921, 245] on input "Last name *" at bounding box center [890, 247] width 338 height 47
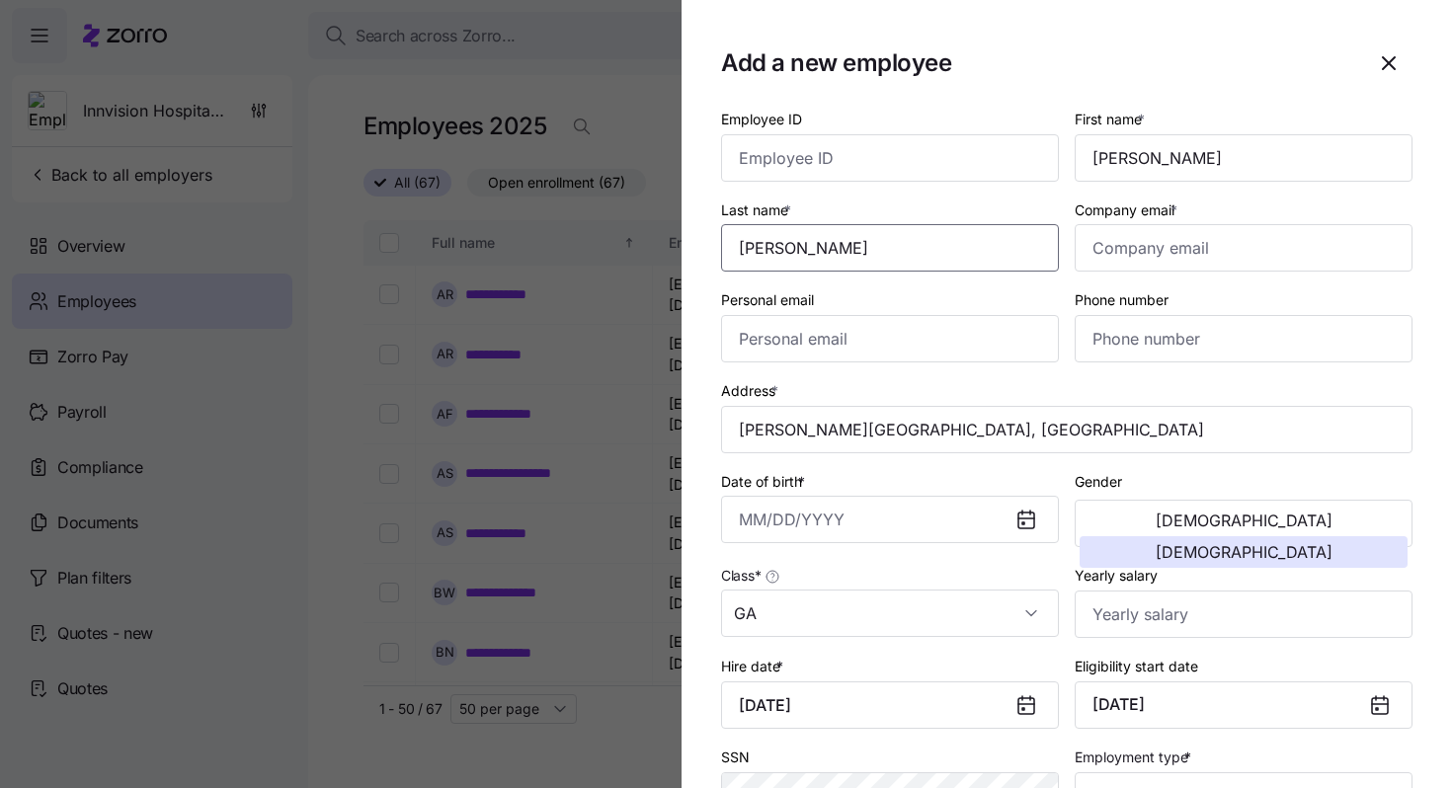
type input "[PERSON_NAME]"
click at [1162, 255] on input "Company email *" at bounding box center [1244, 247] width 338 height 47
paste input "[EMAIL_ADDRESS][DOMAIN_NAME]"
type input "[EMAIL_ADDRESS][DOMAIN_NAME]"
click at [1115, 382] on div "Address [GEOGRAPHIC_DATA][PERSON_NAME]" at bounding box center [1066, 415] width 691 height 75
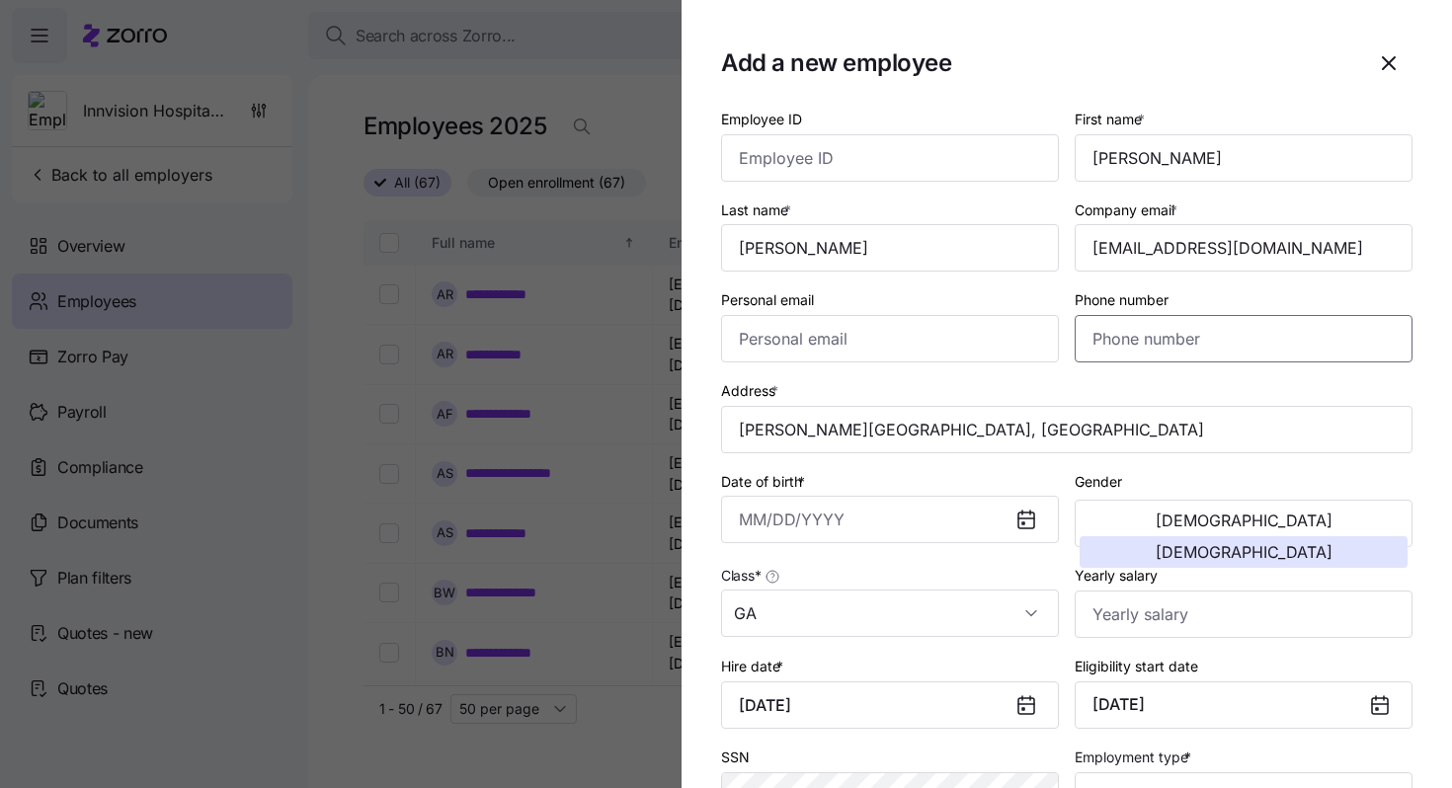
click at [1112, 333] on input "Phone number" at bounding box center [1244, 338] width 338 height 47
paste input "[PHONE_NUMBER]"
type input "[PHONE_NUMBER]"
click at [741, 519] on input "Date of birth *" at bounding box center [890, 519] width 338 height 47
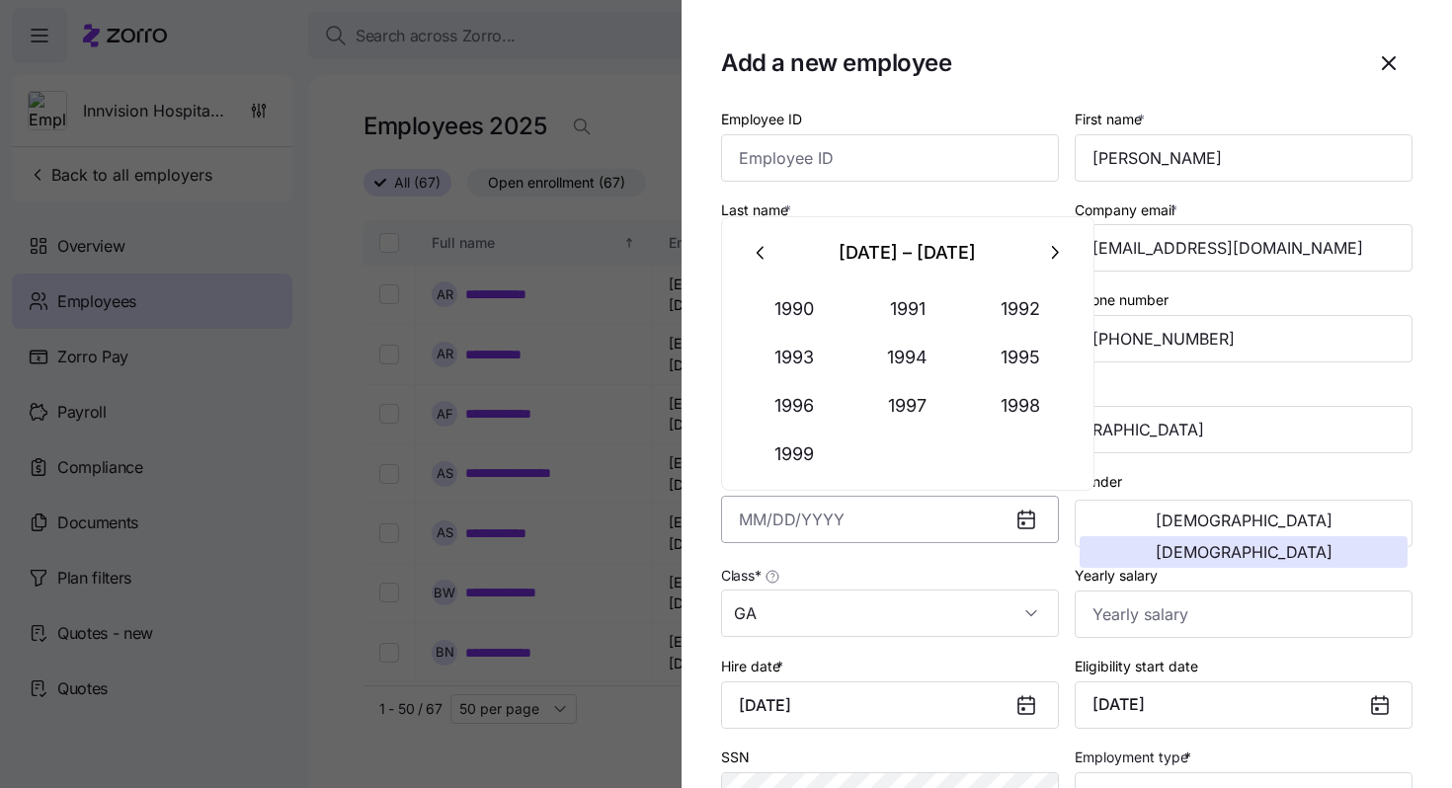
paste input "[DATE]"
type input "[DATE]"
click at [821, 563] on div "Class * GA" at bounding box center [890, 600] width 354 height 91
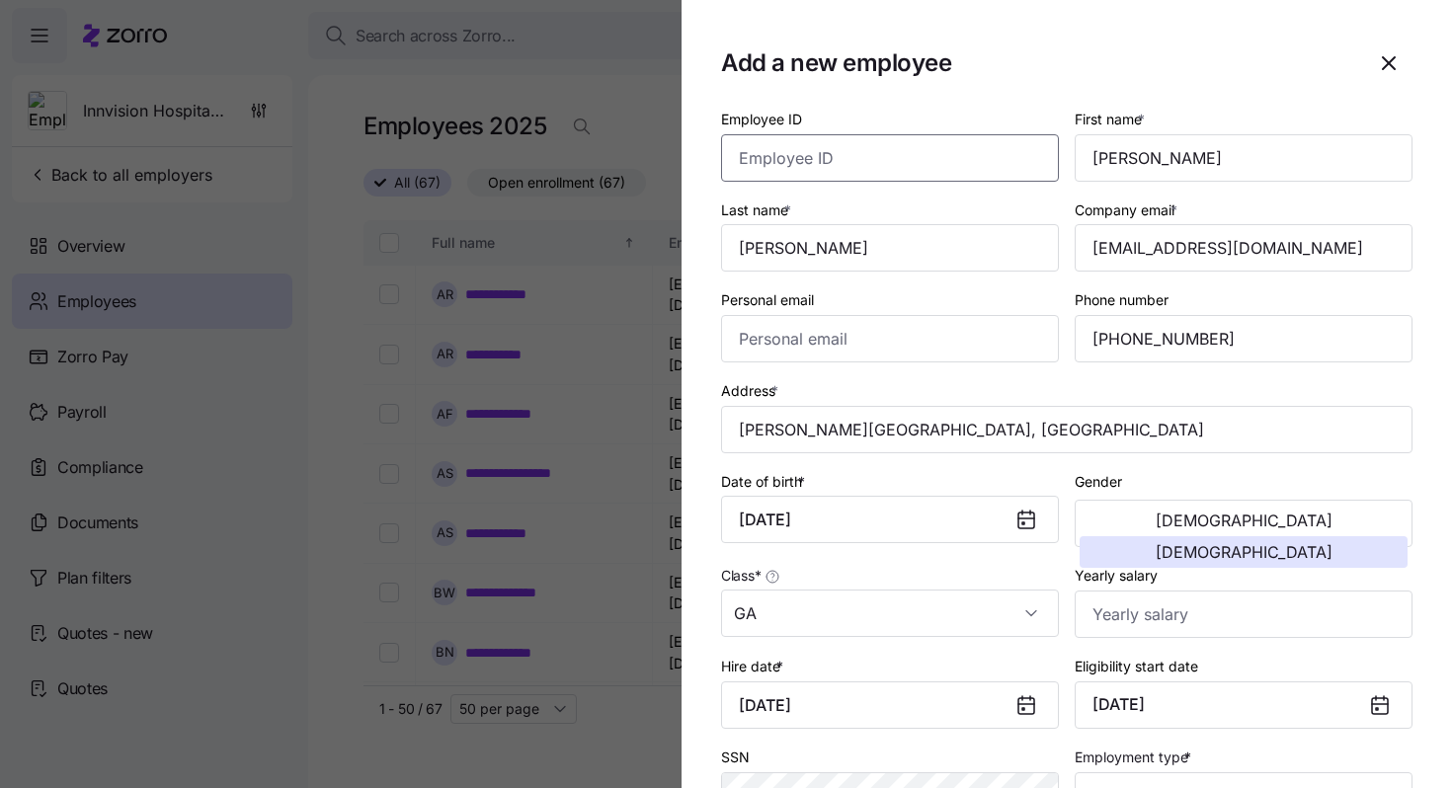
click at [764, 152] on input "Employee ID" at bounding box center [890, 157] width 338 height 47
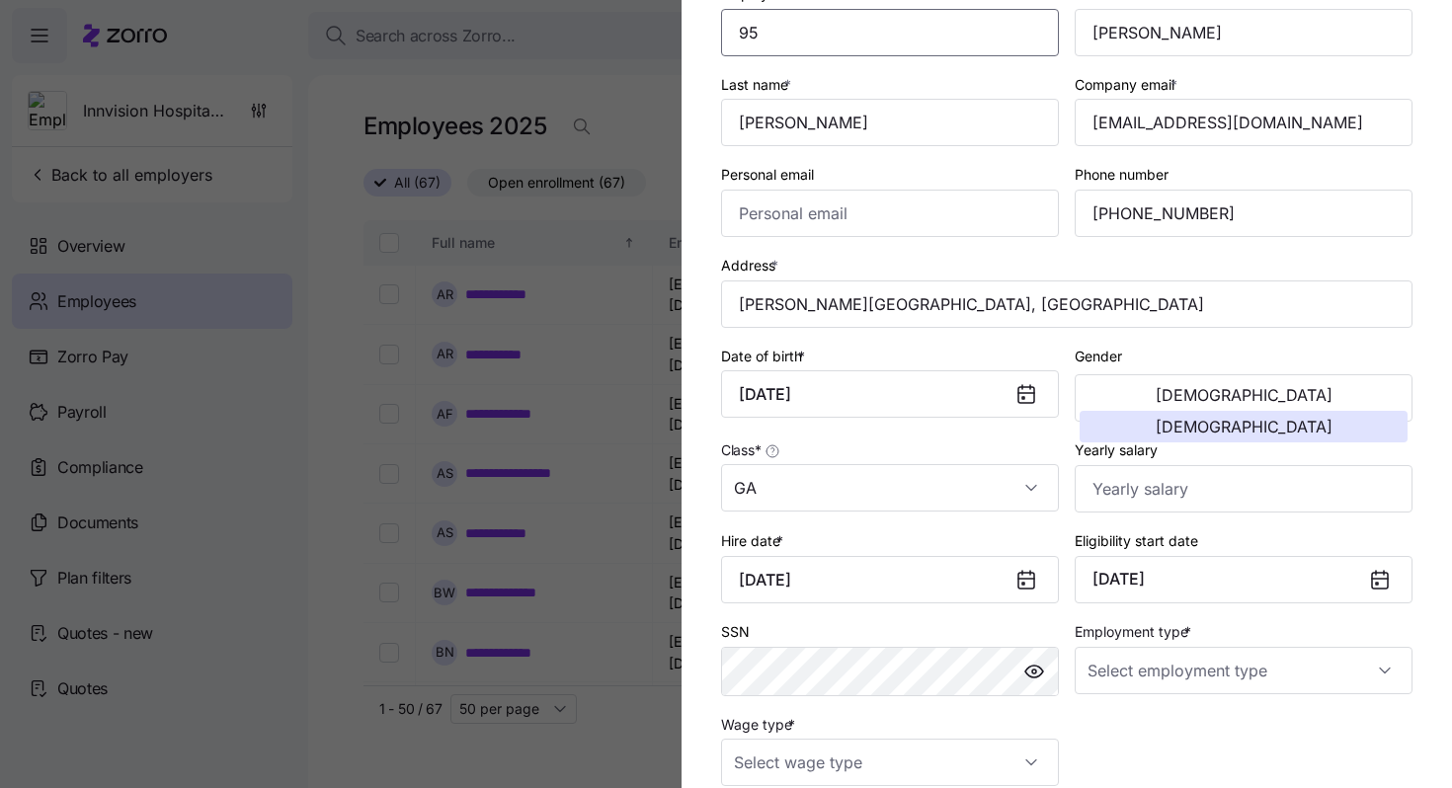
scroll to position [135, 0]
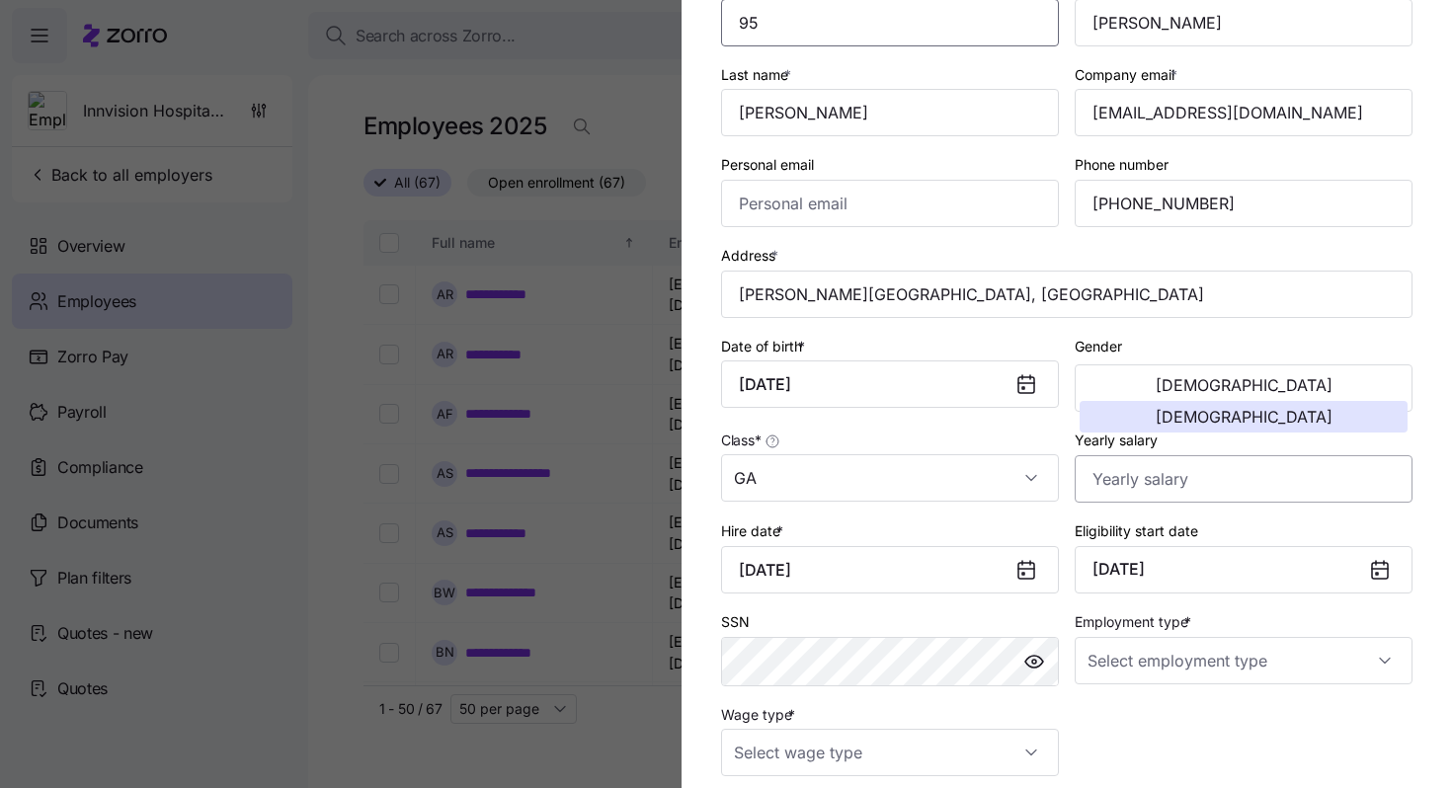
type input "95"
click at [1137, 480] on input "Yearly salary" at bounding box center [1244, 478] width 338 height 47
type input "$88,000"
click at [1228, 678] on input "Employment type *" at bounding box center [1244, 660] width 338 height 47
click at [1166, 564] on div "Full Time" at bounding box center [1243, 562] width 322 height 41
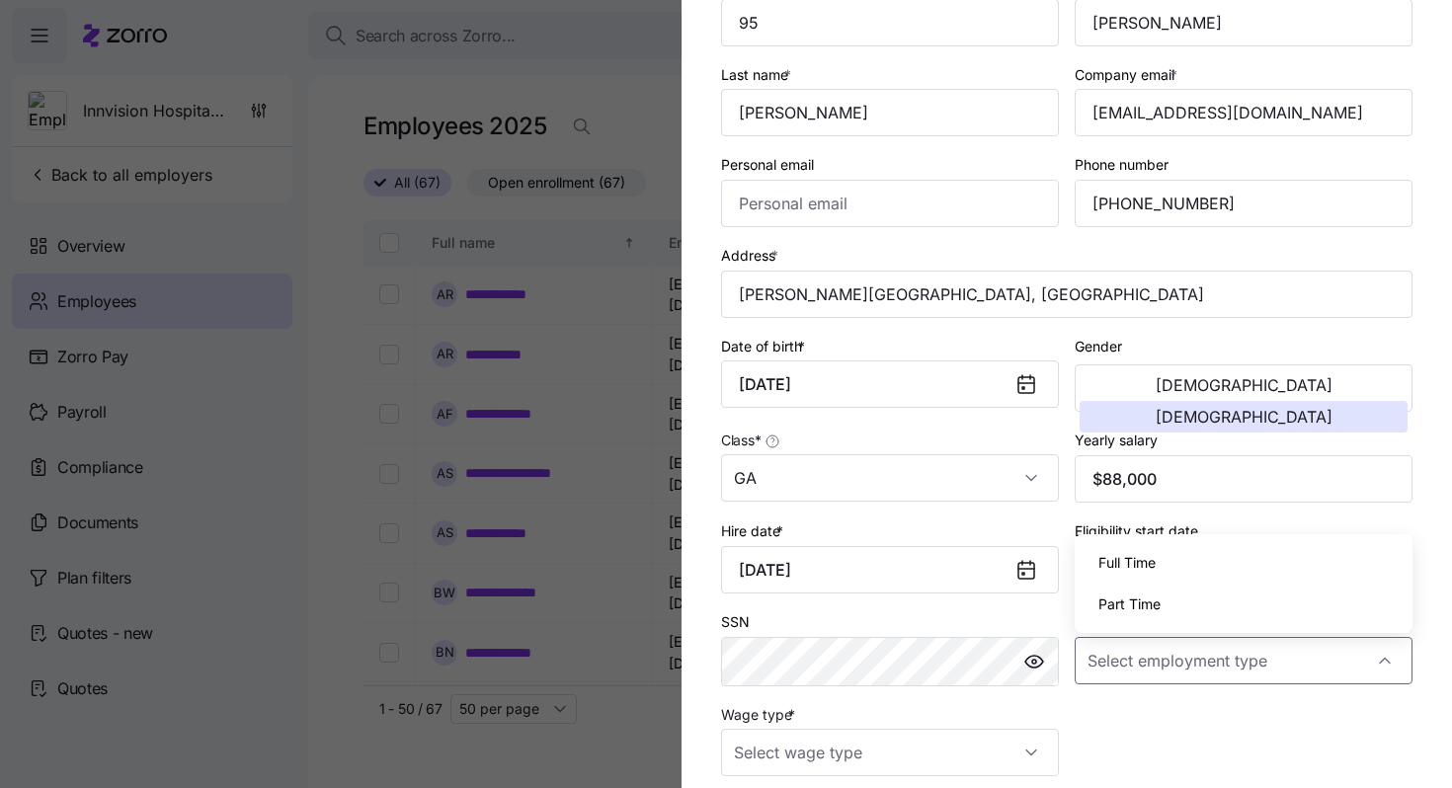
type input "Full Time"
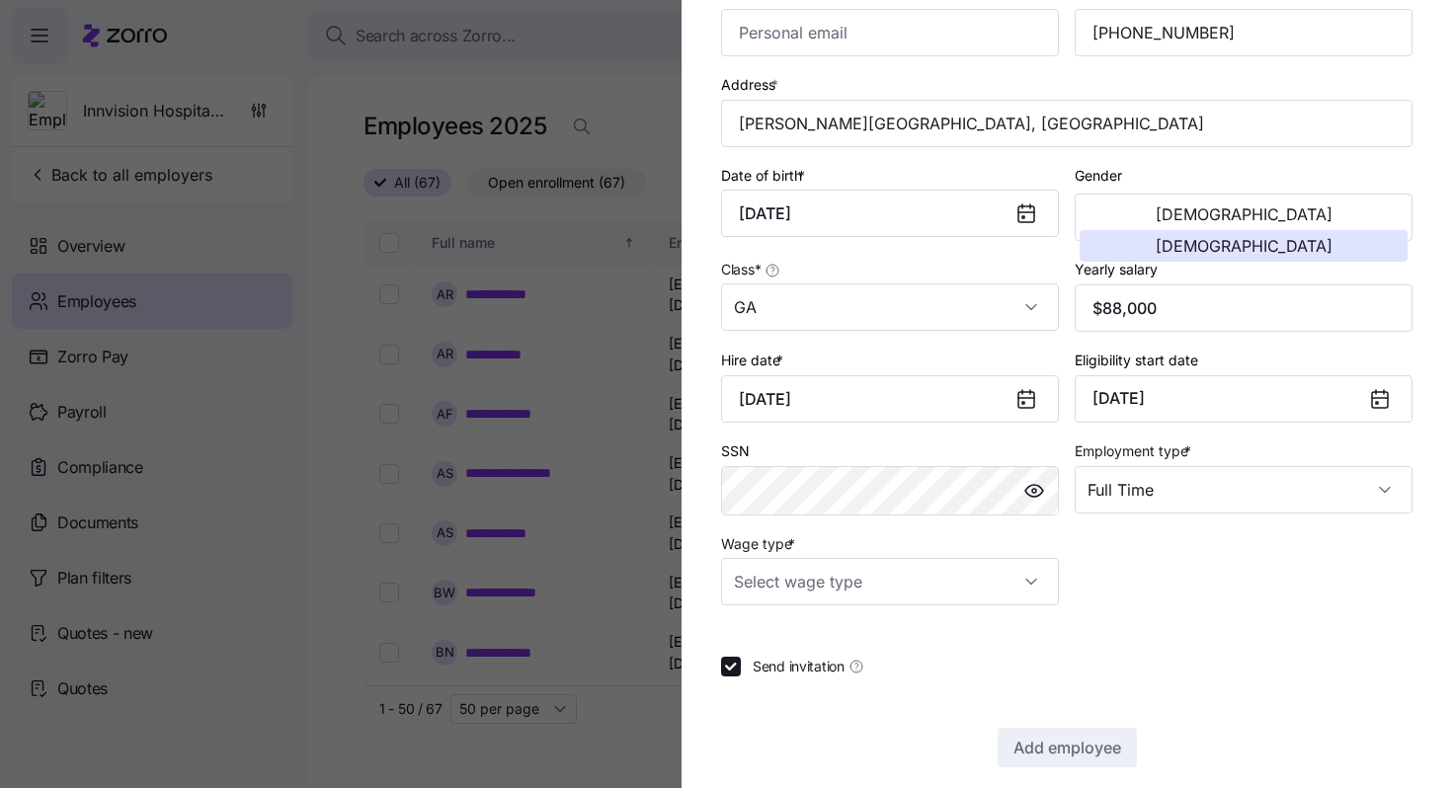
scroll to position [330, 0]
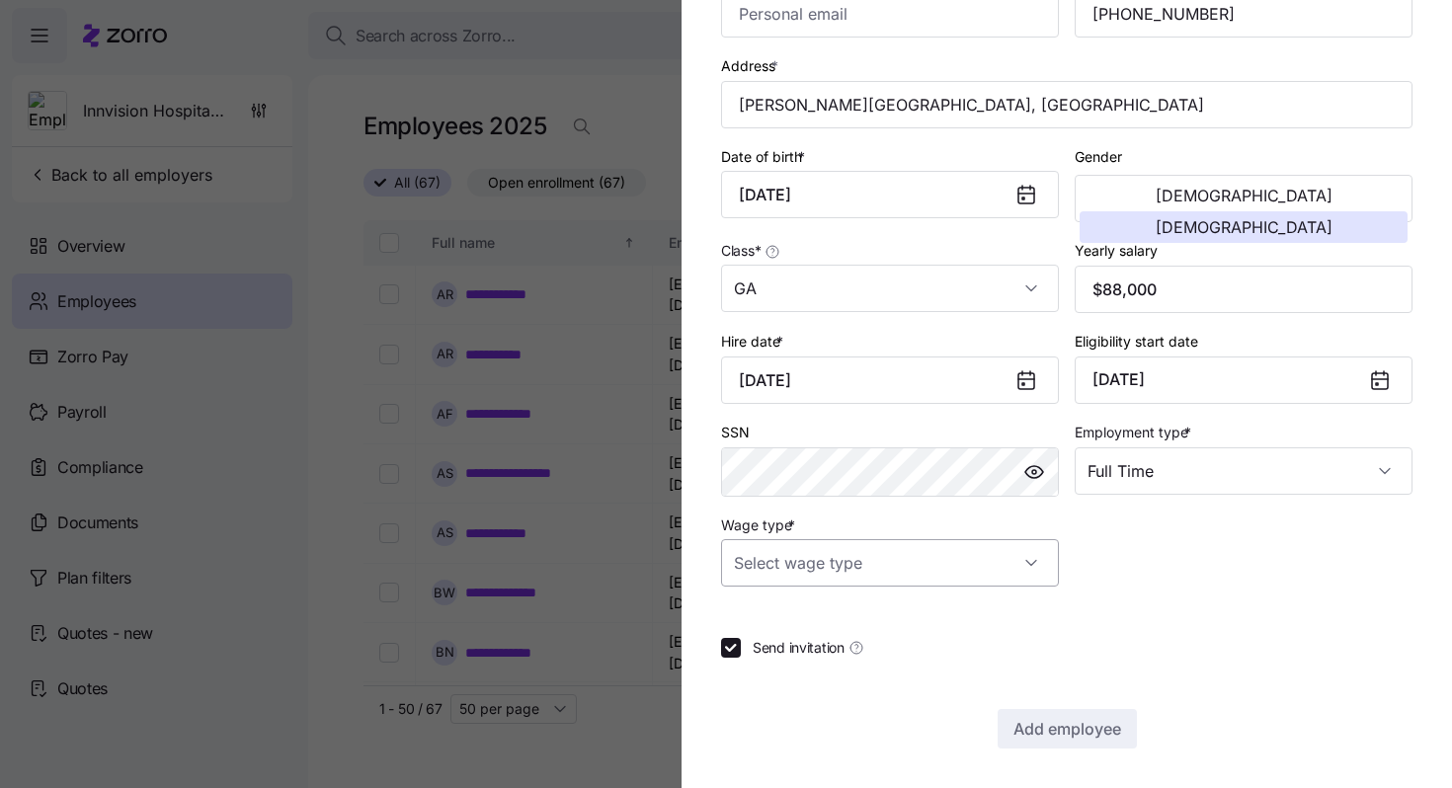
click at [997, 561] on input "Wage type *" at bounding box center [890, 562] width 338 height 47
click at [956, 607] on div "Salary" at bounding box center [890, 622] width 322 height 41
type input "Salary"
click at [1016, 726] on span "Add employee" at bounding box center [1067, 729] width 108 height 24
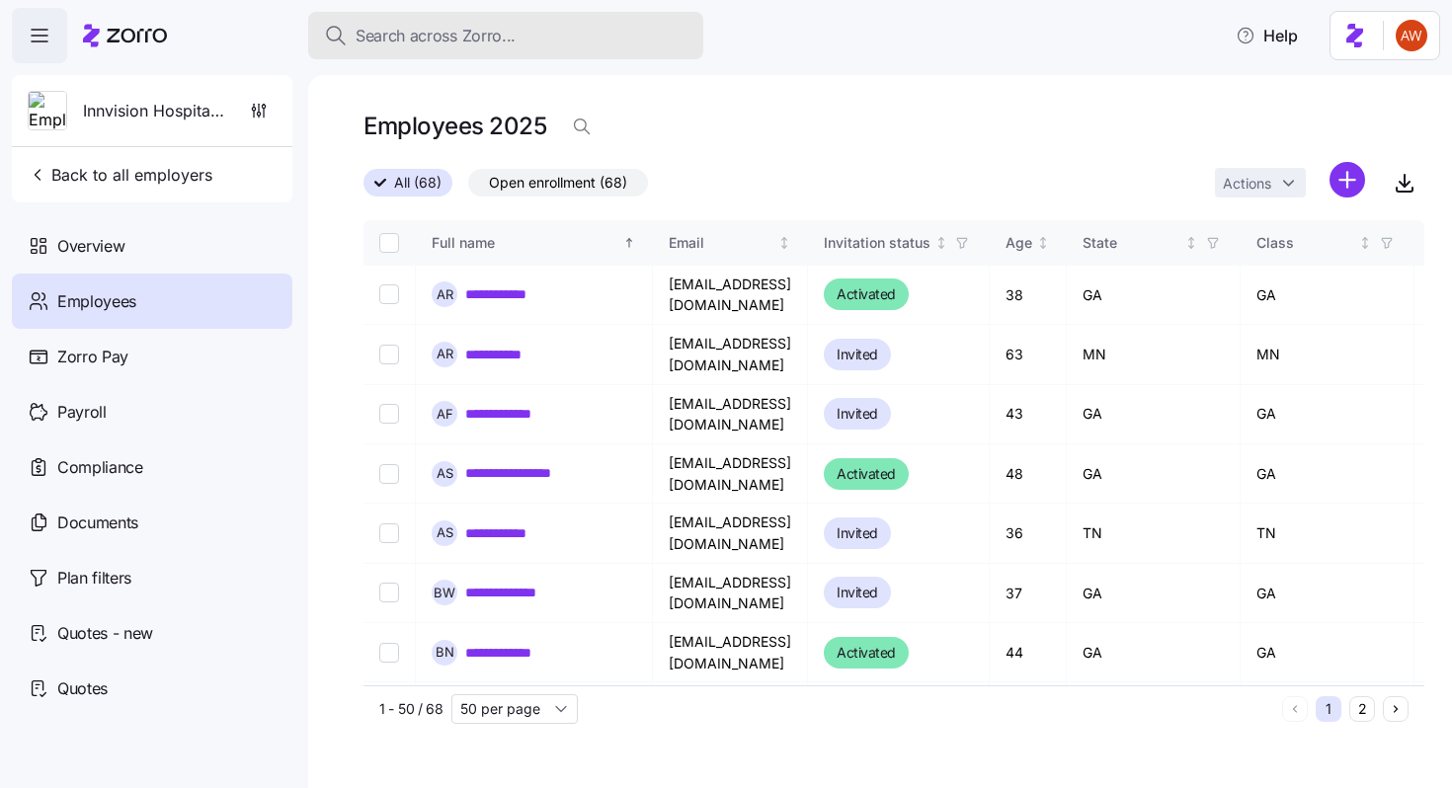
click at [411, 27] on span "Search across Zorro..." at bounding box center [436, 36] width 160 height 25
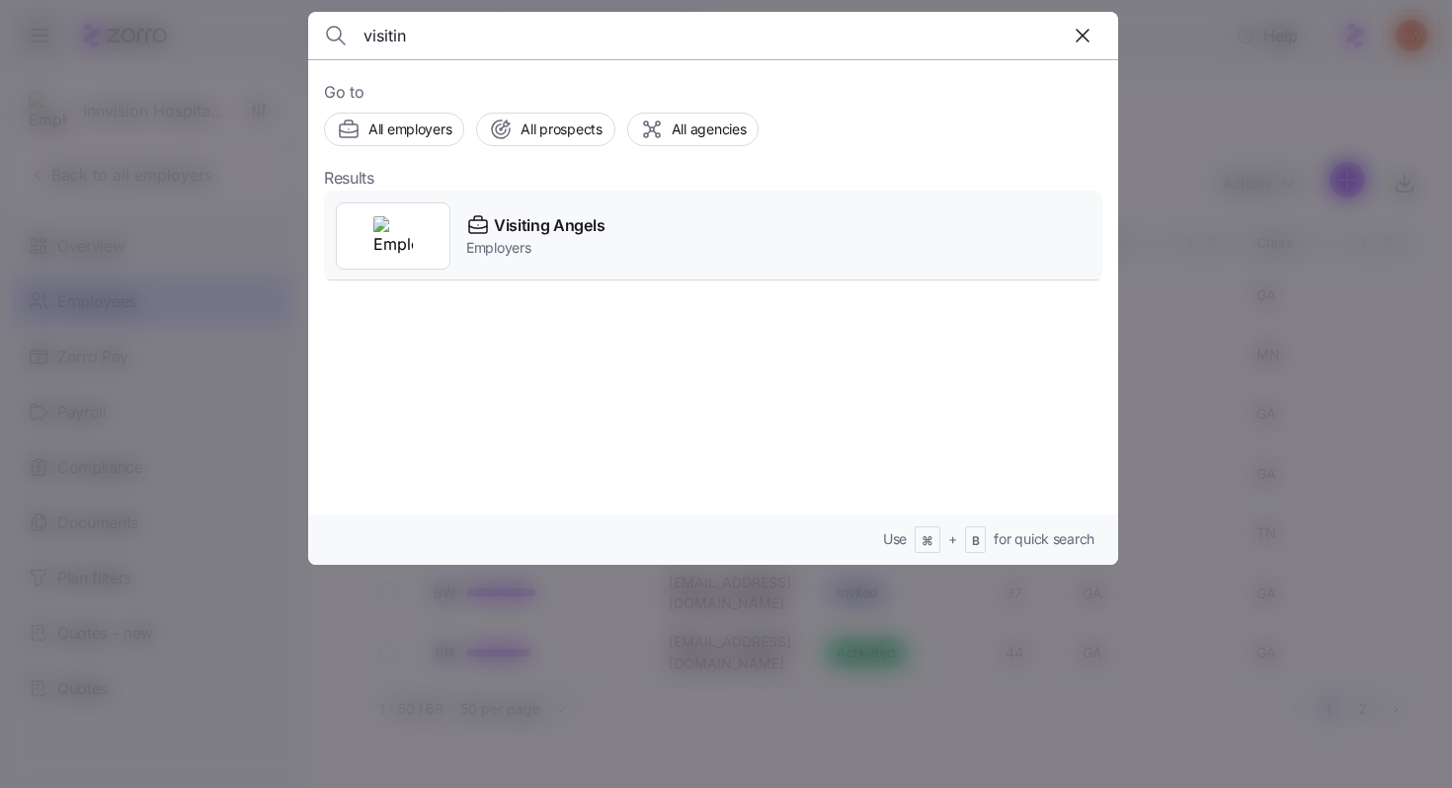
type input "visitin"
click at [501, 241] on span "Employers" at bounding box center [535, 248] width 138 height 20
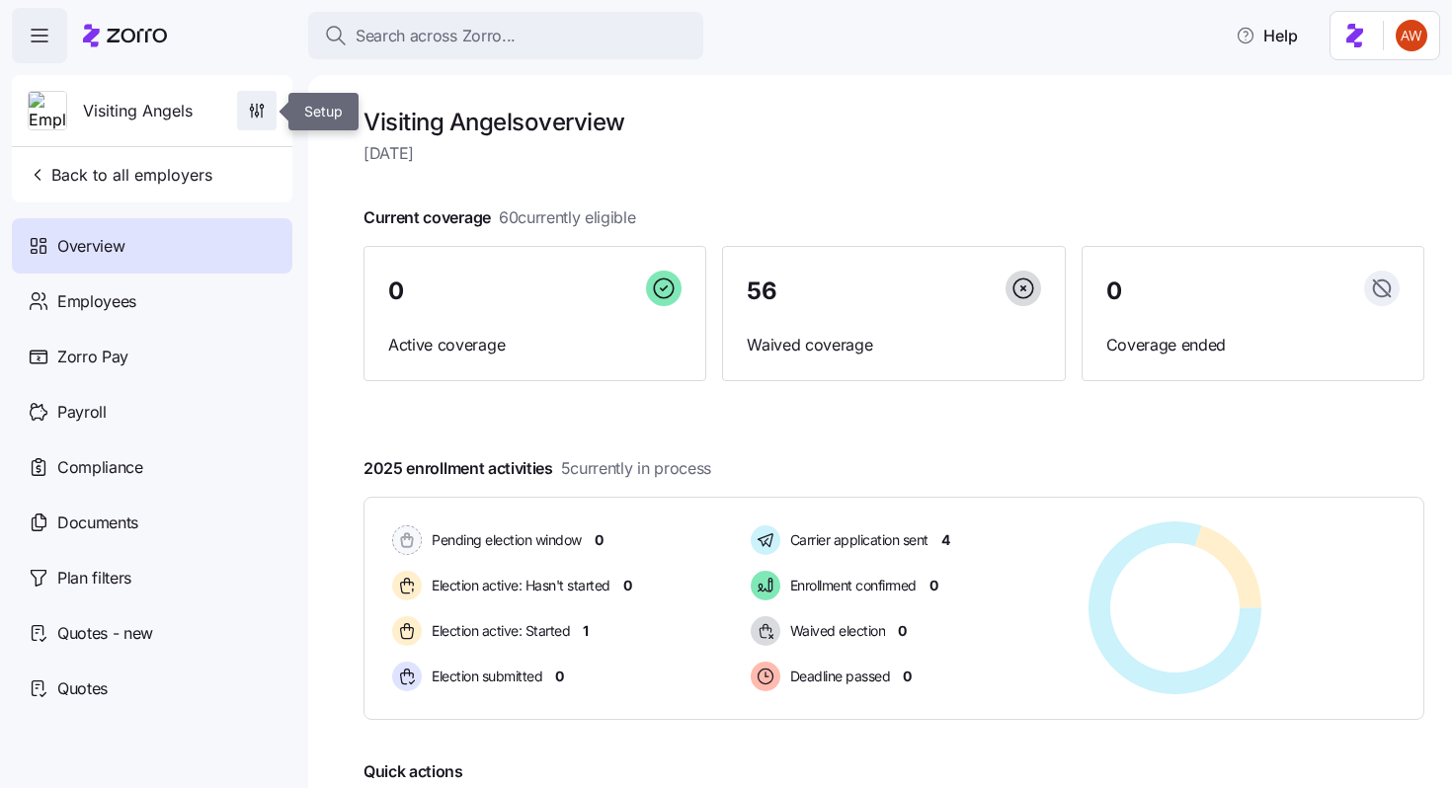
click at [247, 118] on icon "button" at bounding box center [257, 111] width 20 height 20
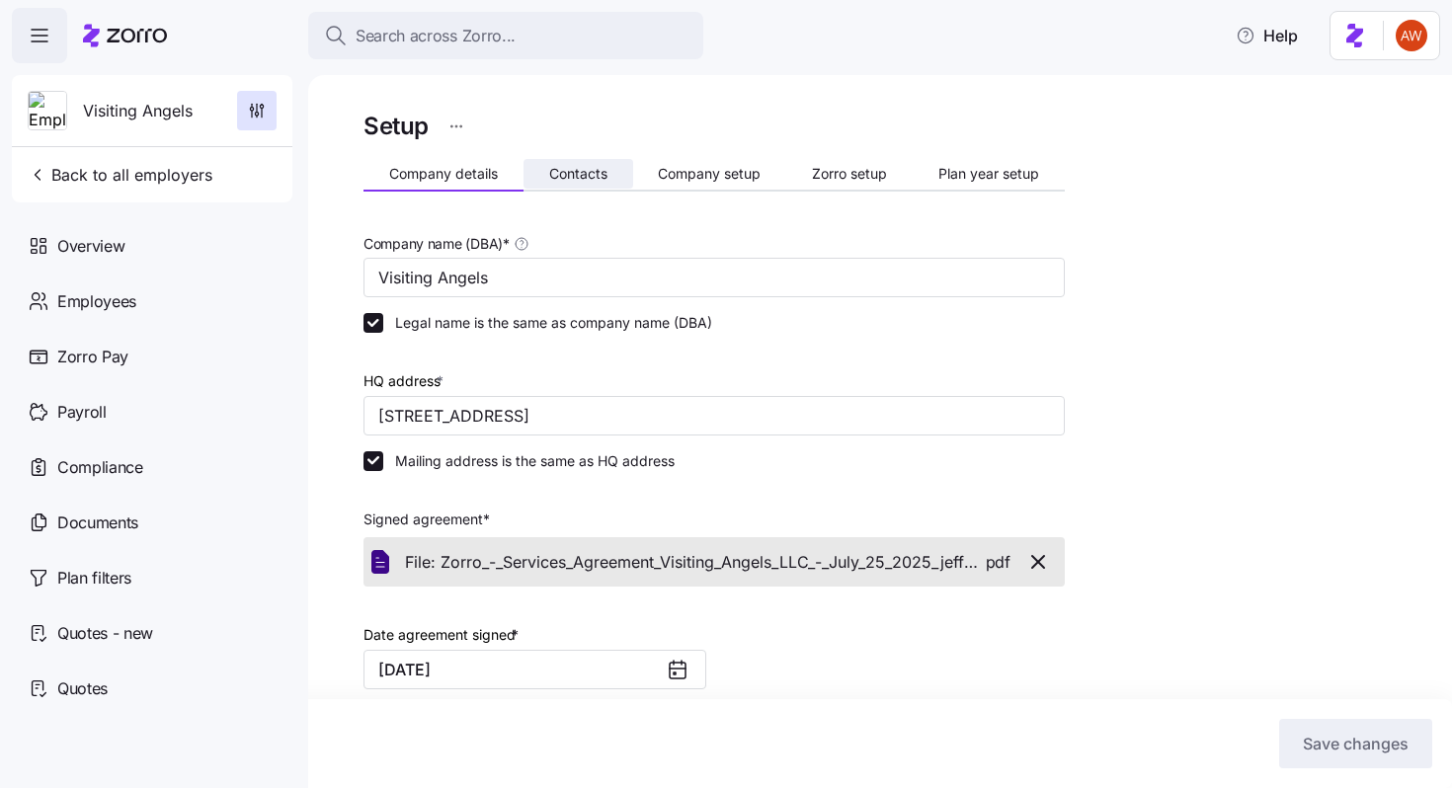
click at [583, 178] on span "Contacts" at bounding box center [578, 174] width 58 height 14
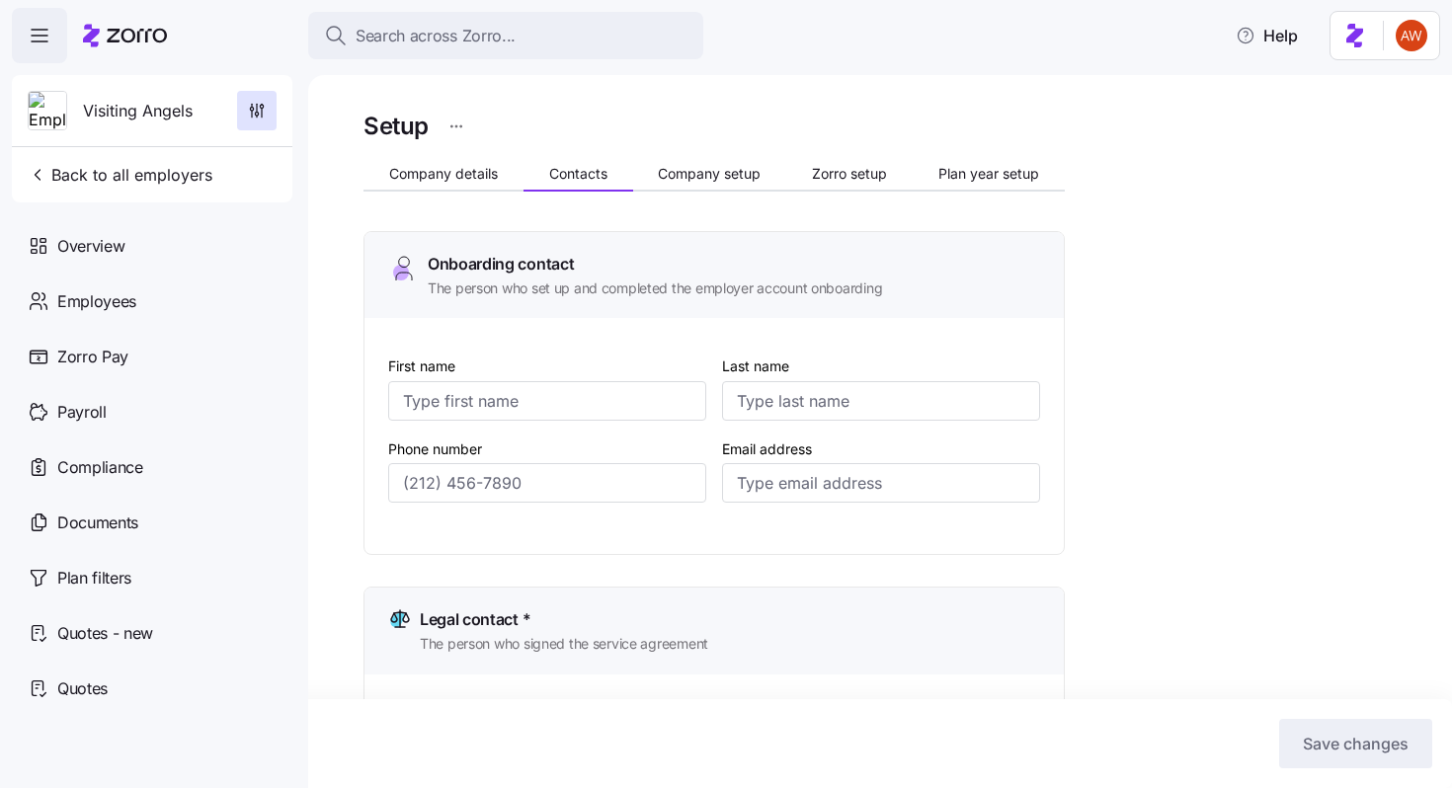
type input "[GEOGRAPHIC_DATA]"
type input "[PERSON_NAME]"
type input "[EMAIL_ADDRESS][DOMAIN_NAME]"
type input "[GEOGRAPHIC_DATA]"
type input "[PERSON_NAME]"
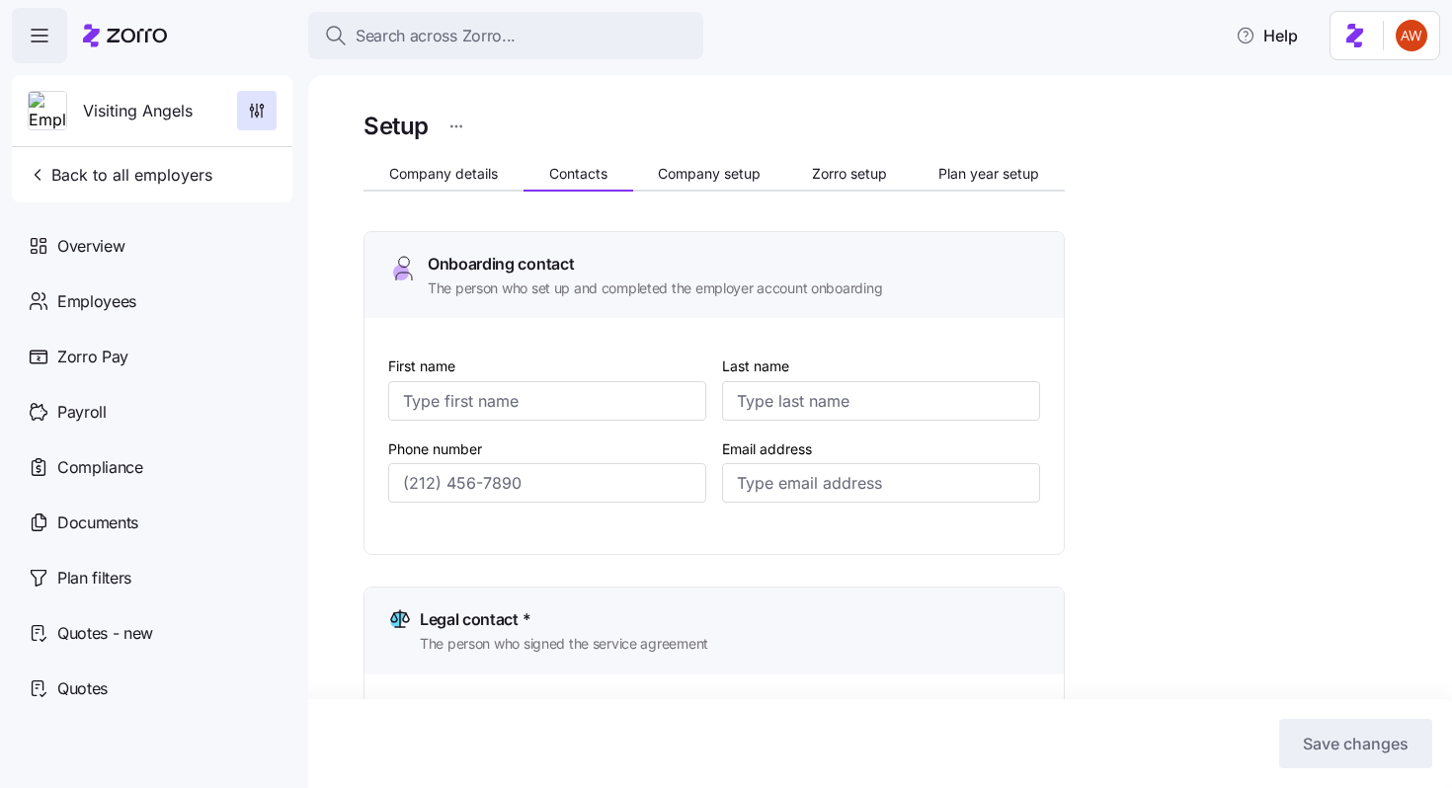
type input "[EMAIL_ADDRESS][DOMAIN_NAME]"
type input "[GEOGRAPHIC_DATA]"
type input "[PERSON_NAME]"
type input "[EMAIL_ADDRESS][DOMAIN_NAME]"
type input "[GEOGRAPHIC_DATA]"
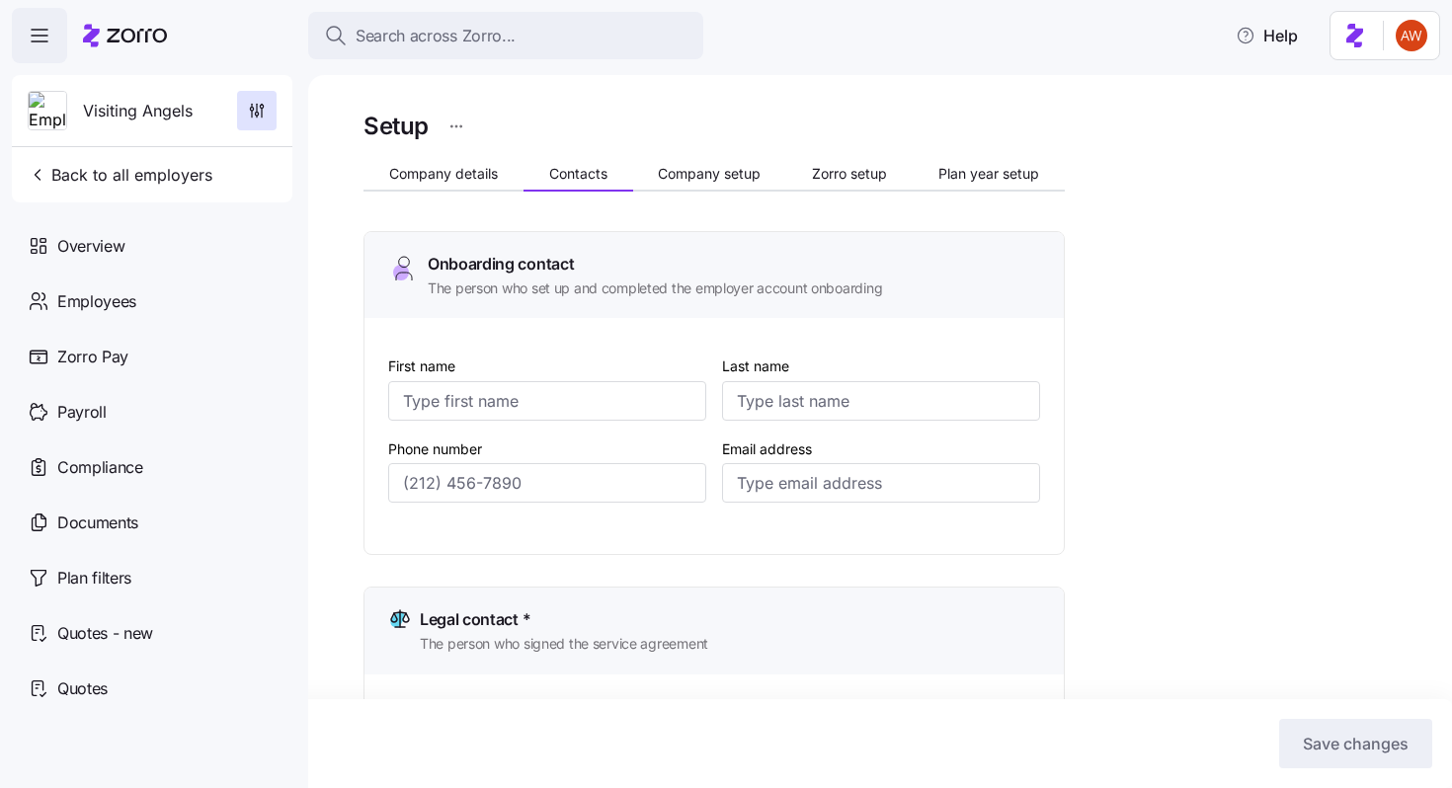
type input "[PERSON_NAME]"
type input "[EMAIL_ADDRESS][DOMAIN_NAME]"
type input "[PHONE_NUMBER]"
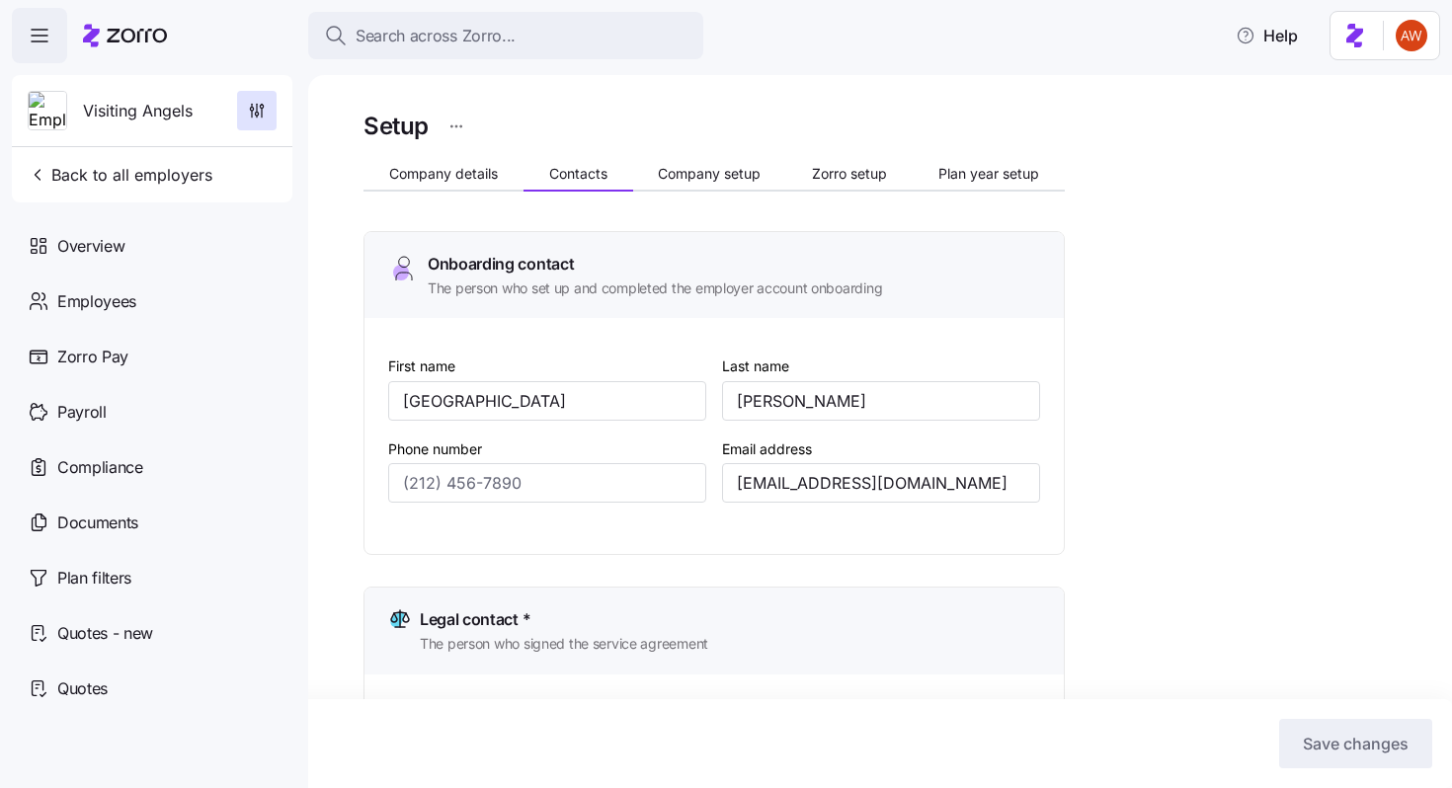
type input "[PHONE_NUMBER]"
